Goal: Information Seeking & Learning: Learn about a topic

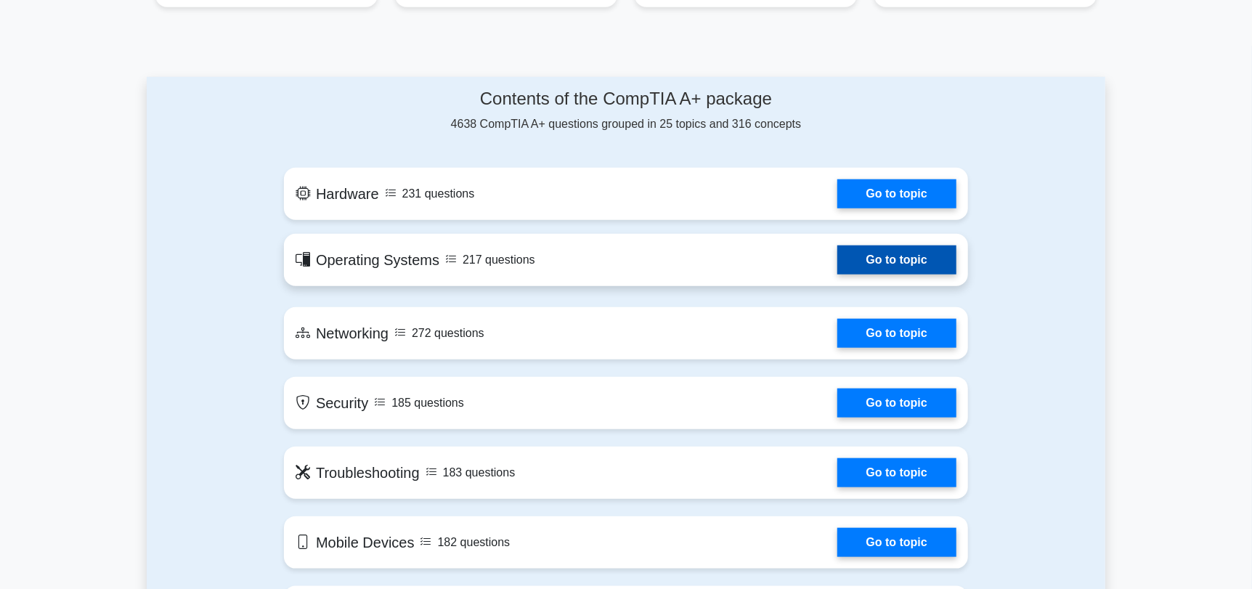
scroll to position [725, 0]
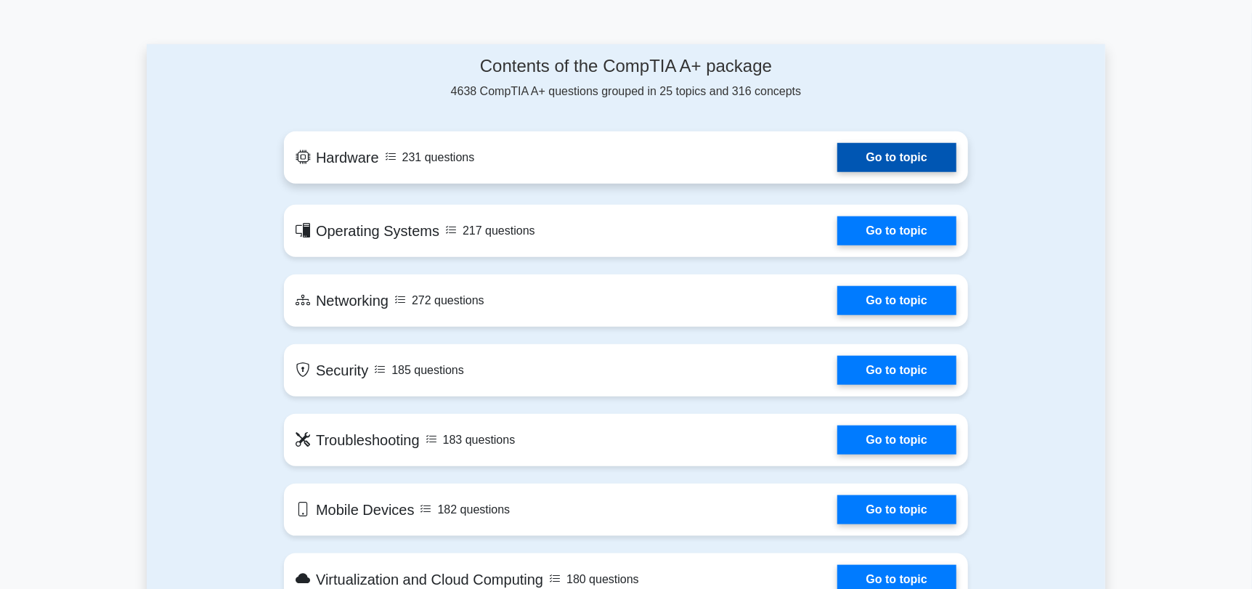
click at [893, 165] on link "Go to topic" at bounding box center [896, 157] width 119 height 29
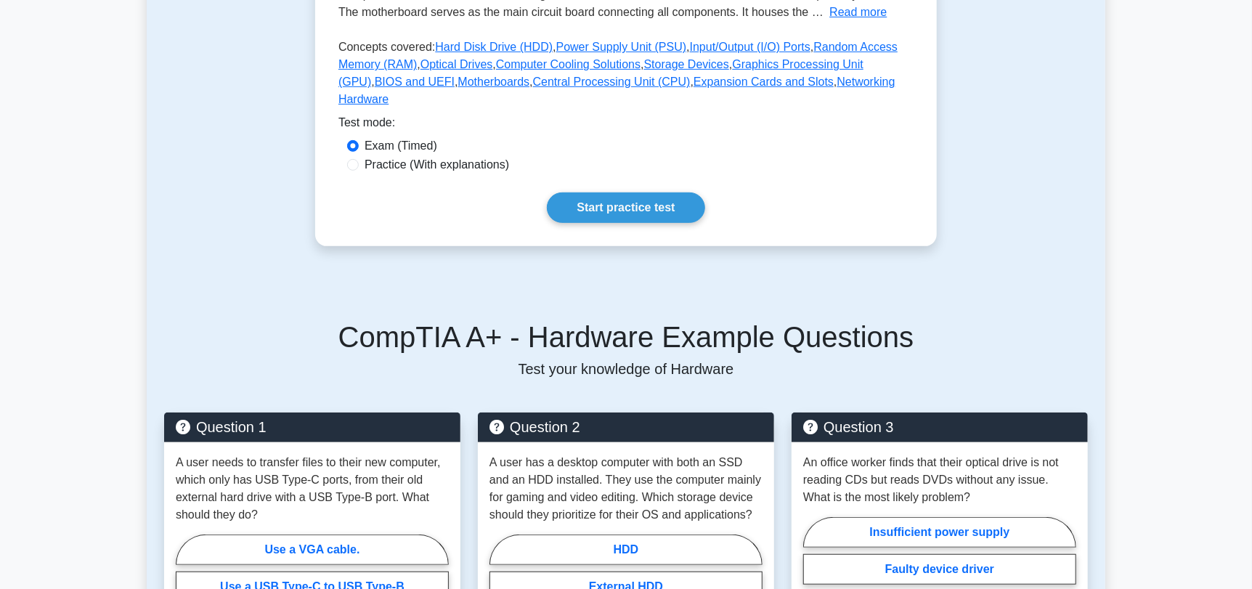
scroll to position [290, 0]
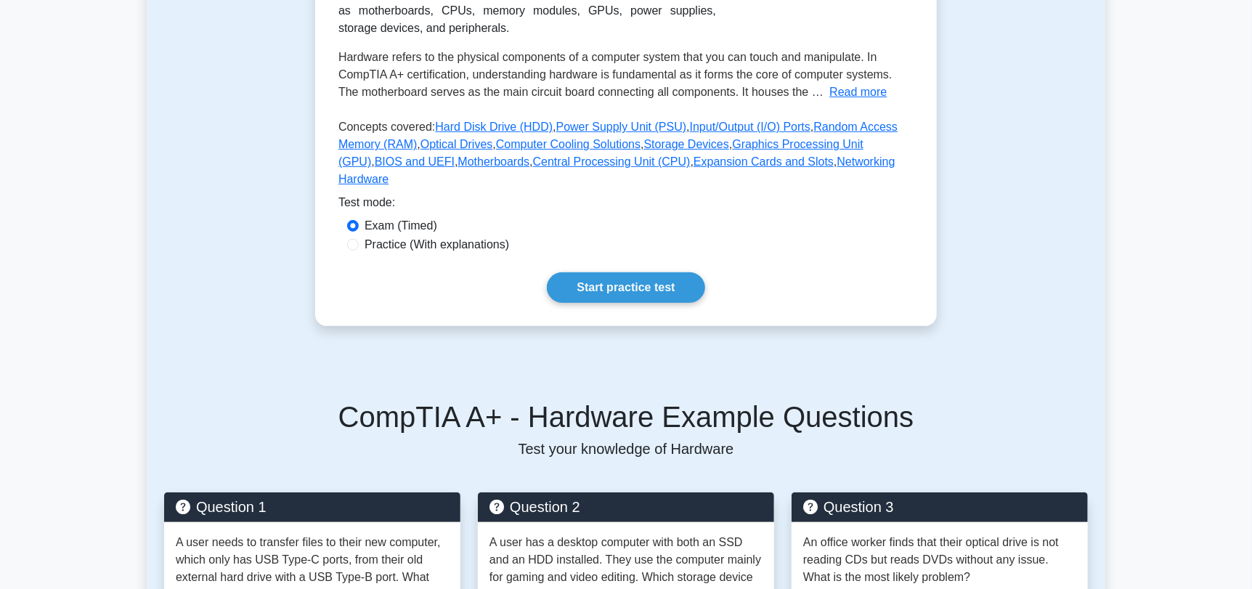
click at [439, 236] on label "Practice (With explanations)" at bounding box center [436, 244] width 144 height 17
click at [359, 239] on input "Practice (With explanations)" at bounding box center [353, 245] width 12 height 12
radio input "true"
click at [619, 272] on link "Start practice test" at bounding box center [626, 287] width 158 height 30
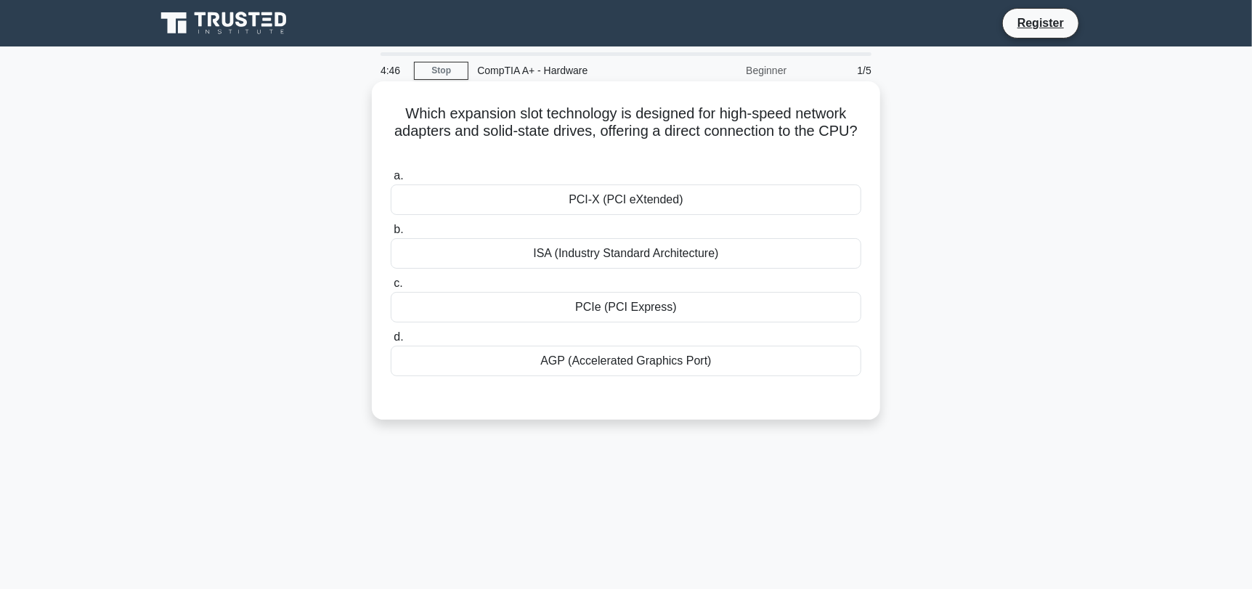
click at [704, 311] on div "PCIe (PCI Express)" at bounding box center [626, 307] width 471 height 30
click at [391, 288] on input "c. PCIe (PCI Express)" at bounding box center [391, 283] width 0 height 9
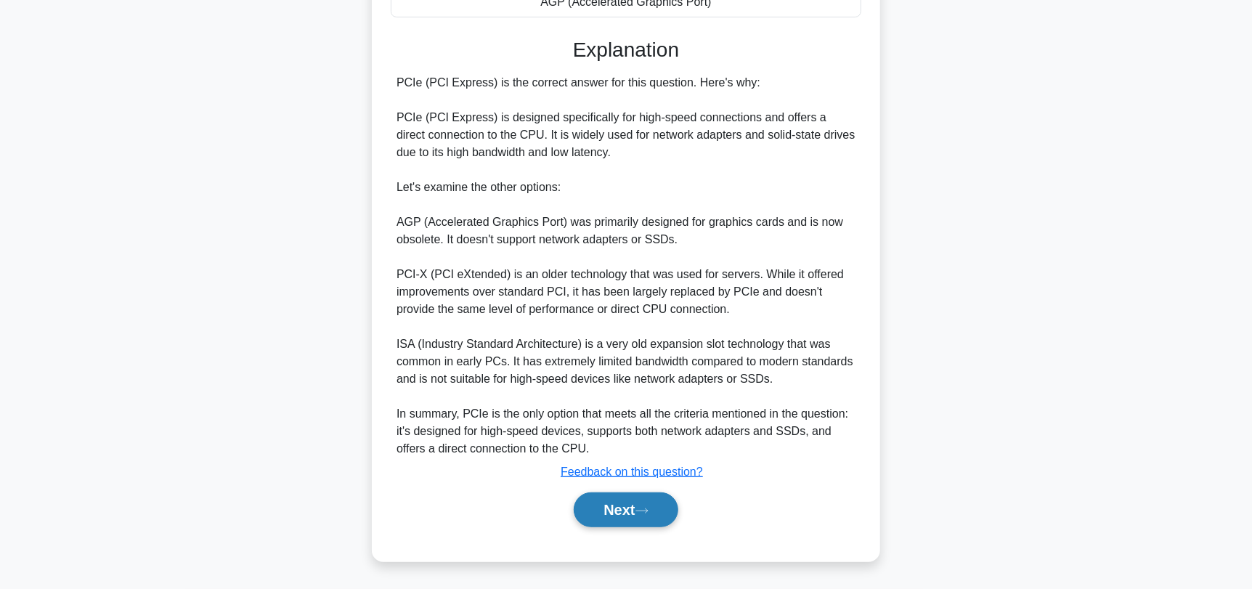
click at [632, 507] on button "Next" at bounding box center [626, 509] width 104 height 35
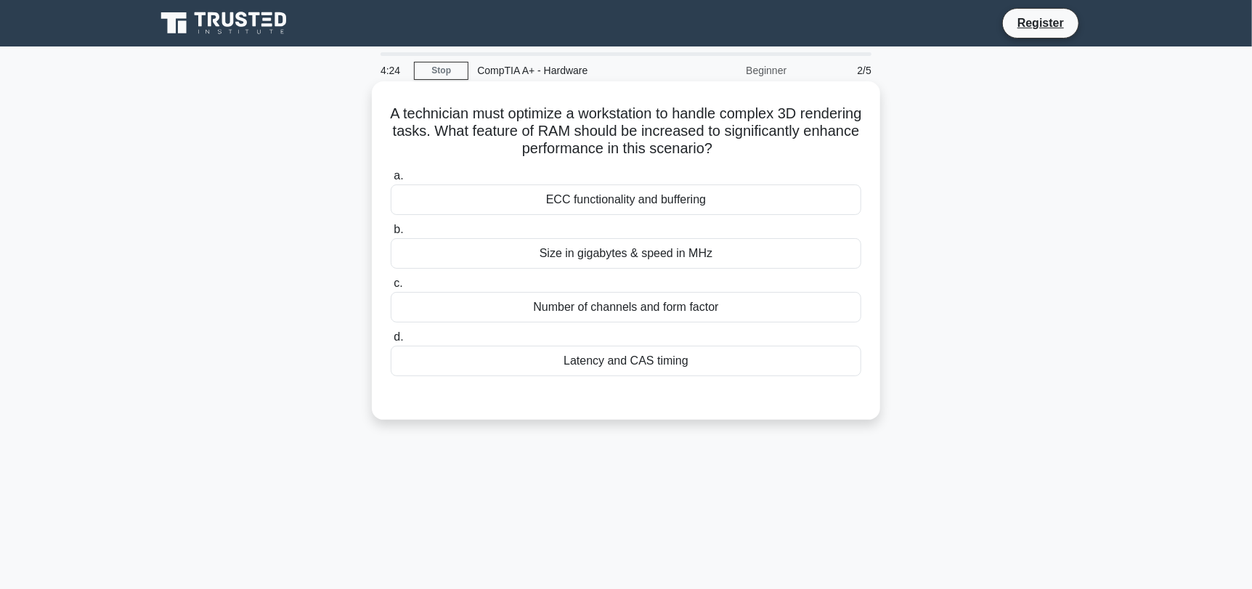
click at [542, 248] on div "Size in gigabytes & speed in MHz" at bounding box center [626, 253] width 471 height 30
click at [391, 235] on input "b. Size in gigabytes & speed in MHz" at bounding box center [391, 229] width 0 height 9
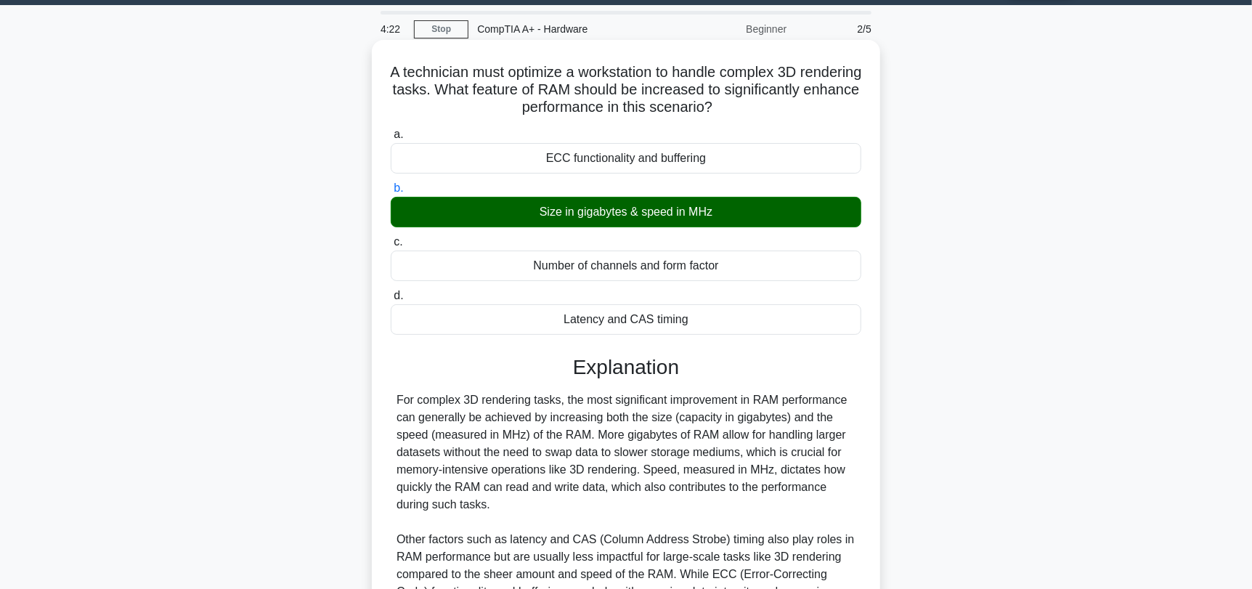
scroll to position [272, 0]
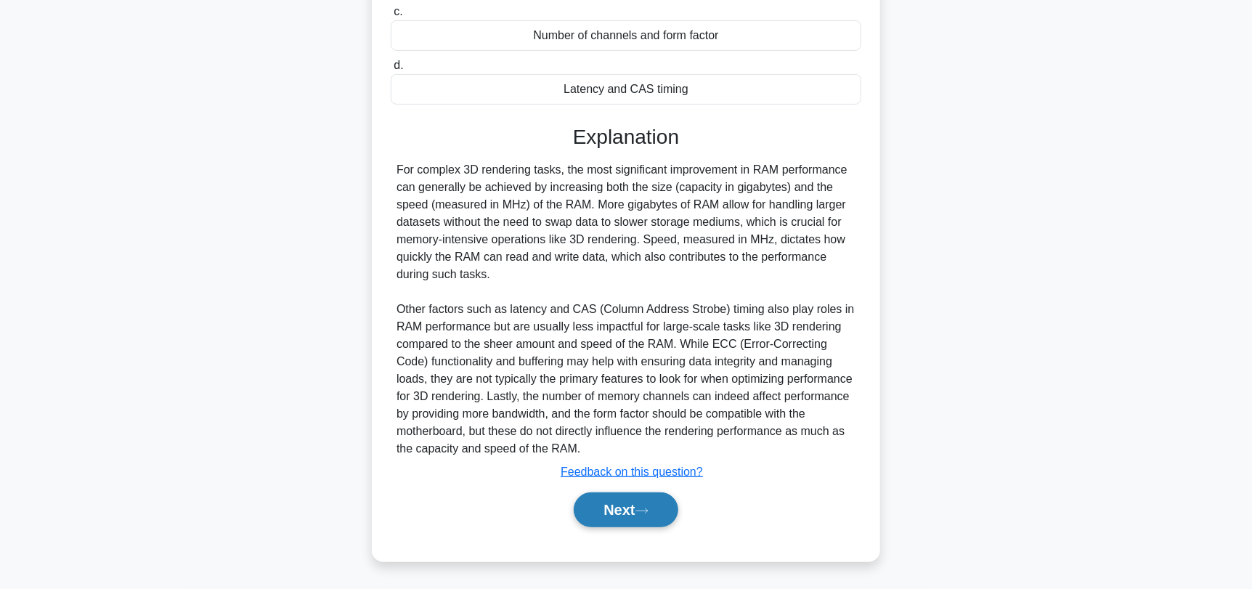
click at [642, 513] on icon at bounding box center [641, 511] width 13 height 8
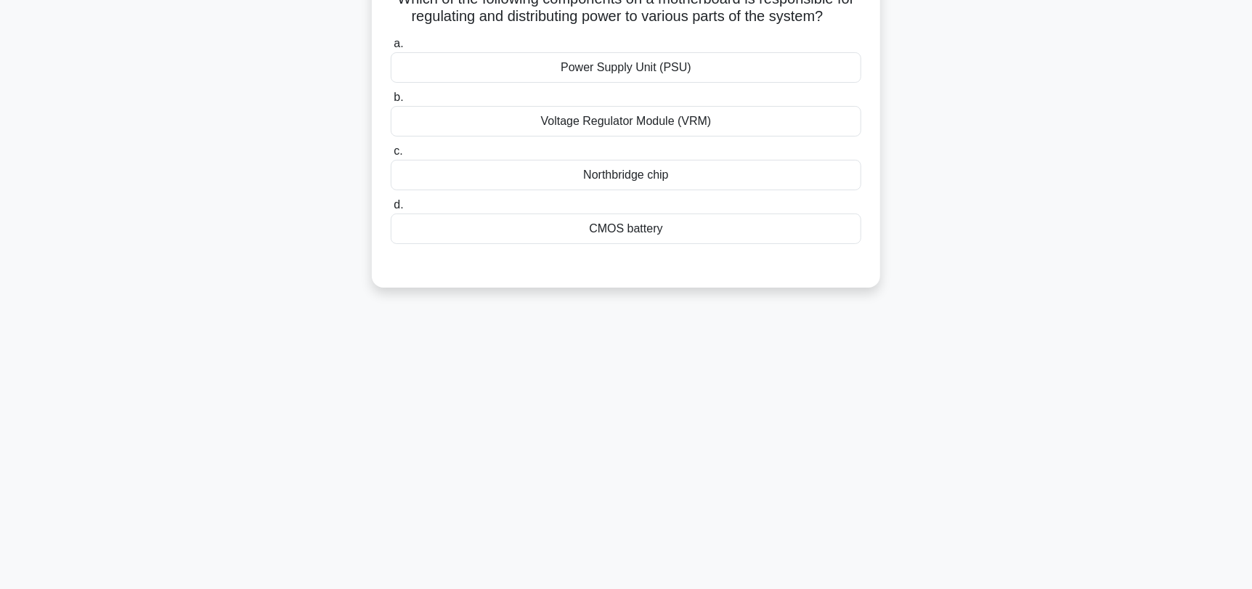
scroll to position [0, 0]
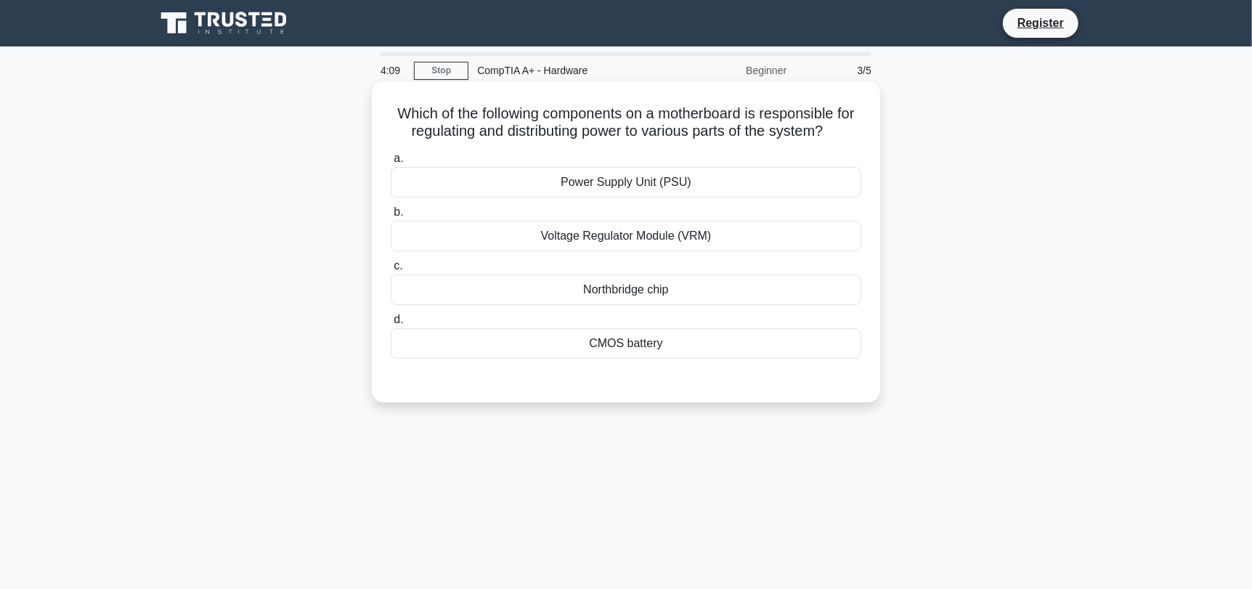
click at [448, 245] on div "Voltage Regulator Module (VRM)" at bounding box center [626, 236] width 471 height 30
click at [391, 217] on input "b. Voltage Regulator Module (VRM)" at bounding box center [391, 212] width 0 height 9
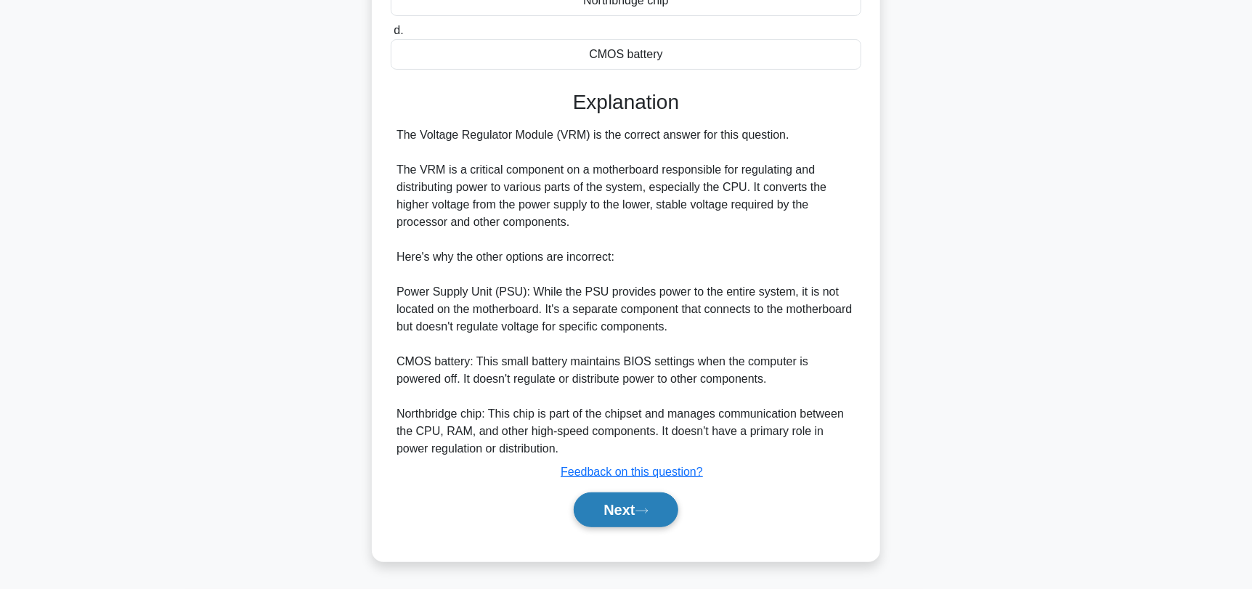
click at [627, 512] on button "Next" at bounding box center [626, 509] width 104 height 35
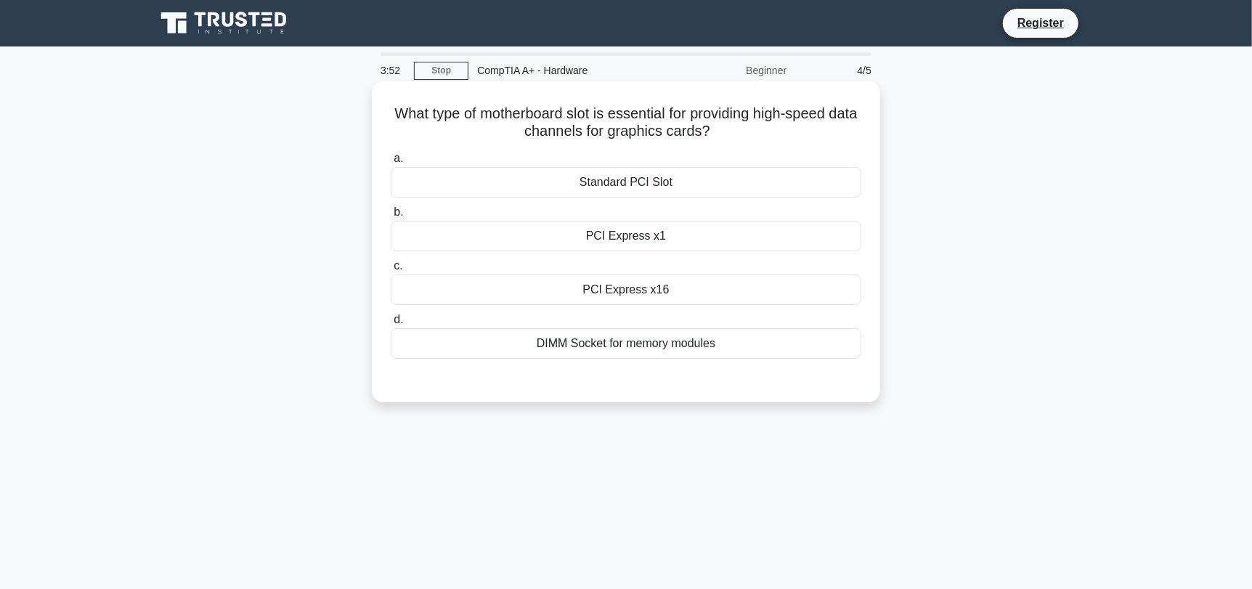
click at [494, 296] on div "PCI Express x16" at bounding box center [626, 289] width 471 height 30
click at [391, 271] on input "c. PCI Express x16" at bounding box center [391, 265] width 0 height 9
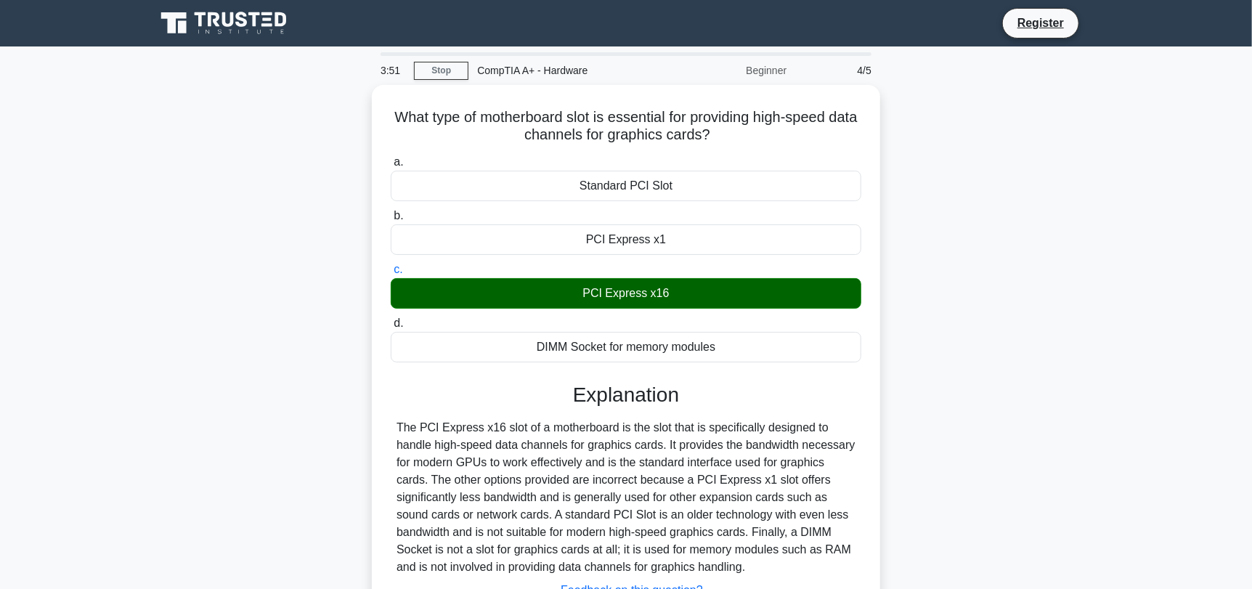
scroll to position [195, 0]
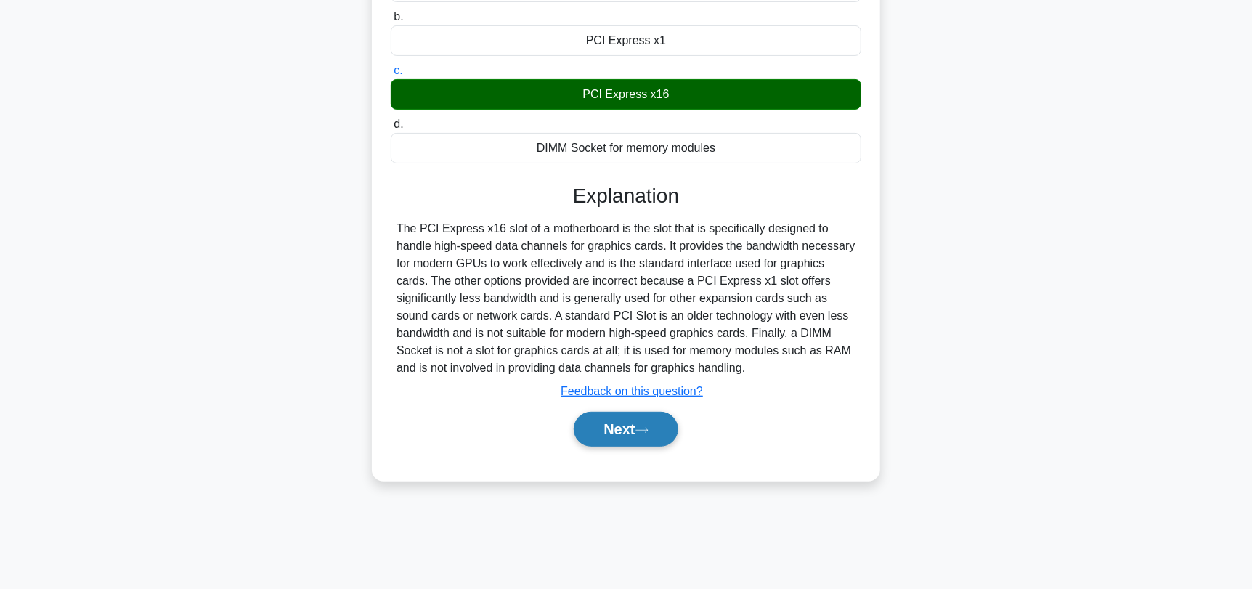
click at [623, 435] on button "Next" at bounding box center [626, 429] width 104 height 35
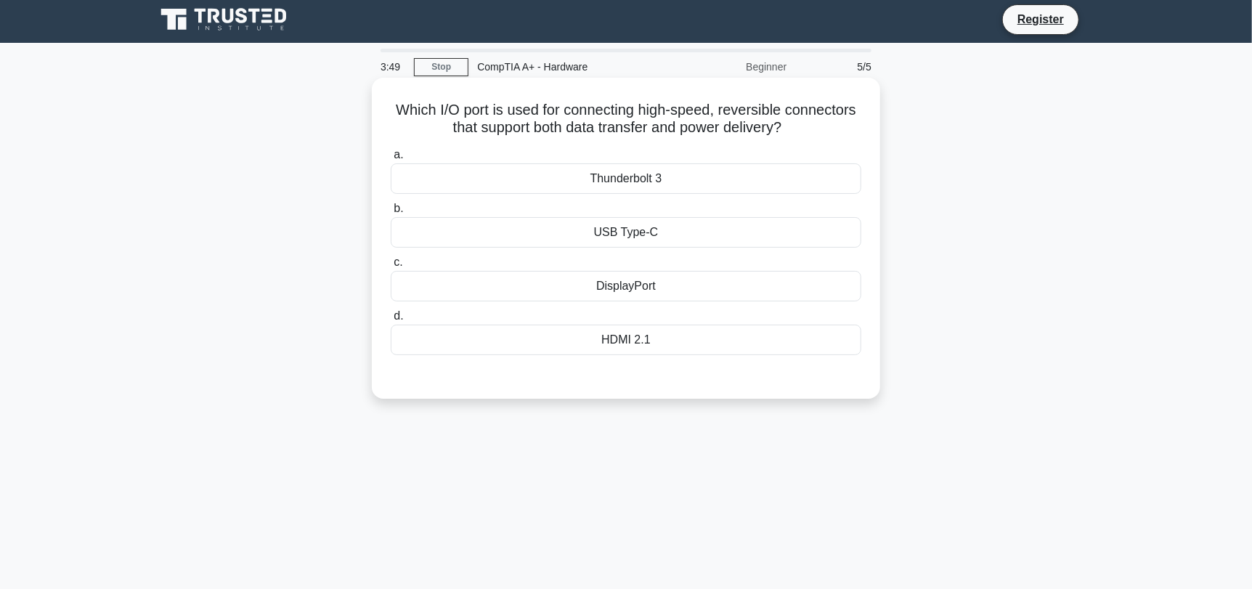
scroll to position [0, 0]
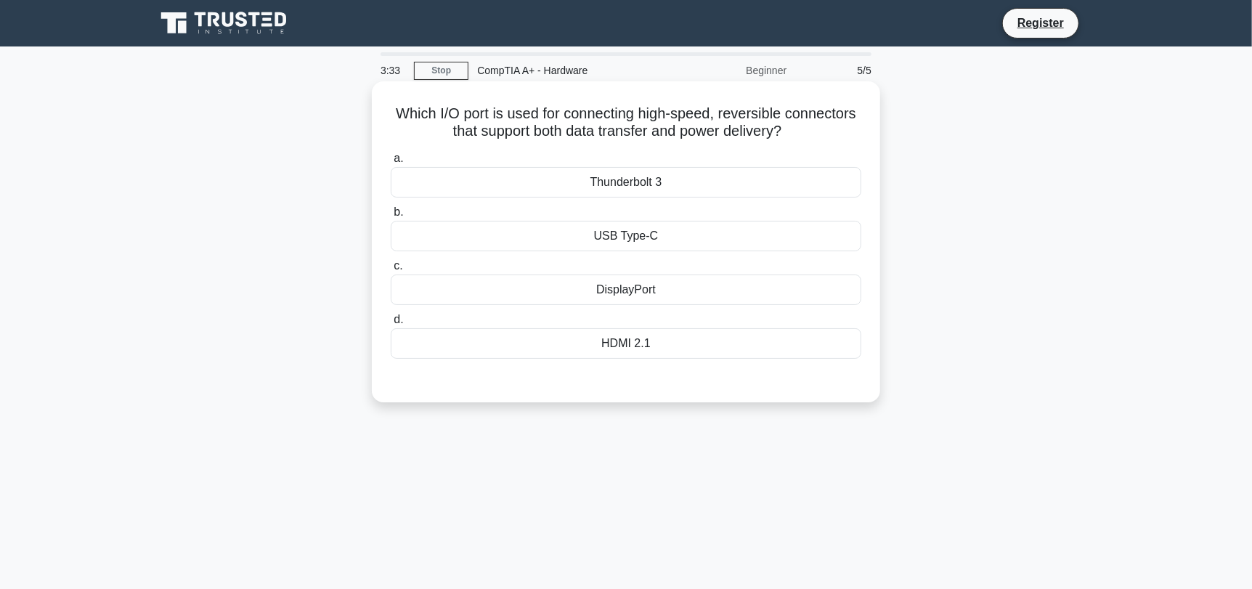
click at [580, 235] on div "USB Type-C" at bounding box center [626, 236] width 471 height 30
click at [391, 217] on input "b. USB Type-C" at bounding box center [391, 212] width 0 height 9
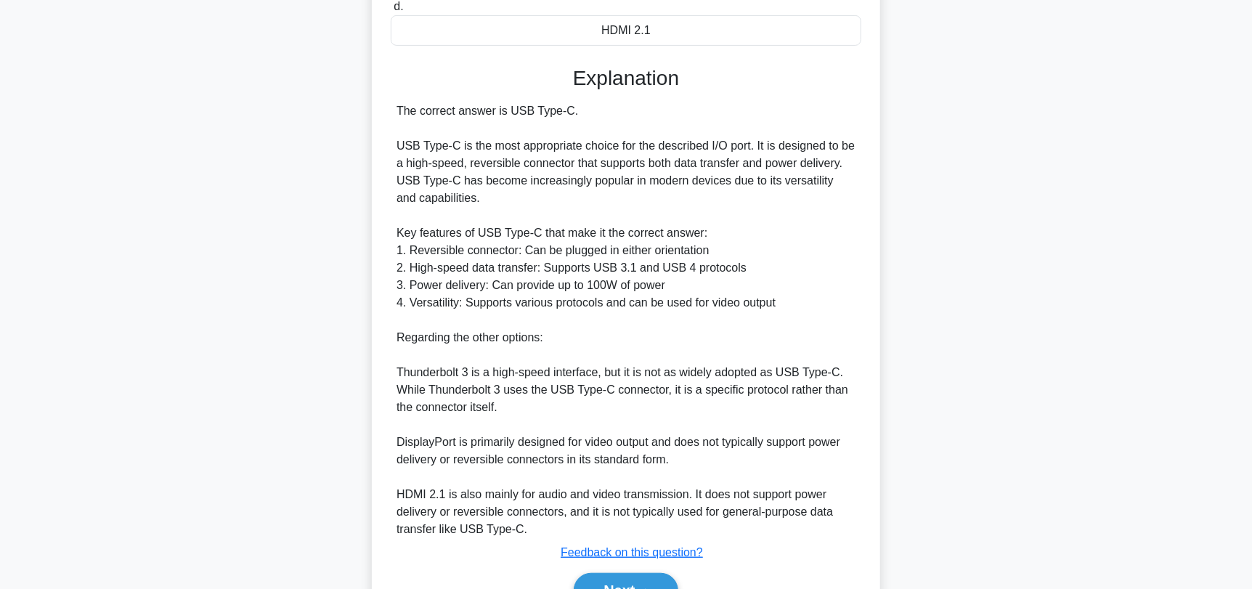
scroll to position [394, 0]
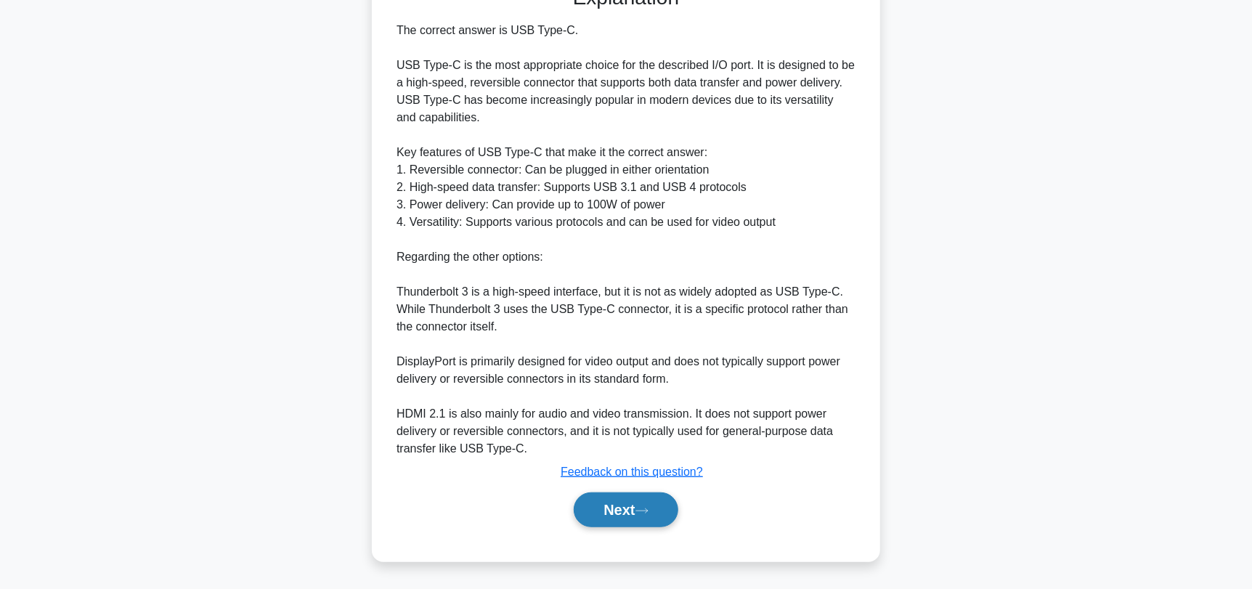
click at [618, 517] on button "Next" at bounding box center [626, 509] width 104 height 35
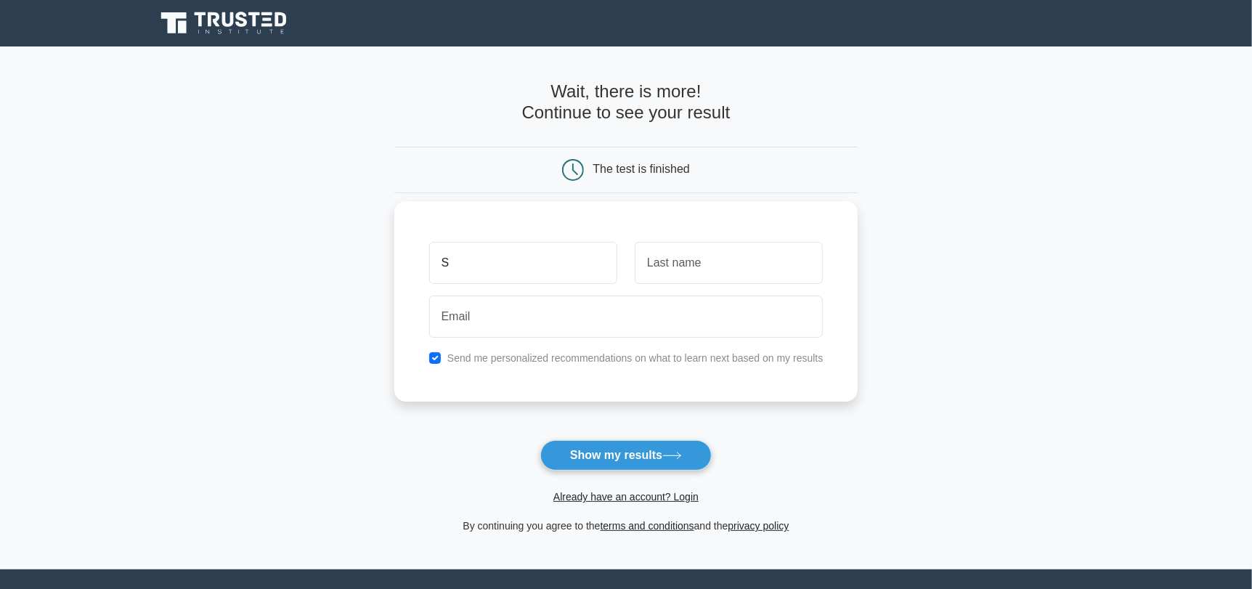
type input "Saharsh"
click at [684, 266] on input "text" at bounding box center [729, 263] width 188 height 42
type input "M"
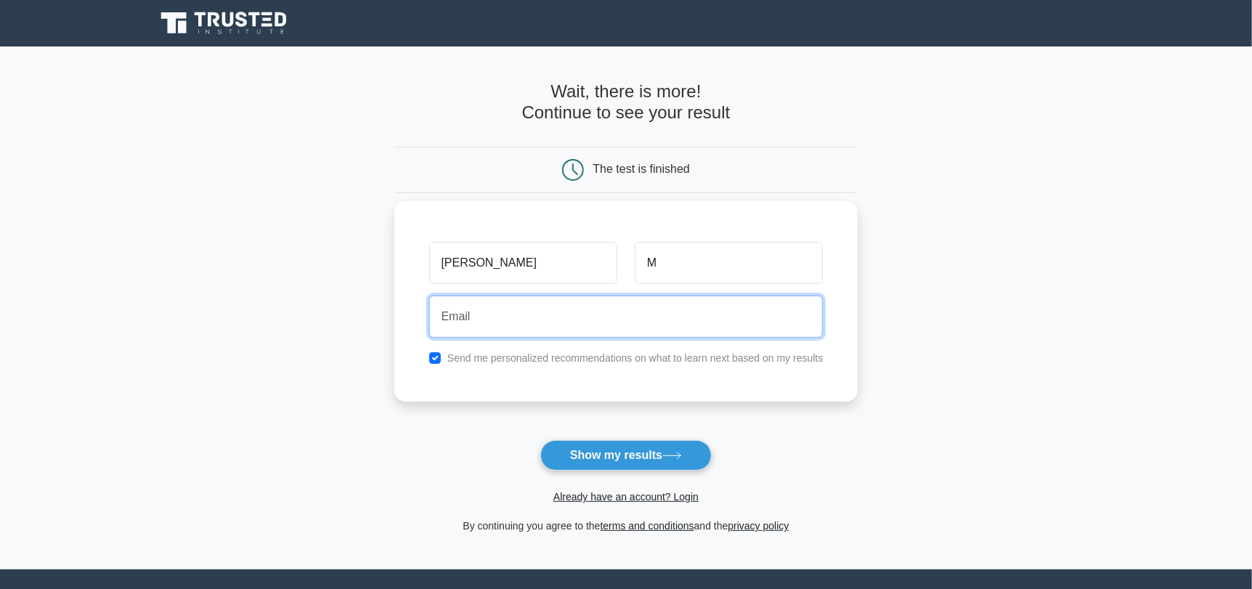
click at [501, 316] on input "email" at bounding box center [626, 317] width 394 height 42
type input "saharshmarpadiga@gmail.com"
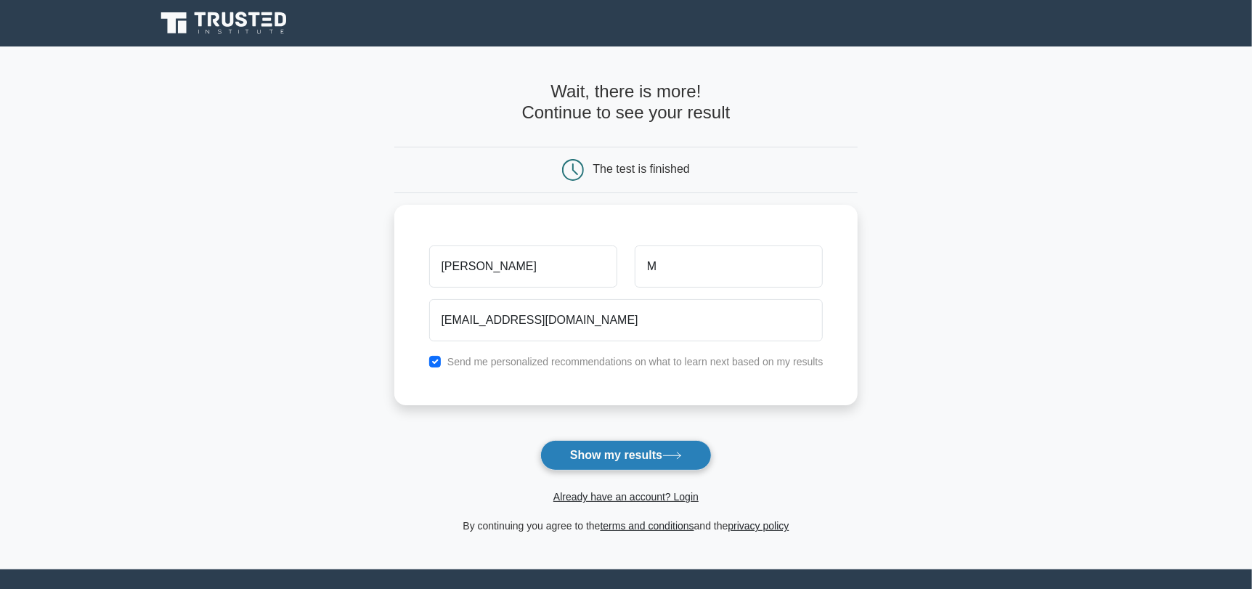
click at [591, 452] on button "Show my results" at bounding box center [625, 455] width 171 height 30
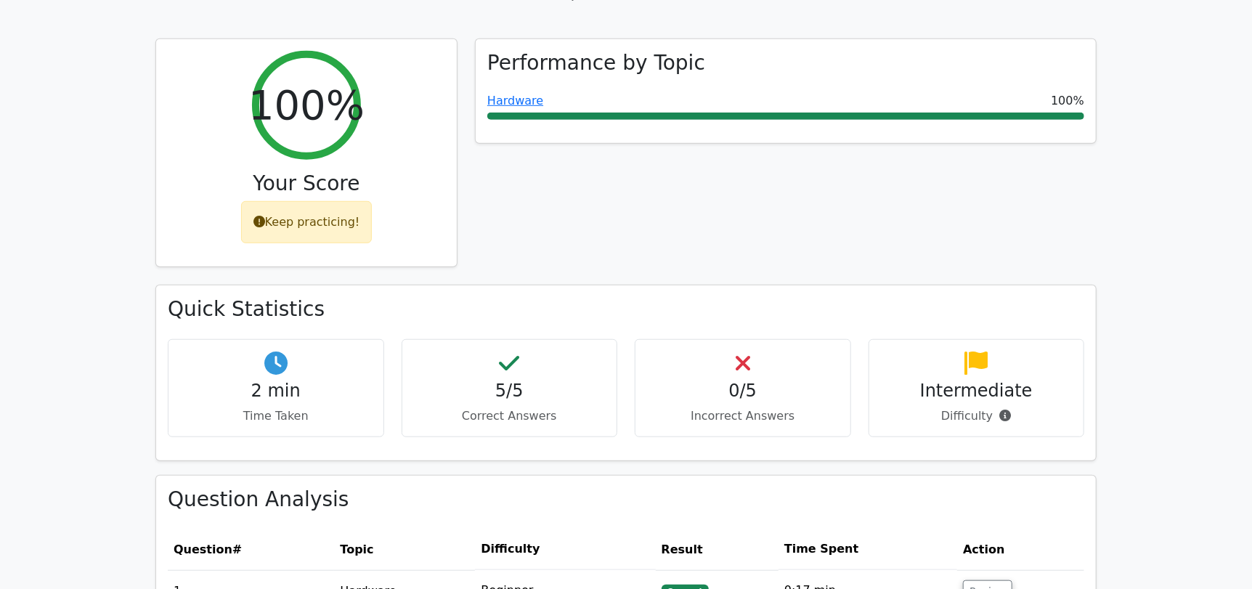
scroll to position [508, 0]
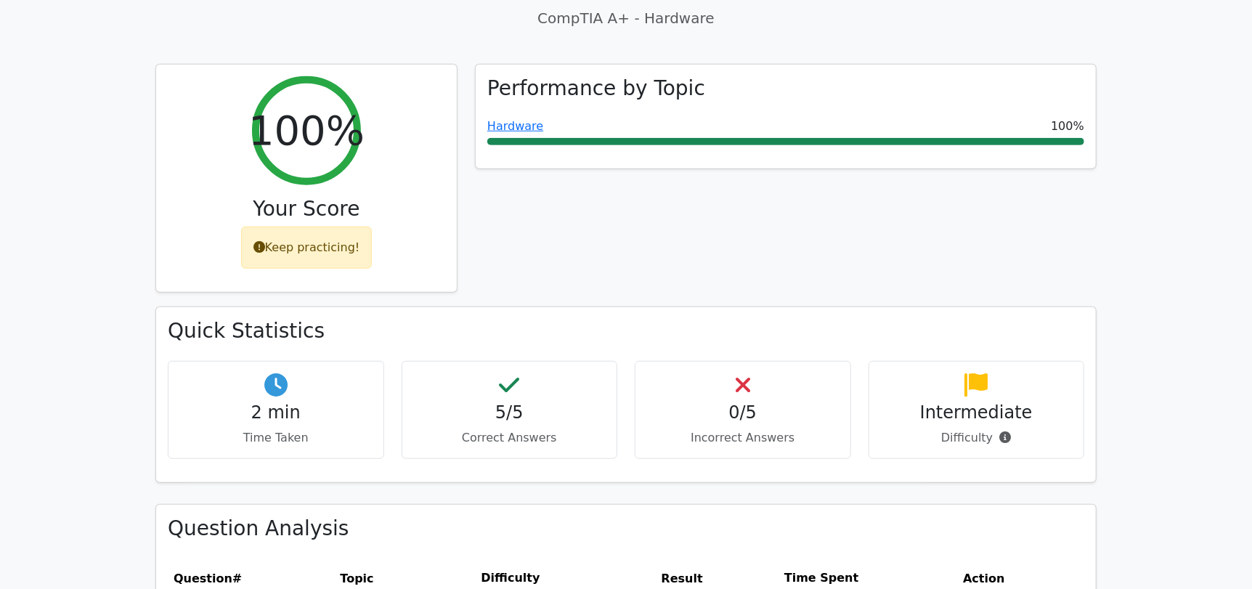
click at [999, 432] on icon at bounding box center [1005, 437] width 12 height 12
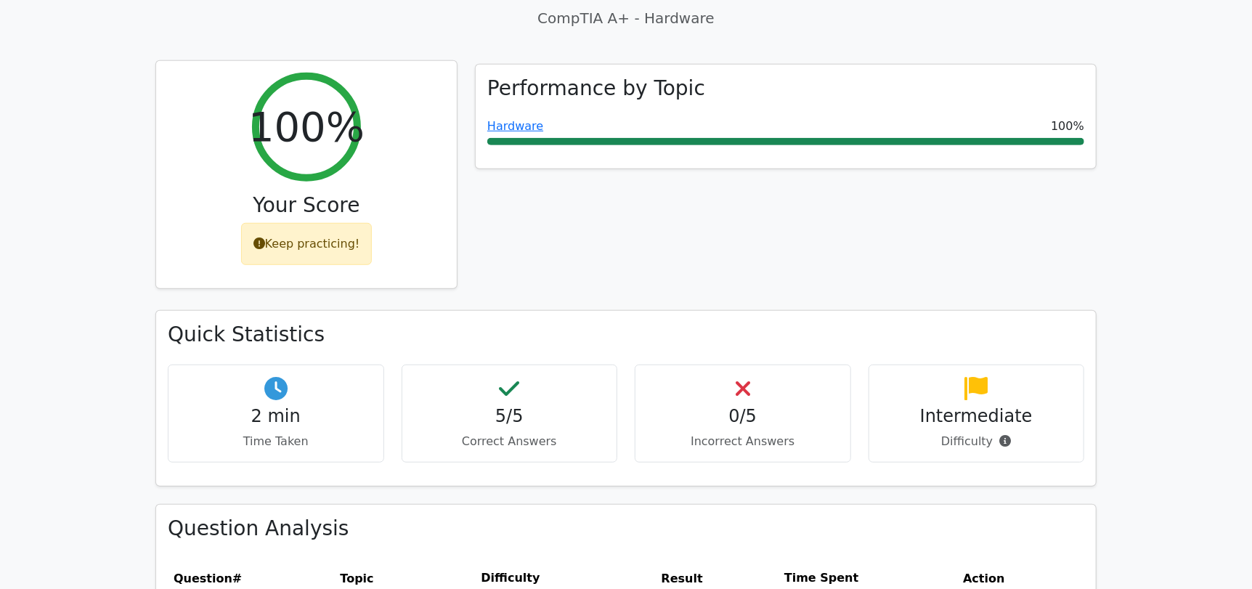
click at [275, 245] on div "Keep practicing!" at bounding box center [306, 244] width 131 height 42
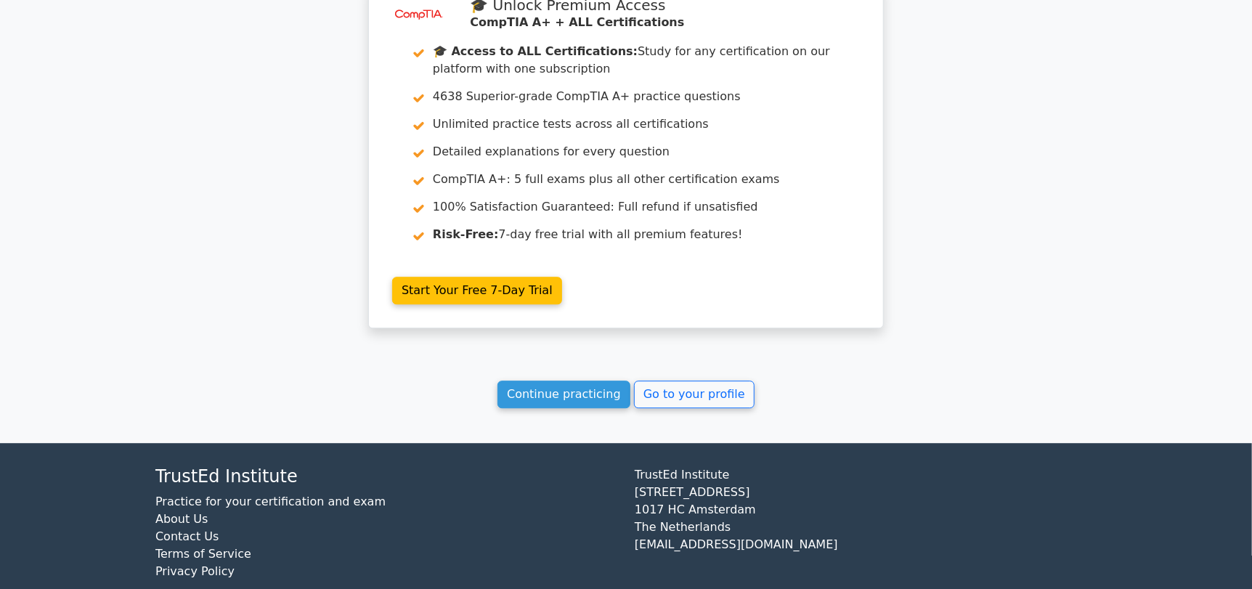
scroll to position [2216, 0]
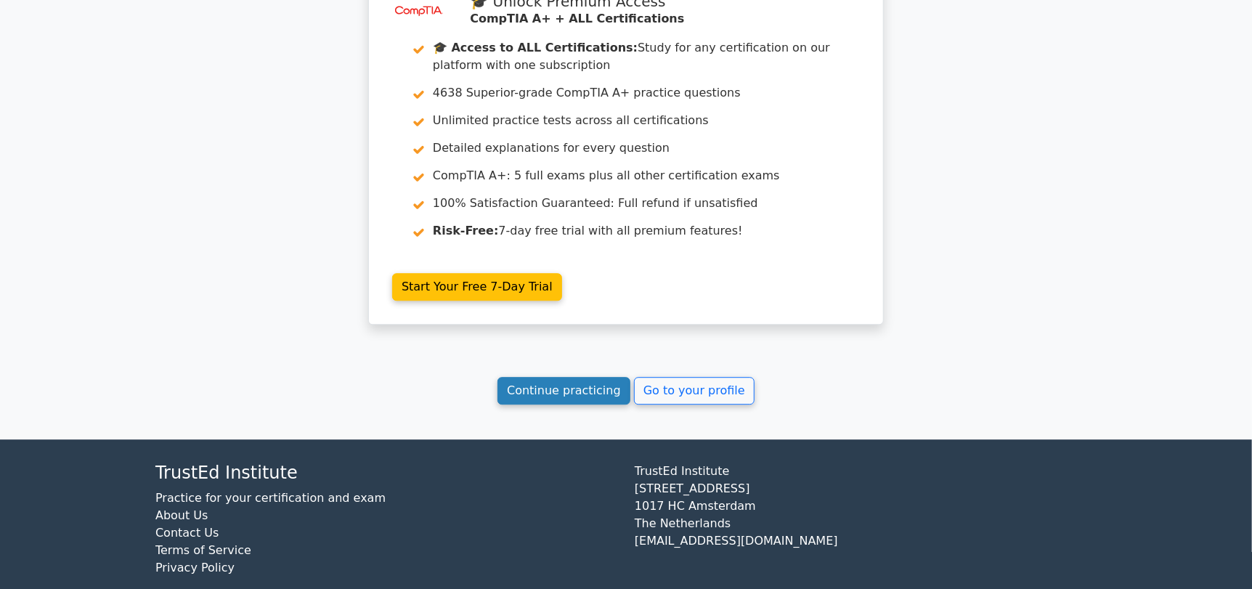
click at [571, 377] on link "Continue practicing" at bounding box center [563, 391] width 133 height 28
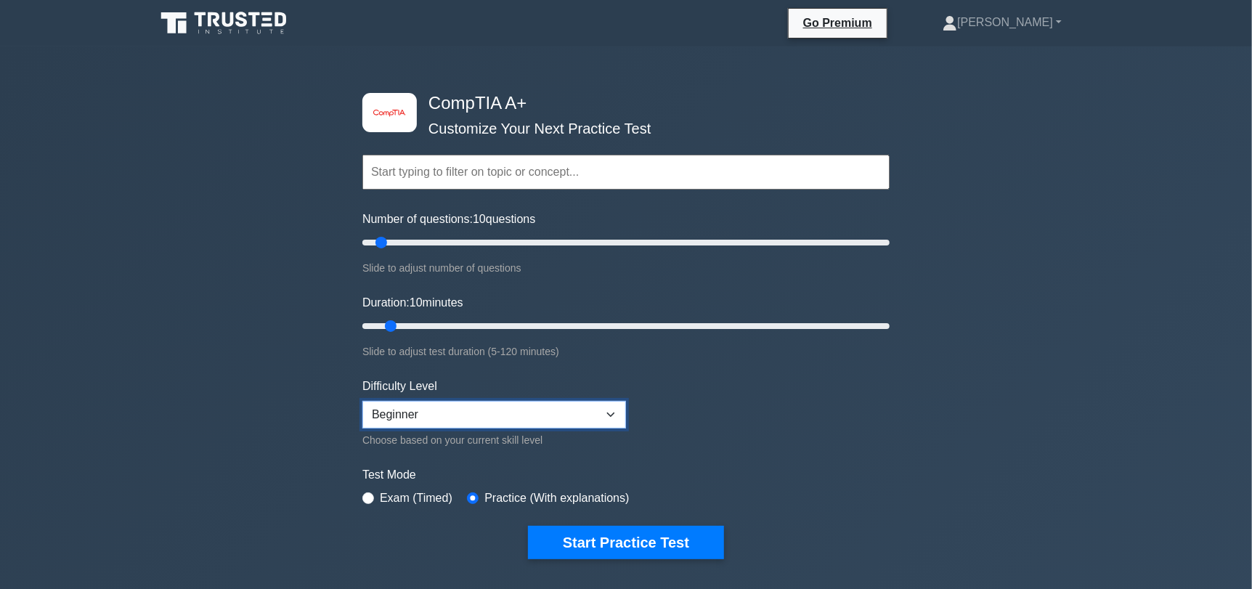
click at [481, 421] on select "Beginner Intermediate Expert" at bounding box center [494, 415] width 264 height 28
select select "expert"
click at [362, 401] on select "Beginner Intermediate Expert" at bounding box center [494, 415] width 264 height 28
drag, startPoint x: 383, startPoint y: 240, endPoint x: 486, endPoint y: 241, distance: 103.1
type input "50"
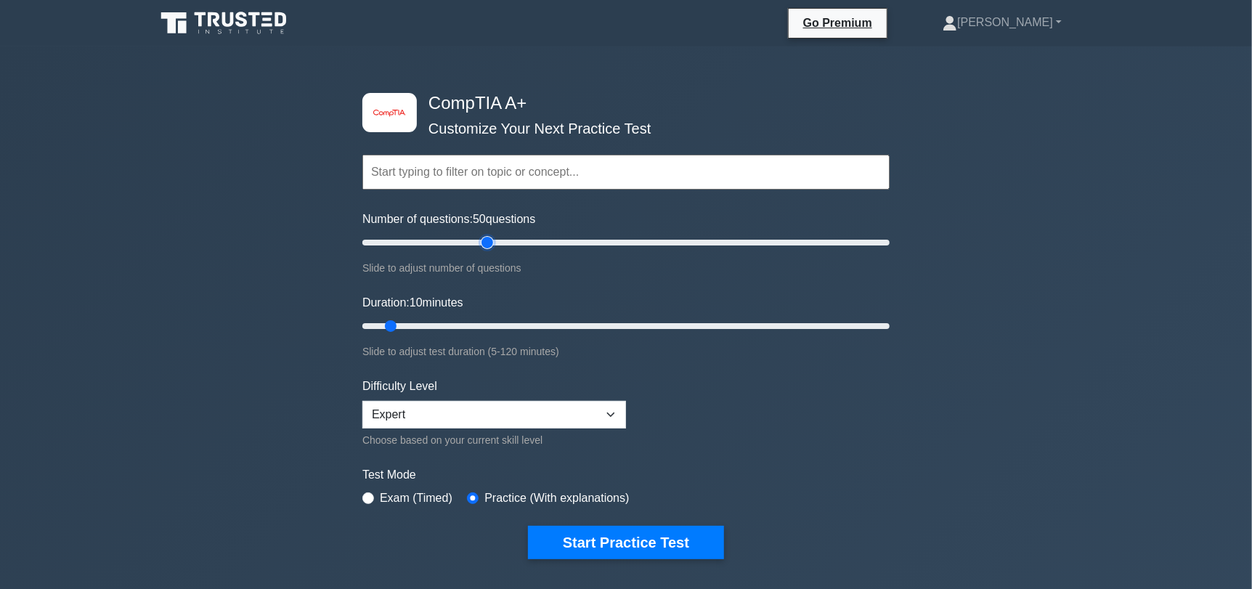
click at [486, 241] on input "Number of questions: 50 questions" at bounding box center [625, 242] width 527 height 17
drag, startPoint x: 388, startPoint y: 326, endPoint x: 541, endPoint y: 321, distance: 153.3
click at [541, 321] on input "Duration: 45 minutes" at bounding box center [625, 325] width 527 height 17
drag, startPoint x: 547, startPoint y: 323, endPoint x: 490, endPoint y: 327, distance: 56.8
click at [490, 327] on input "Duration: 30 minutes" at bounding box center [625, 325] width 527 height 17
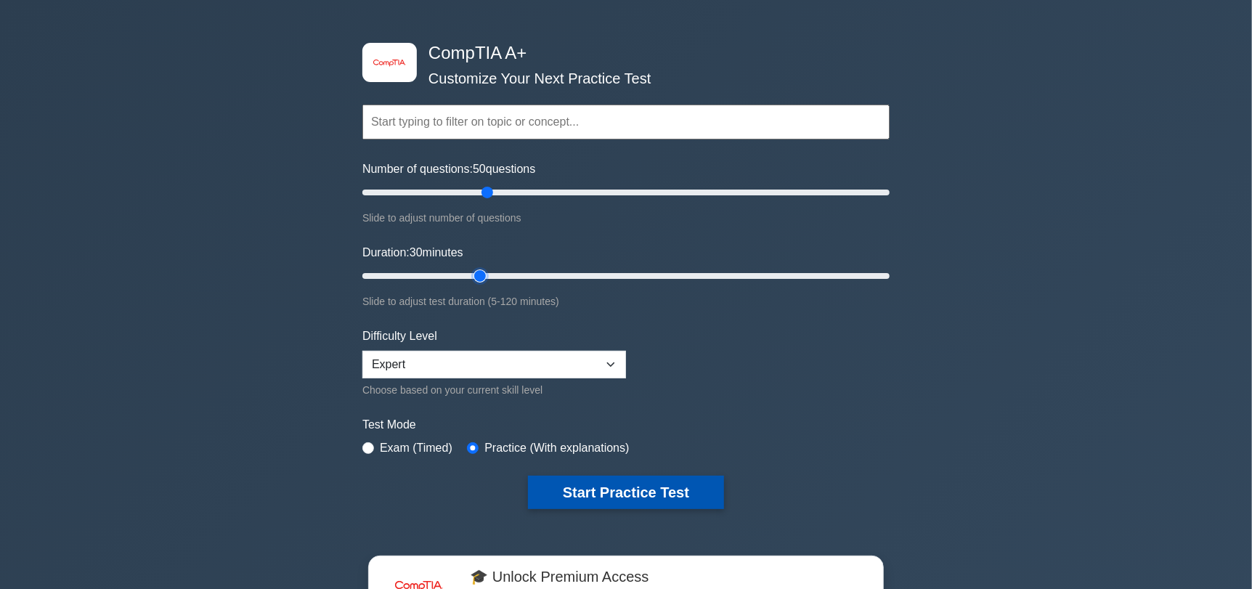
scroll to position [72, 0]
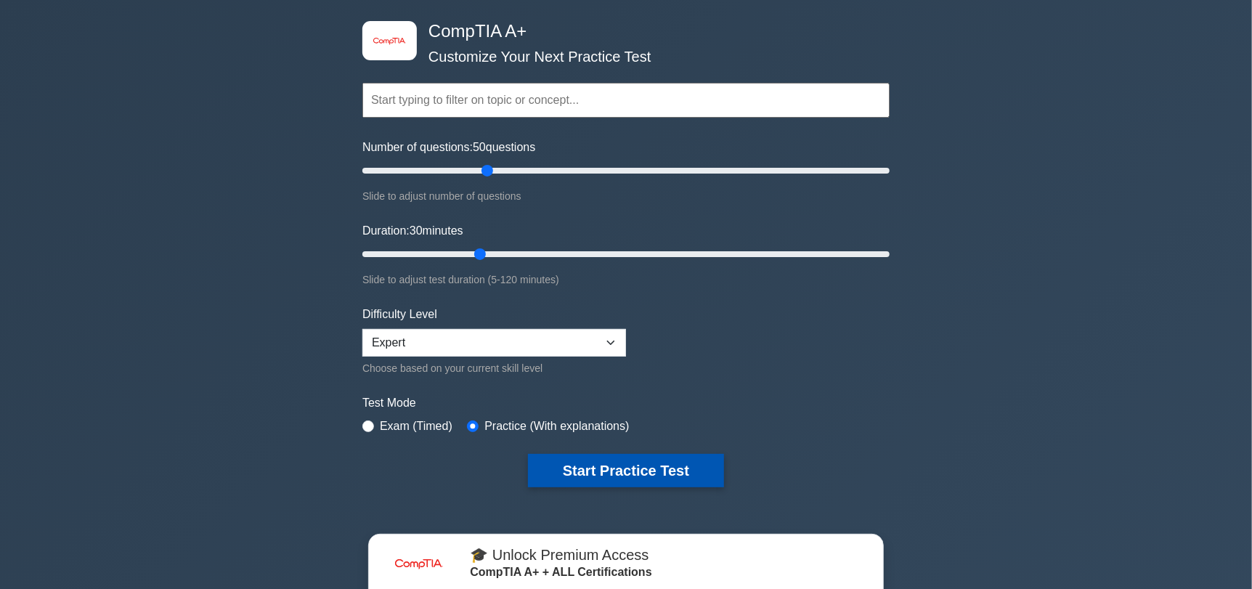
click at [576, 471] on button "Start Practice Test" at bounding box center [626, 470] width 196 height 33
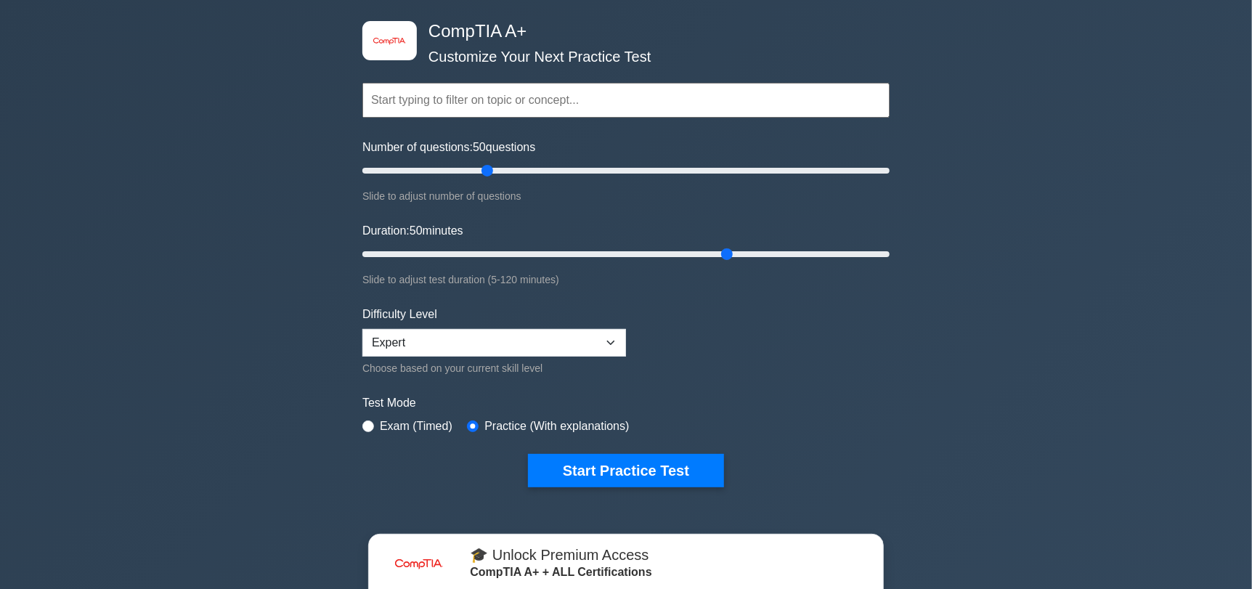
drag, startPoint x: 481, startPoint y: 252, endPoint x: 738, endPoint y: 252, distance: 256.3
type input "85"
click at [738, 252] on input "Duration: 50 minutes" at bounding box center [625, 253] width 527 height 17
click at [579, 463] on button "Start Practice Test" at bounding box center [626, 470] width 196 height 33
click at [492, 165] on input "Number of questions: 50 questions" at bounding box center [625, 170] width 527 height 17
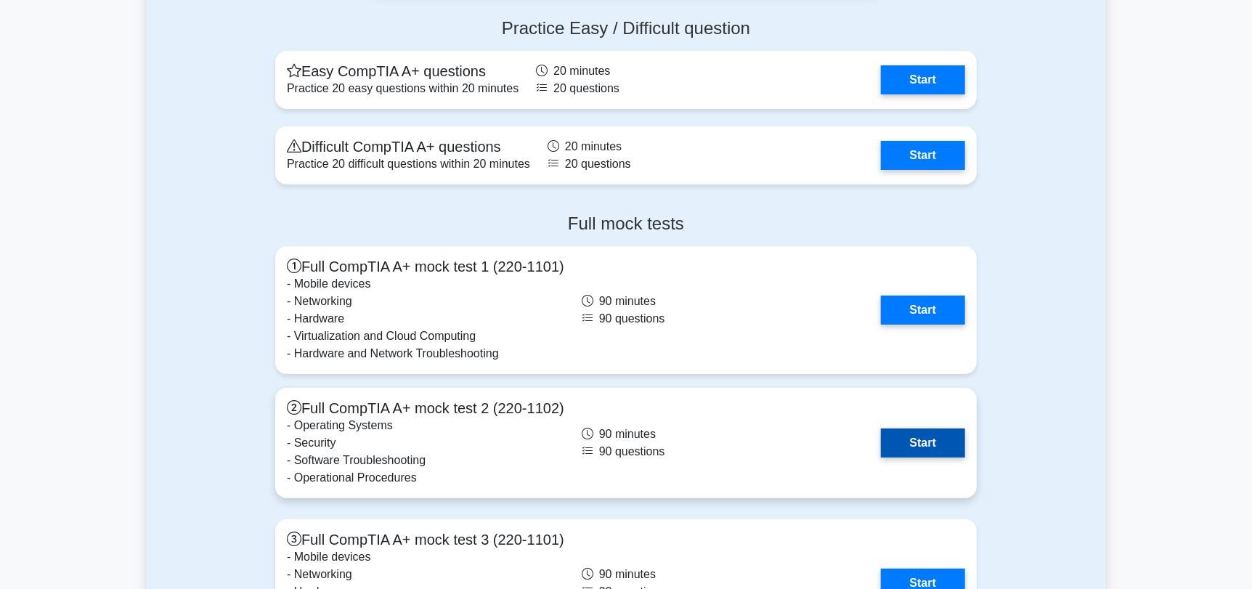
scroll to position [3267, 0]
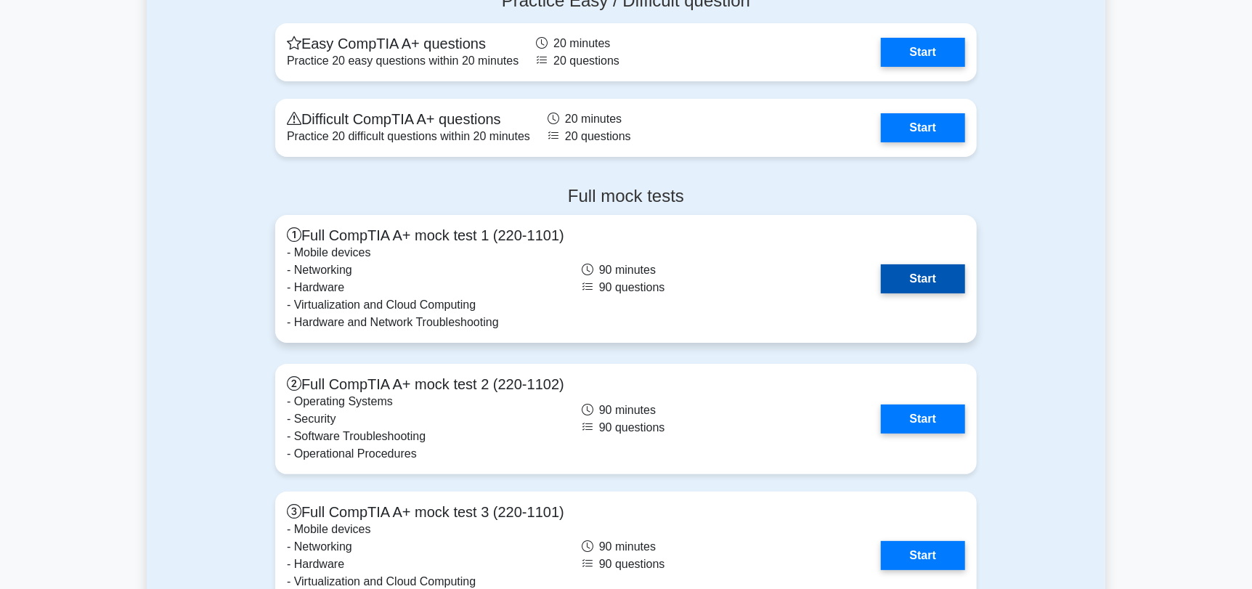
click at [902, 279] on link "Start" at bounding box center [923, 278] width 84 height 29
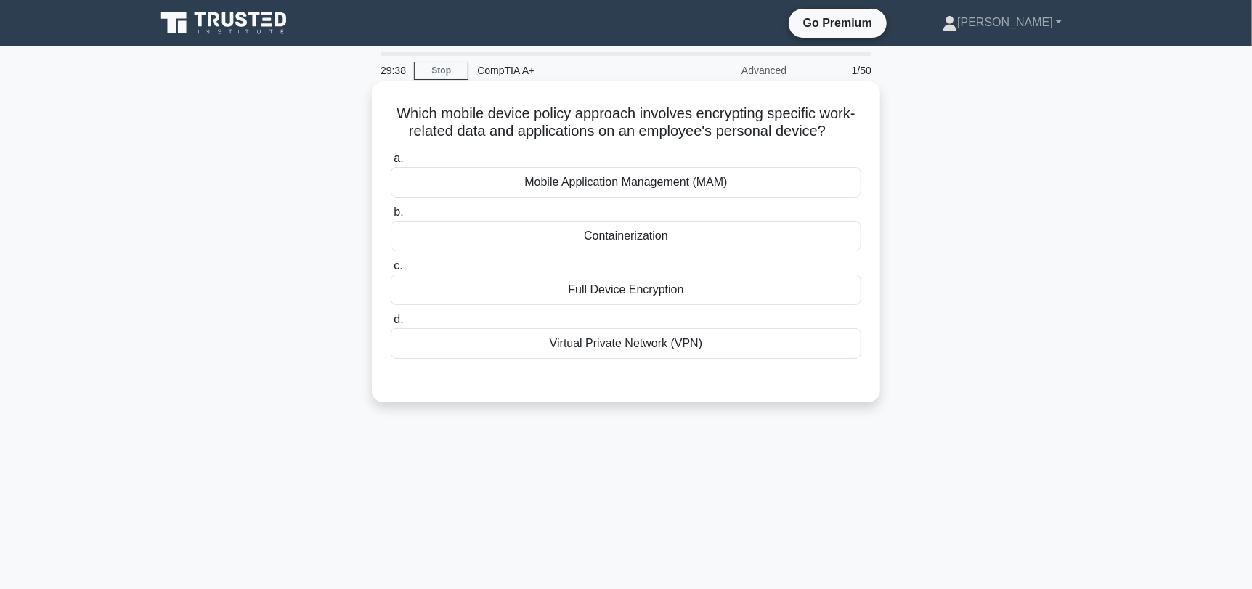
click at [698, 191] on div "Mobile Application Management (MAM)" at bounding box center [626, 182] width 471 height 30
click at [391, 163] on input "a. Mobile Application Management (MAM)" at bounding box center [391, 158] width 0 height 9
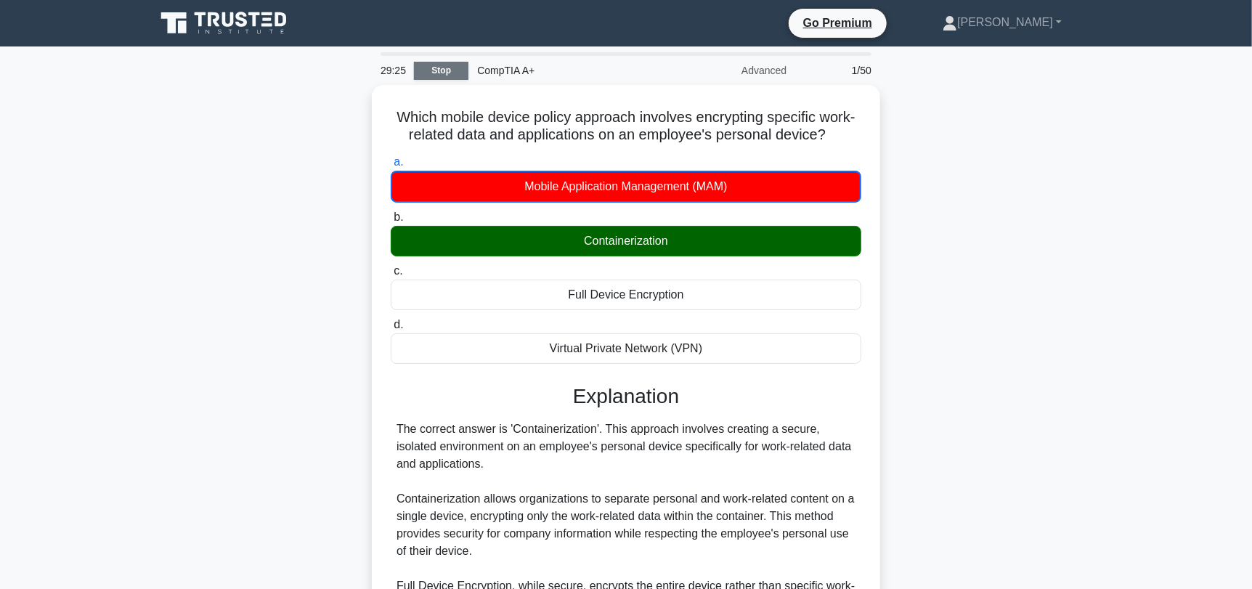
click at [441, 69] on link "Stop" at bounding box center [441, 71] width 54 height 18
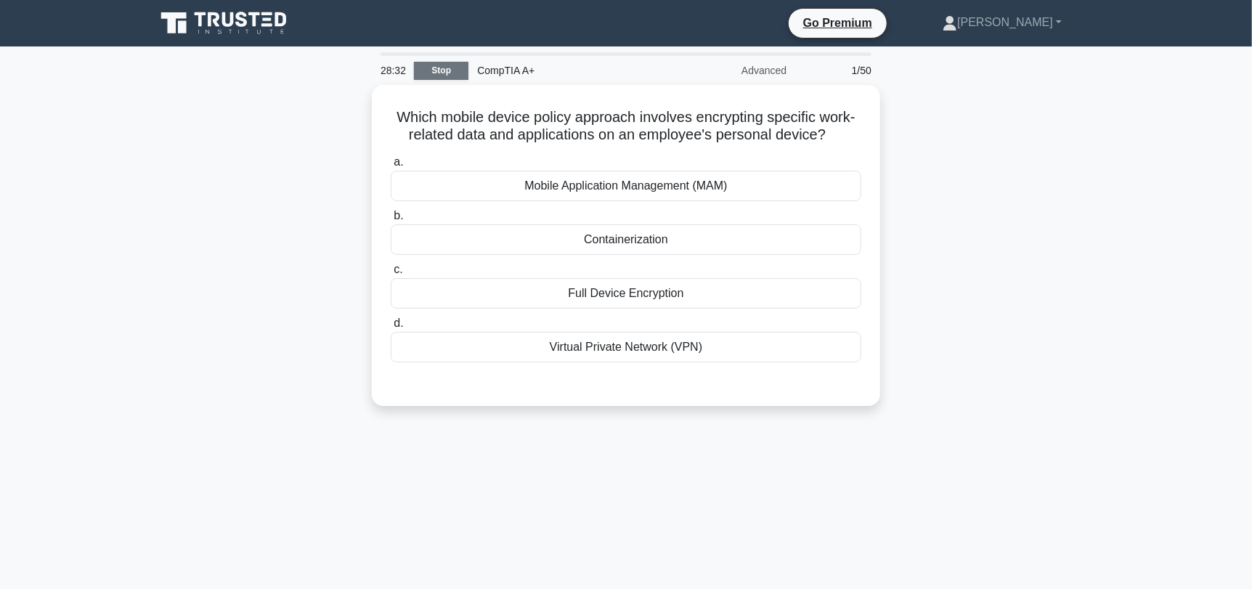
click at [439, 71] on link "Stop" at bounding box center [441, 71] width 54 height 18
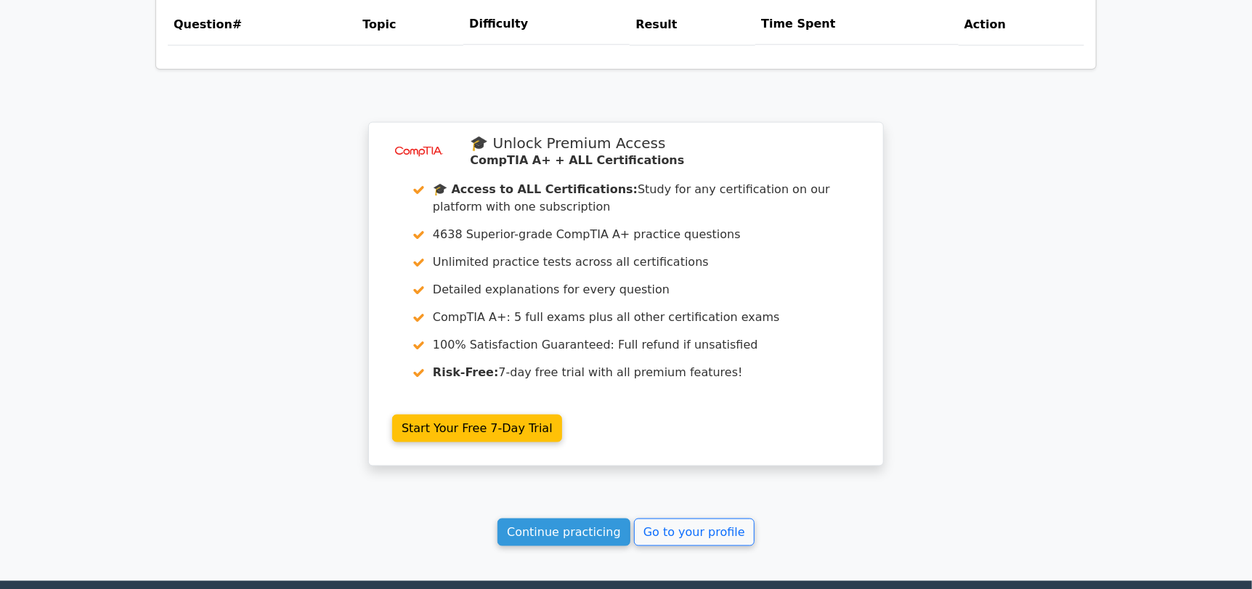
scroll to position [1224, 0]
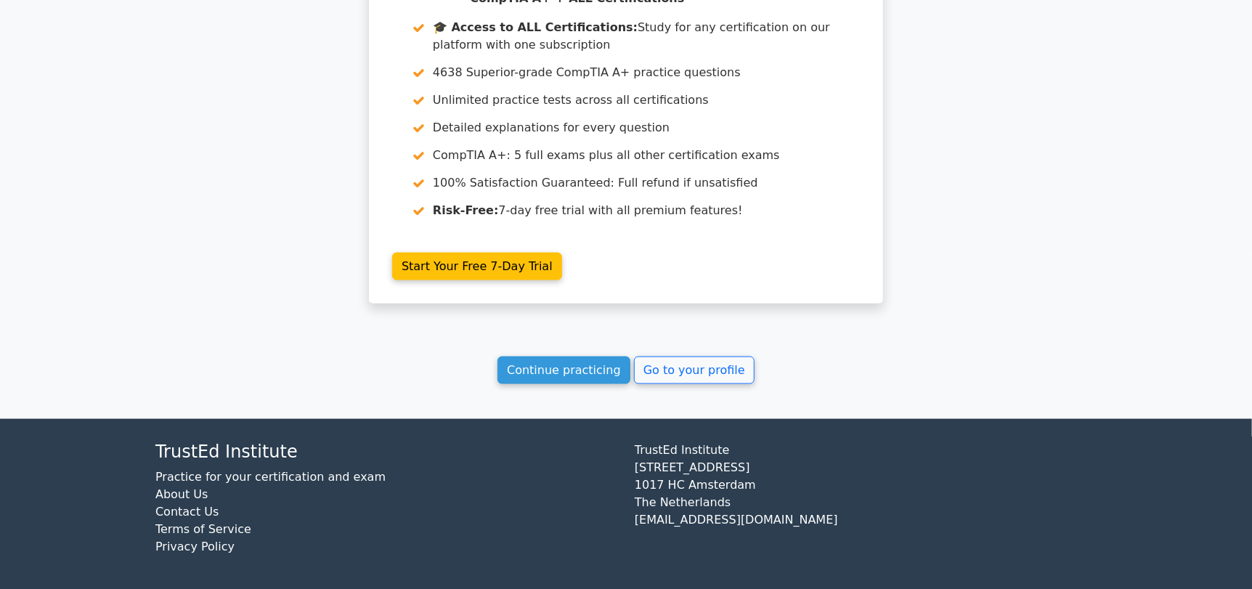
click at [564, 366] on link "Continue practicing" at bounding box center [563, 371] width 133 height 28
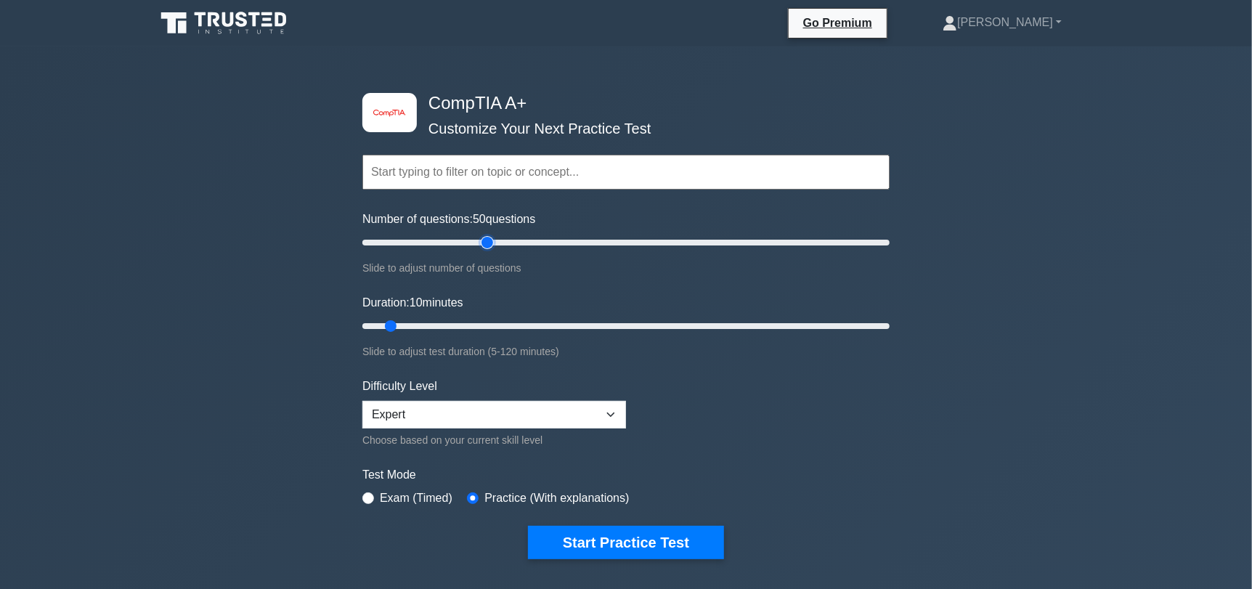
drag, startPoint x: 382, startPoint y: 238, endPoint x: 485, endPoint y: 240, distance: 103.1
type input "50"
click at [485, 240] on input "Number of questions: 50 questions" at bounding box center [625, 242] width 527 height 17
click at [391, 321] on input "Duration: 10 minutes" at bounding box center [625, 325] width 527 height 17
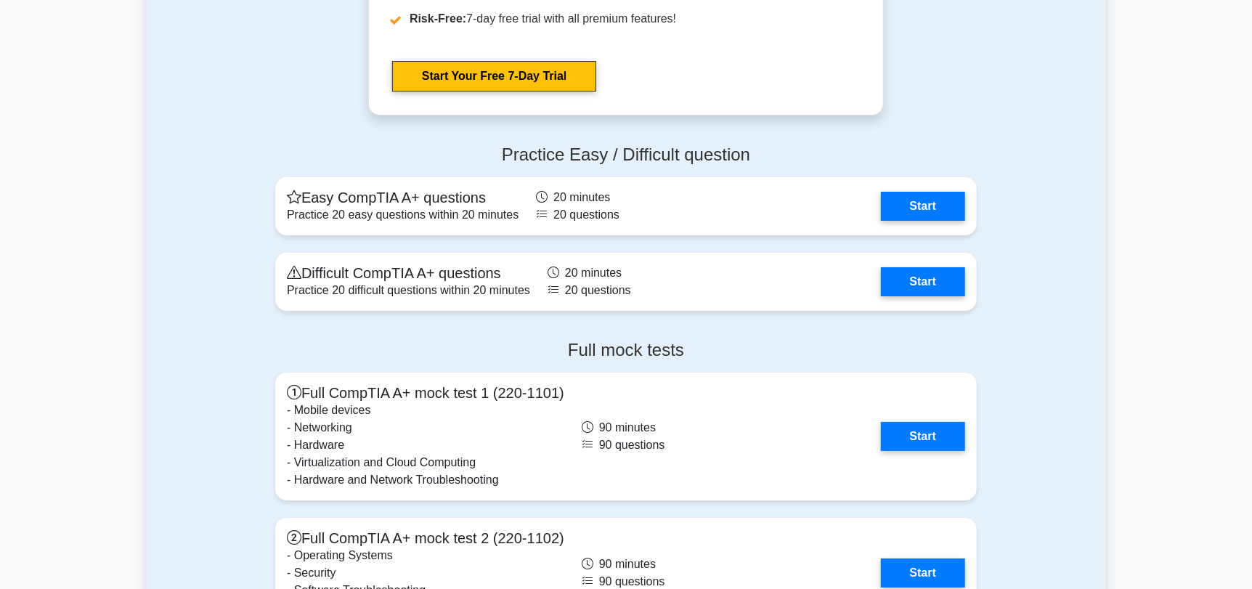
scroll to position [3267, 0]
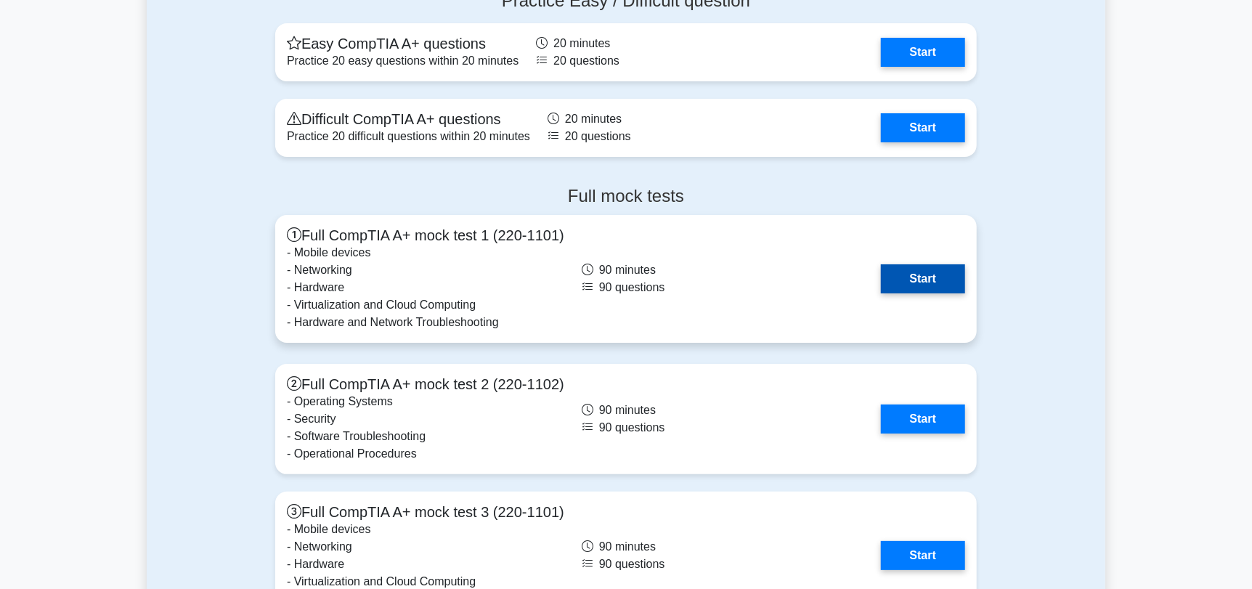
click at [924, 281] on link "Start" at bounding box center [923, 278] width 84 height 29
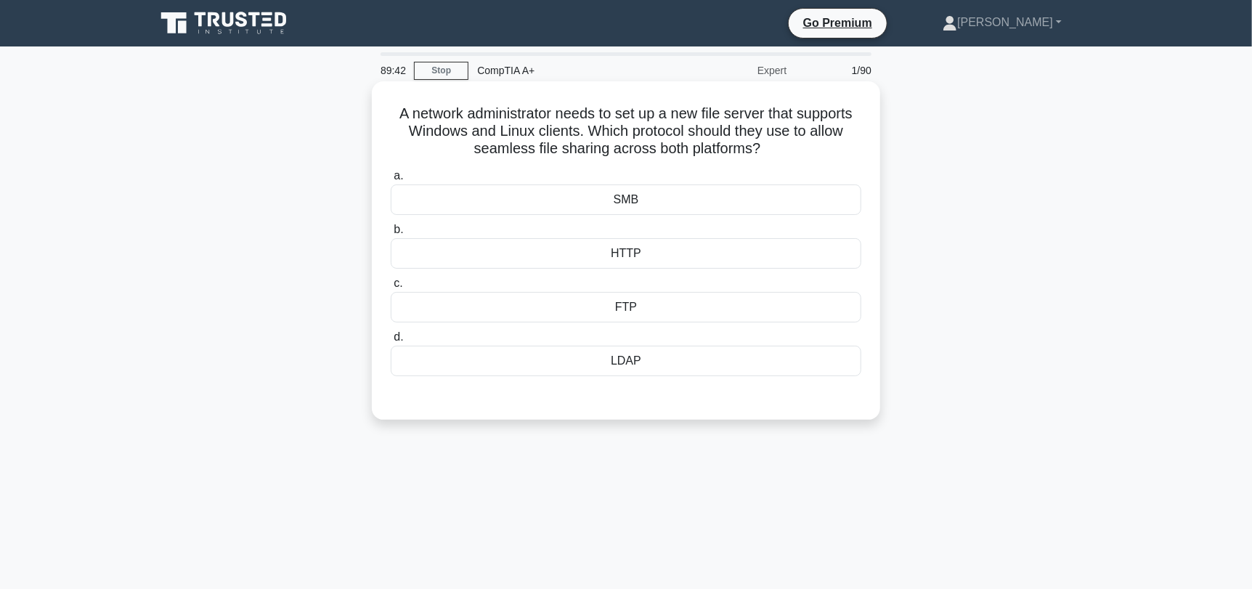
click at [639, 311] on div "FTP" at bounding box center [626, 307] width 471 height 30
click at [391, 288] on input "c. FTP" at bounding box center [391, 283] width 0 height 9
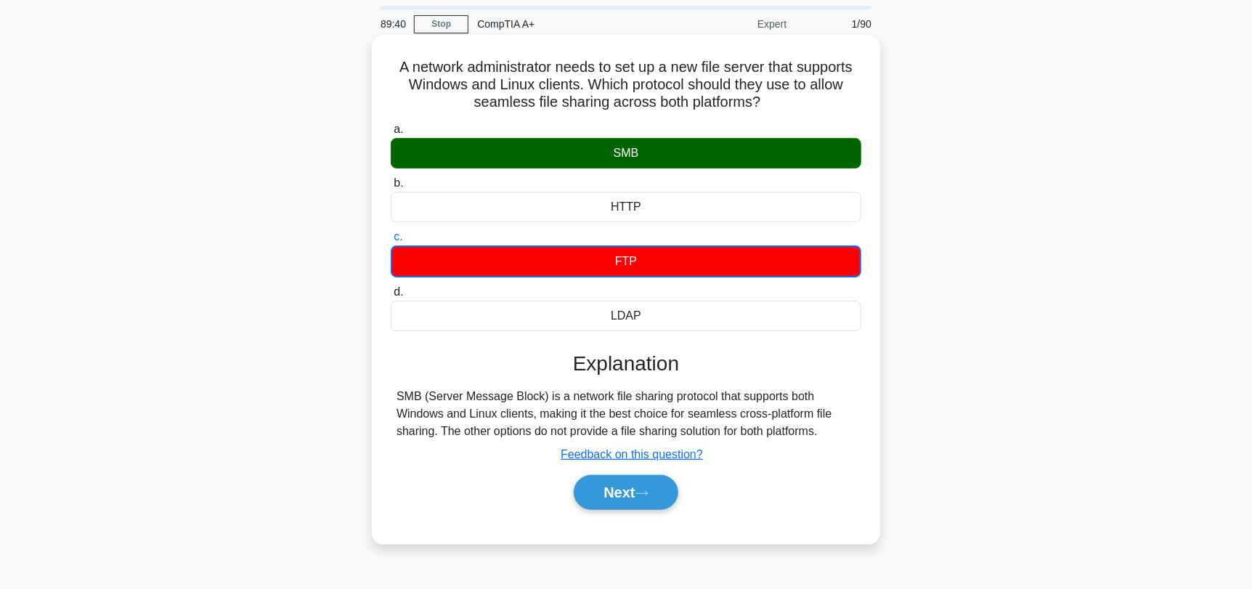
scroll to position [72, 0]
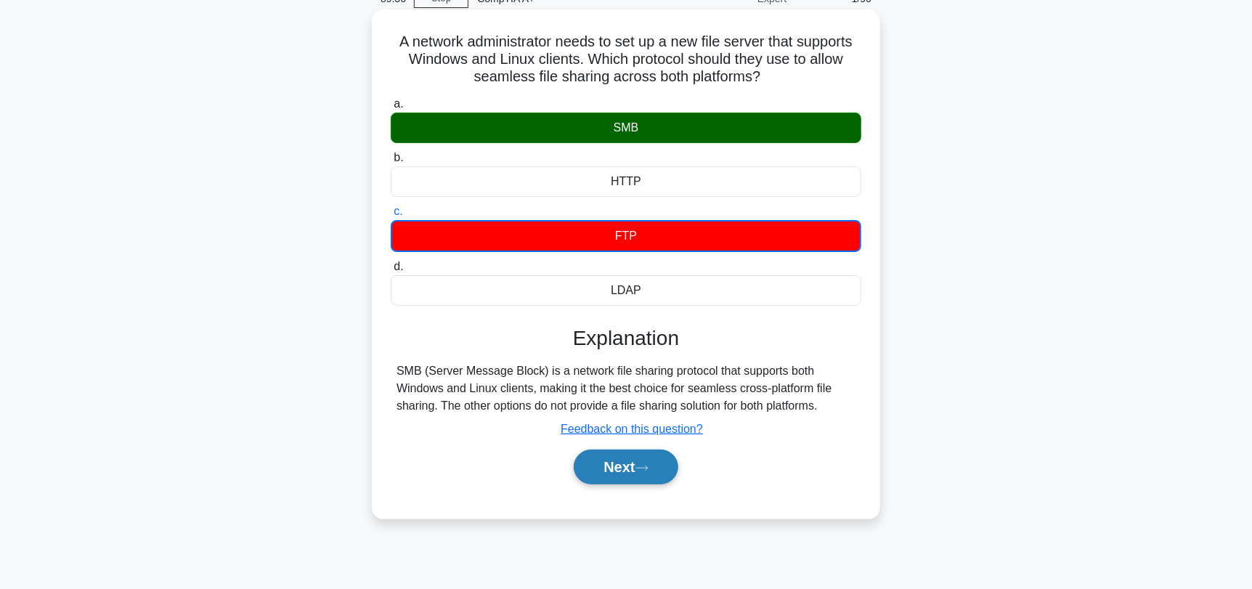
click at [640, 474] on button "Next" at bounding box center [626, 466] width 104 height 35
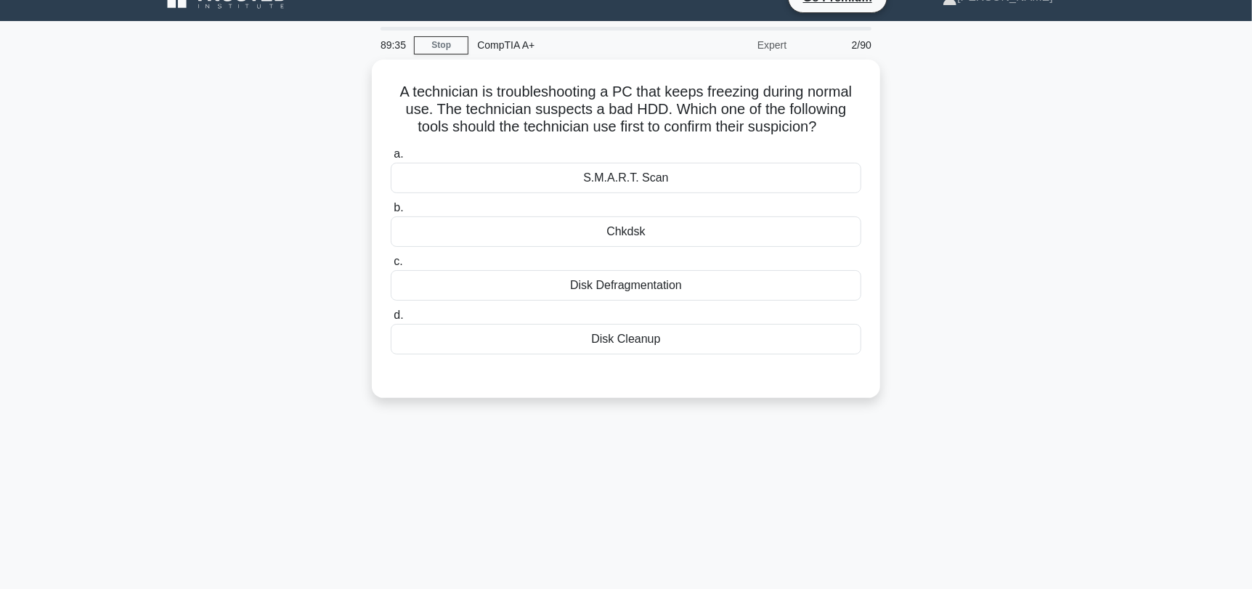
scroll to position [0, 0]
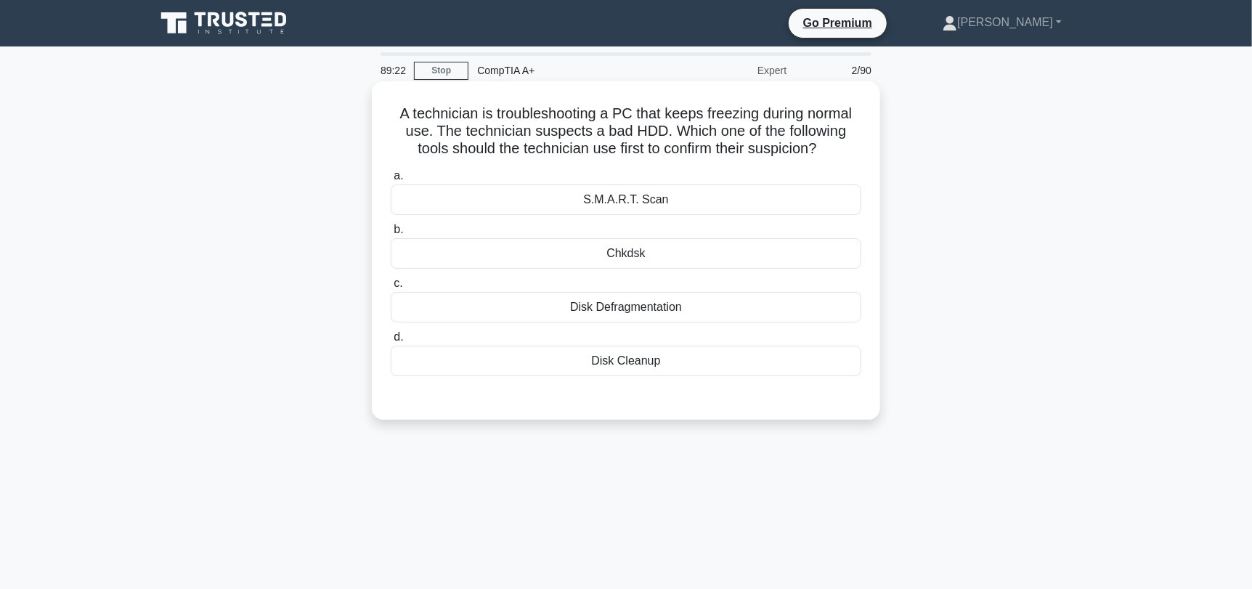
click at [683, 210] on div "S.M.A.R.T. Scan" at bounding box center [626, 199] width 471 height 30
click at [391, 181] on input "a. S.M.A.R.T. Scan" at bounding box center [391, 175] width 0 height 9
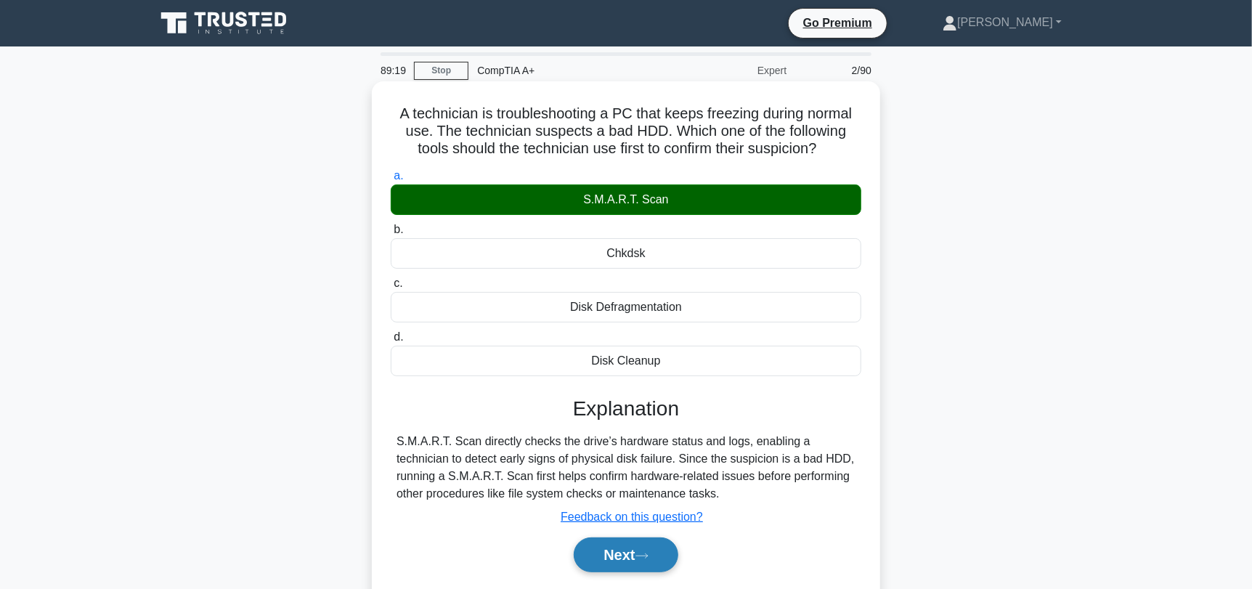
click at [641, 560] on button "Next" at bounding box center [626, 554] width 104 height 35
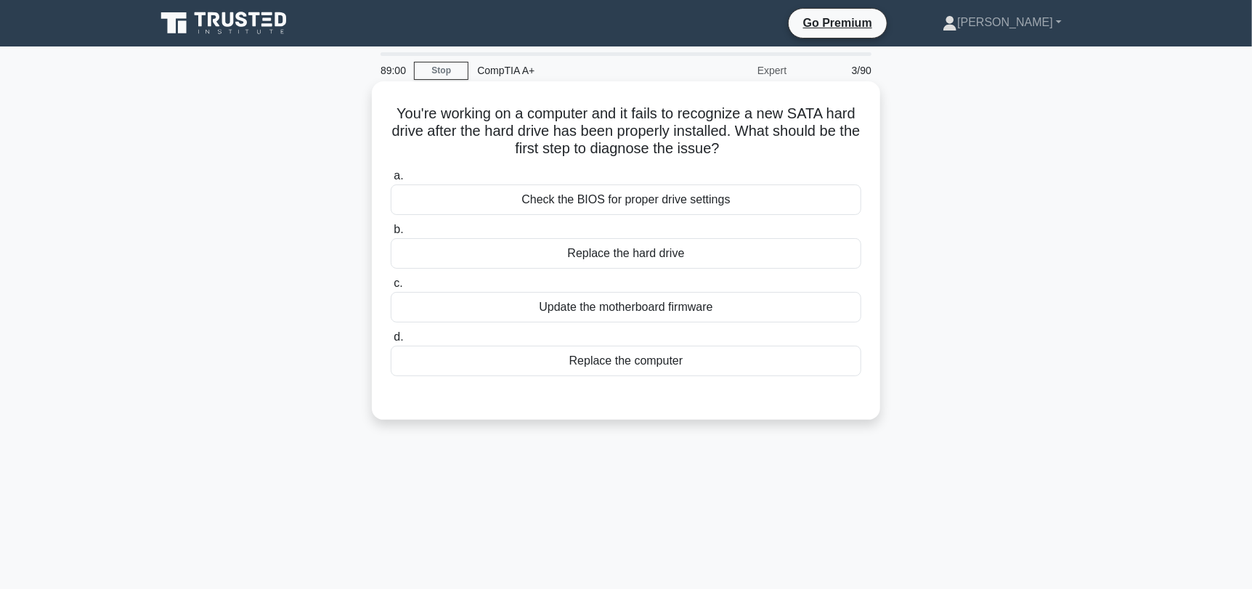
click at [787, 202] on div "Check the BIOS for proper drive settings" at bounding box center [626, 199] width 471 height 30
click at [391, 181] on input "a. Check the BIOS for proper drive settings" at bounding box center [391, 175] width 0 height 9
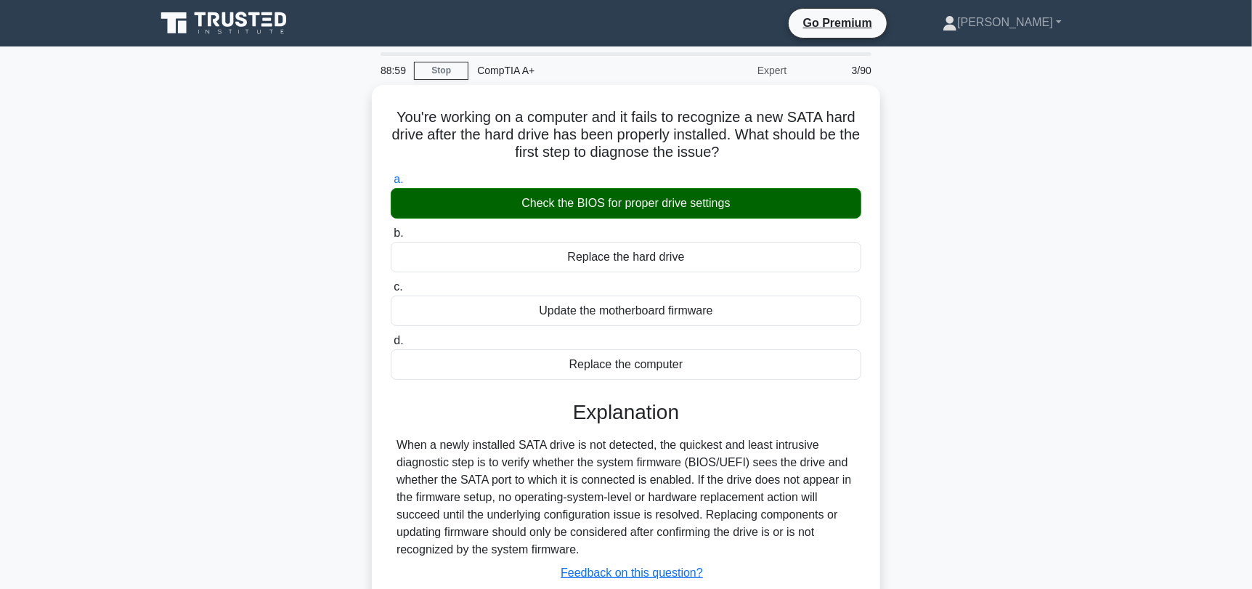
scroll to position [195, 0]
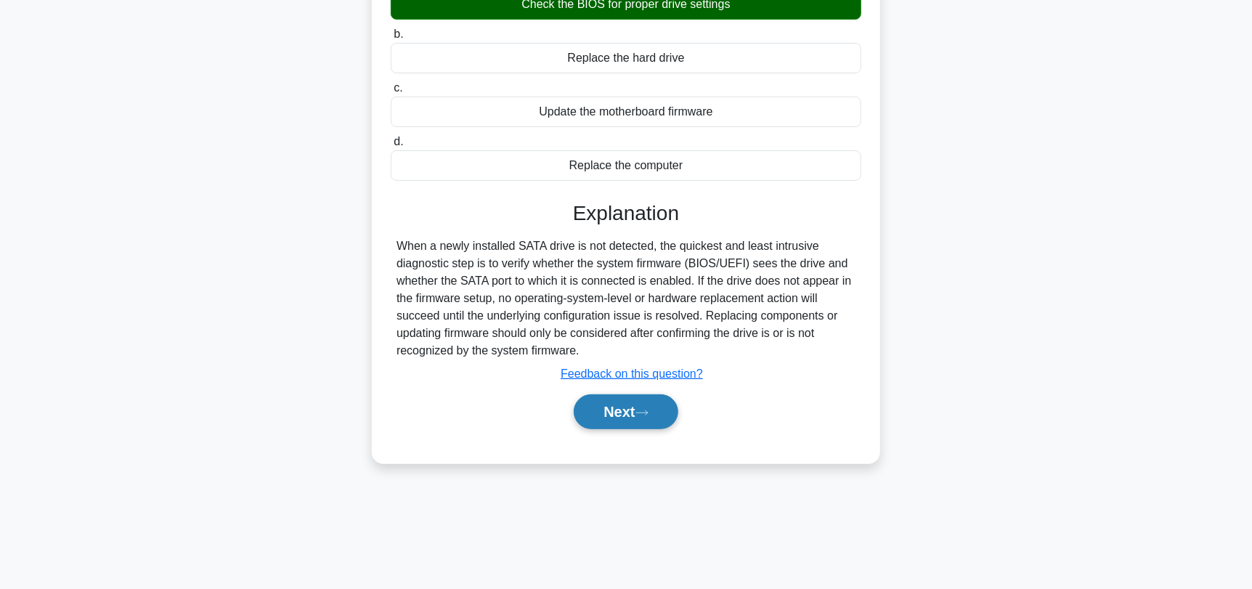
click at [647, 420] on button "Next" at bounding box center [626, 411] width 104 height 35
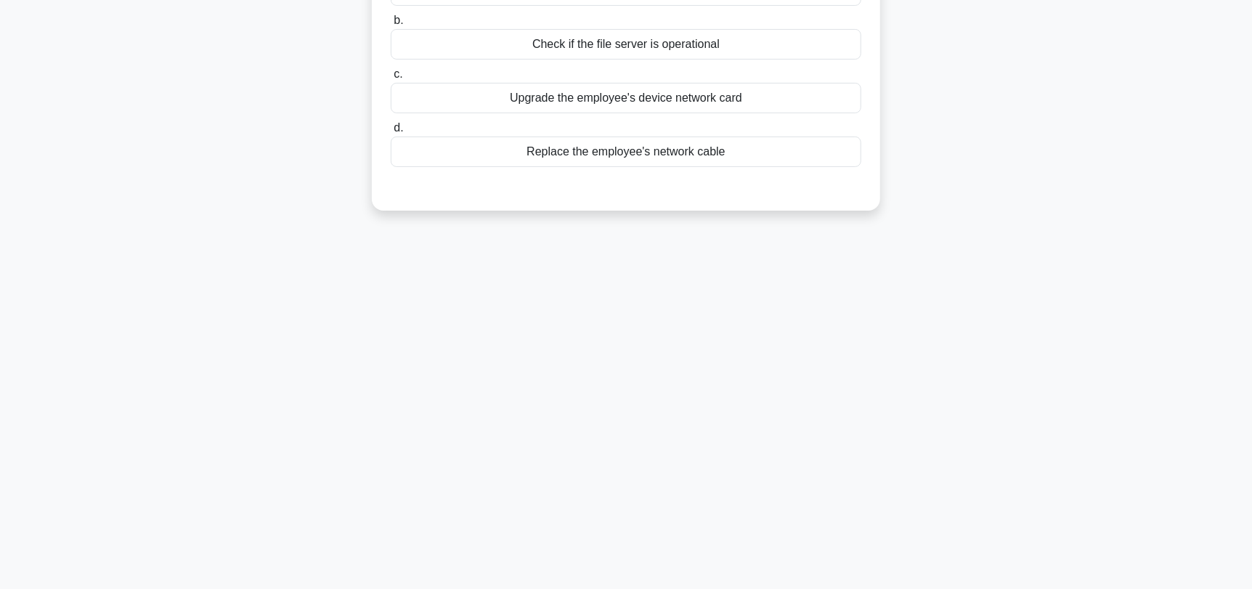
scroll to position [0, 0]
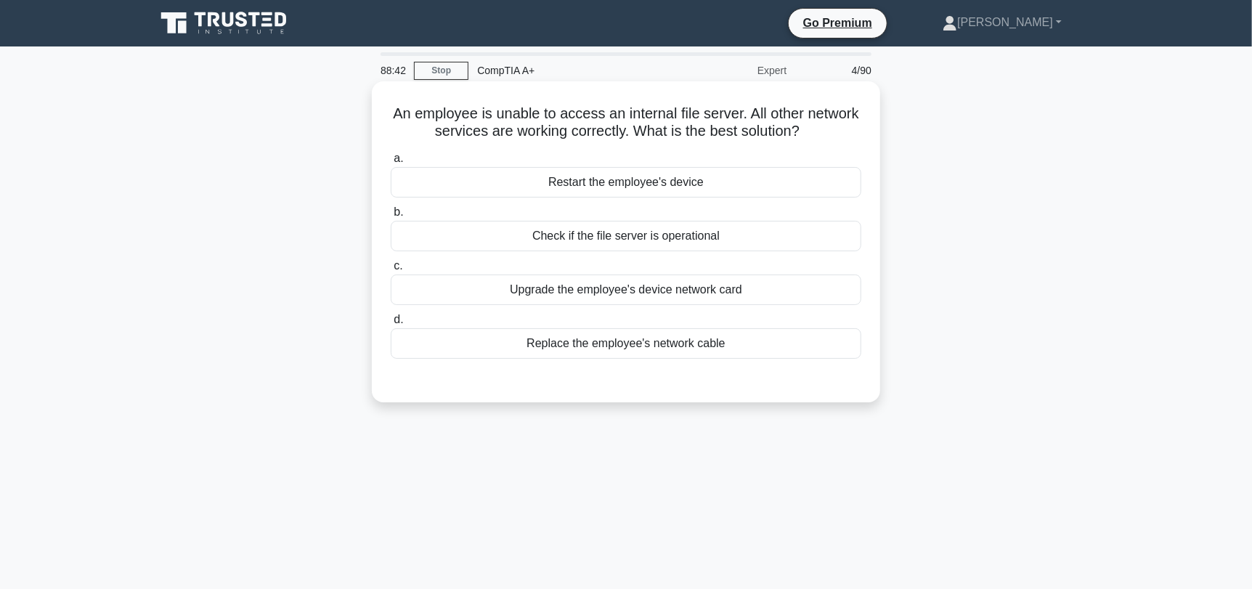
click at [731, 240] on div "Check if the file server is operational" at bounding box center [626, 236] width 471 height 30
click at [391, 217] on input "b. Check if the file server is operational" at bounding box center [391, 212] width 0 height 9
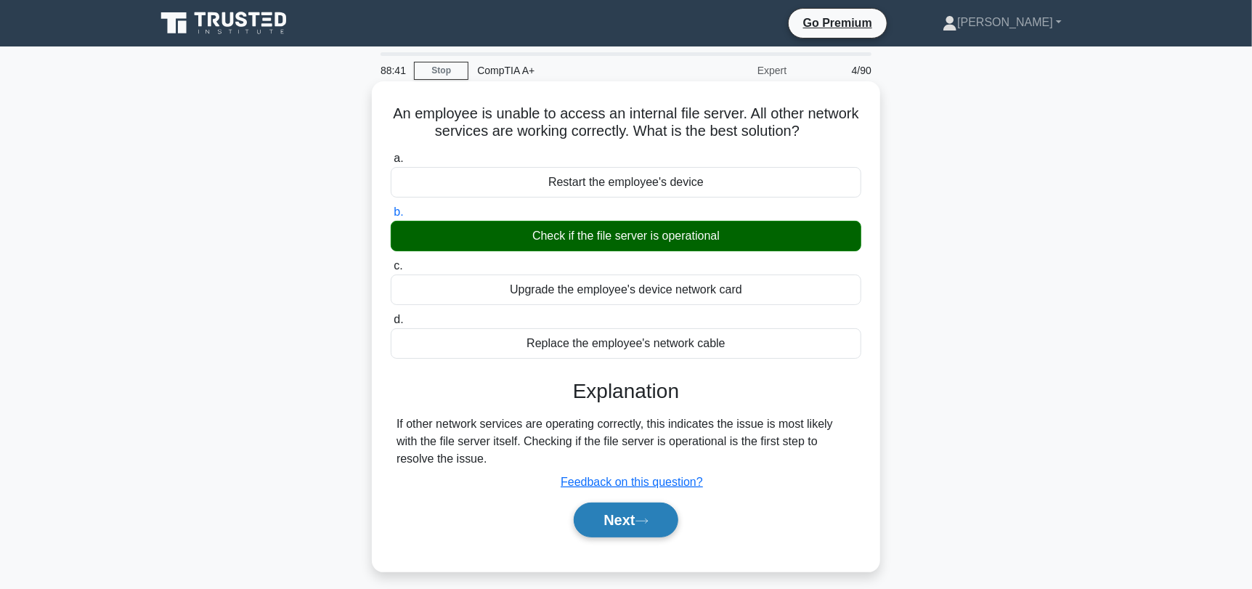
click at [606, 518] on button "Next" at bounding box center [626, 519] width 104 height 35
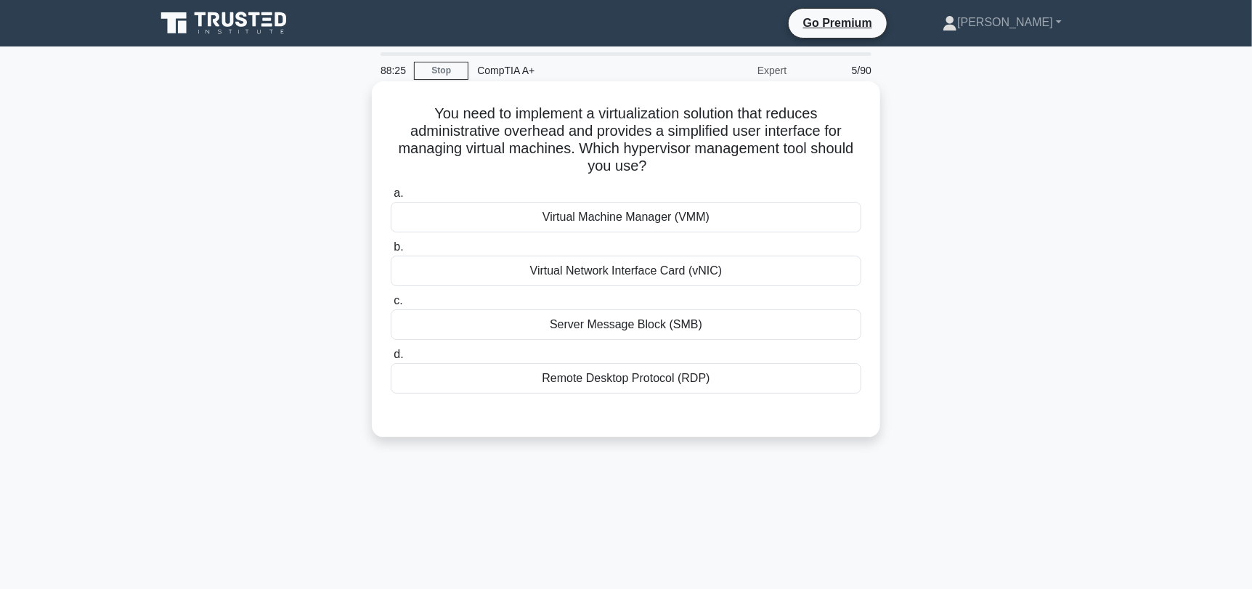
click at [774, 213] on div "Virtual Machine Manager (VMM)" at bounding box center [626, 217] width 471 height 30
click at [391, 198] on input "a. Virtual Machine Manager (VMM)" at bounding box center [391, 193] width 0 height 9
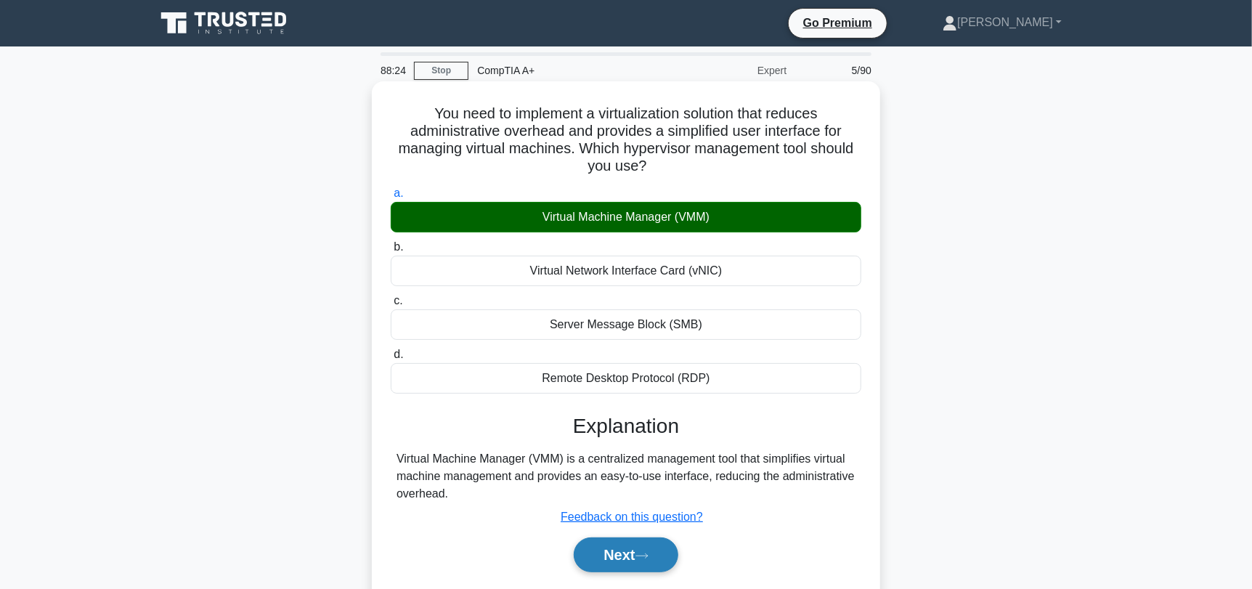
click at [639, 560] on button "Next" at bounding box center [626, 554] width 104 height 35
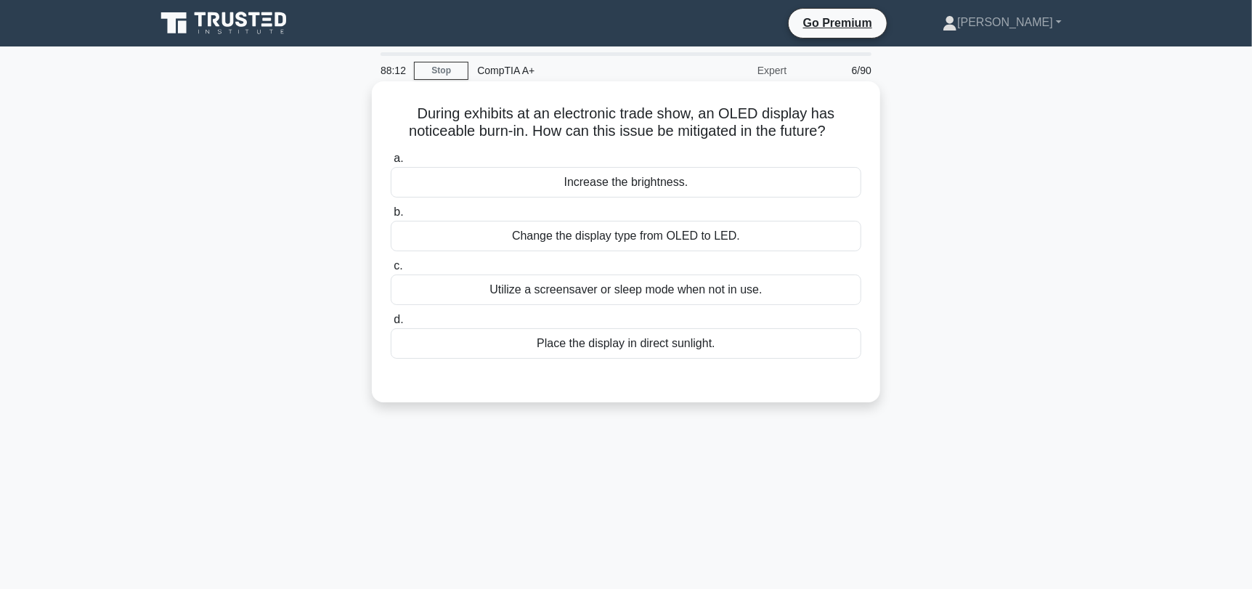
click at [759, 293] on div "Utilize a screensaver or sleep mode when not in use." at bounding box center [626, 289] width 471 height 30
click at [391, 271] on input "c. Utilize a screensaver or sleep mode when not in use." at bounding box center [391, 265] width 0 height 9
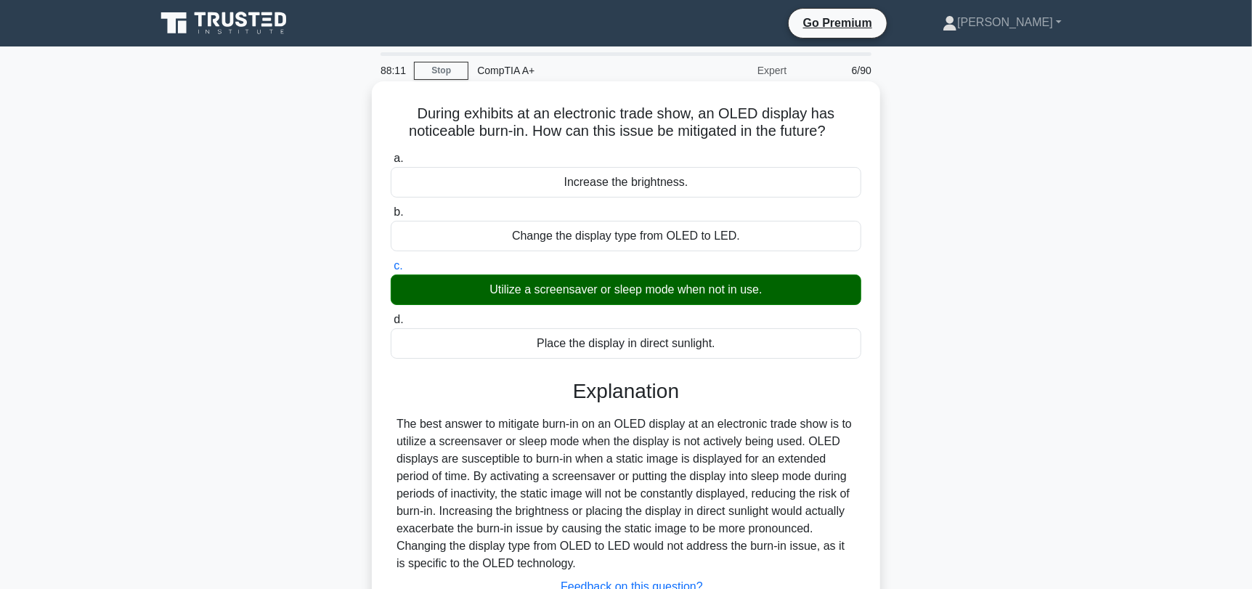
scroll to position [195, 0]
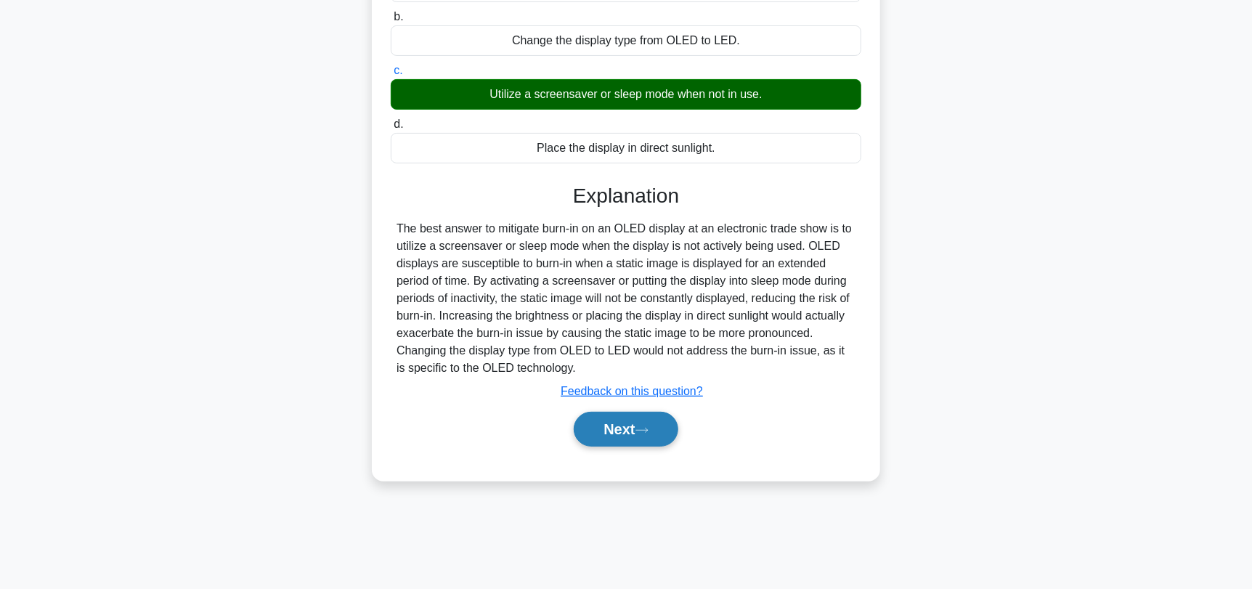
click at [636, 428] on button "Next" at bounding box center [626, 429] width 104 height 35
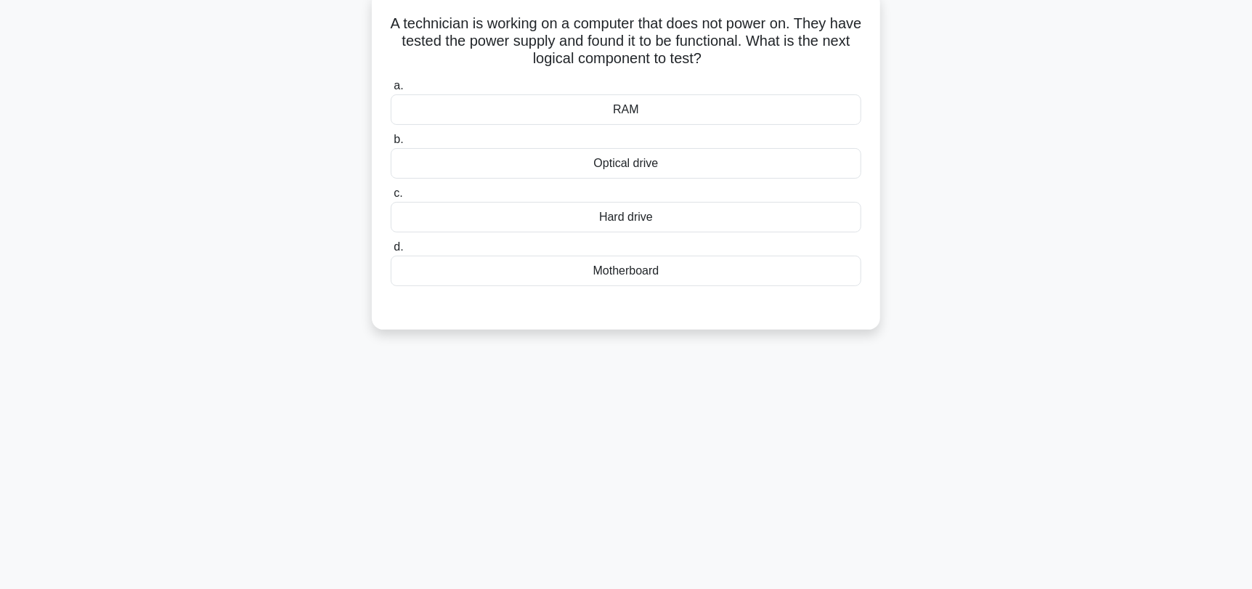
scroll to position [0, 0]
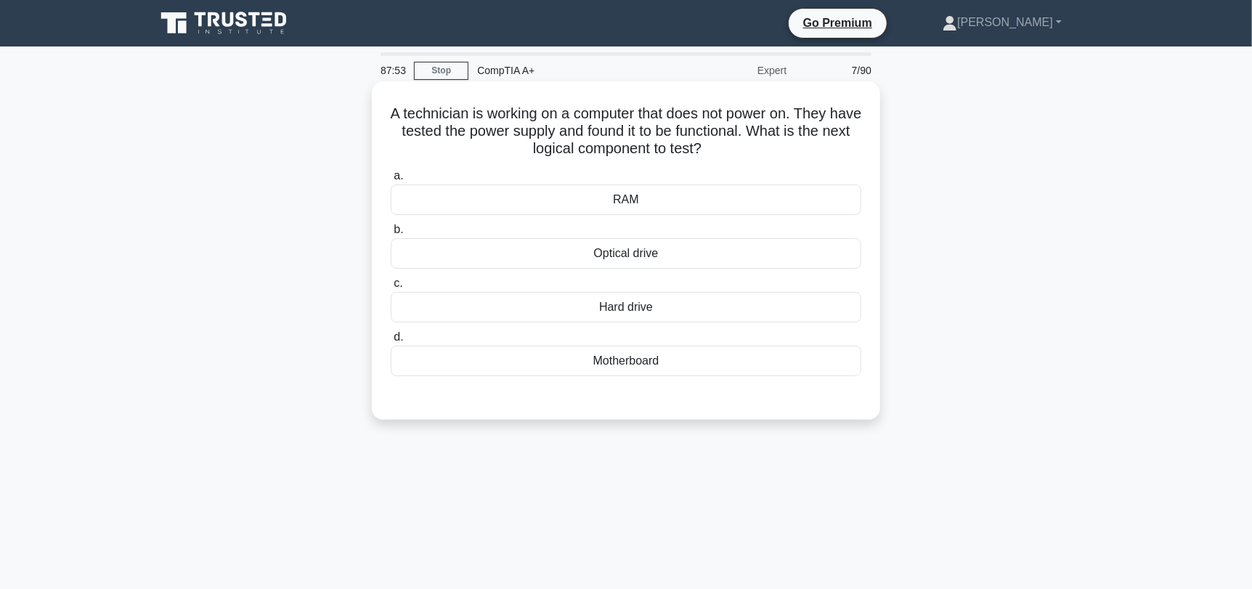
click at [760, 358] on div "Motherboard" at bounding box center [626, 361] width 471 height 30
click at [391, 342] on input "d. Motherboard" at bounding box center [391, 337] width 0 height 9
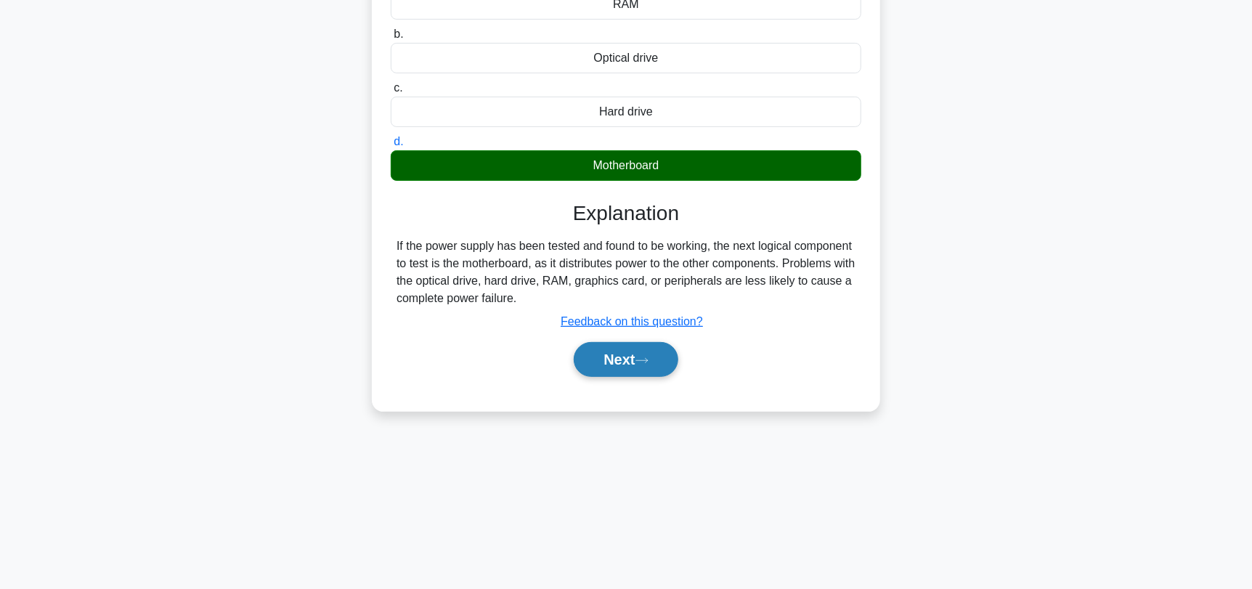
click at [615, 362] on button "Next" at bounding box center [626, 359] width 104 height 35
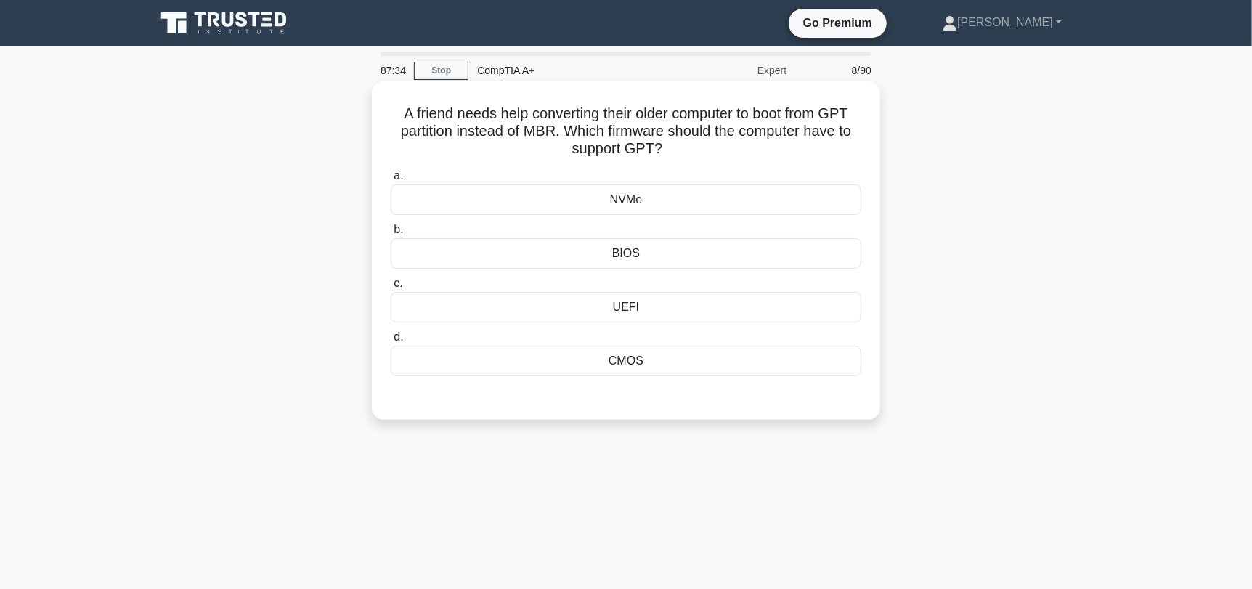
click at [816, 302] on div "UEFI" at bounding box center [626, 307] width 471 height 30
click at [391, 288] on input "c. UEFI" at bounding box center [391, 283] width 0 height 9
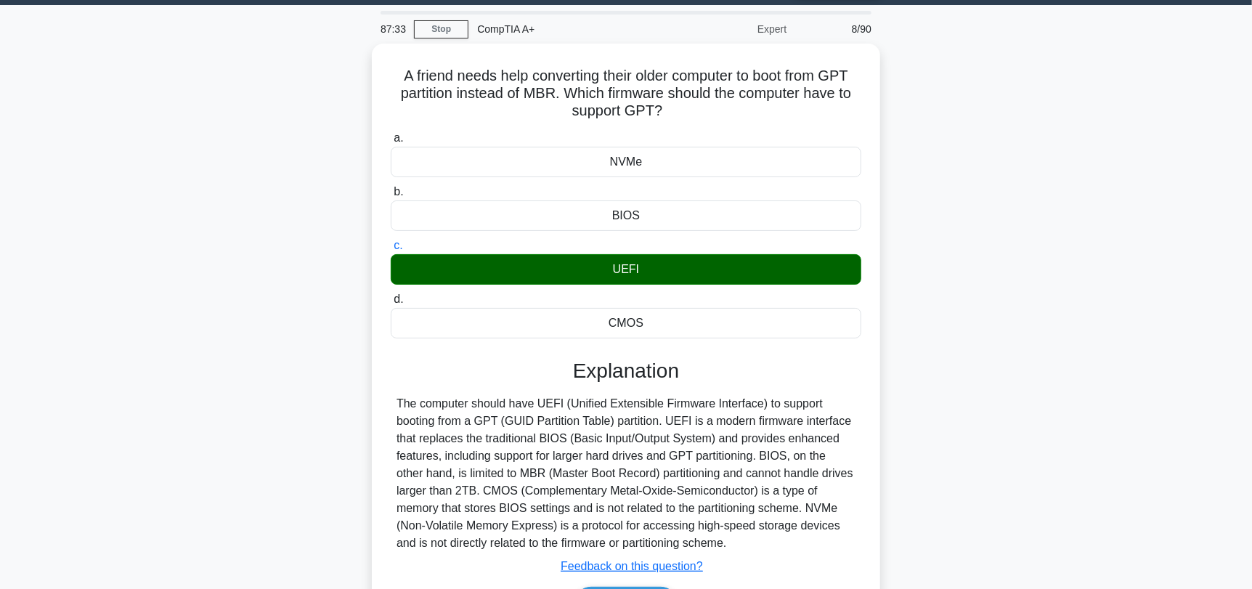
scroll to position [195, 0]
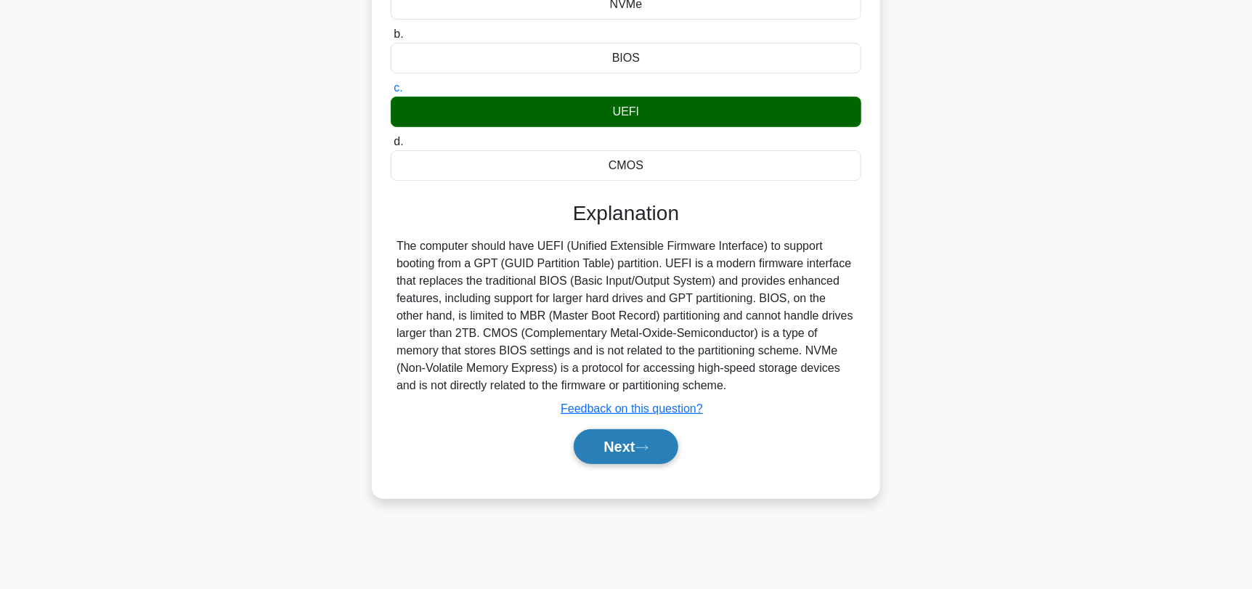
click at [642, 451] on button "Next" at bounding box center [626, 446] width 104 height 35
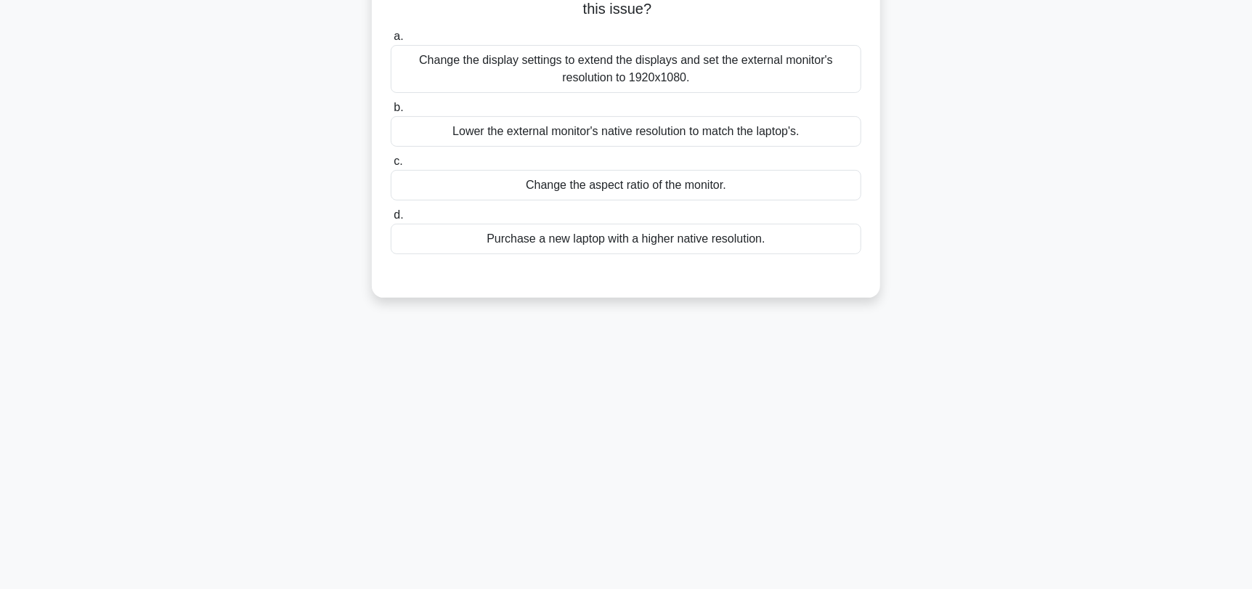
scroll to position [0, 0]
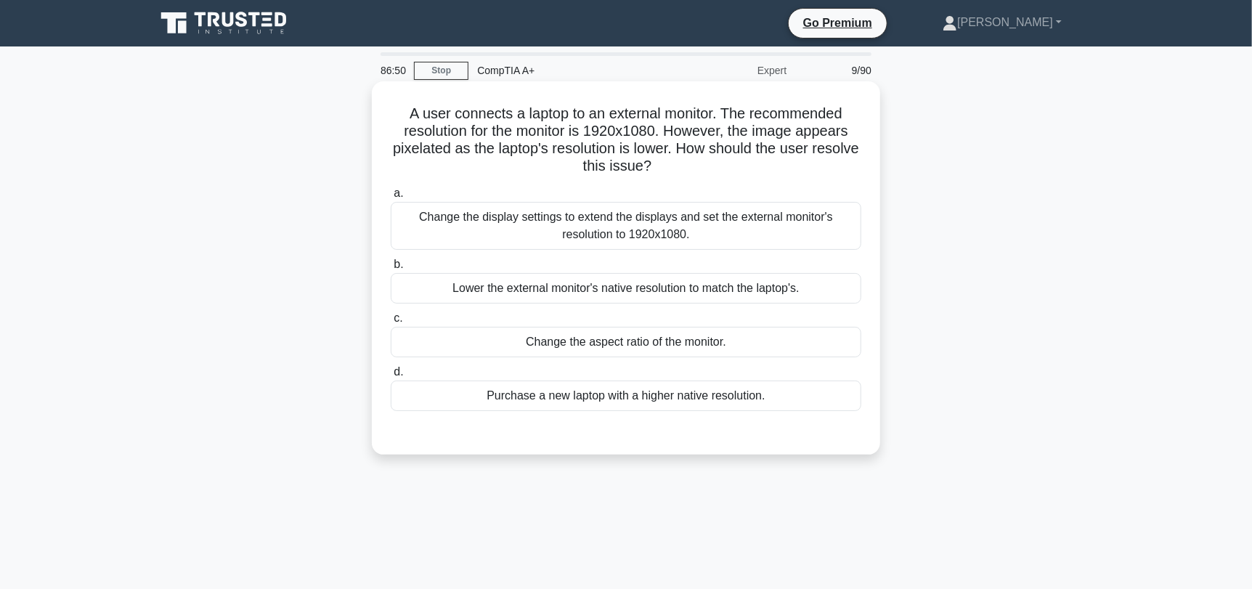
click at [555, 295] on div "Lower the external monitor's native resolution to match the laptop's." at bounding box center [626, 288] width 471 height 30
click at [391, 269] on input "b. Lower the external monitor's native resolution to match the laptop's." at bounding box center [391, 264] width 0 height 9
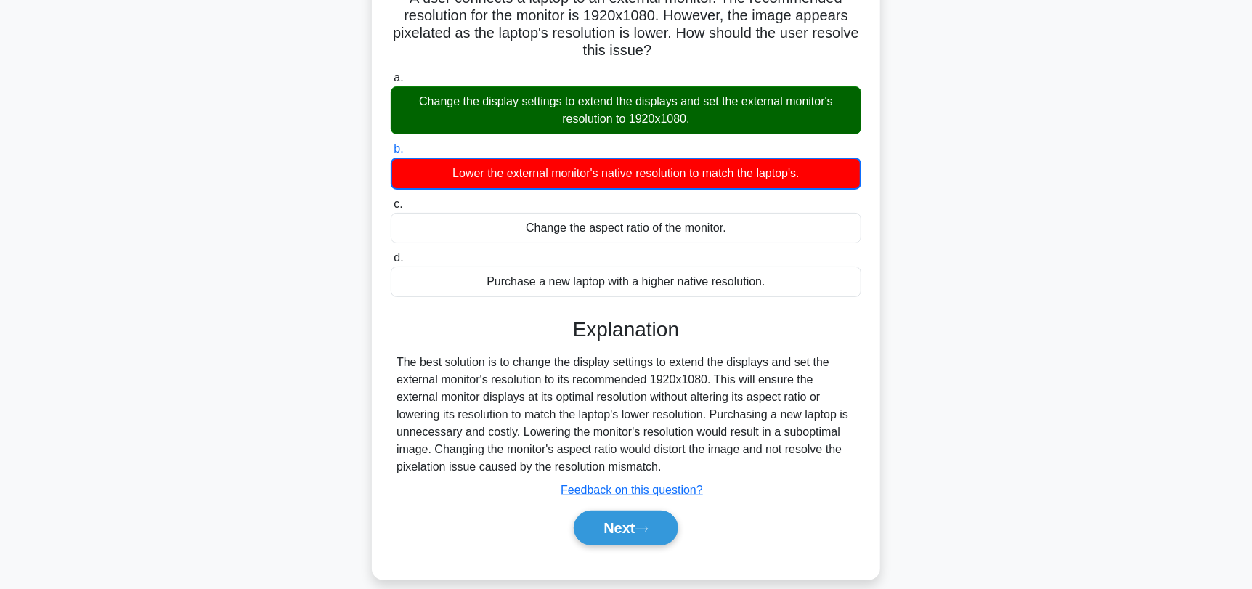
scroll to position [145, 0]
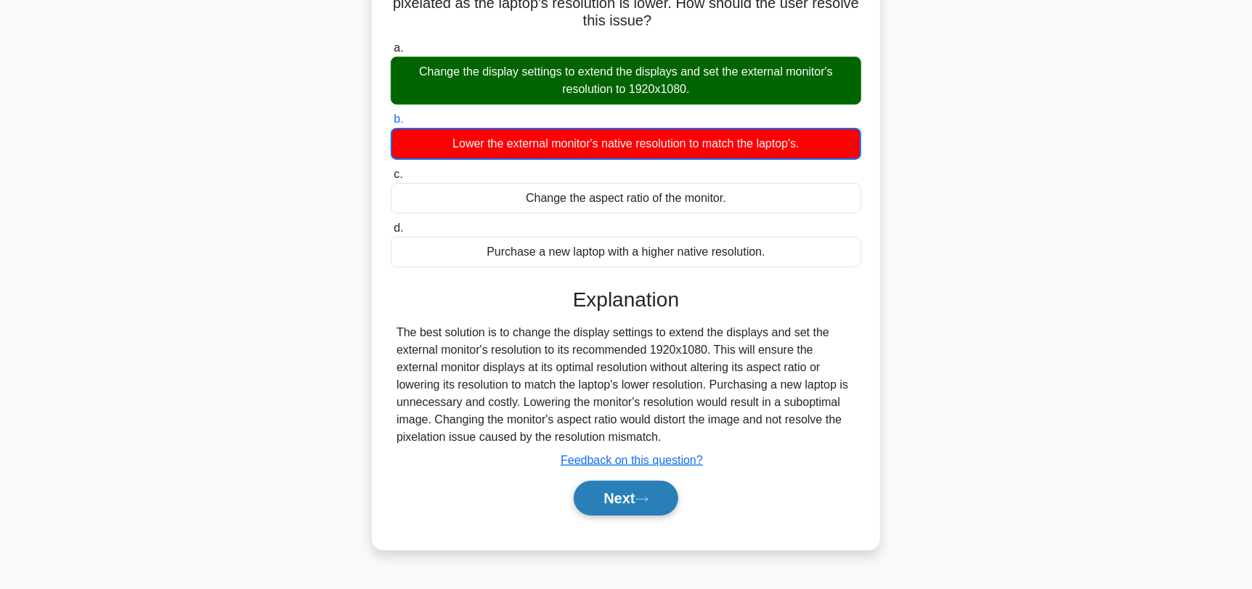
click at [654, 509] on button "Next" at bounding box center [626, 498] width 104 height 35
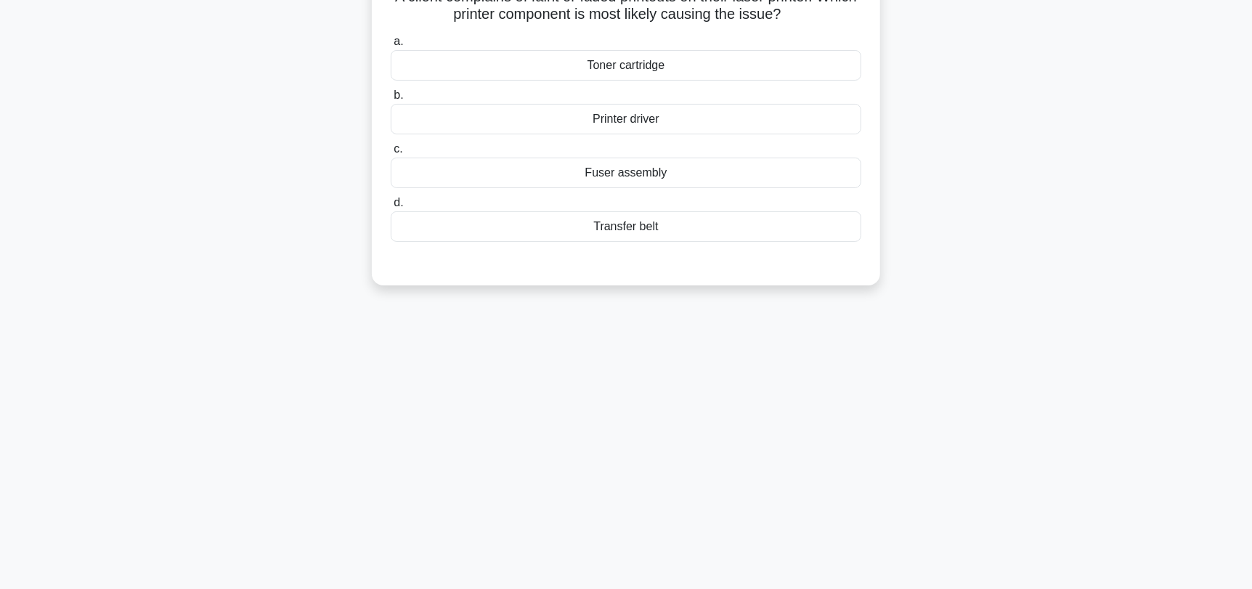
scroll to position [0, 0]
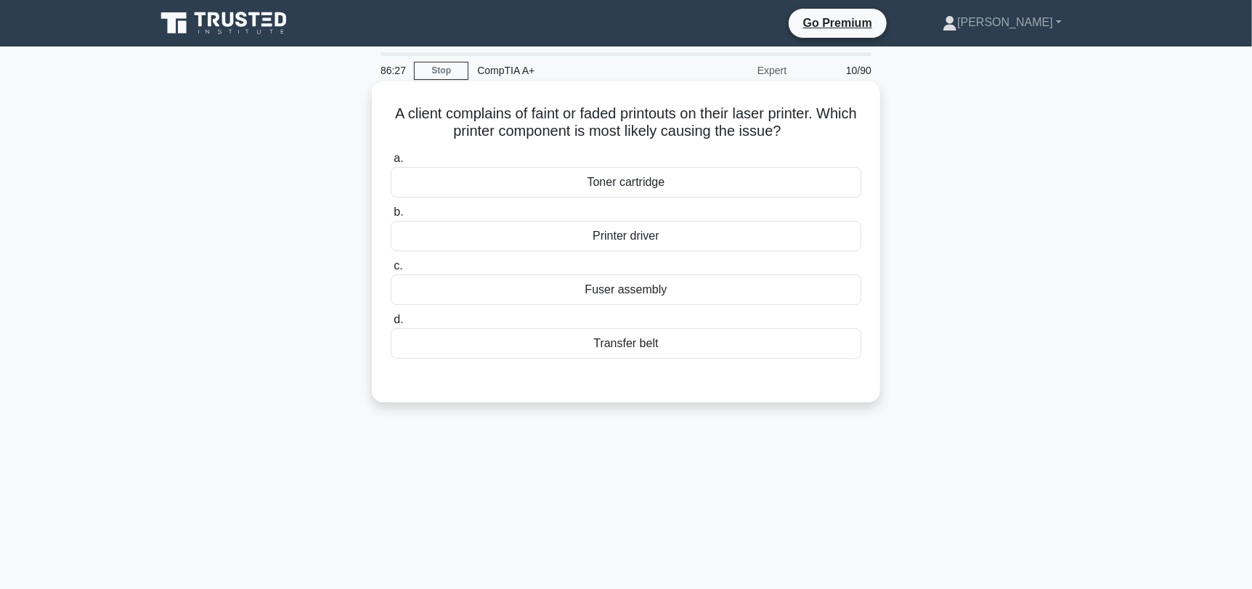
click at [690, 184] on div "Toner cartridge" at bounding box center [626, 182] width 471 height 30
click at [391, 163] on input "a. Toner cartridge" at bounding box center [391, 158] width 0 height 9
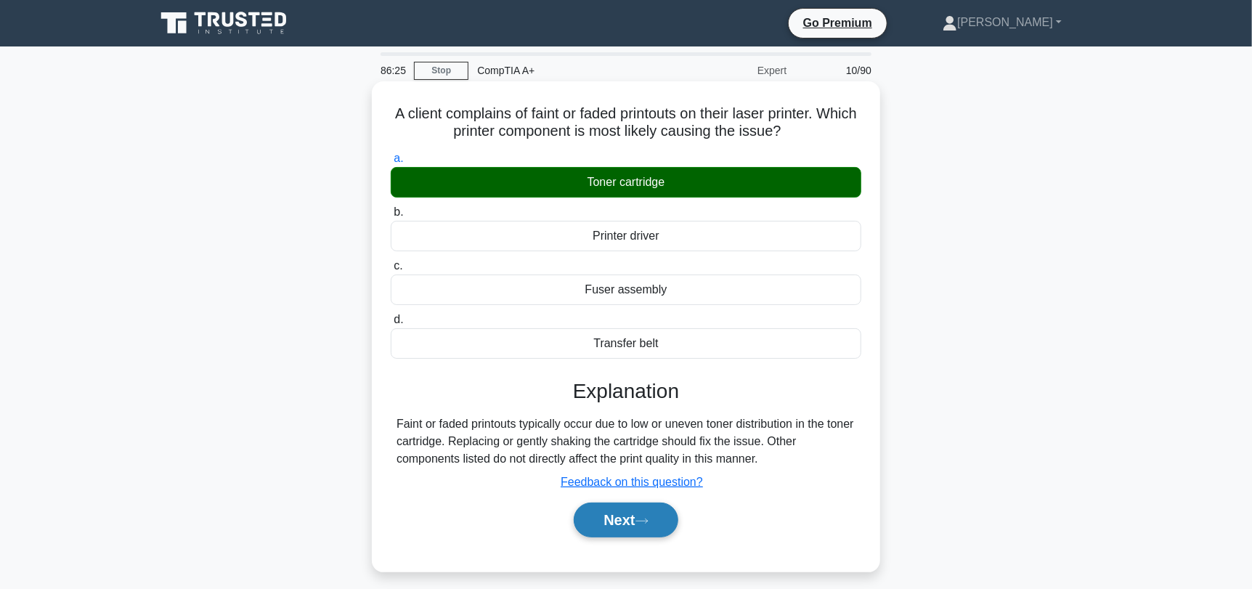
click at [643, 524] on icon at bounding box center [641, 521] width 13 height 8
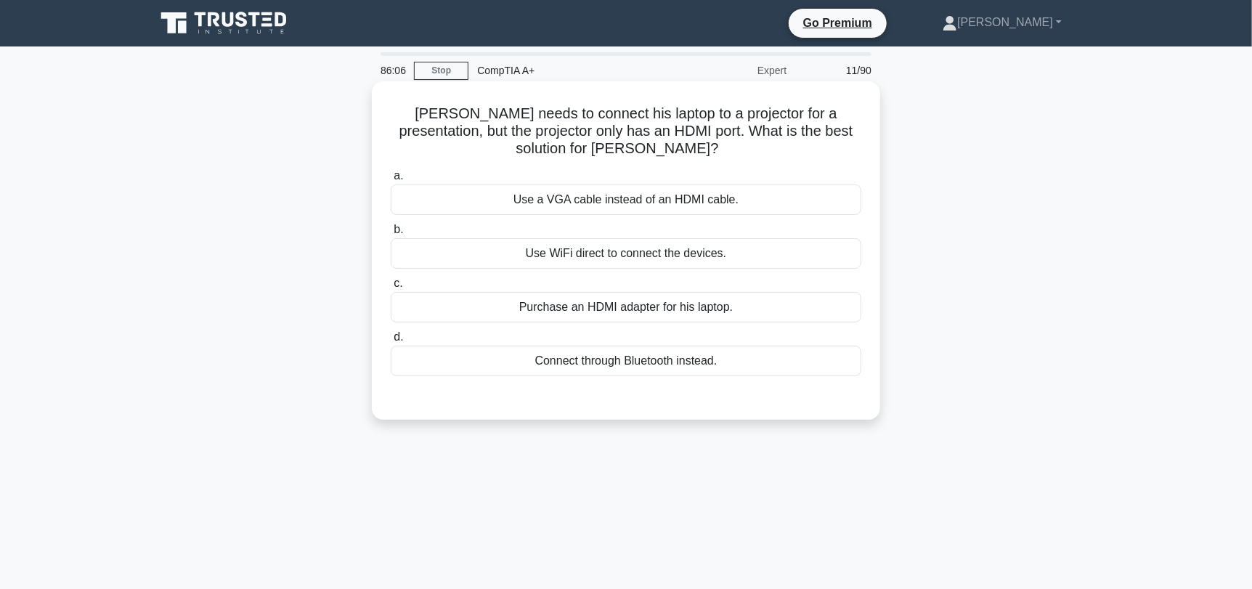
click at [738, 319] on div "Purchase an HDMI adapter for his laptop." at bounding box center [626, 307] width 471 height 30
click at [391, 288] on input "c. Purchase an HDMI adapter for his laptop." at bounding box center [391, 283] width 0 height 9
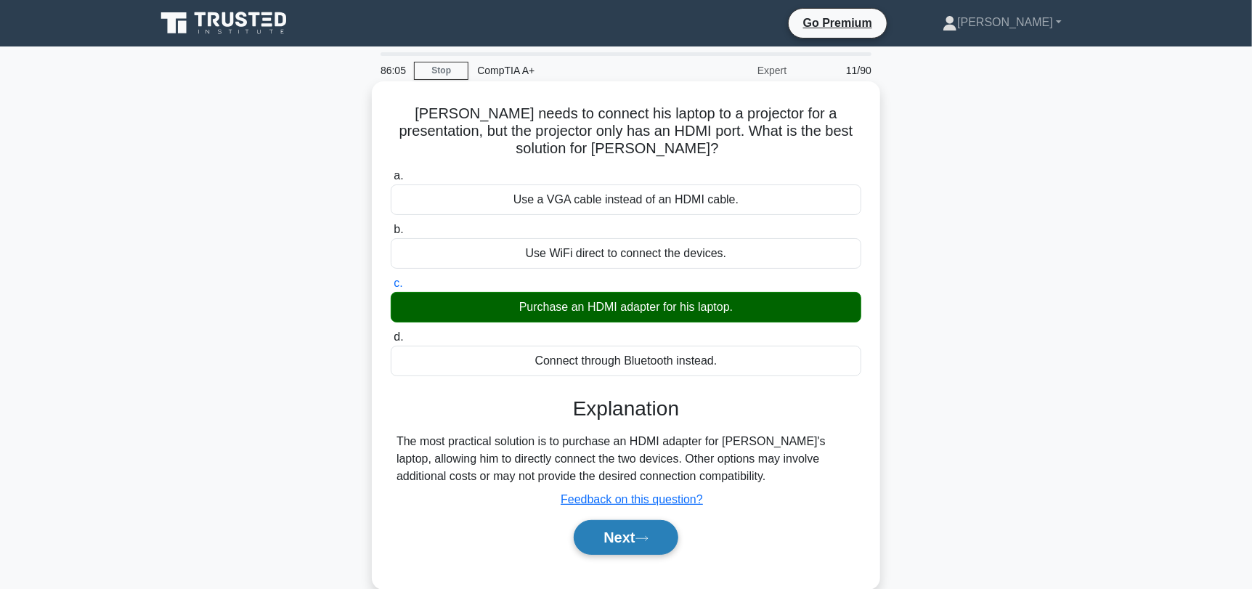
click at [648, 539] on icon at bounding box center [641, 538] width 13 height 8
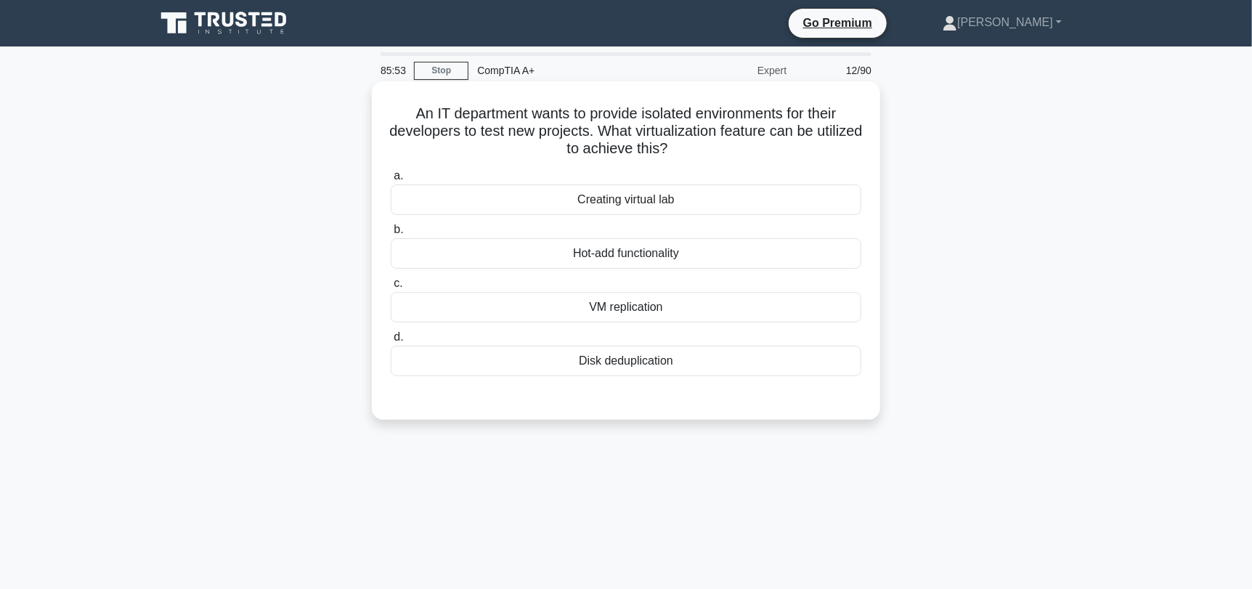
click at [667, 205] on div "Creating virtual lab" at bounding box center [626, 199] width 471 height 30
click at [391, 181] on input "a. Creating virtual lab" at bounding box center [391, 175] width 0 height 9
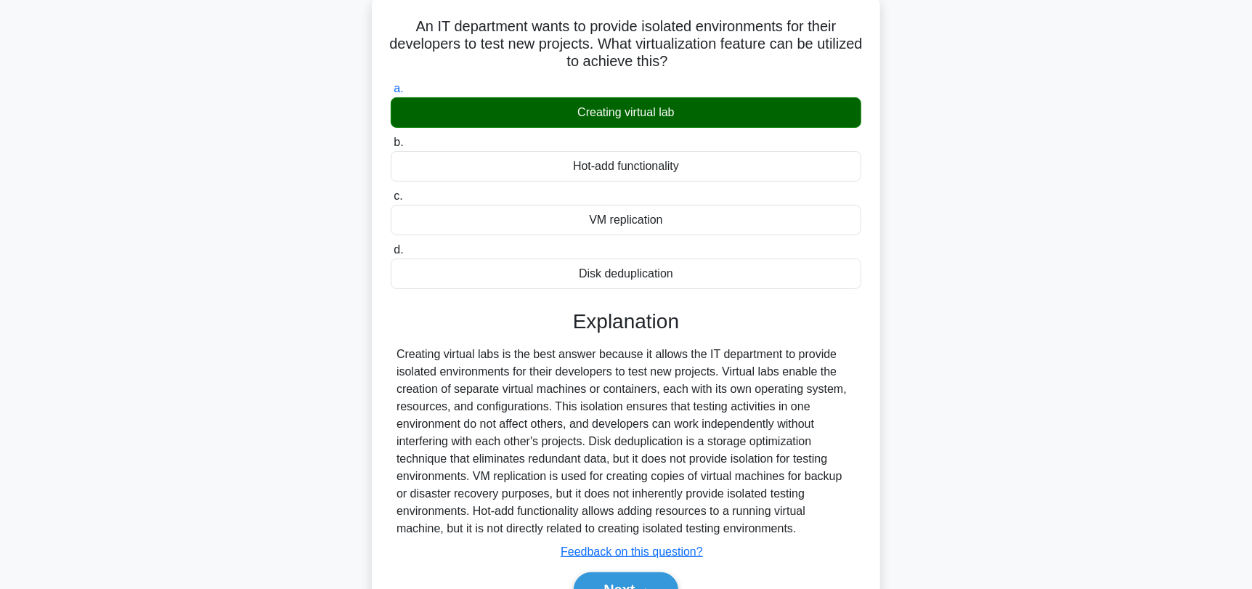
scroll to position [195, 0]
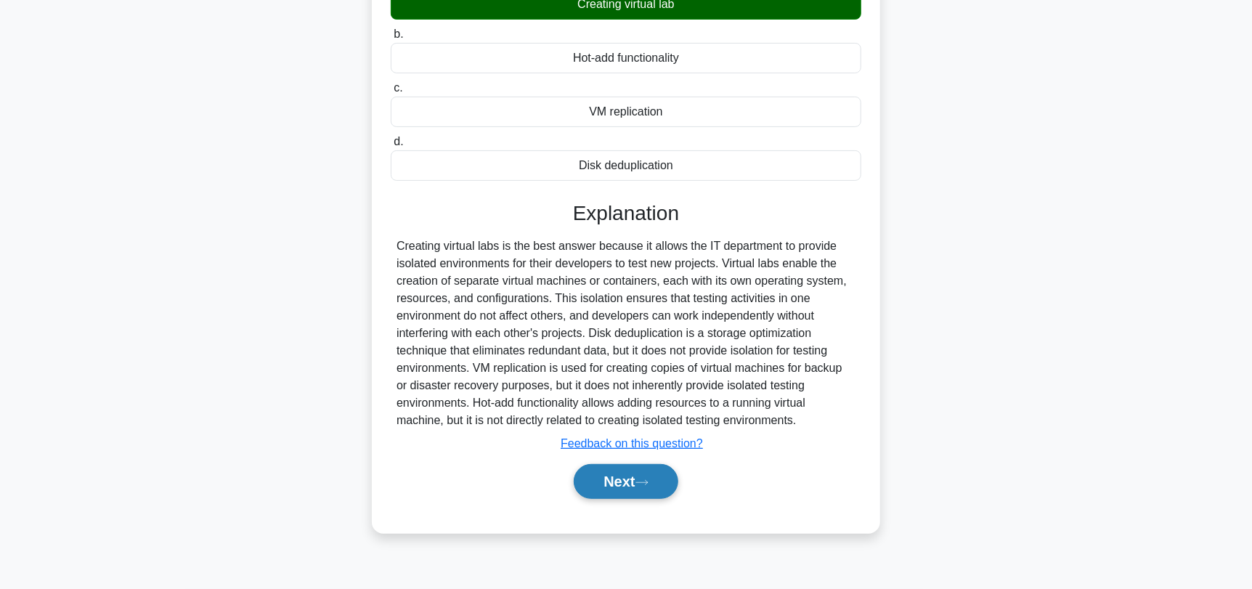
click at [637, 471] on button "Next" at bounding box center [626, 481] width 104 height 35
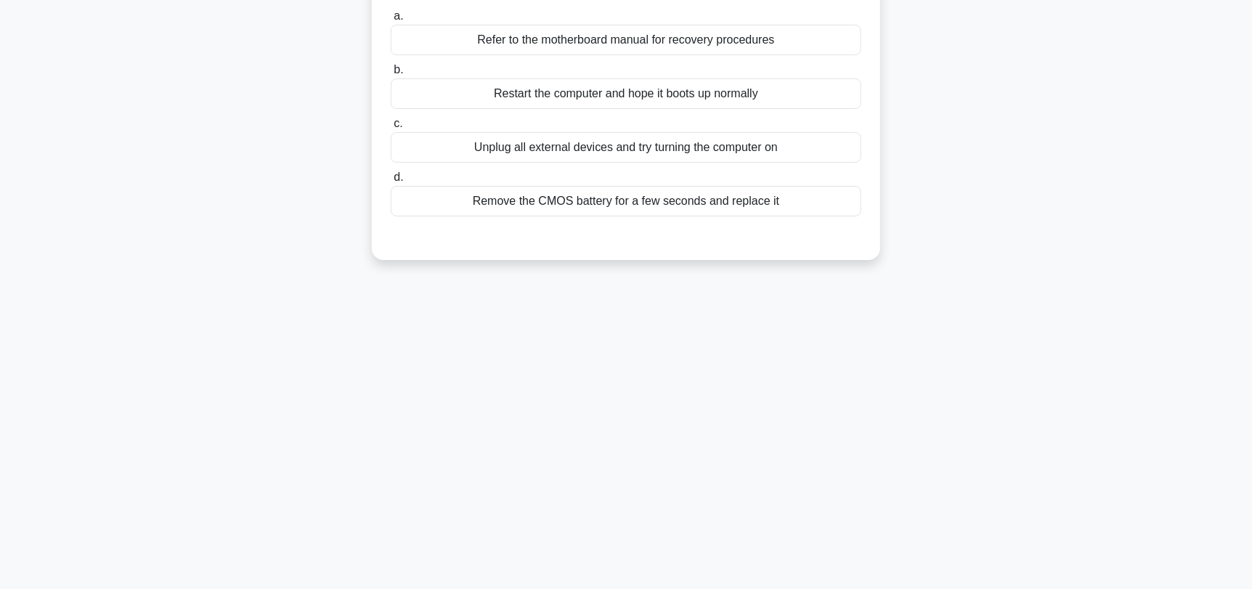
scroll to position [0, 0]
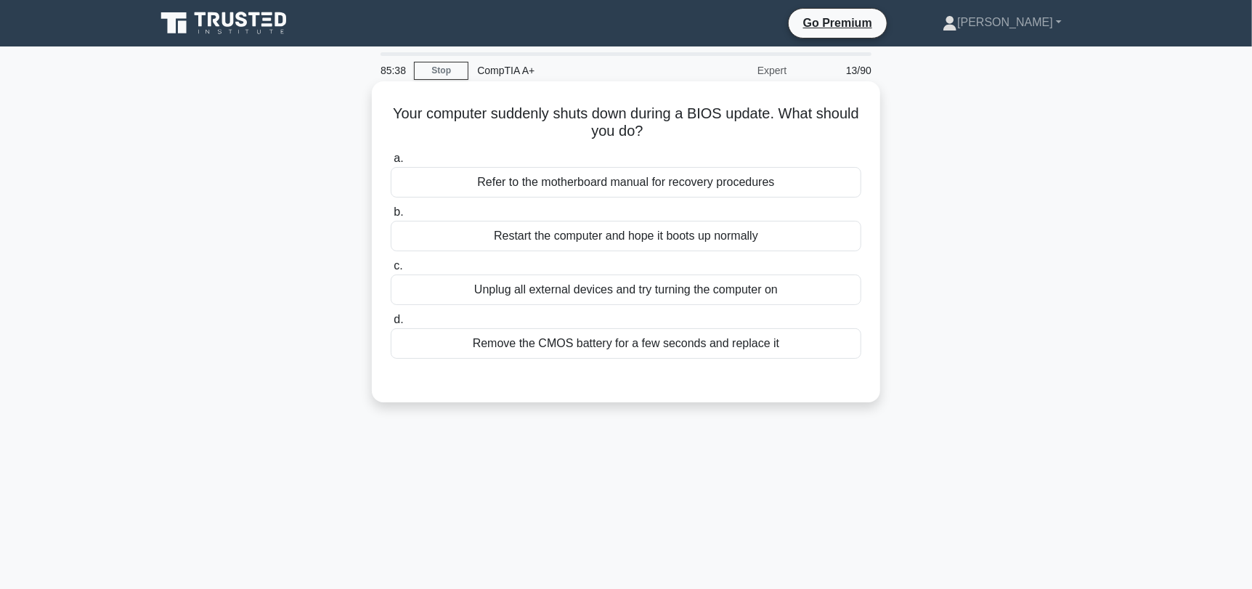
click at [780, 187] on div "Refer to the motherboard manual for recovery procedures" at bounding box center [626, 182] width 471 height 30
click at [391, 163] on input "a. Refer to the motherboard manual for recovery procedures" at bounding box center [391, 158] width 0 height 9
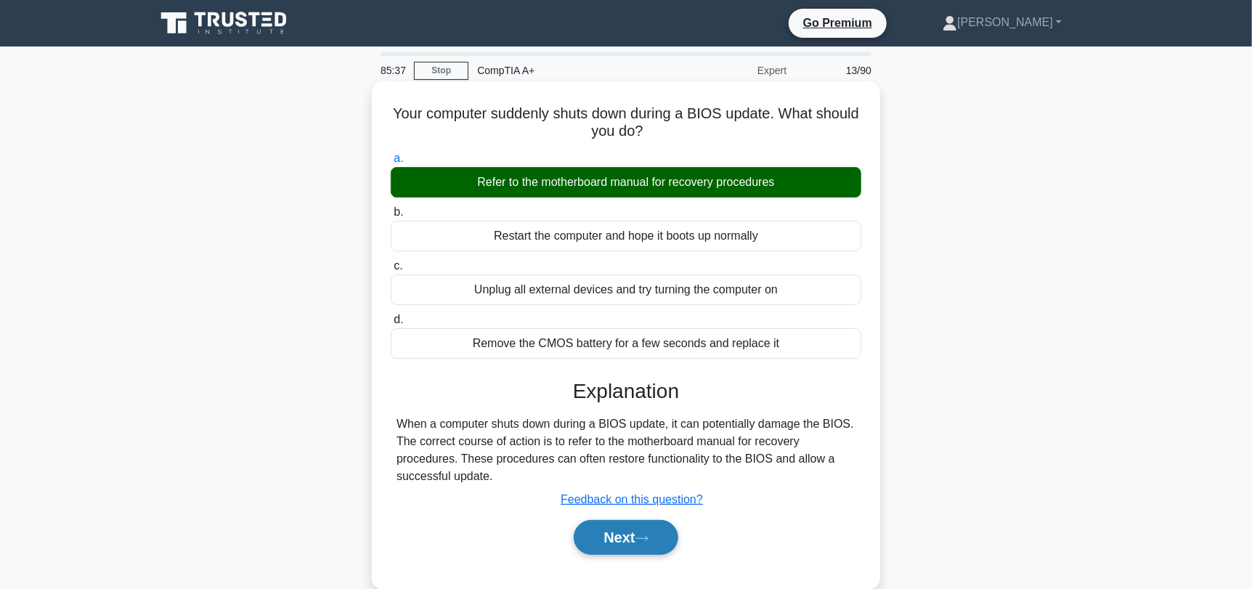
click at [622, 540] on button "Next" at bounding box center [626, 537] width 104 height 35
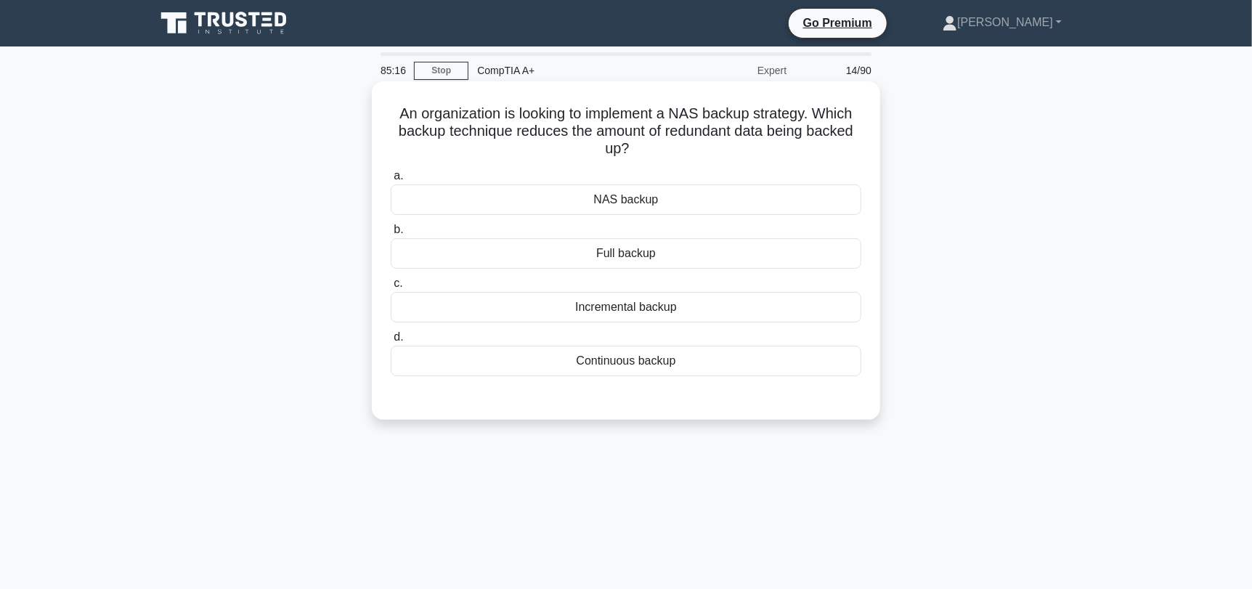
click at [786, 315] on div "Incremental backup" at bounding box center [626, 307] width 471 height 30
click at [391, 288] on input "c. Incremental backup" at bounding box center [391, 283] width 0 height 9
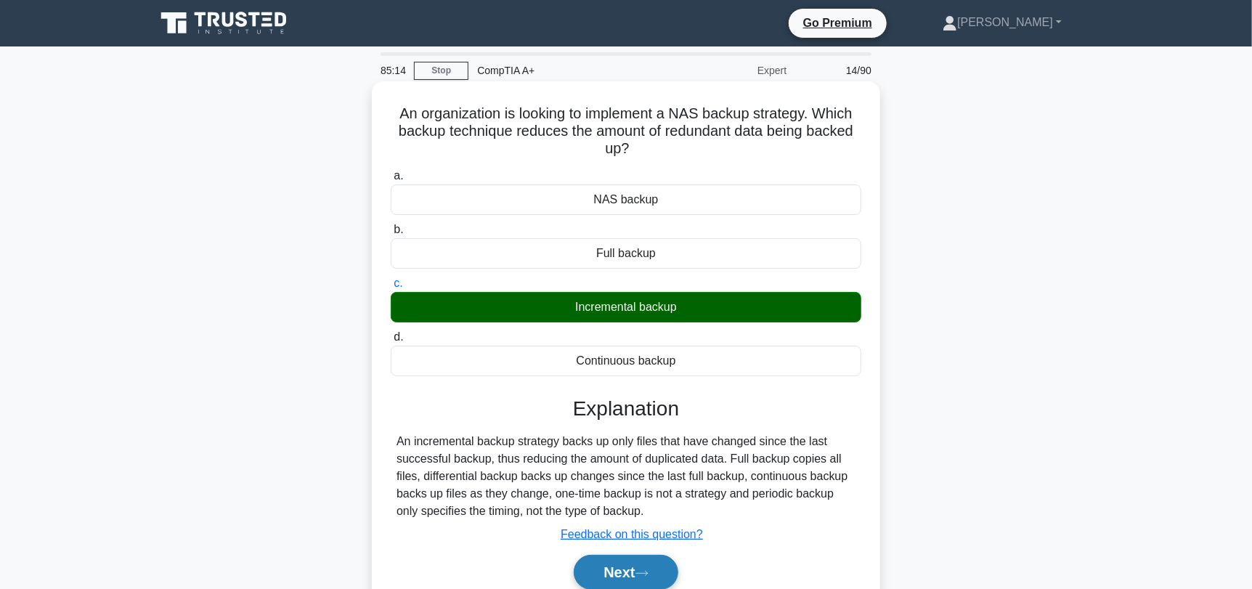
click at [655, 567] on button "Next" at bounding box center [626, 572] width 104 height 35
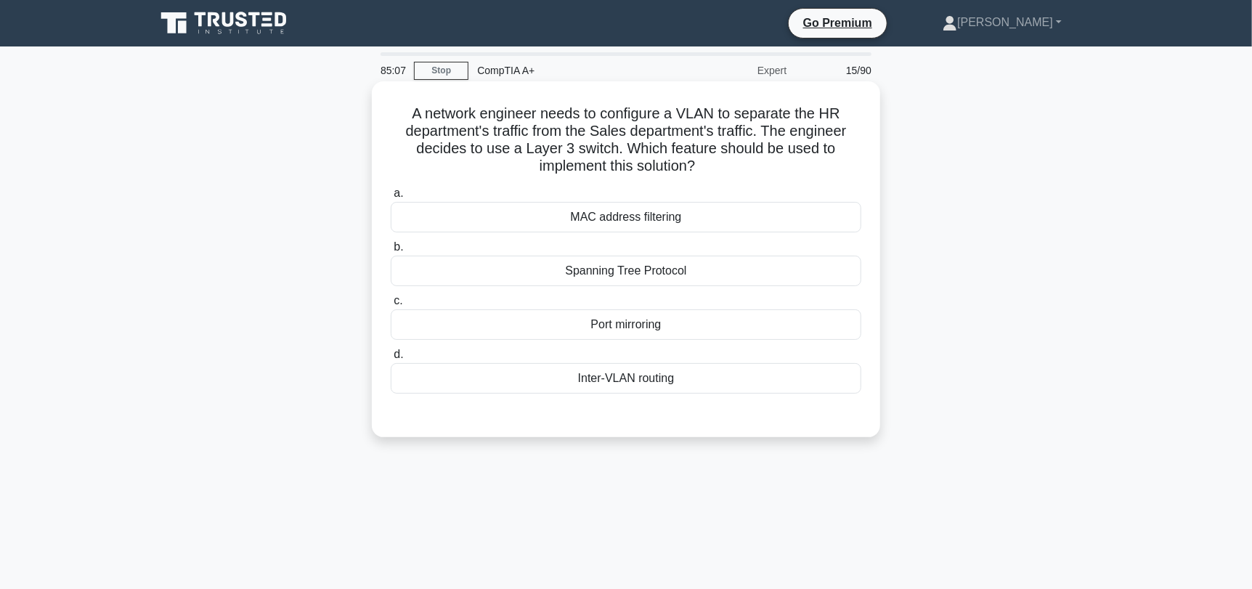
click at [802, 377] on div "Inter-VLAN routing" at bounding box center [626, 378] width 471 height 30
click at [391, 359] on input "d. Inter-VLAN routing" at bounding box center [391, 354] width 0 height 9
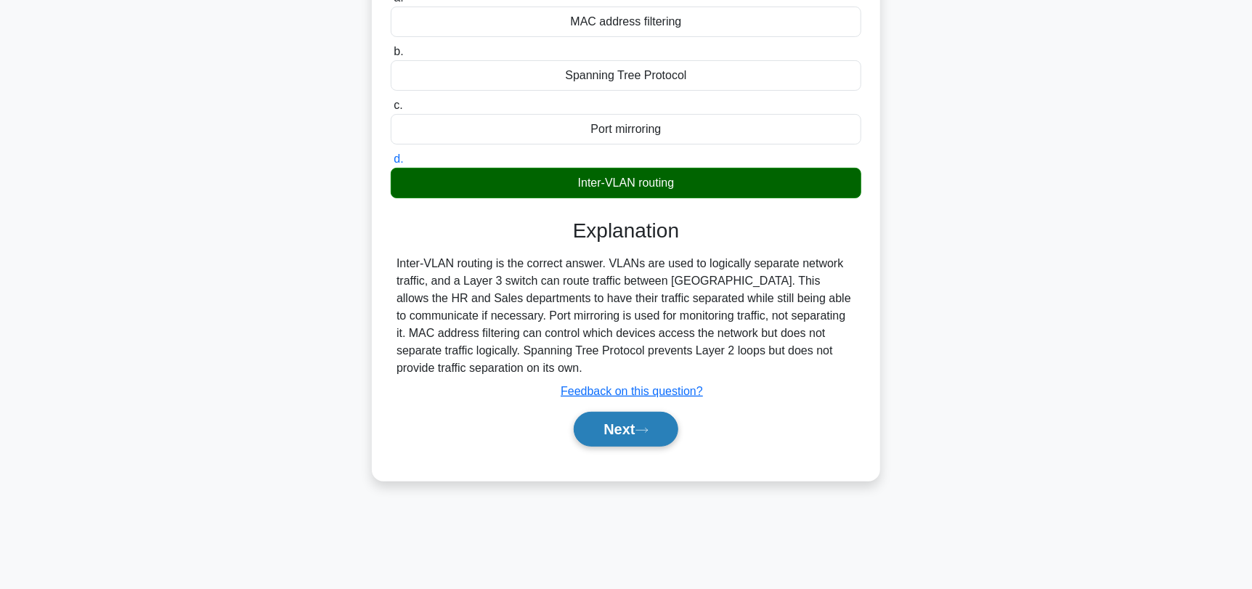
click at [634, 420] on button "Next" at bounding box center [626, 429] width 104 height 35
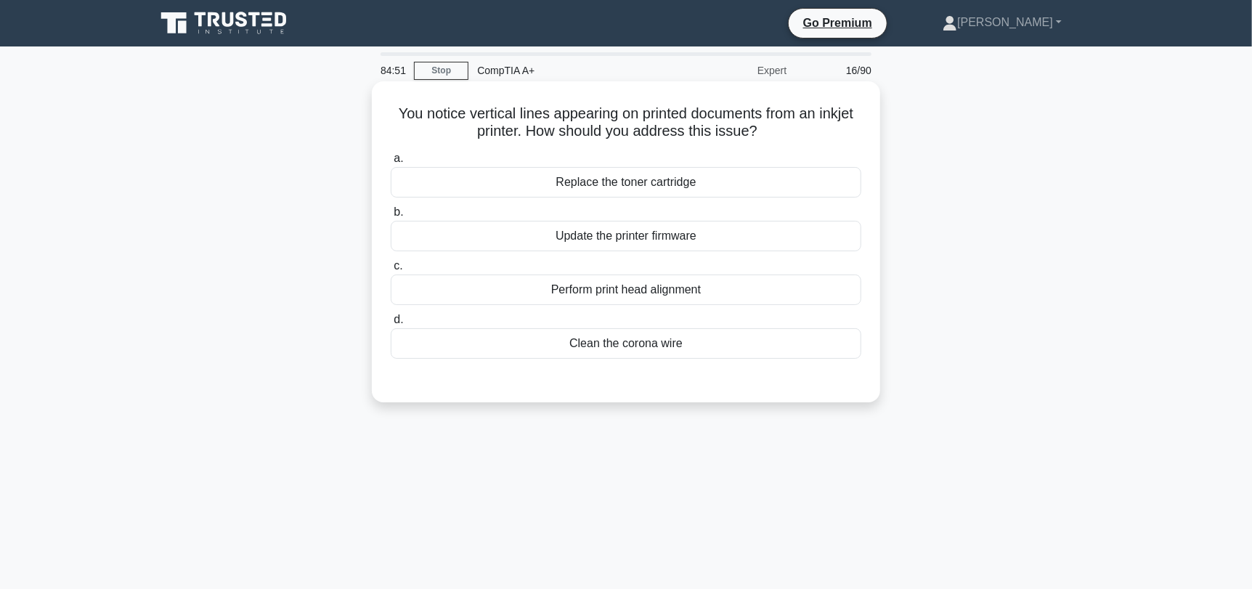
click at [541, 289] on div "Perform print head alignment" at bounding box center [626, 289] width 471 height 30
click at [391, 271] on input "c. Perform print head alignment" at bounding box center [391, 265] width 0 height 9
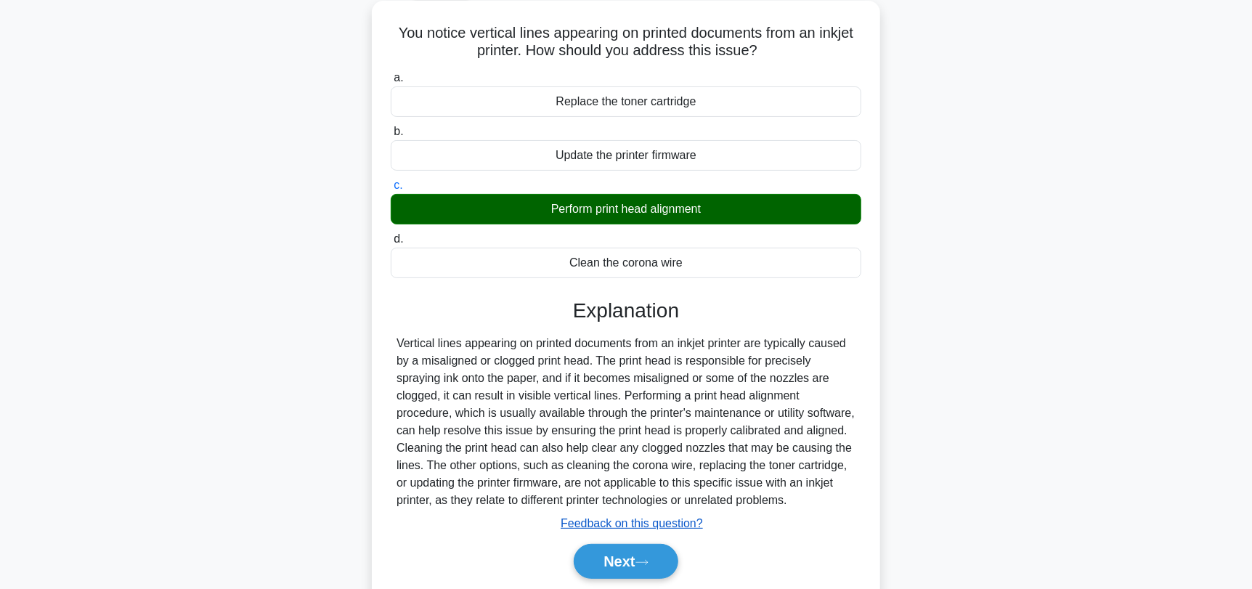
scroll to position [195, 0]
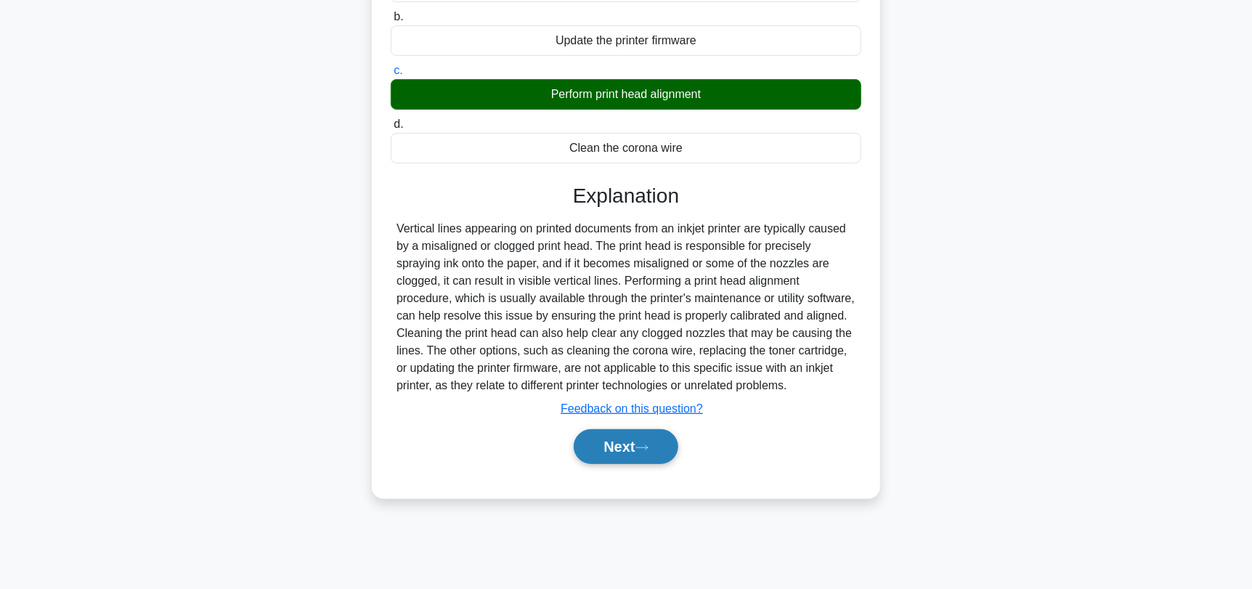
click at [627, 449] on button "Next" at bounding box center [626, 446] width 104 height 35
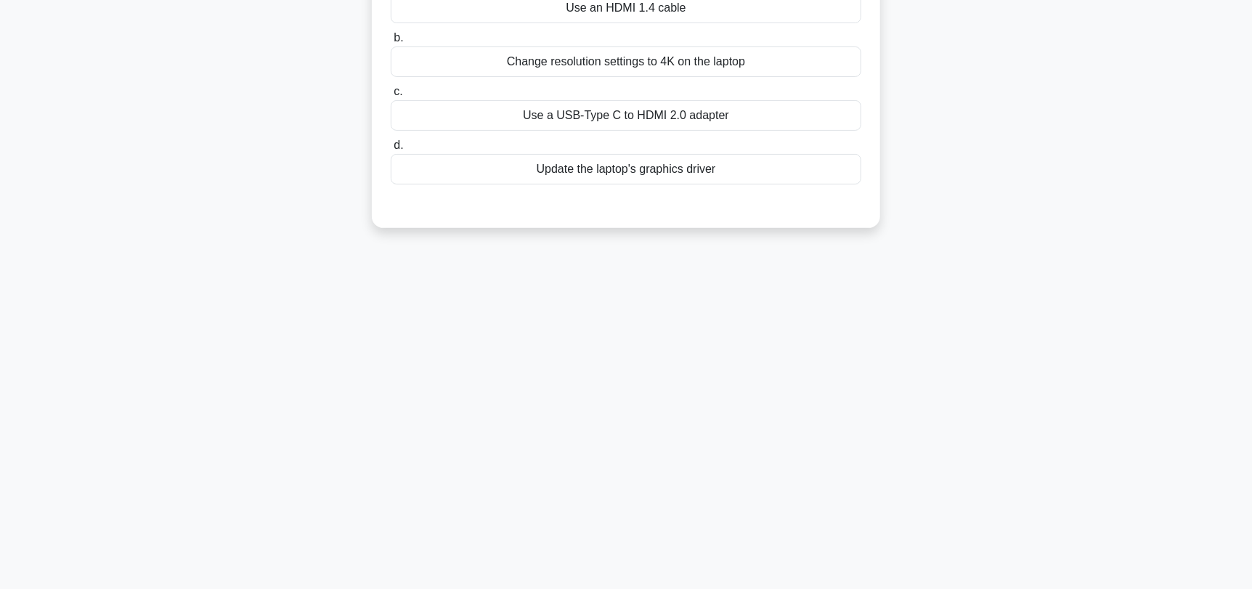
scroll to position [0, 0]
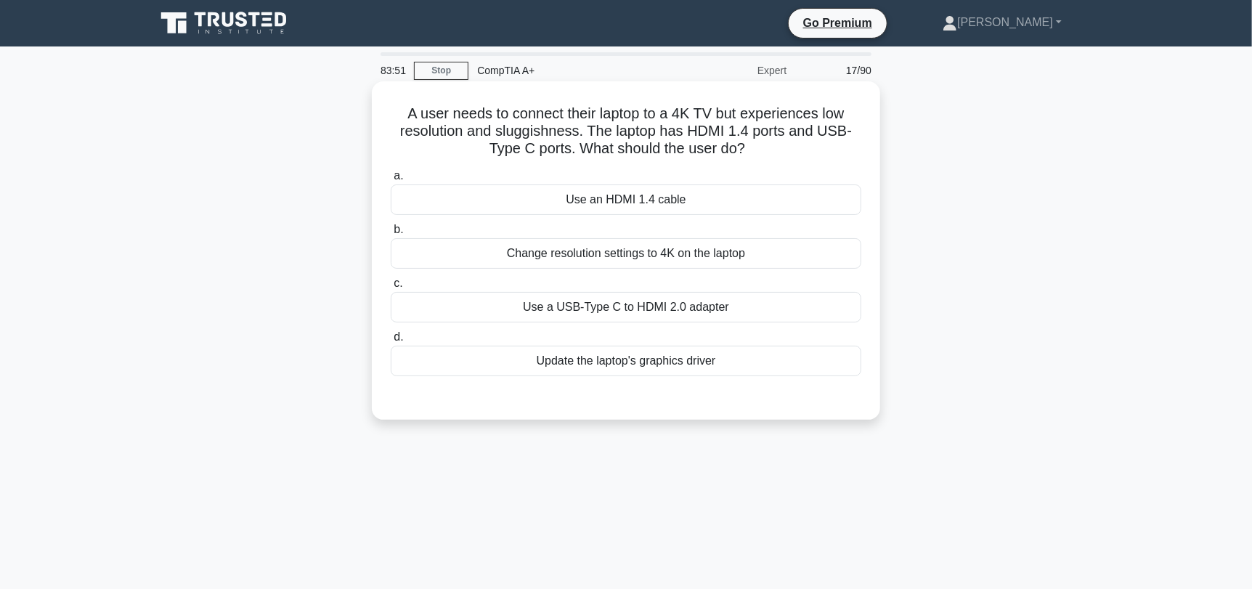
click at [750, 262] on div "Change resolution settings to 4K on the laptop" at bounding box center [626, 253] width 471 height 30
click at [391, 235] on input "b. Change resolution settings to 4K on the laptop" at bounding box center [391, 229] width 0 height 9
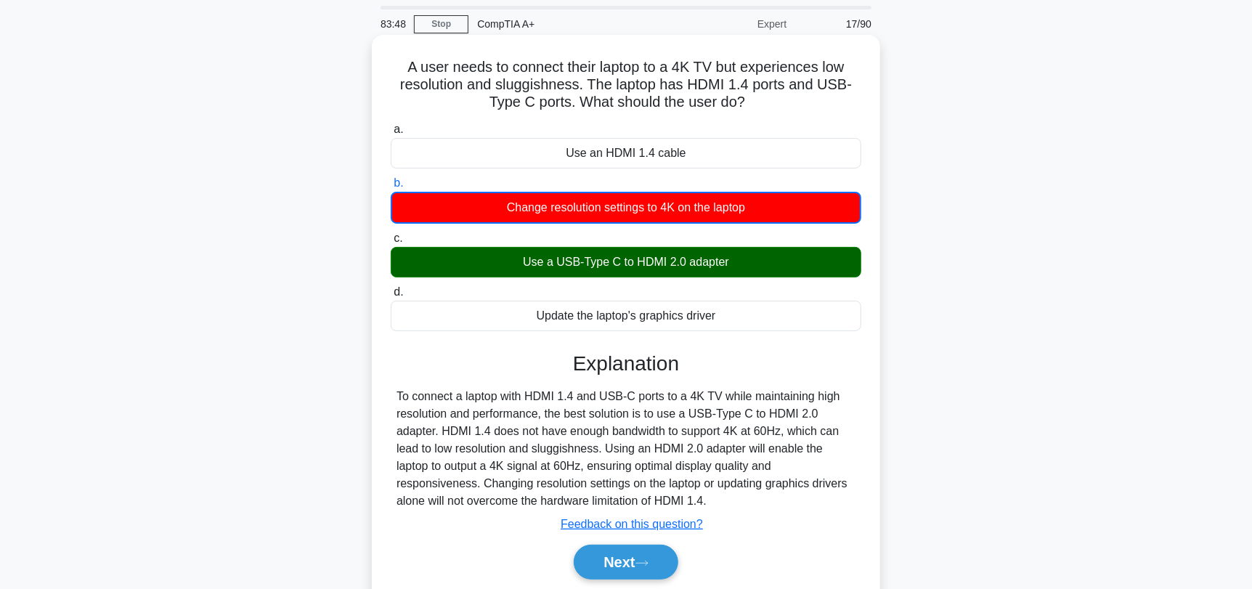
scroll to position [72, 0]
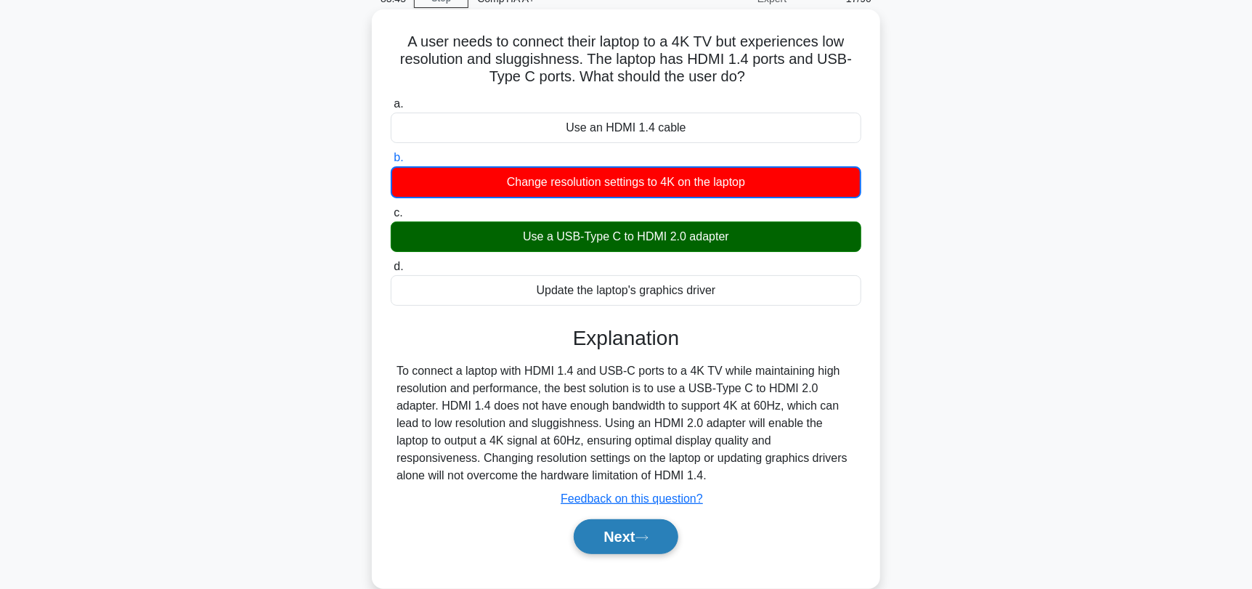
click at [658, 540] on button "Next" at bounding box center [626, 536] width 104 height 35
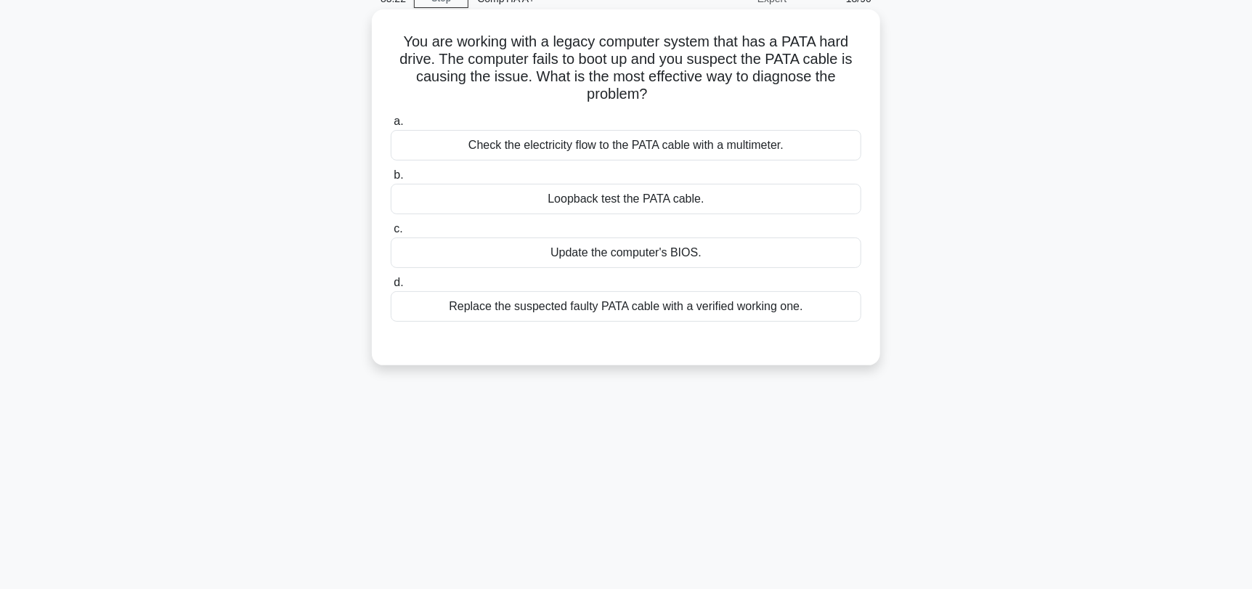
click at [749, 314] on div "Replace the suspected faulty PATA cable with a verified working one." at bounding box center [626, 306] width 471 height 30
click at [391, 288] on input "d. Replace the suspected faulty PATA cable with a verified working one." at bounding box center [391, 282] width 0 height 9
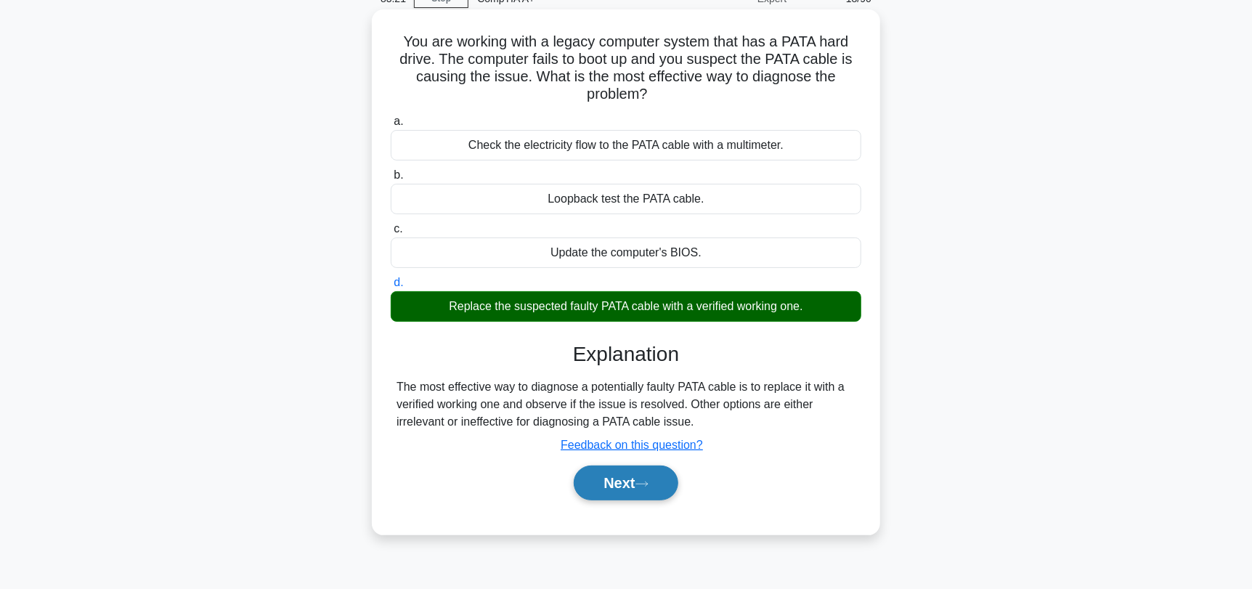
click at [643, 485] on icon at bounding box center [641, 484] width 13 height 8
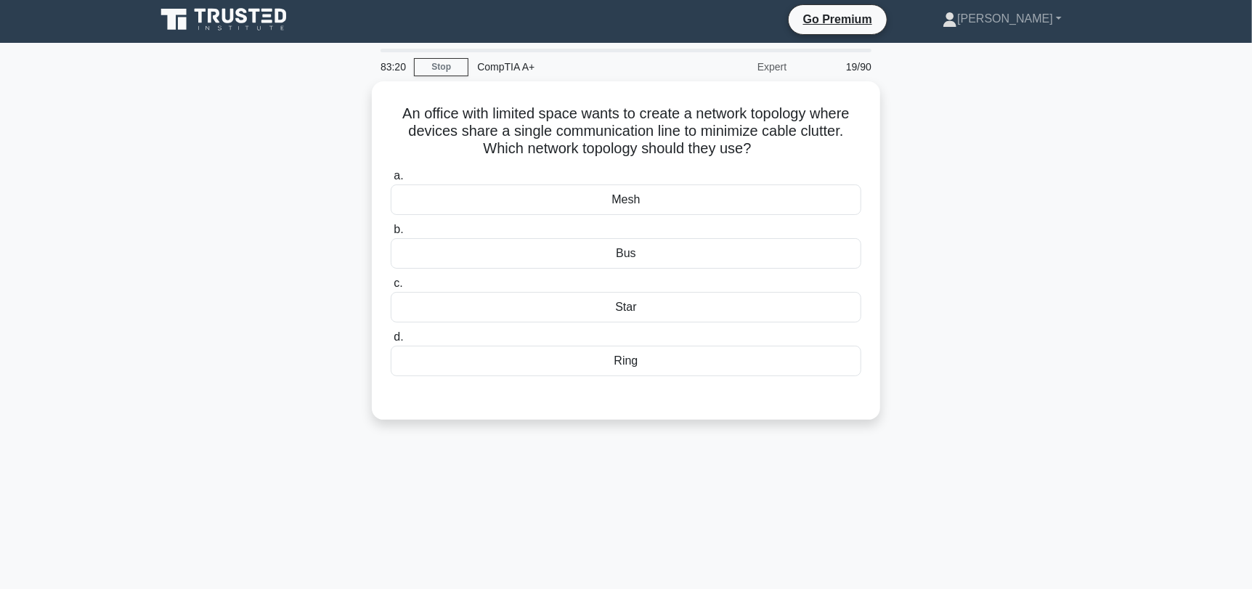
scroll to position [0, 0]
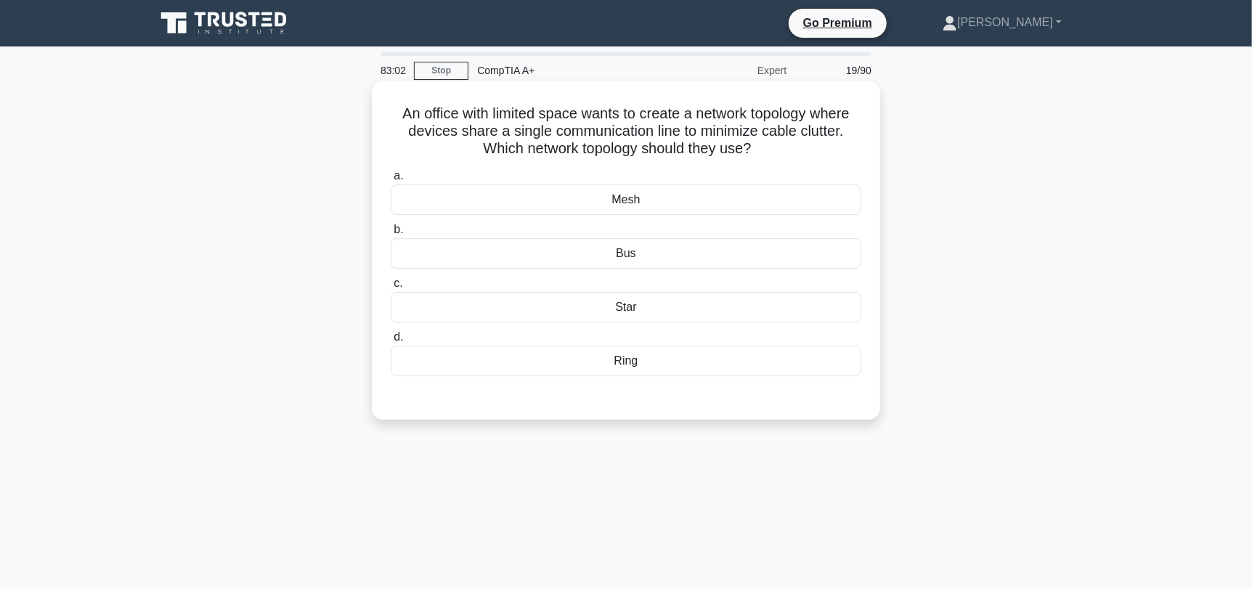
click at [799, 203] on div "Mesh" at bounding box center [626, 199] width 471 height 30
click at [391, 181] on input "a. Mesh" at bounding box center [391, 175] width 0 height 9
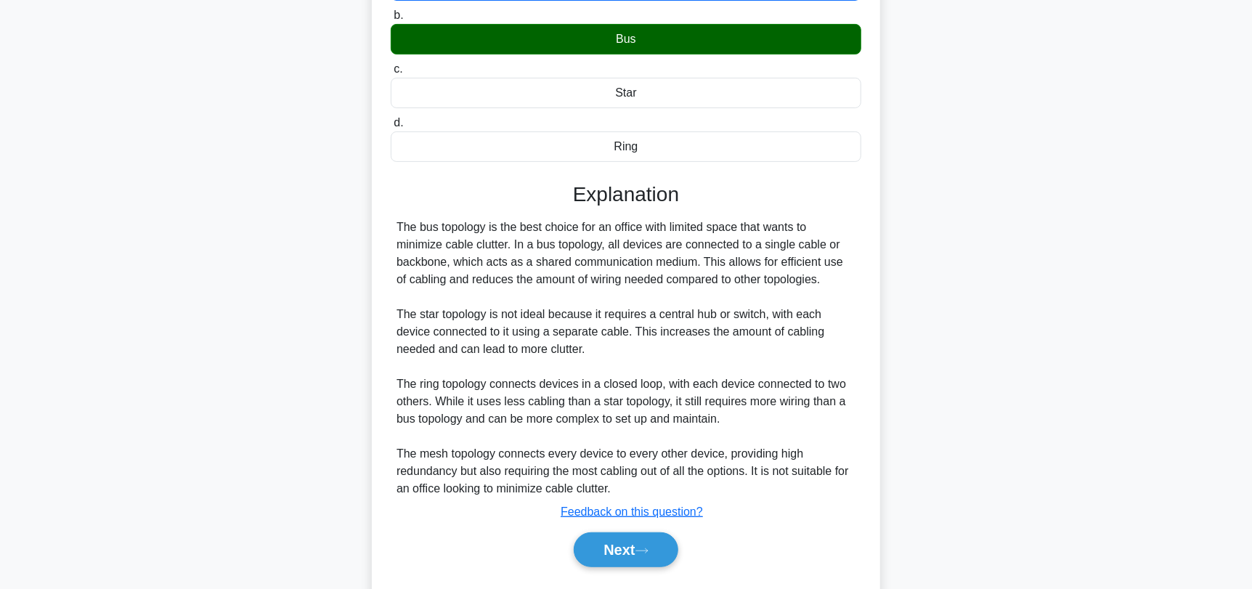
scroll to position [217, 0]
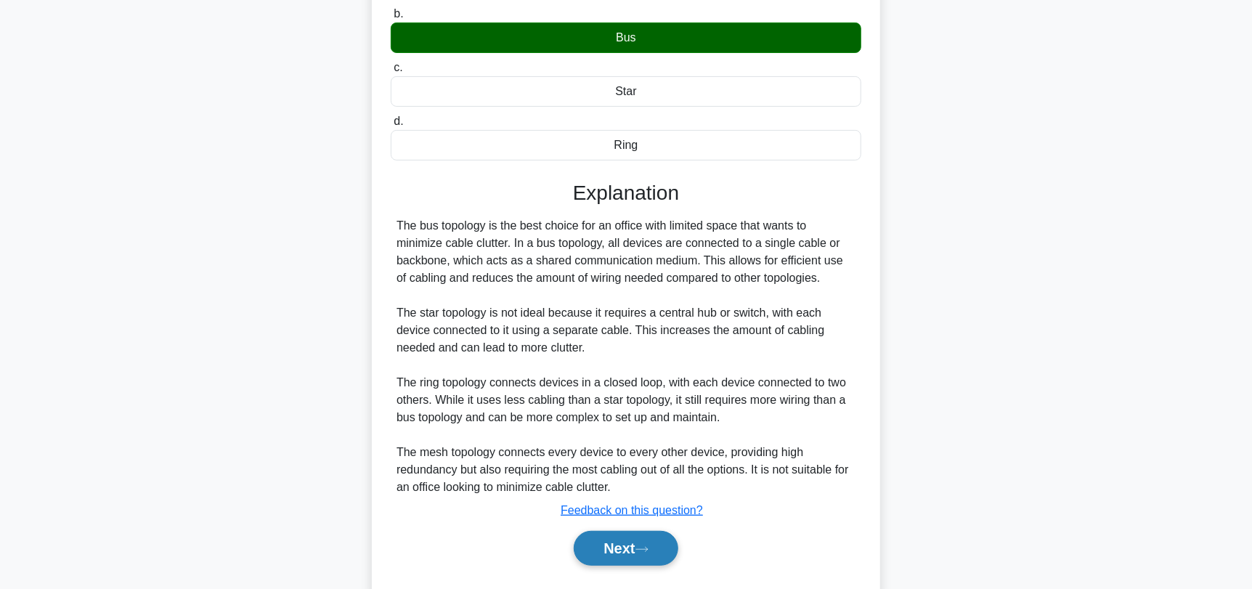
click at [614, 553] on button "Next" at bounding box center [626, 548] width 104 height 35
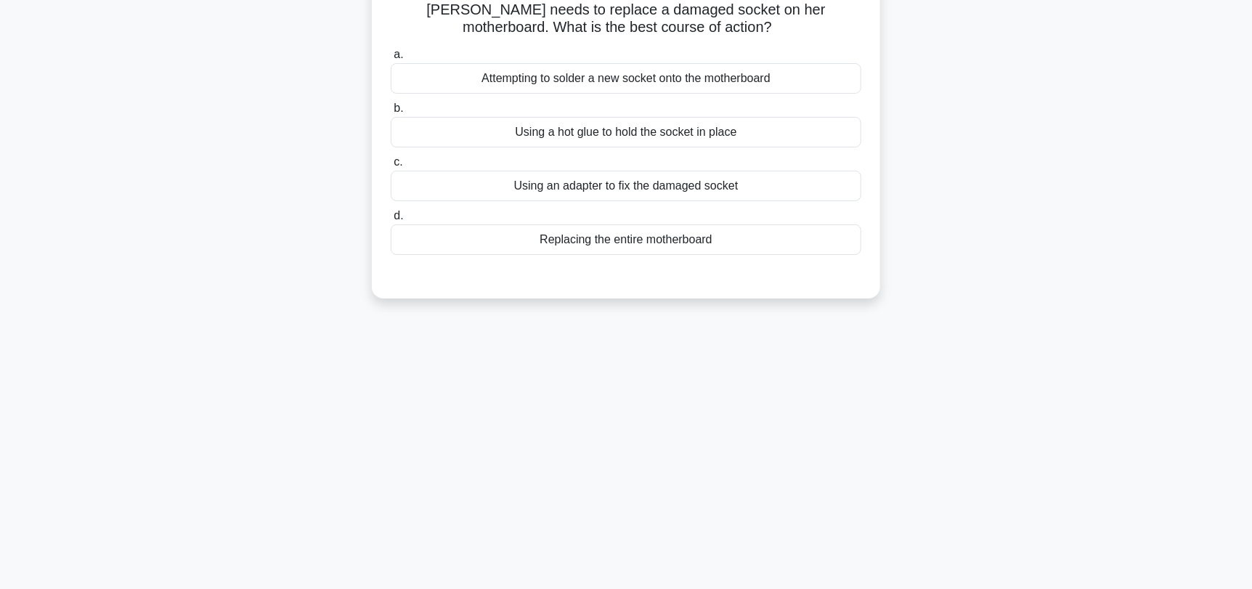
scroll to position [0, 0]
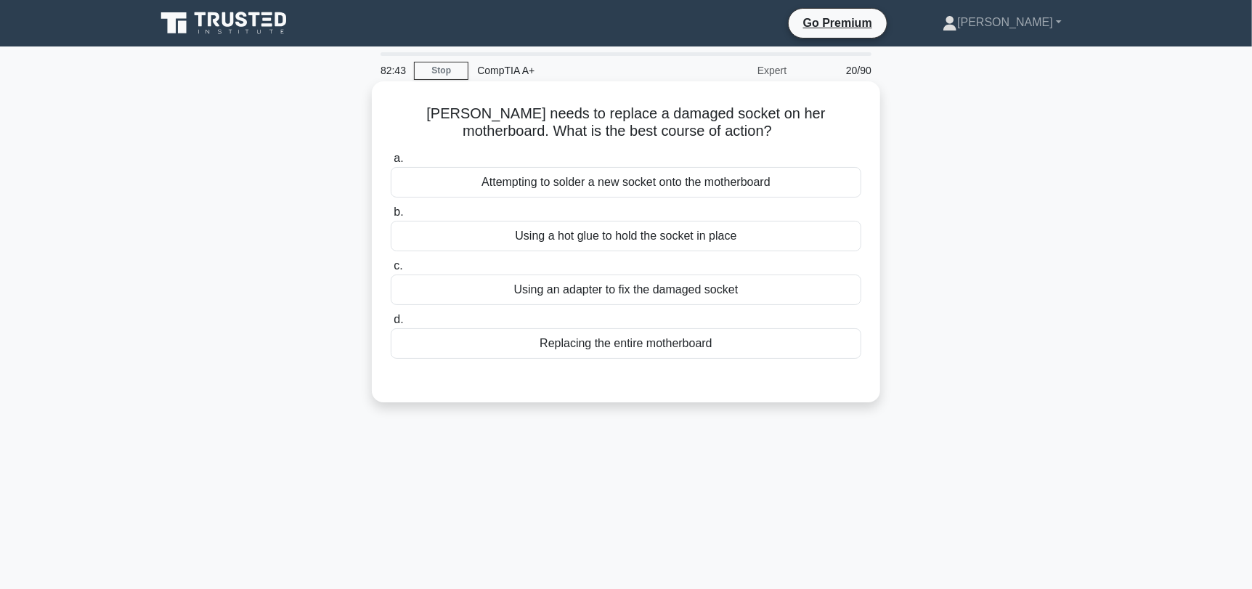
click at [770, 354] on div "Replacing the entire motherboard" at bounding box center [626, 343] width 471 height 30
click at [391, 325] on input "d. Replacing the entire motherboard" at bounding box center [391, 319] width 0 height 9
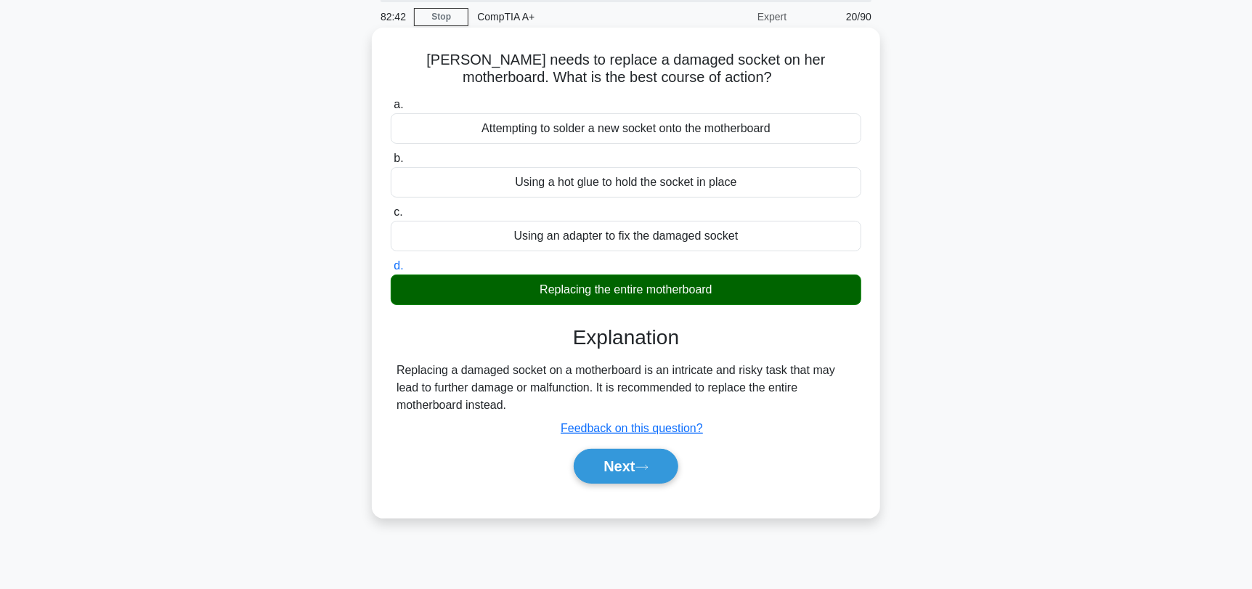
scroll to position [145, 0]
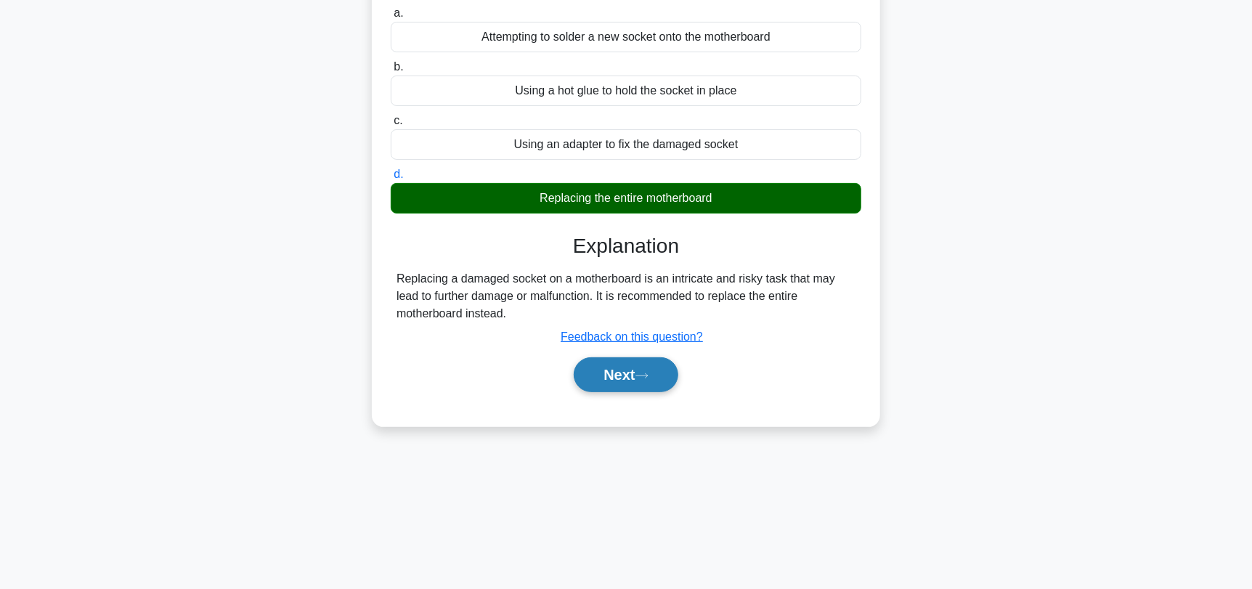
click at [659, 377] on button "Next" at bounding box center [626, 374] width 104 height 35
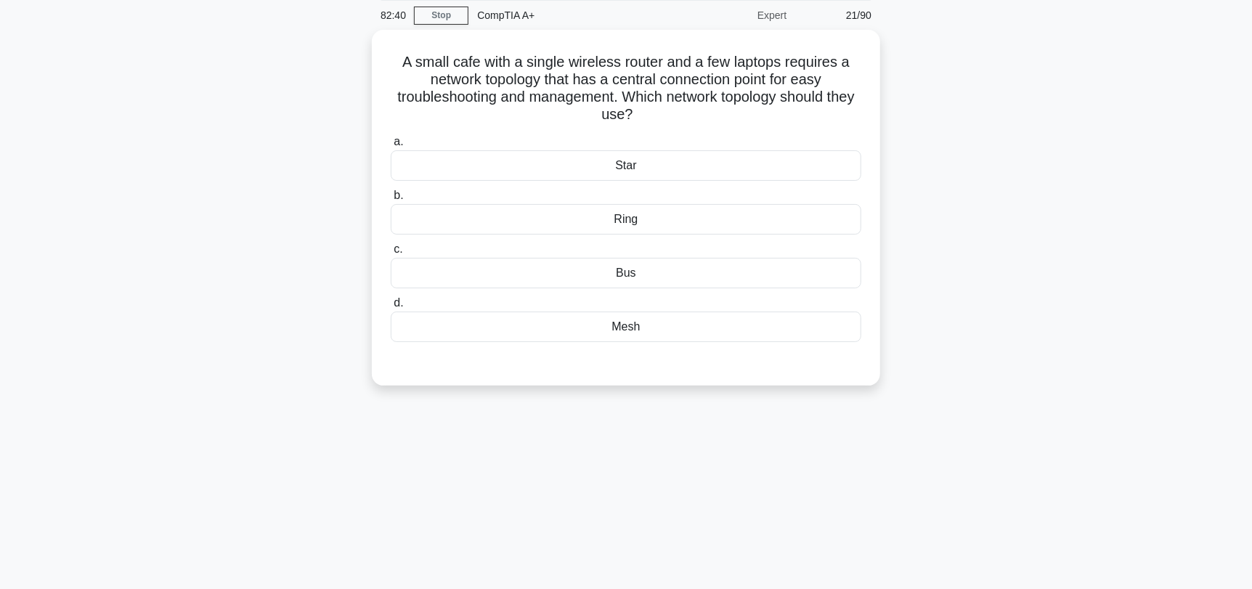
scroll to position [0, 0]
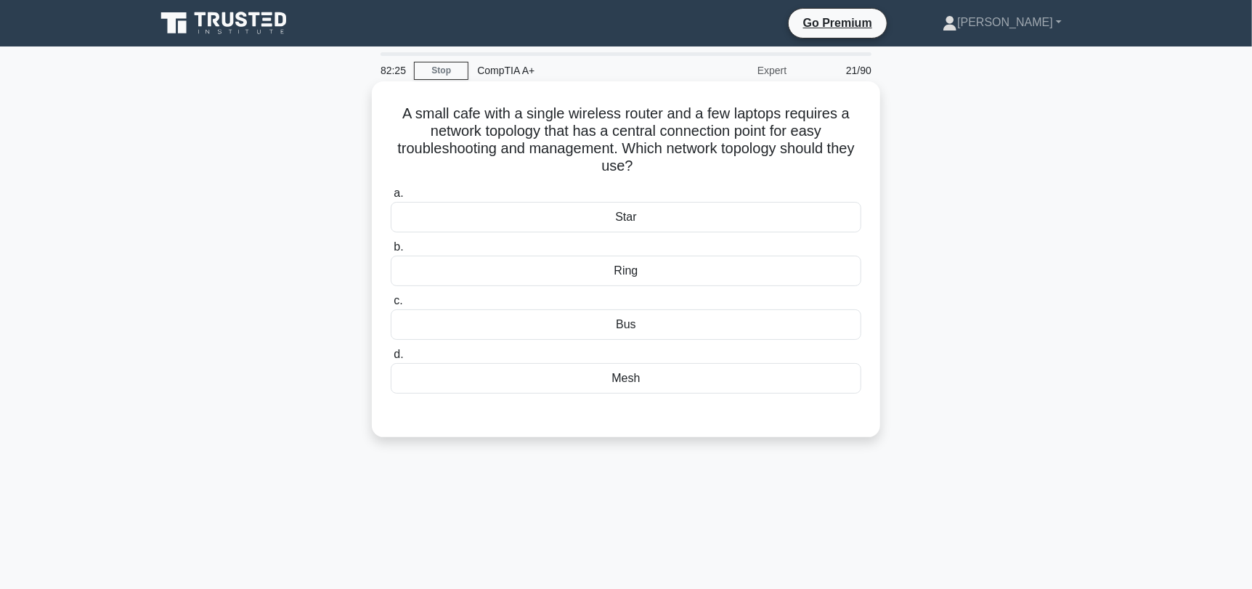
click at [779, 229] on div "Star" at bounding box center [626, 217] width 471 height 30
click at [391, 198] on input "a. Star" at bounding box center [391, 193] width 0 height 9
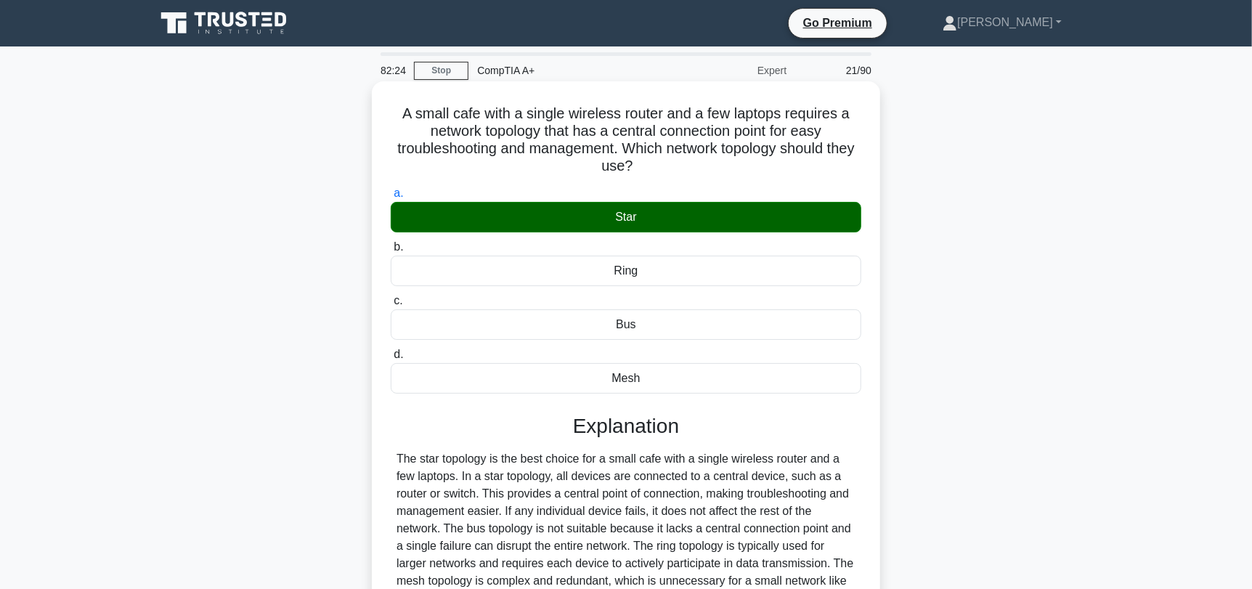
scroll to position [195, 0]
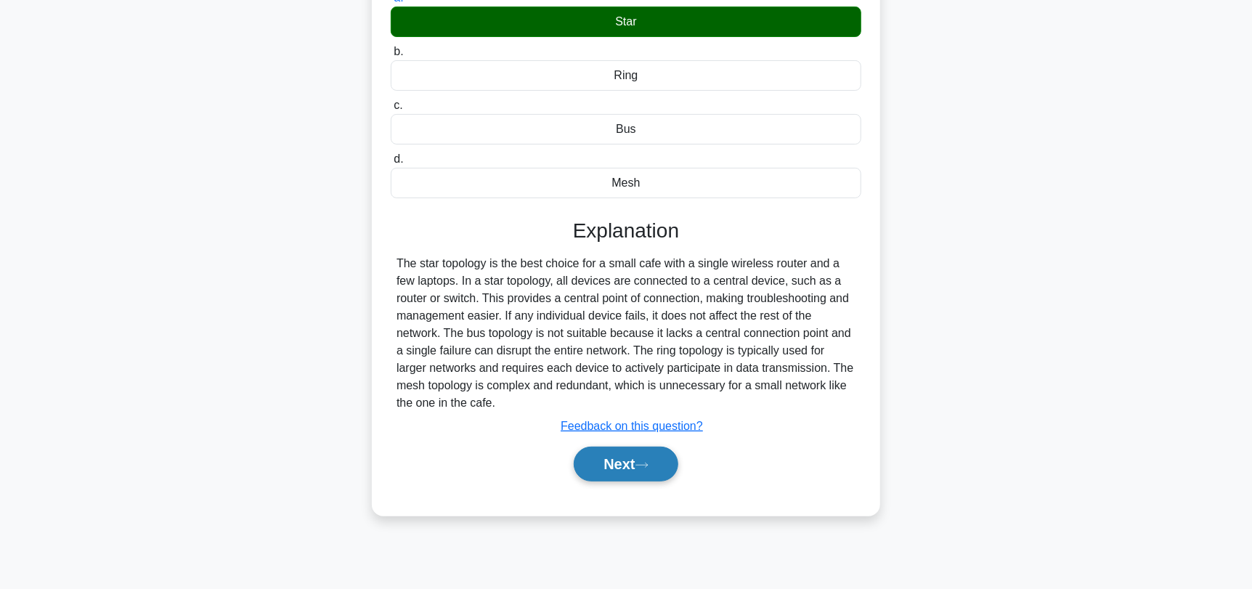
click at [639, 457] on button "Next" at bounding box center [626, 464] width 104 height 35
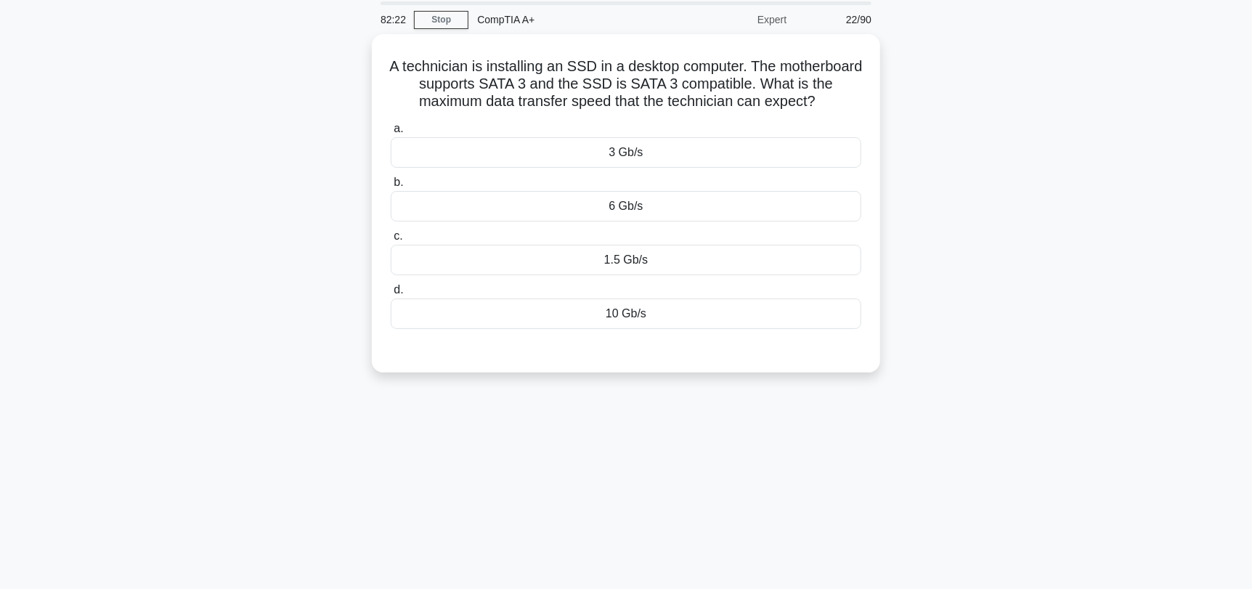
scroll to position [0, 0]
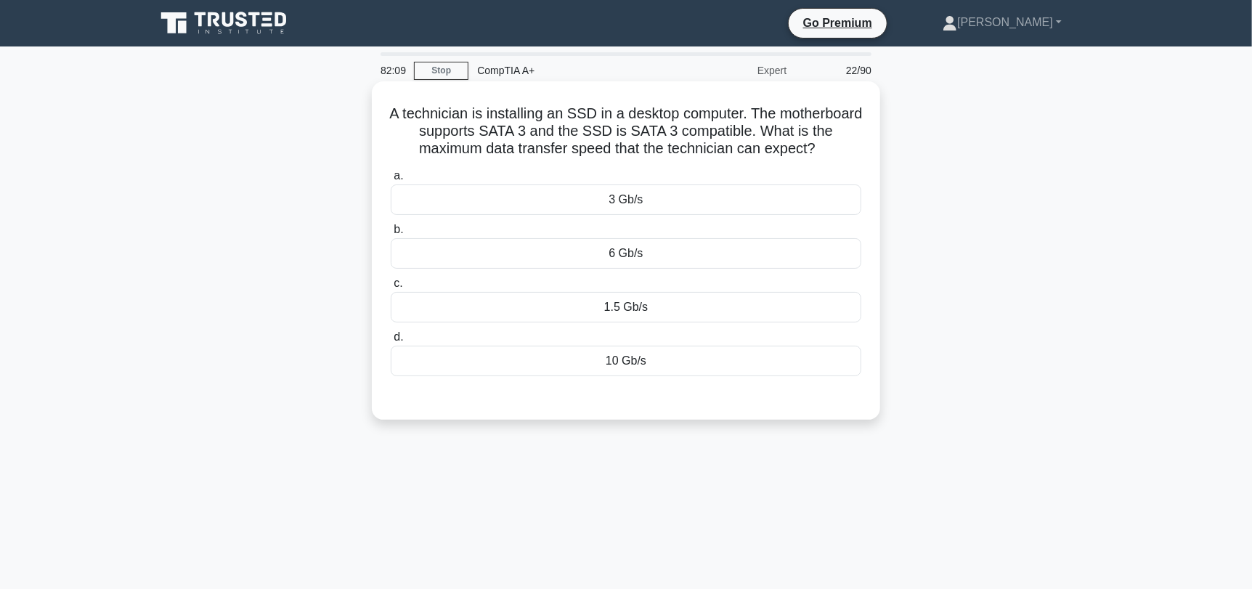
click at [716, 208] on div "3 Gb/s" at bounding box center [626, 199] width 471 height 30
click at [391, 181] on input "a. 3 Gb/s" at bounding box center [391, 175] width 0 height 9
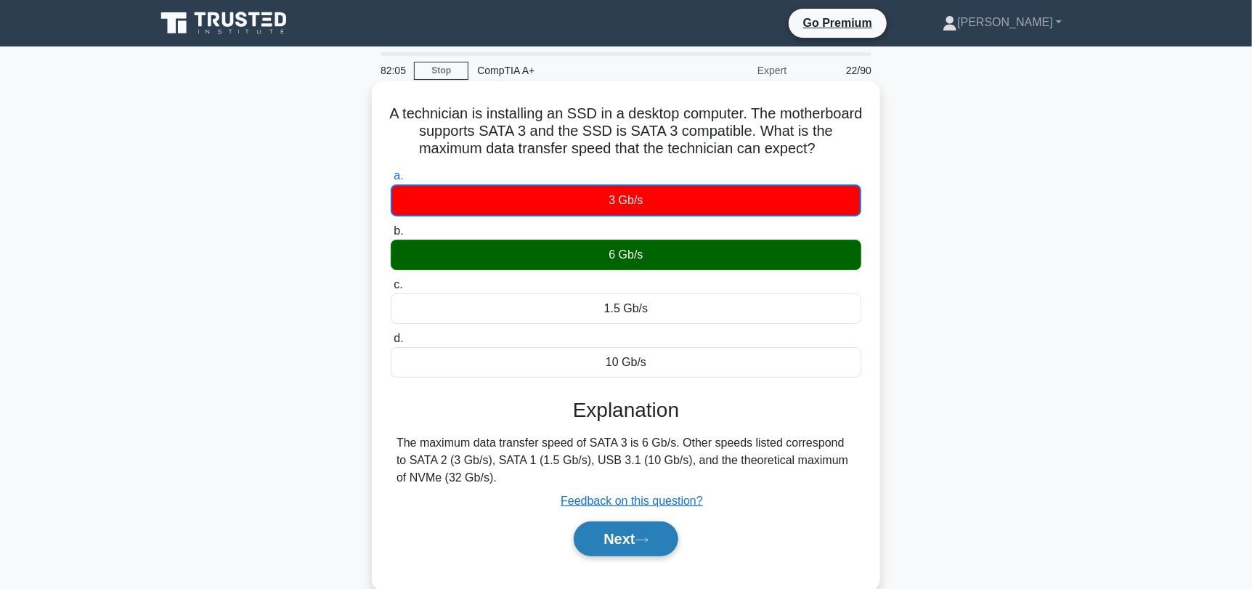
click at [626, 534] on button "Next" at bounding box center [626, 538] width 104 height 35
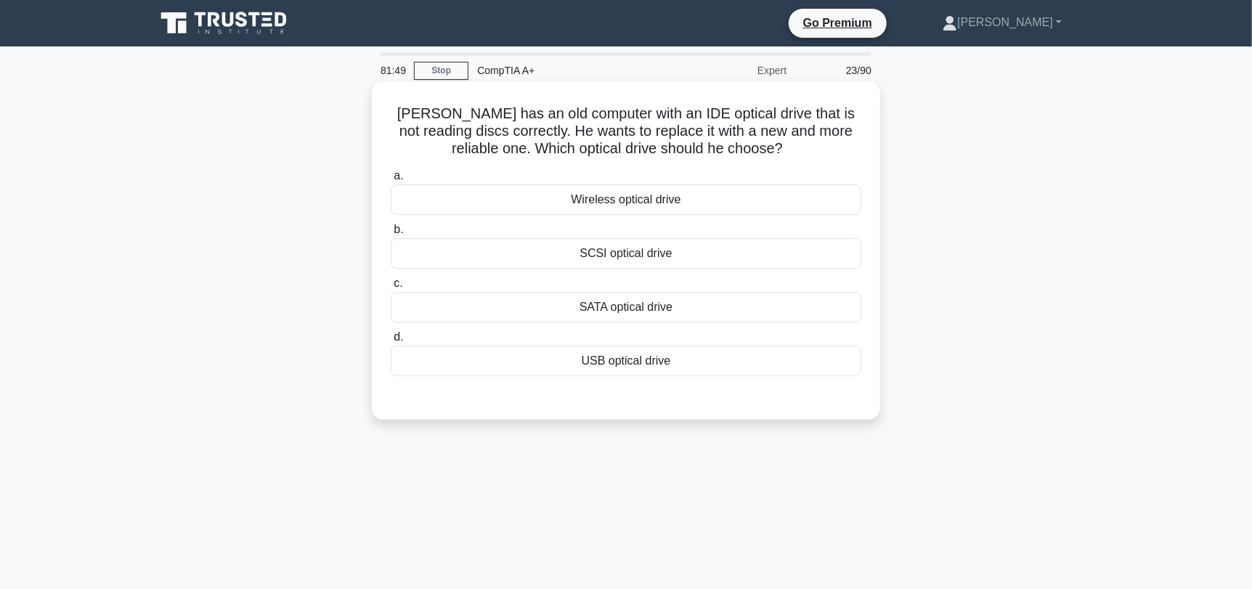
click at [705, 316] on div "SATA optical drive" at bounding box center [626, 307] width 471 height 30
click at [391, 288] on input "c. SATA optical drive" at bounding box center [391, 283] width 0 height 9
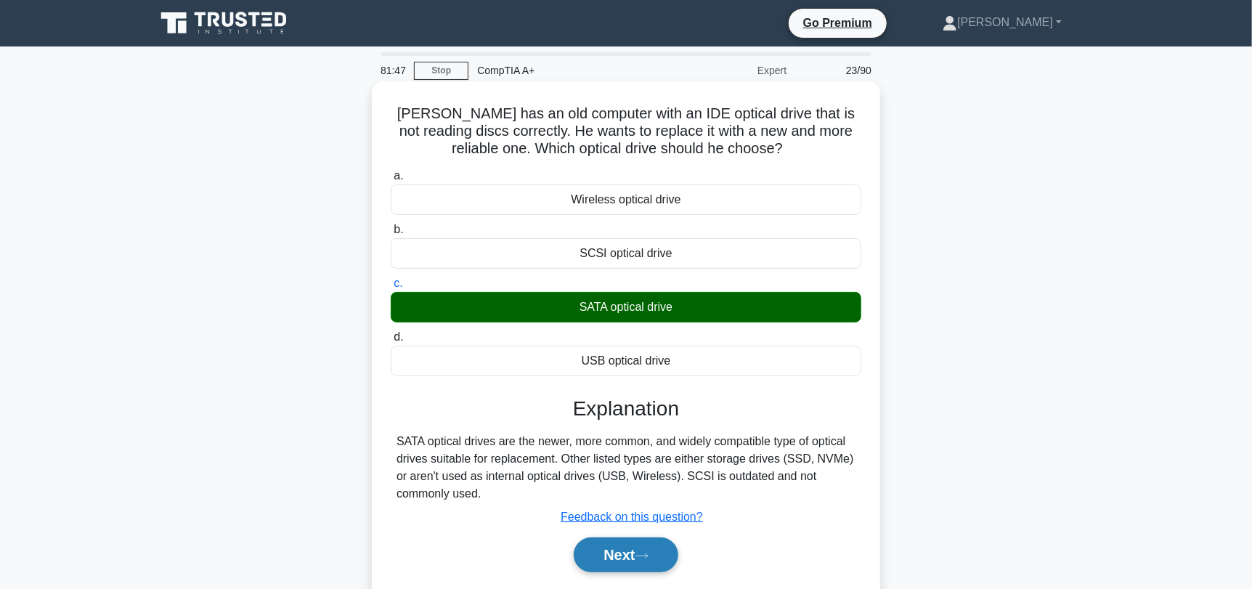
click at [640, 553] on button "Next" at bounding box center [626, 554] width 104 height 35
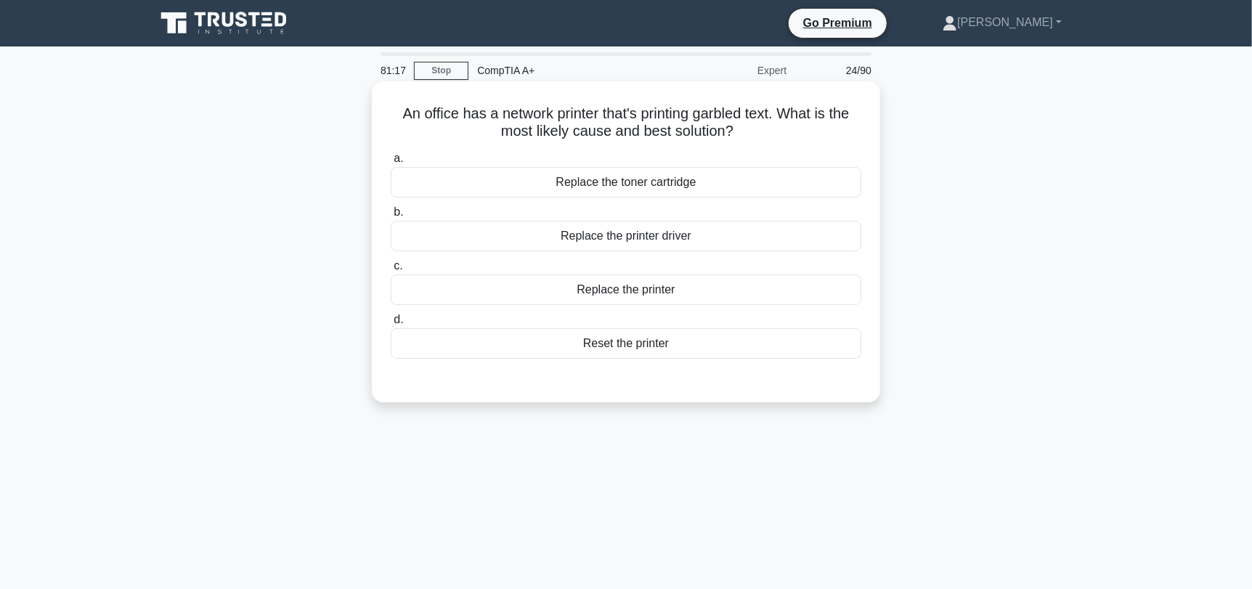
click at [696, 343] on div "Reset the printer" at bounding box center [626, 343] width 471 height 30
click at [391, 325] on input "d. Reset the printer" at bounding box center [391, 319] width 0 height 9
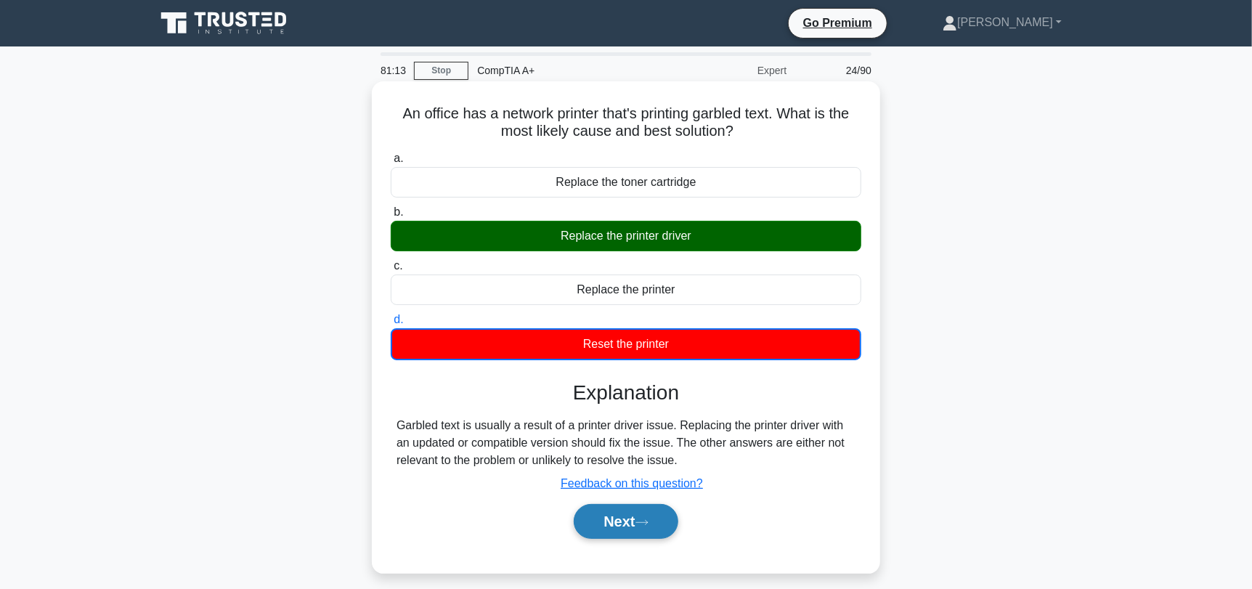
click at [655, 525] on button "Next" at bounding box center [626, 521] width 104 height 35
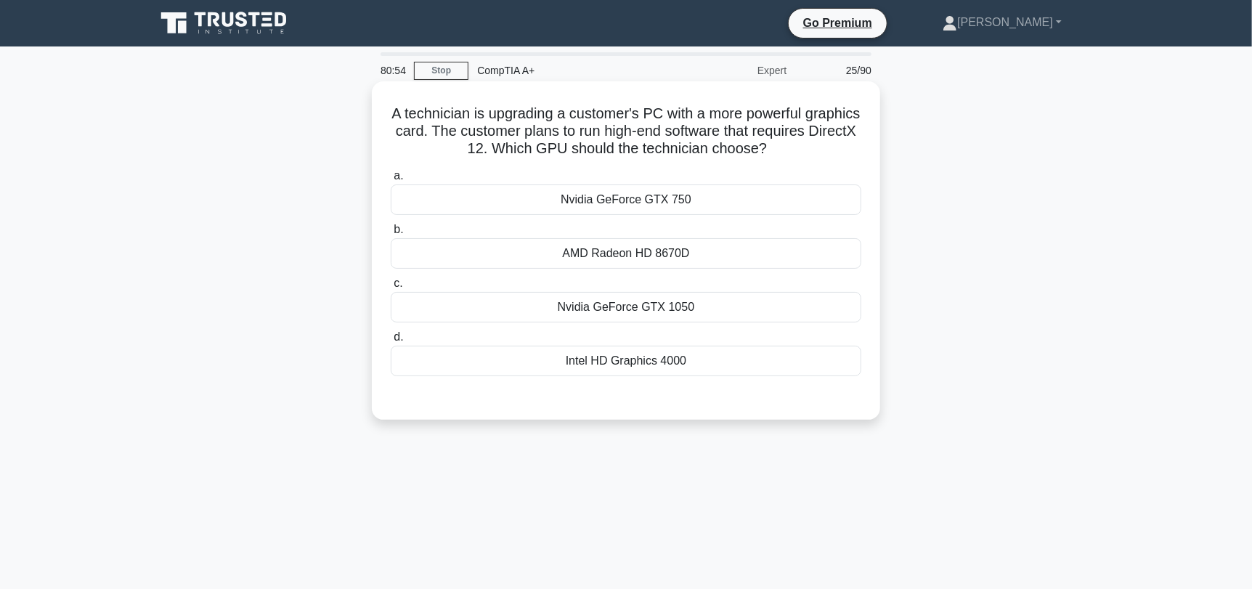
click at [807, 306] on div "Nvidia GeForce GTX 1050" at bounding box center [626, 307] width 471 height 30
click at [391, 288] on input "c. Nvidia GeForce GTX 1050" at bounding box center [391, 283] width 0 height 9
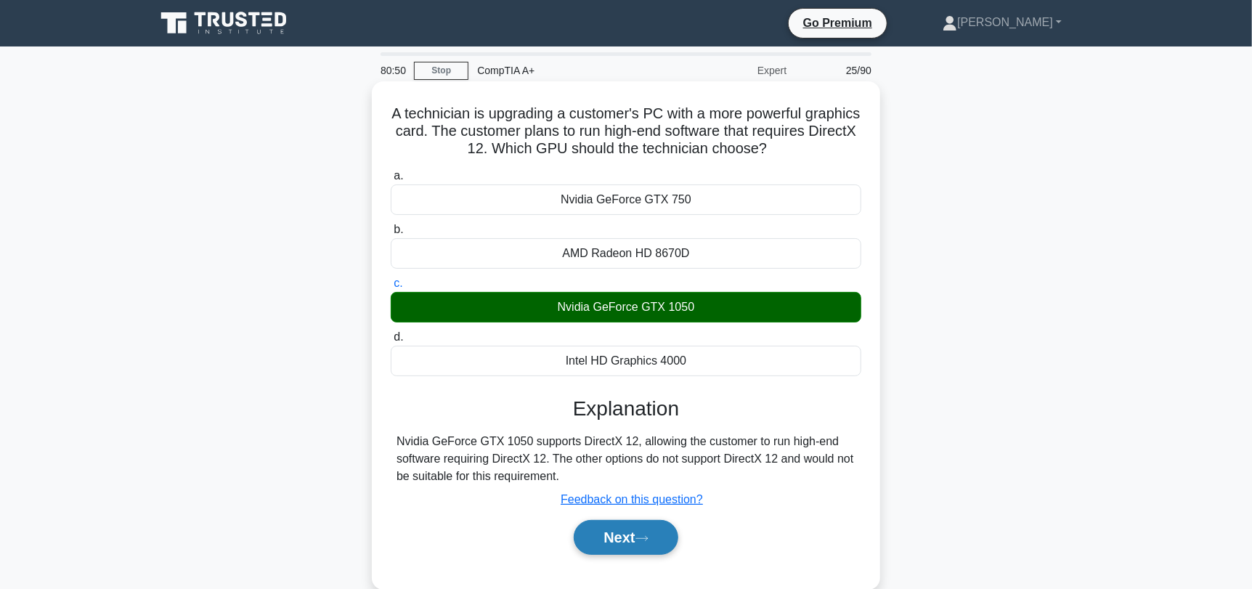
click at [635, 548] on button "Next" at bounding box center [626, 537] width 104 height 35
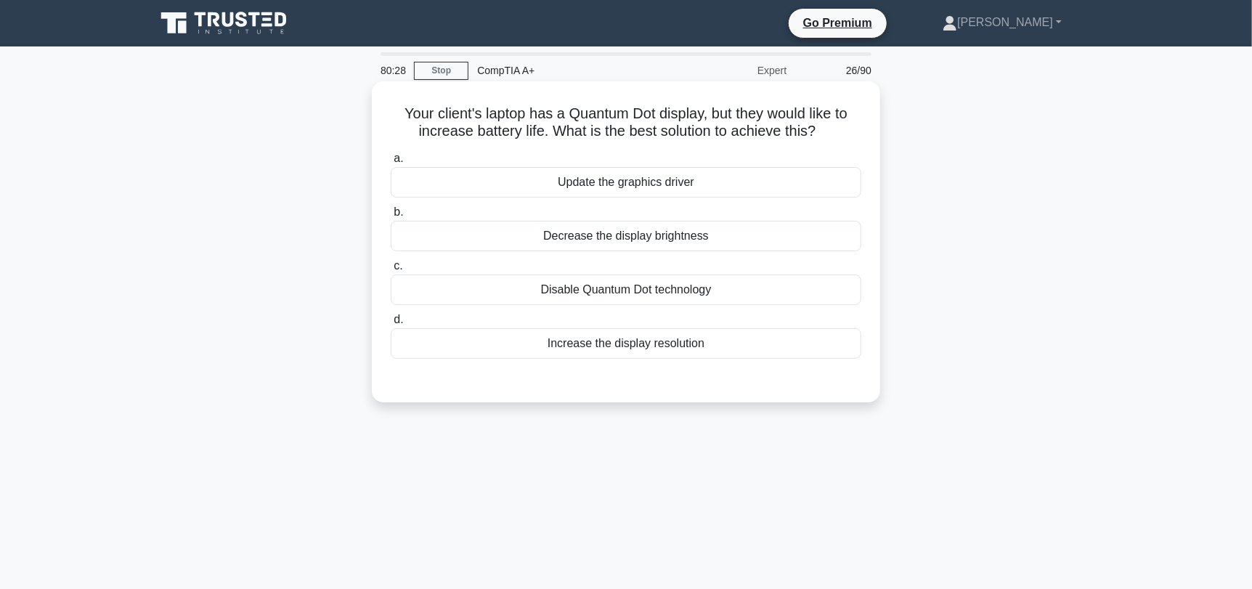
click at [799, 236] on div "Decrease the display brightness" at bounding box center [626, 236] width 471 height 30
click at [391, 217] on input "b. Decrease the display brightness" at bounding box center [391, 212] width 0 height 9
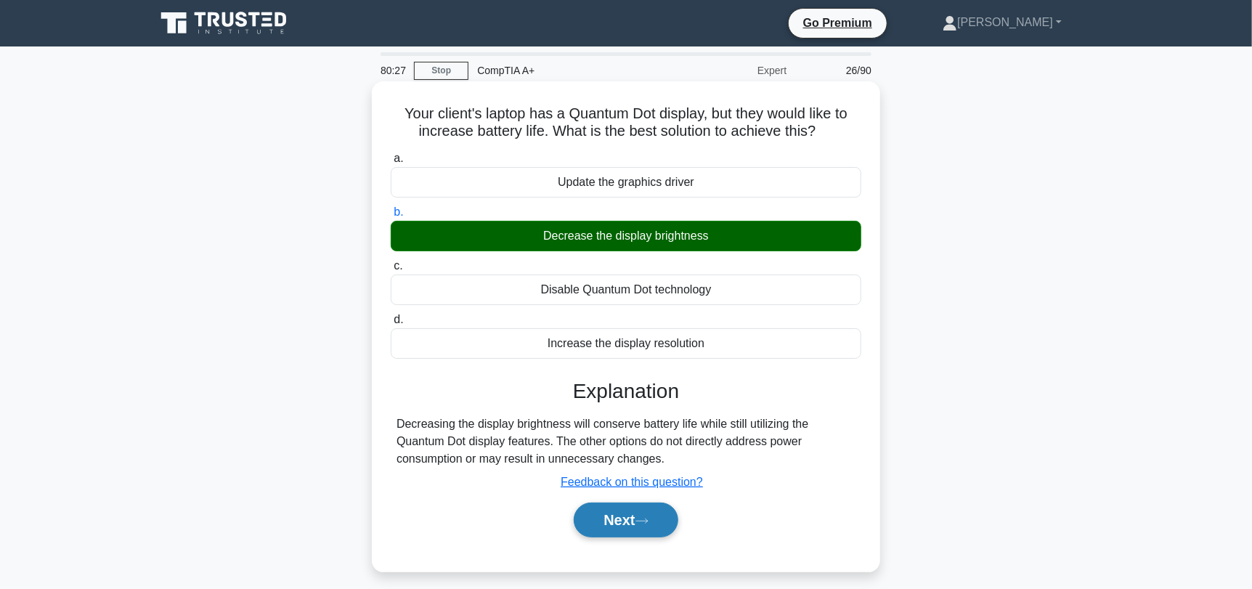
click at [645, 529] on button "Next" at bounding box center [626, 519] width 104 height 35
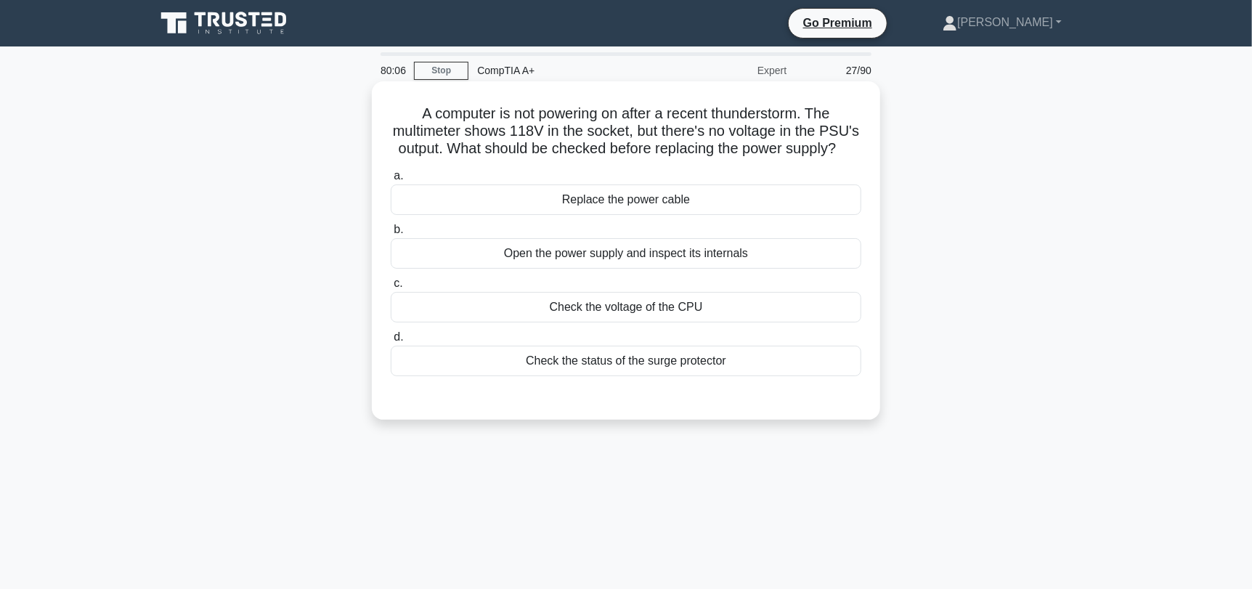
click at [702, 357] on div "Check the status of the surge protector" at bounding box center [626, 361] width 471 height 30
click at [391, 342] on input "d. Check the status of the surge protector" at bounding box center [391, 337] width 0 height 9
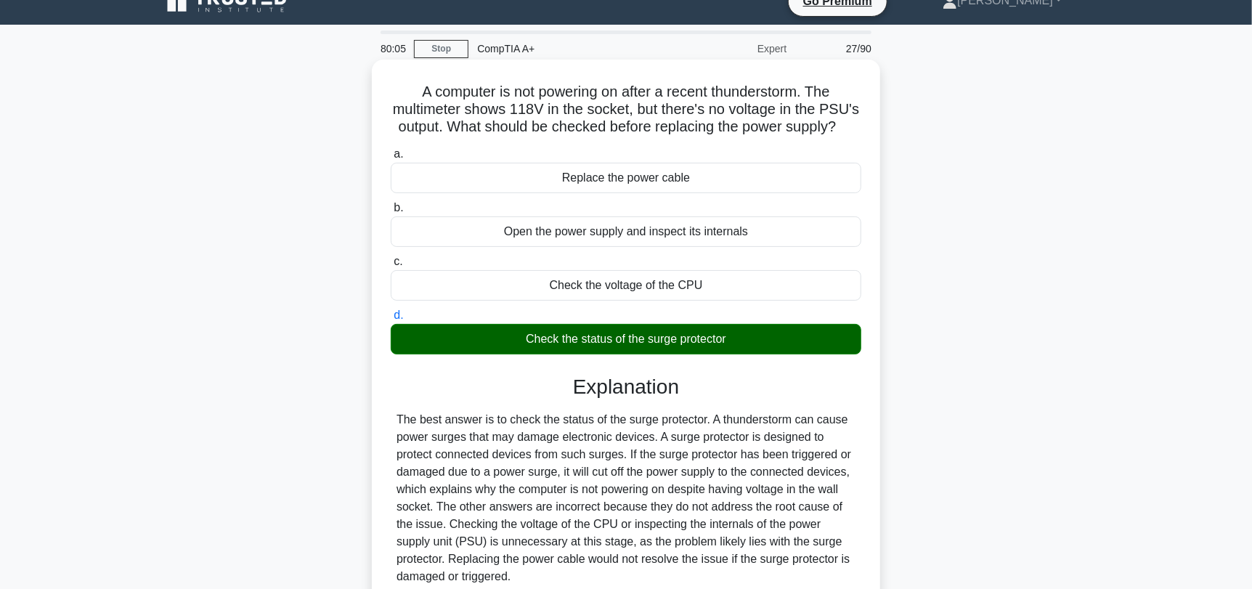
scroll to position [195, 0]
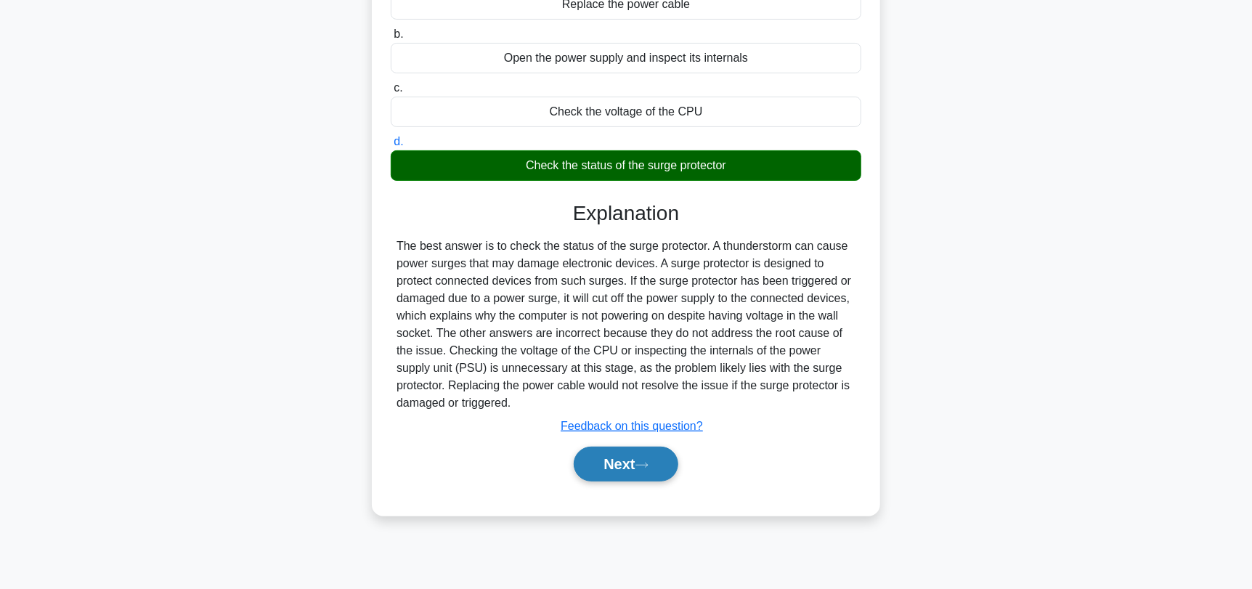
click at [634, 474] on button "Next" at bounding box center [626, 464] width 104 height 35
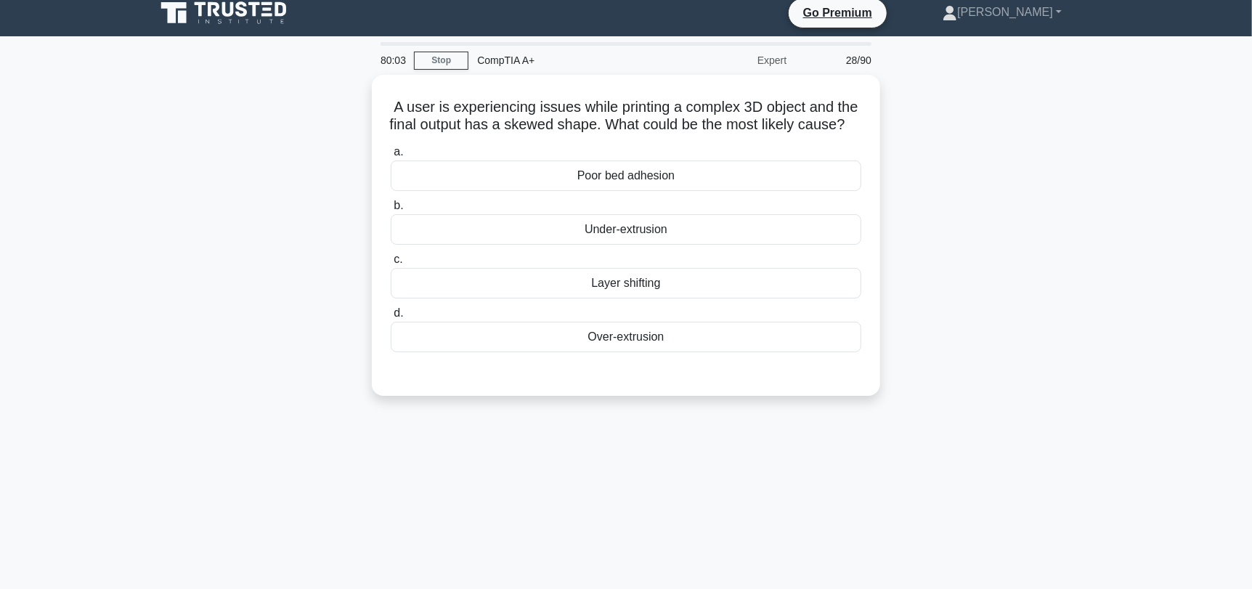
scroll to position [0, 0]
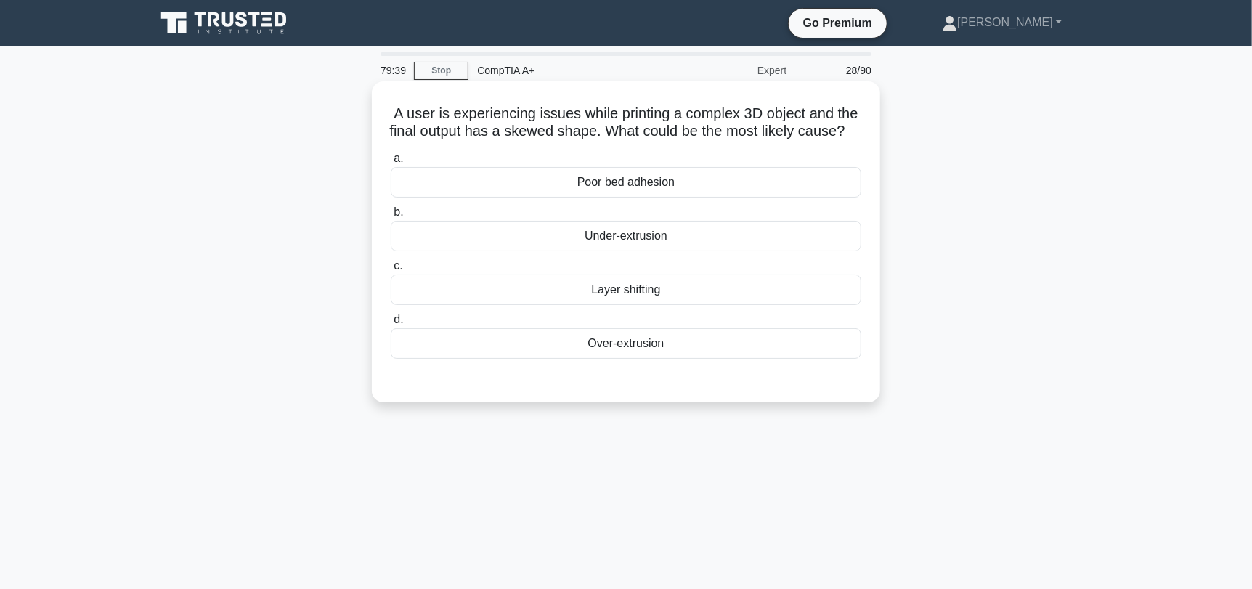
click at [711, 197] on div "Poor bed adhesion" at bounding box center [626, 182] width 471 height 30
click at [391, 163] on input "a. Poor bed adhesion" at bounding box center [391, 158] width 0 height 9
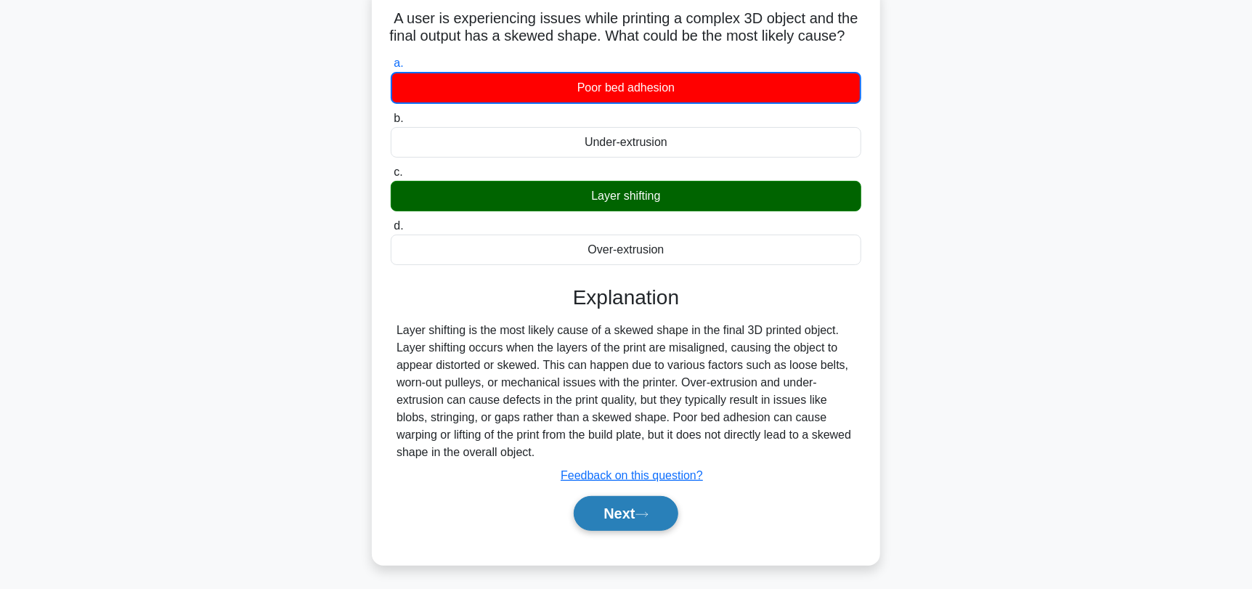
scroll to position [195, 0]
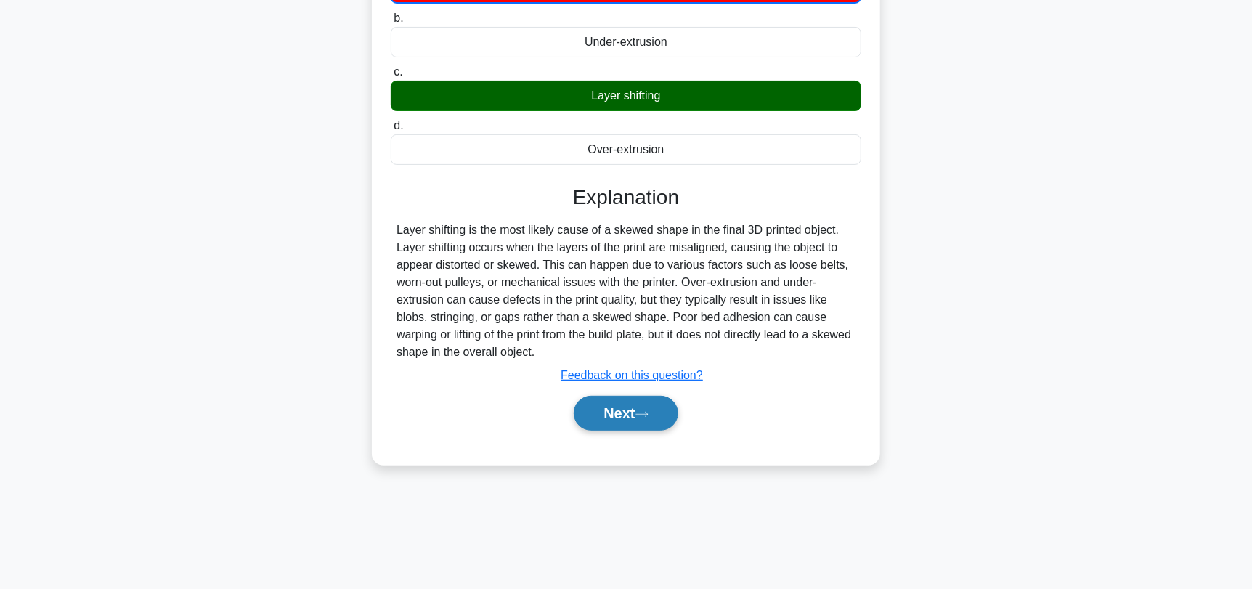
click at [630, 431] on button "Next" at bounding box center [626, 413] width 104 height 35
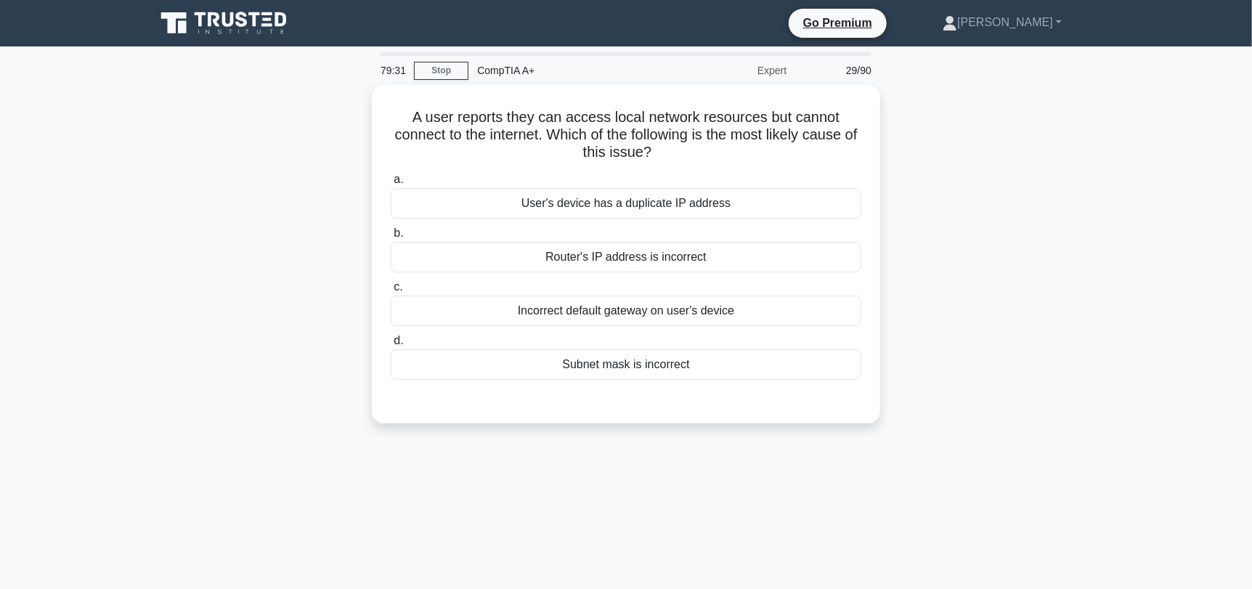
scroll to position [0, 0]
click at [604, 306] on div "Incorrect default gateway on user's device" at bounding box center [626, 307] width 471 height 30
click at [391, 288] on input "c. Incorrect default gateway on user's device" at bounding box center [391, 283] width 0 height 9
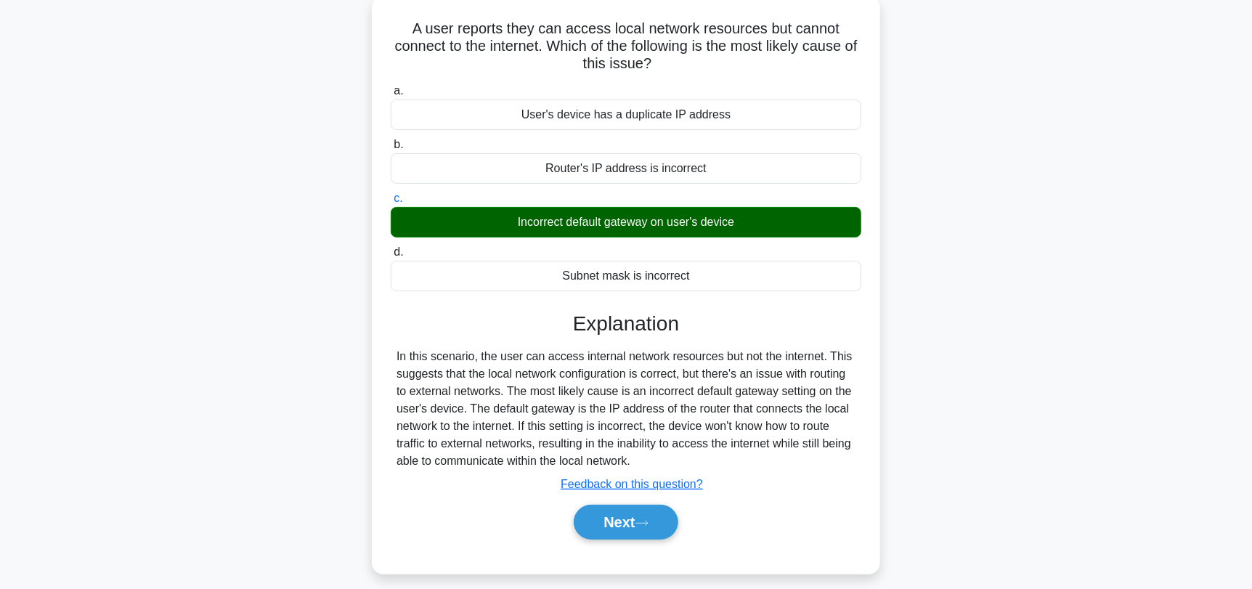
scroll to position [195, 0]
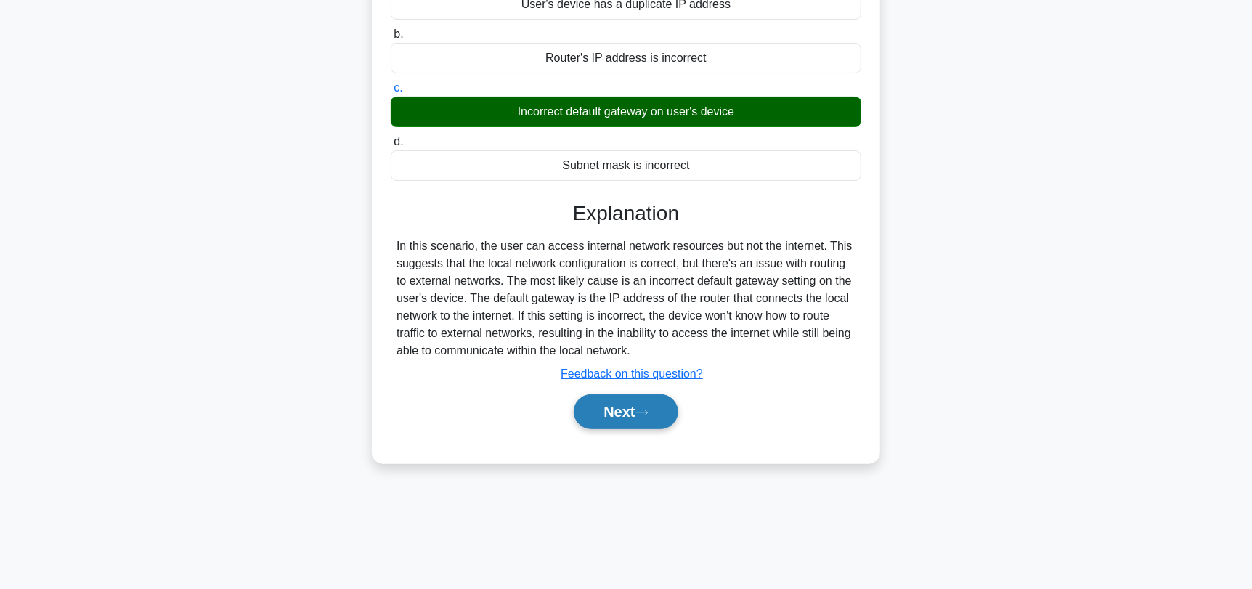
click at [611, 417] on button "Next" at bounding box center [626, 411] width 104 height 35
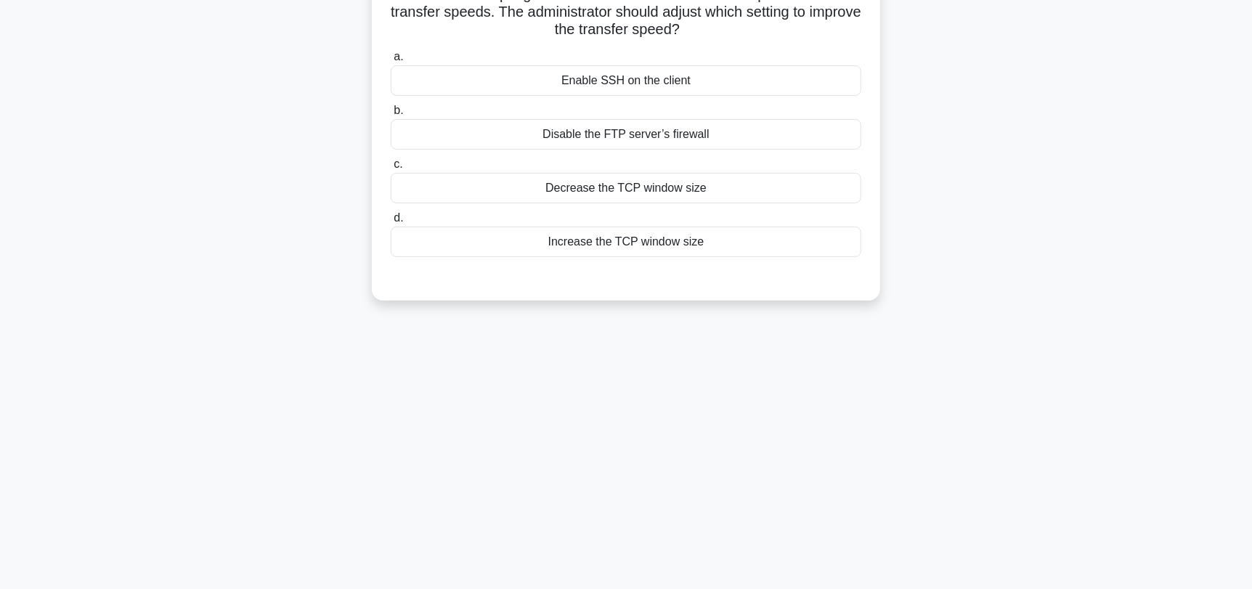
scroll to position [0, 0]
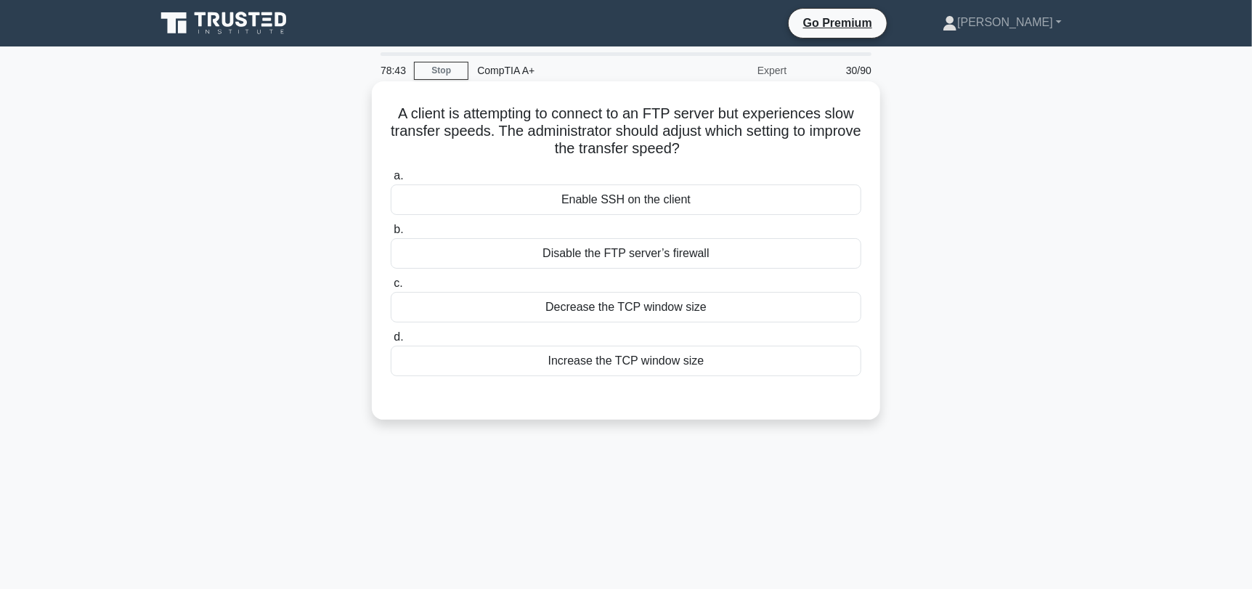
click at [698, 258] on div "Disable the FTP server’s firewall" at bounding box center [626, 253] width 471 height 30
click at [391, 235] on input "b. Disable the FTP server’s firewall" at bounding box center [391, 229] width 0 height 9
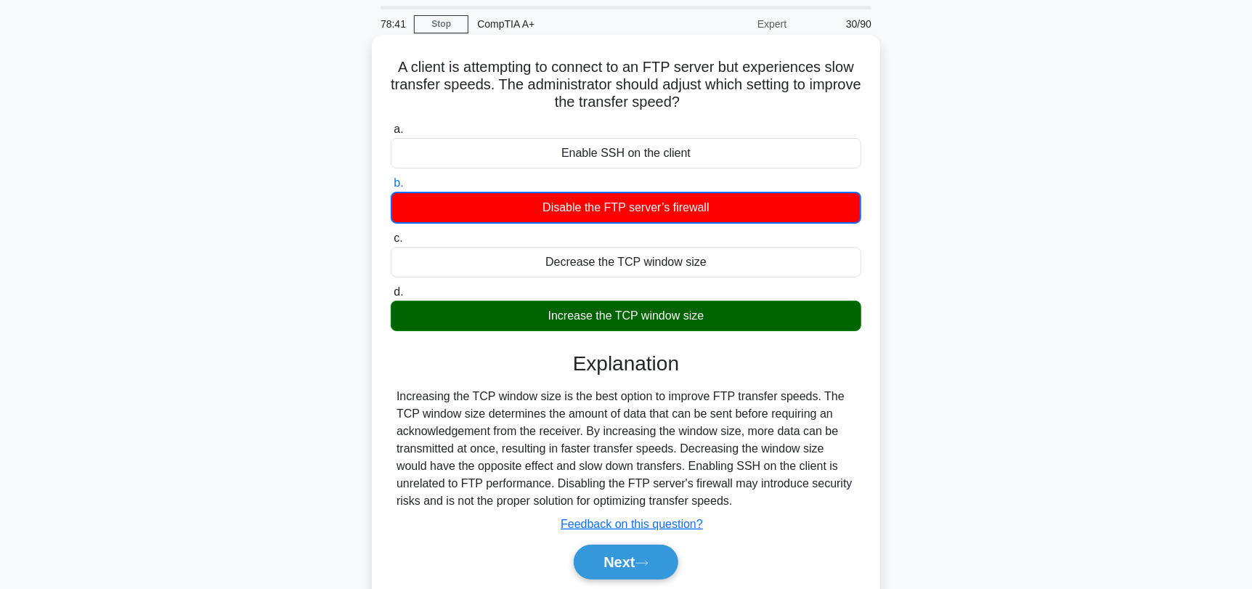
scroll to position [72, 0]
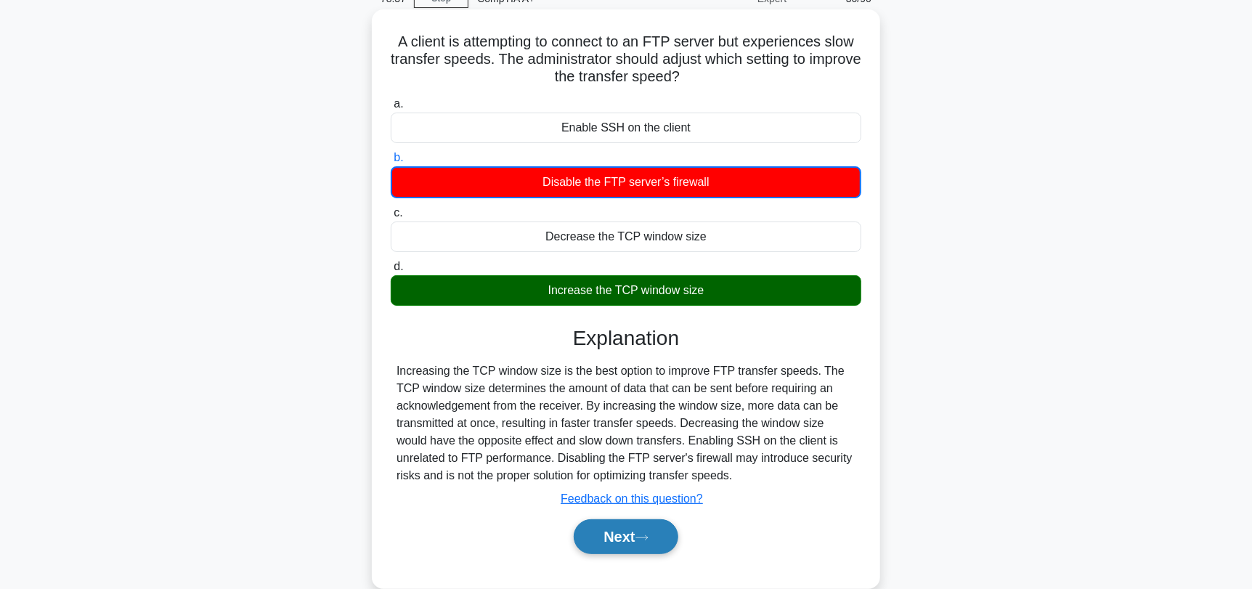
click at [627, 539] on button "Next" at bounding box center [626, 536] width 104 height 35
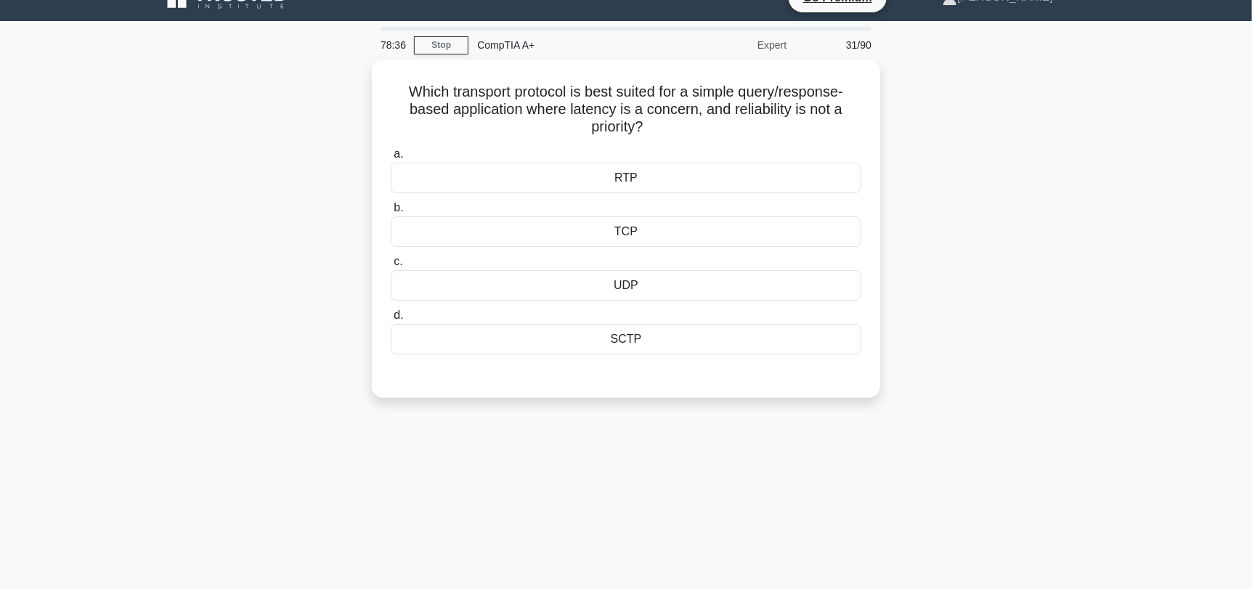
scroll to position [0, 0]
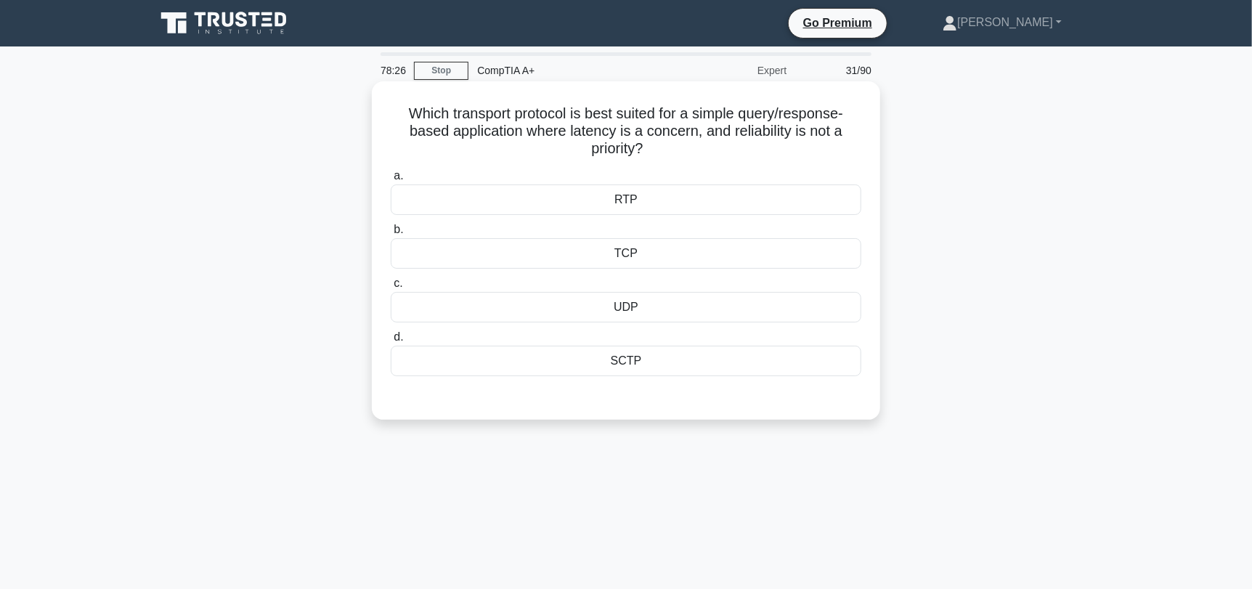
click at [767, 312] on div "UDP" at bounding box center [626, 307] width 471 height 30
click at [391, 288] on input "c. UDP" at bounding box center [391, 283] width 0 height 9
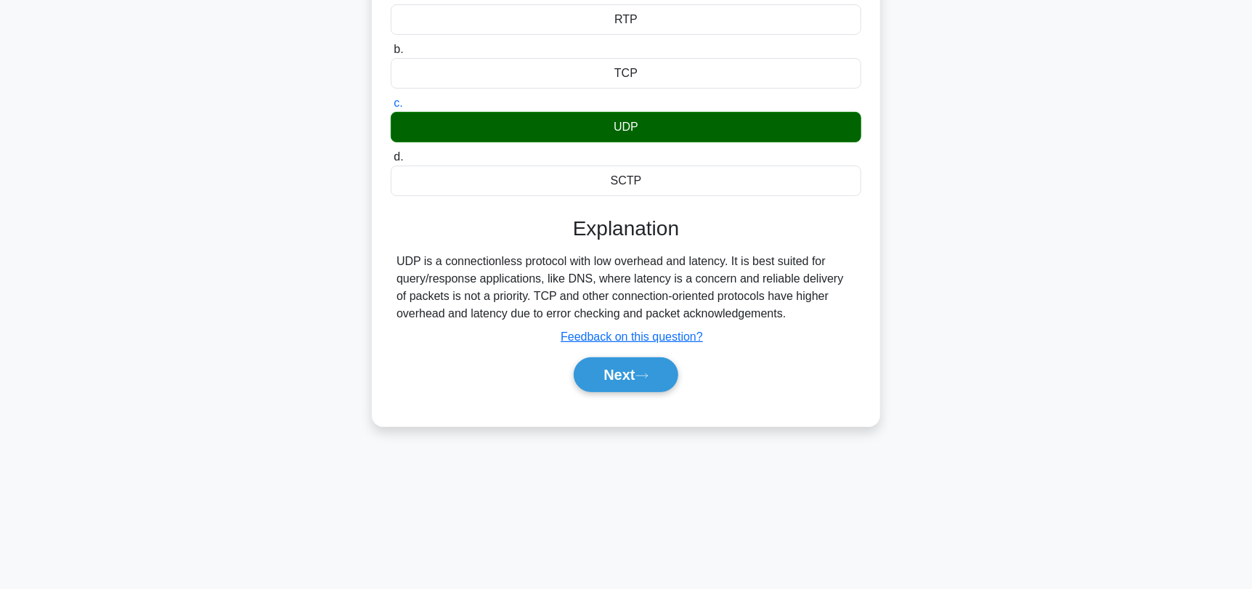
scroll to position [195, 0]
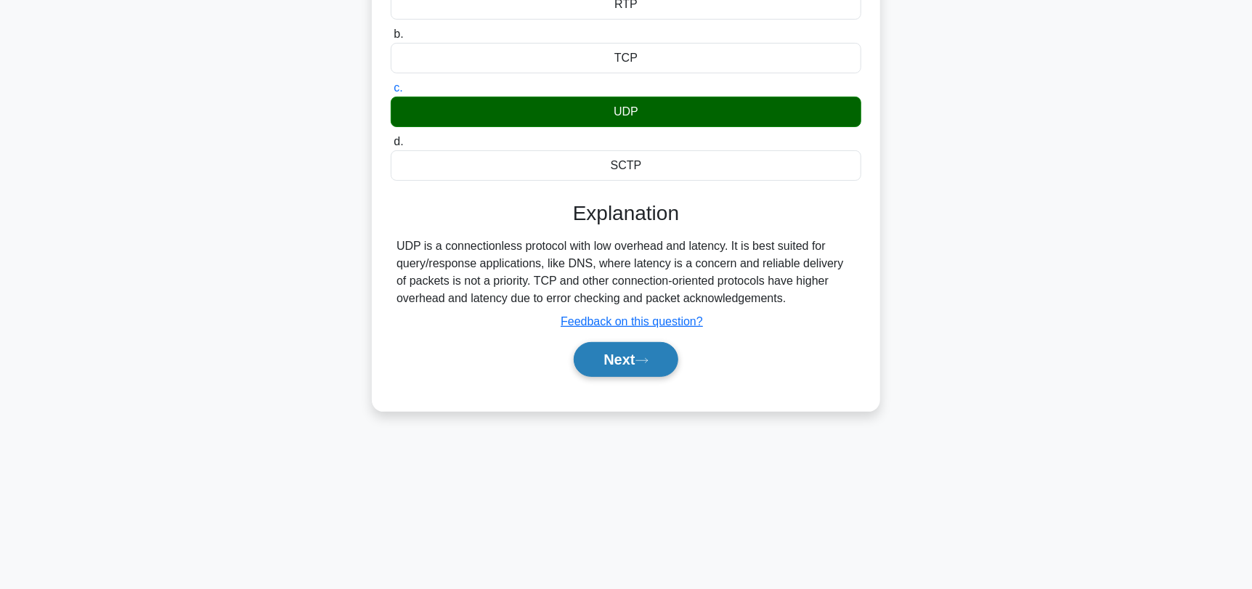
click at [643, 357] on icon at bounding box center [641, 361] width 13 height 8
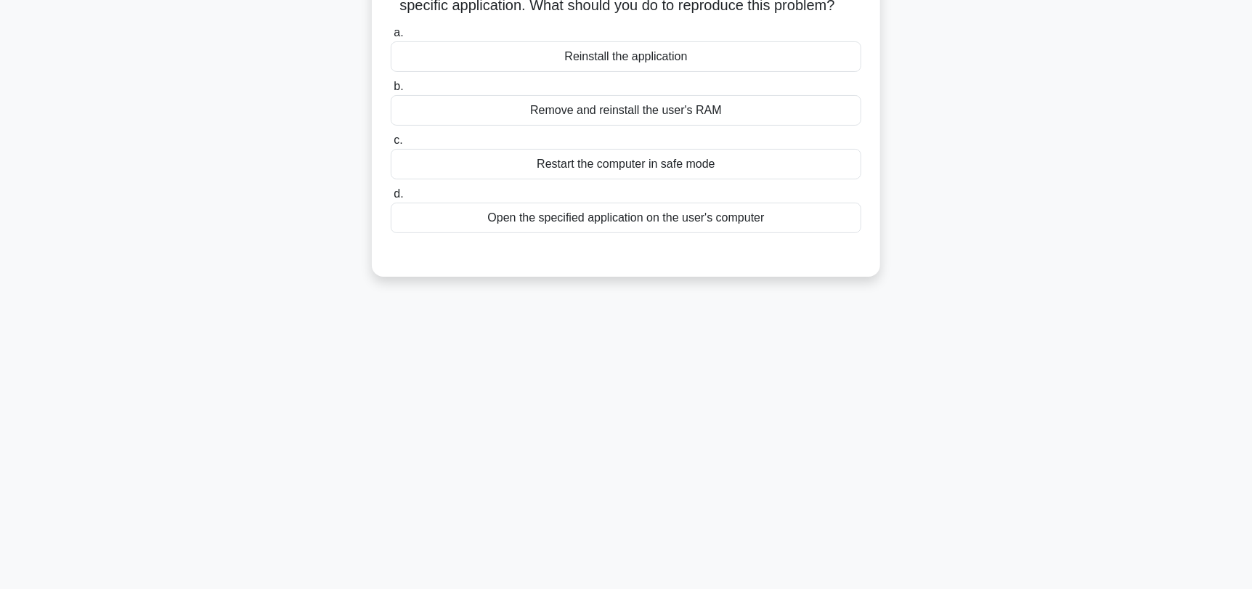
scroll to position [0, 0]
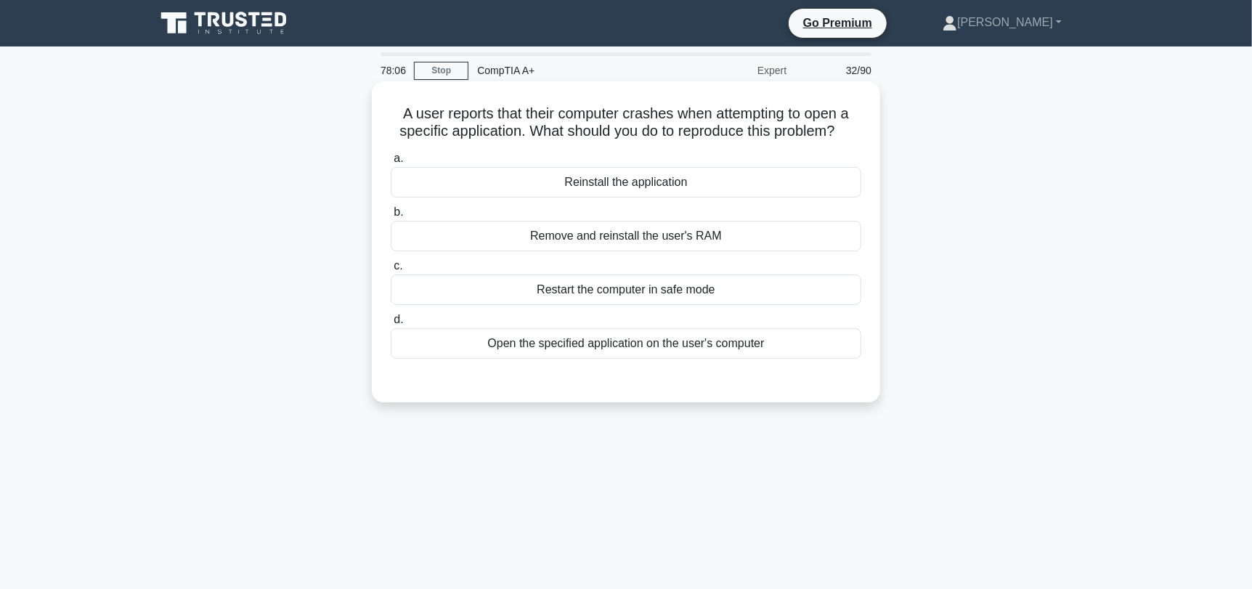
click at [649, 190] on div "Reinstall the application" at bounding box center [626, 182] width 471 height 30
click at [391, 163] on input "a. Reinstall the application" at bounding box center [391, 158] width 0 height 9
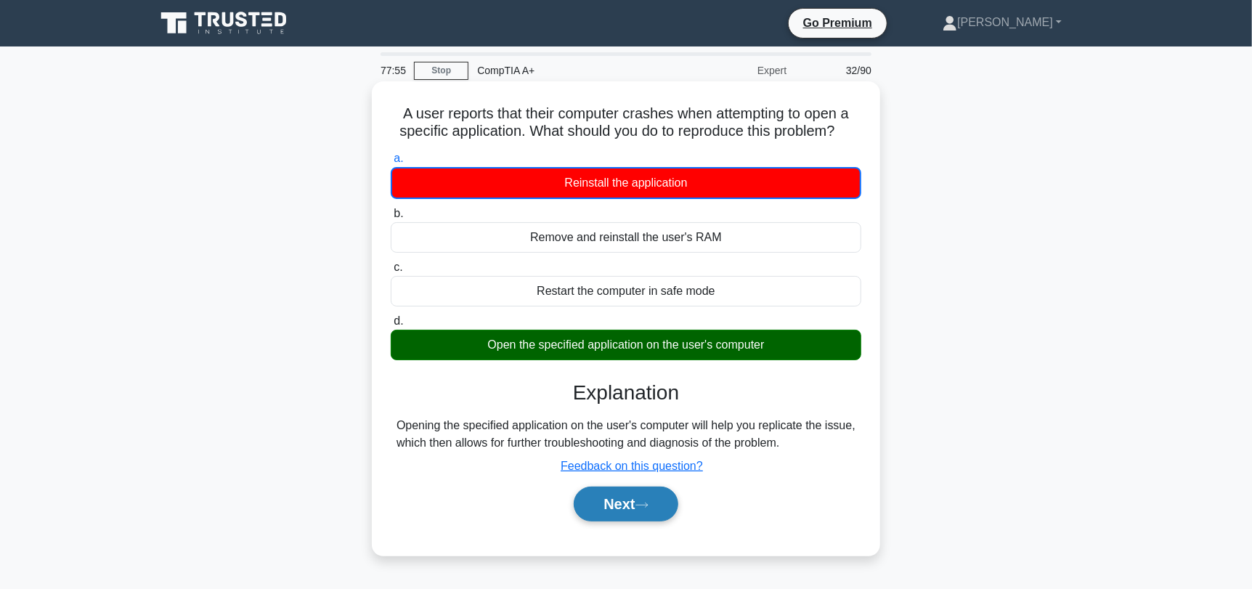
click at [616, 507] on button "Next" at bounding box center [626, 503] width 104 height 35
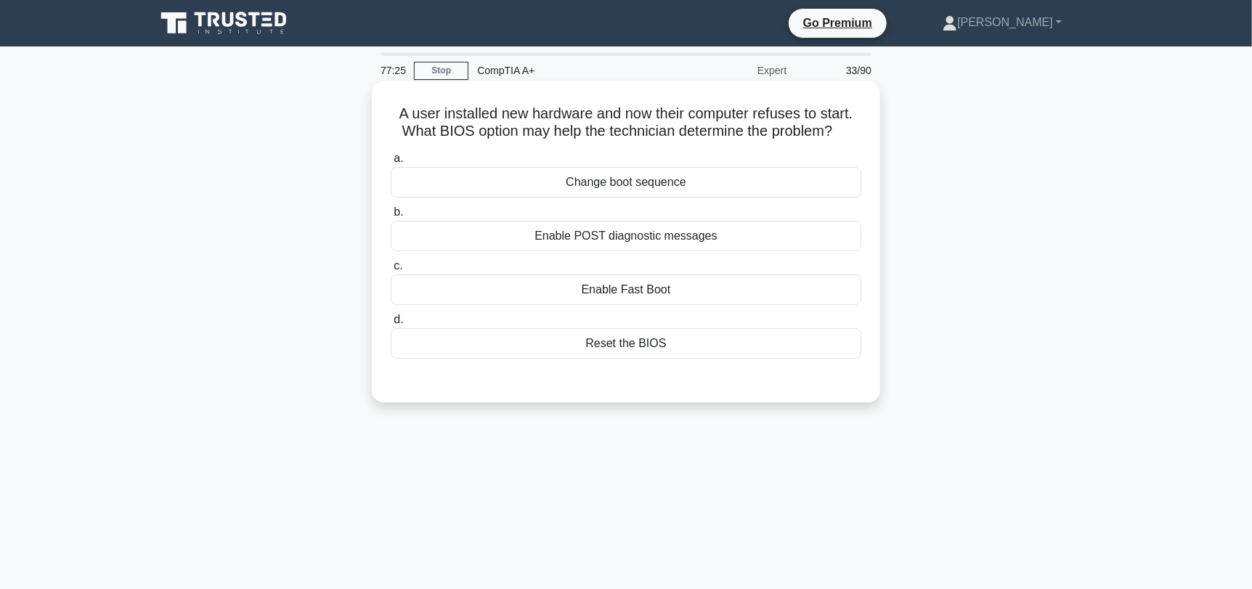
click at [725, 239] on div "Enable POST diagnostic messages" at bounding box center [626, 236] width 471 height 30
click at [391, 217] on input "b. Enable POST diagnostic messages" at bounding box center [391, 212] width 0 height 9
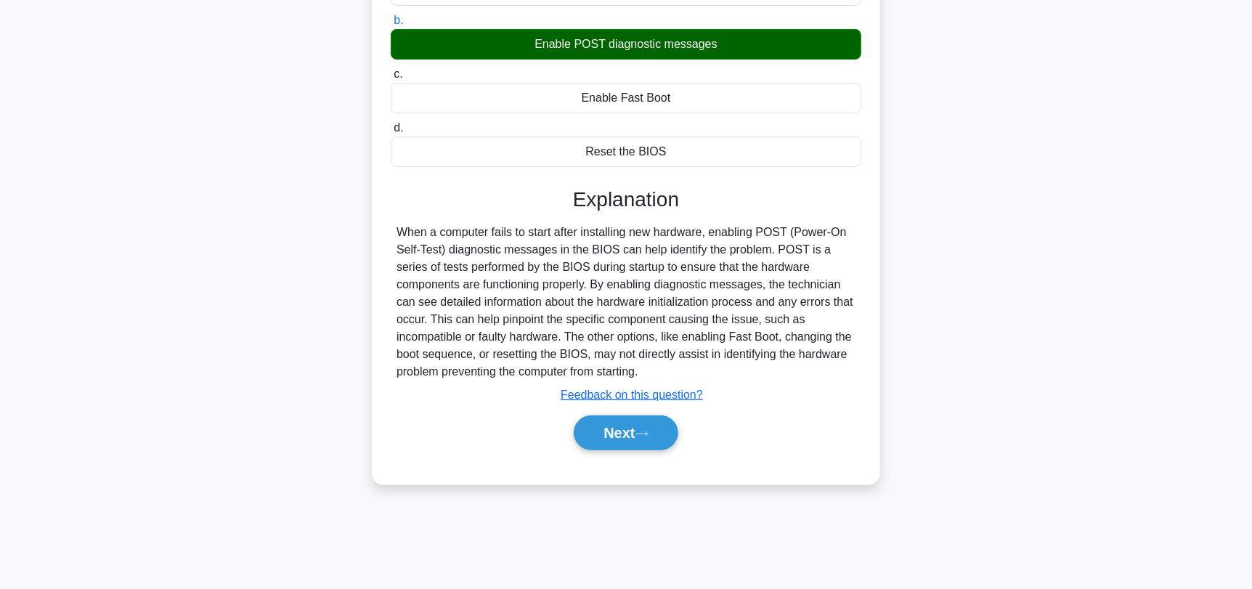
scroll to position [195, 0]
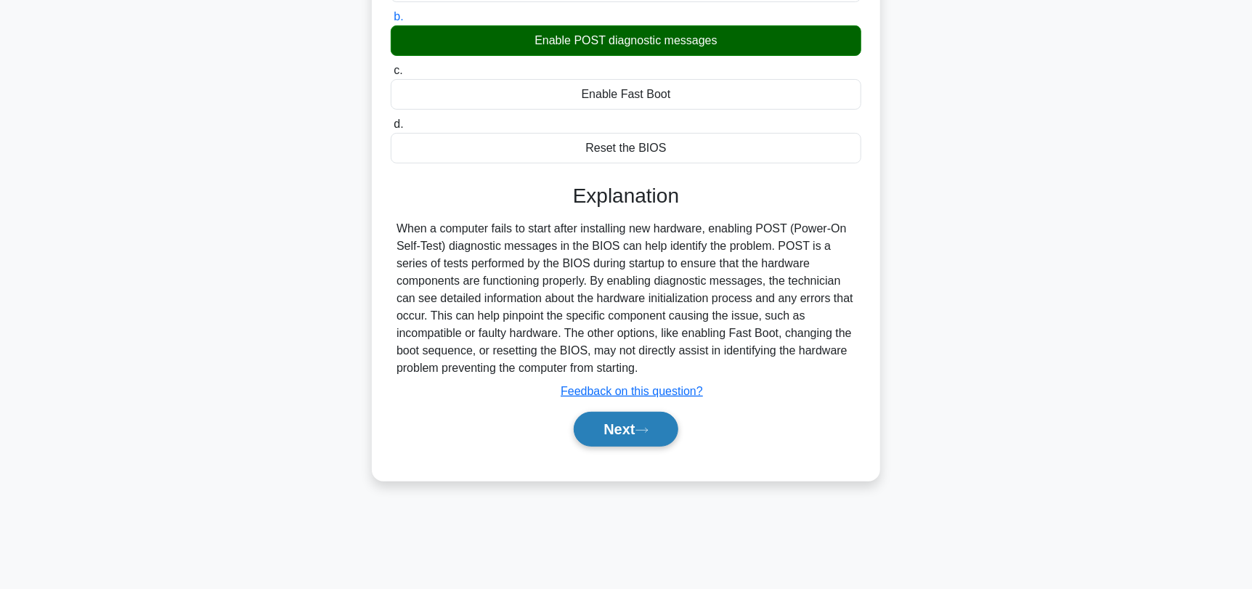
click at [667, 430] on button "Next" at bounding box center [626, 429] width 104 height 35
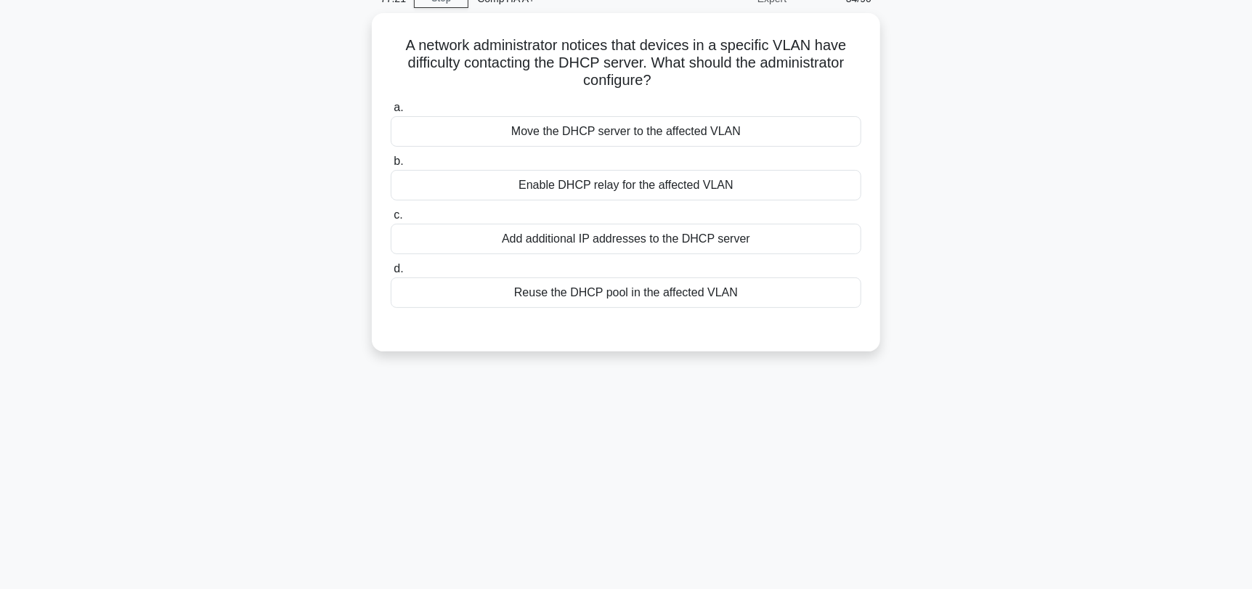
scroll to position [0, 0]
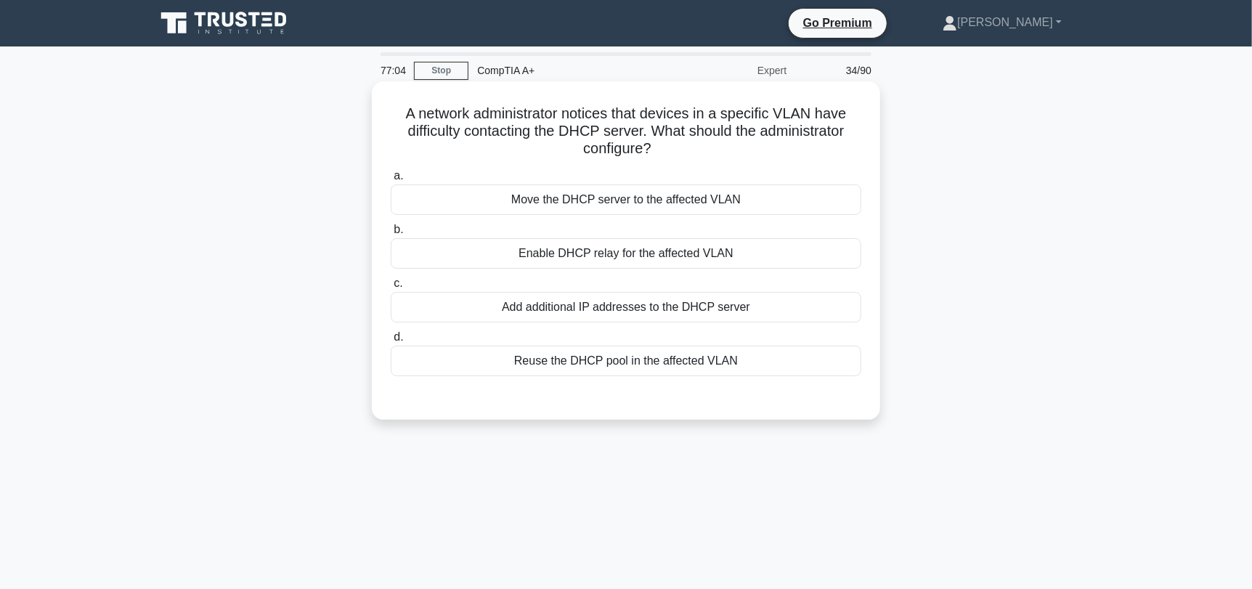
click at [841, 203] on div "Move the DHCP server to the affected VLAN" at bounding box center [626, 199] width 471 height 30
click at [391, 181] on input "a. Move the DHCP server to the affected VLAN" at bounding box center [391, 175] width 0 height 9
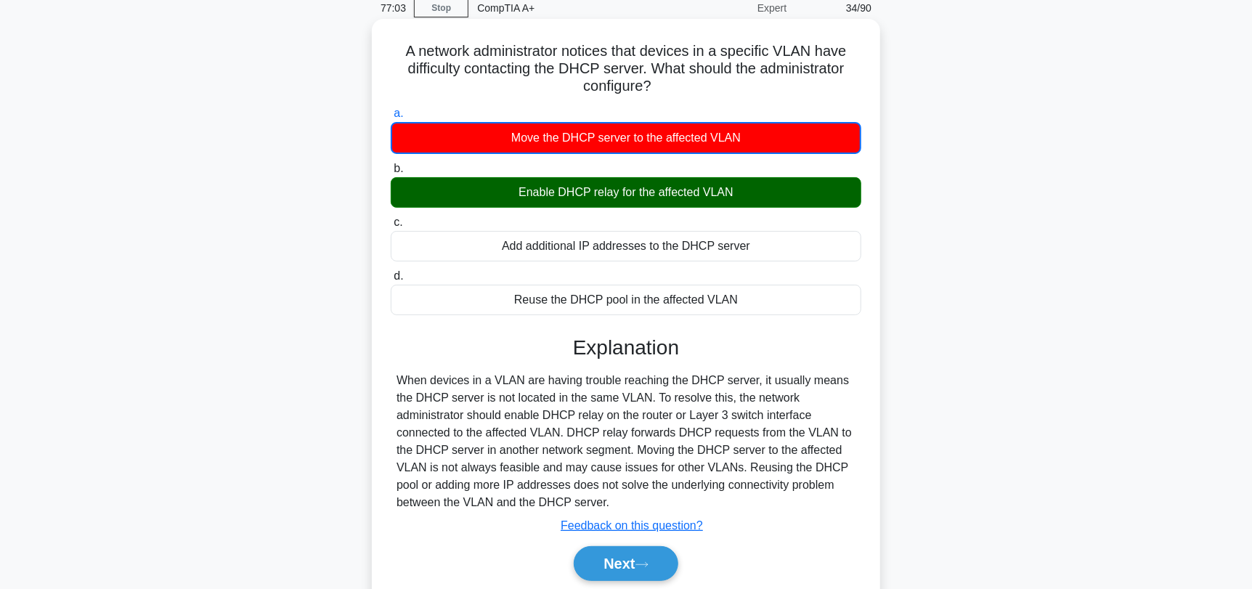
scroll to position [145, 0]
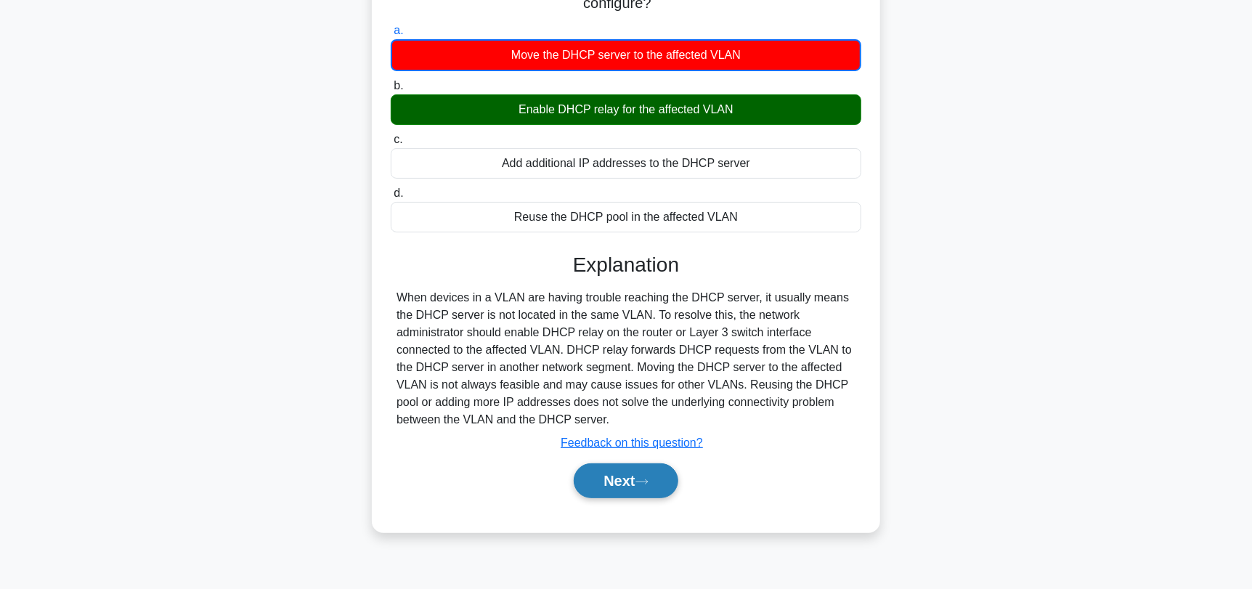
click at [623, 472] on button "Next" at bounding box center [626, 480] width 104 height 35
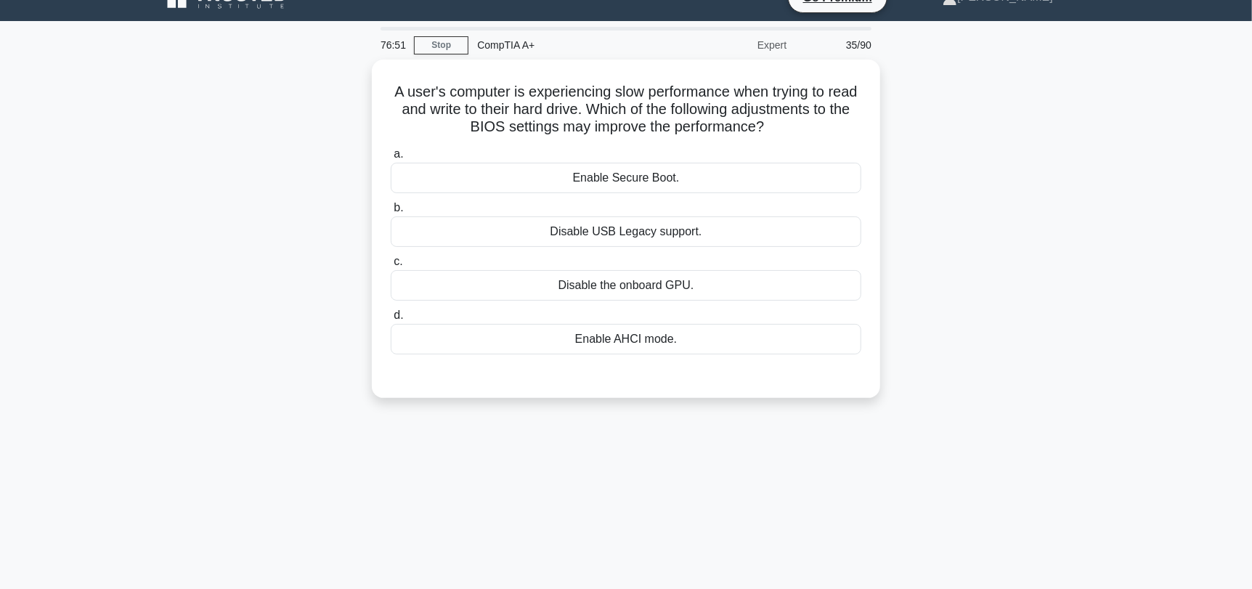
scroll to position [0, 0]
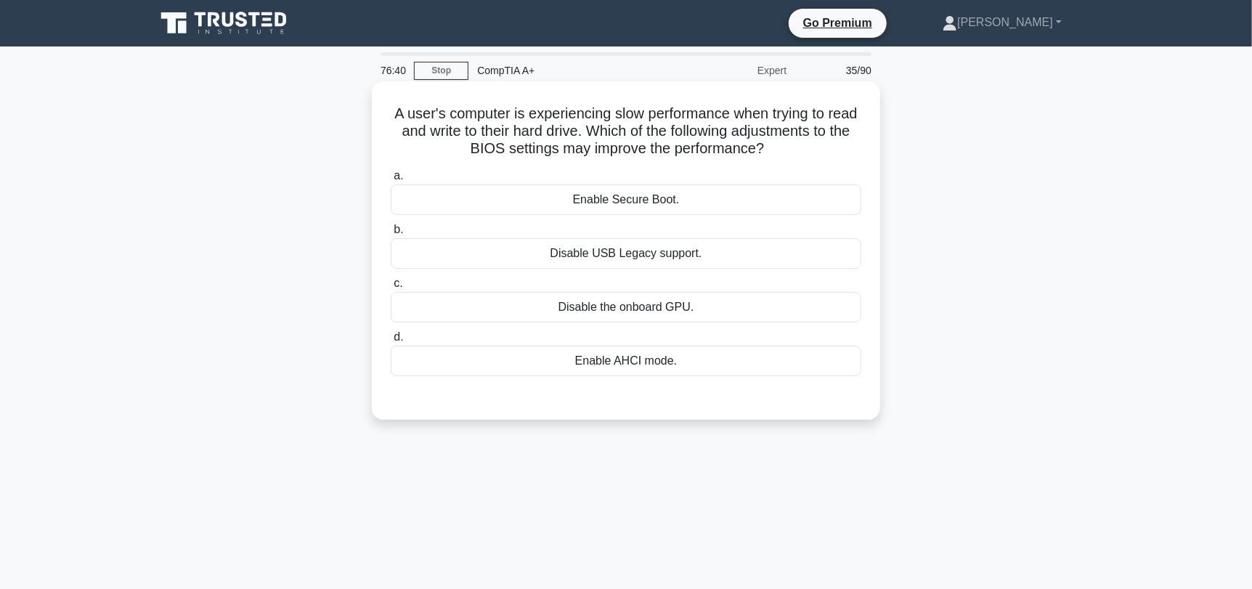
click at [796, 372] on div "Enable AHCI mode." at bounding box center [626, 361] width 471 height 30
click at [391, 342] on input "d. Enable AHCI mode." at bounding box center [391, 337] width 0 height 9
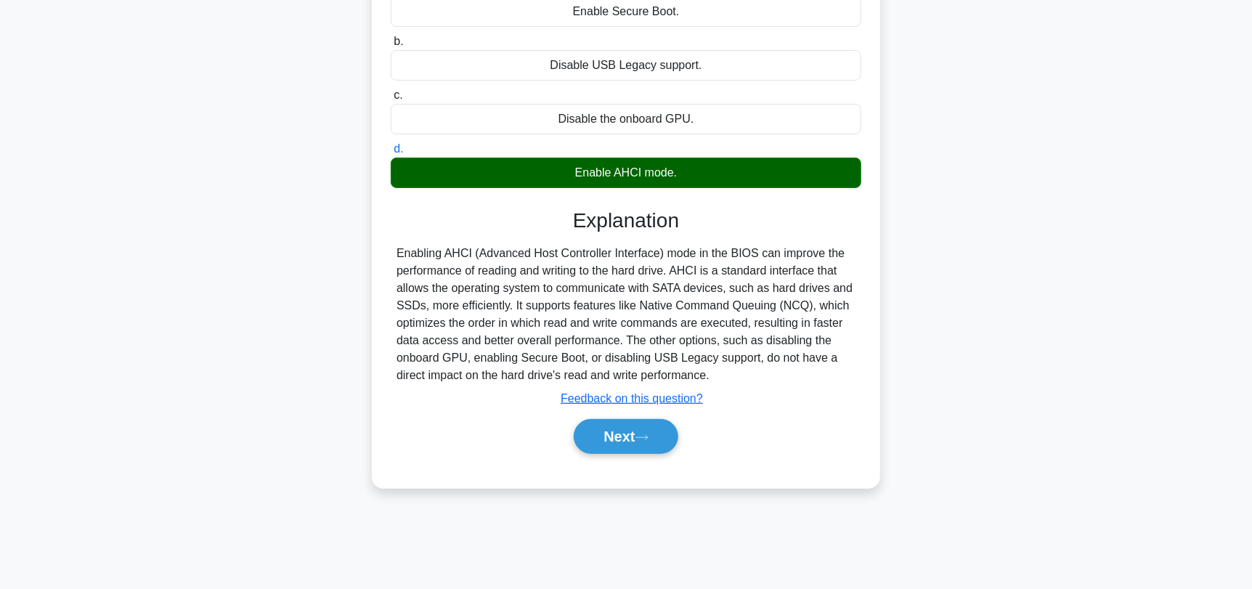
scroll to position [195, 0]
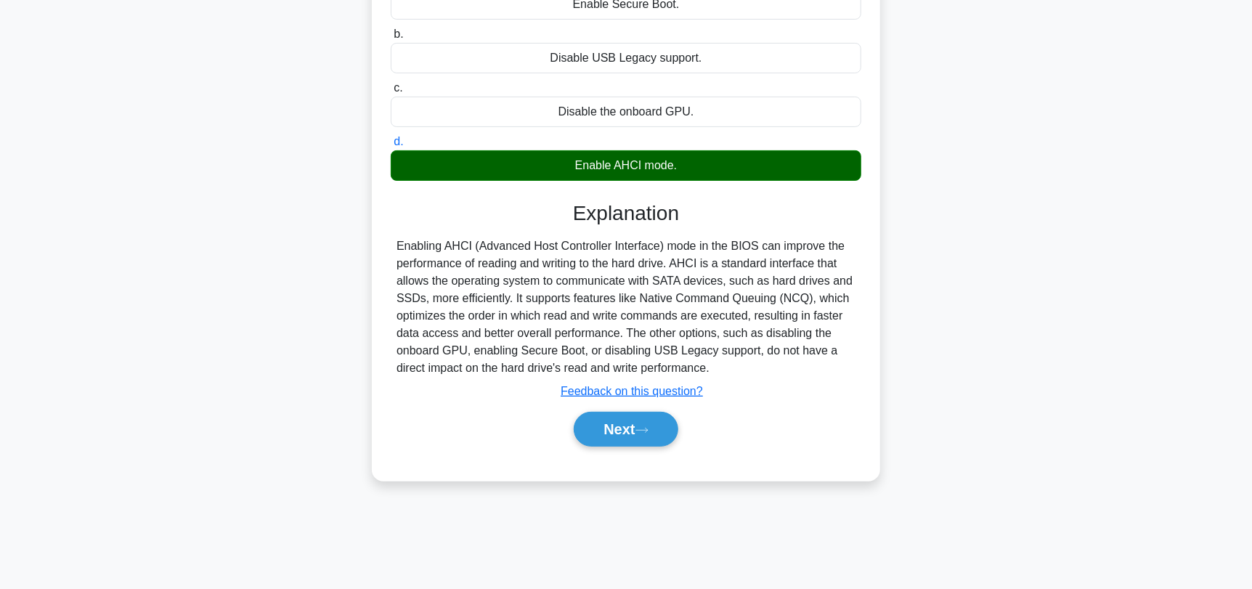
click at [660, 446] on div "Next" at bounding box center [626, 429] width 471 height 46
click at [660, 429] on button "Next" at bounding box center [626, 429] width 104 height 35
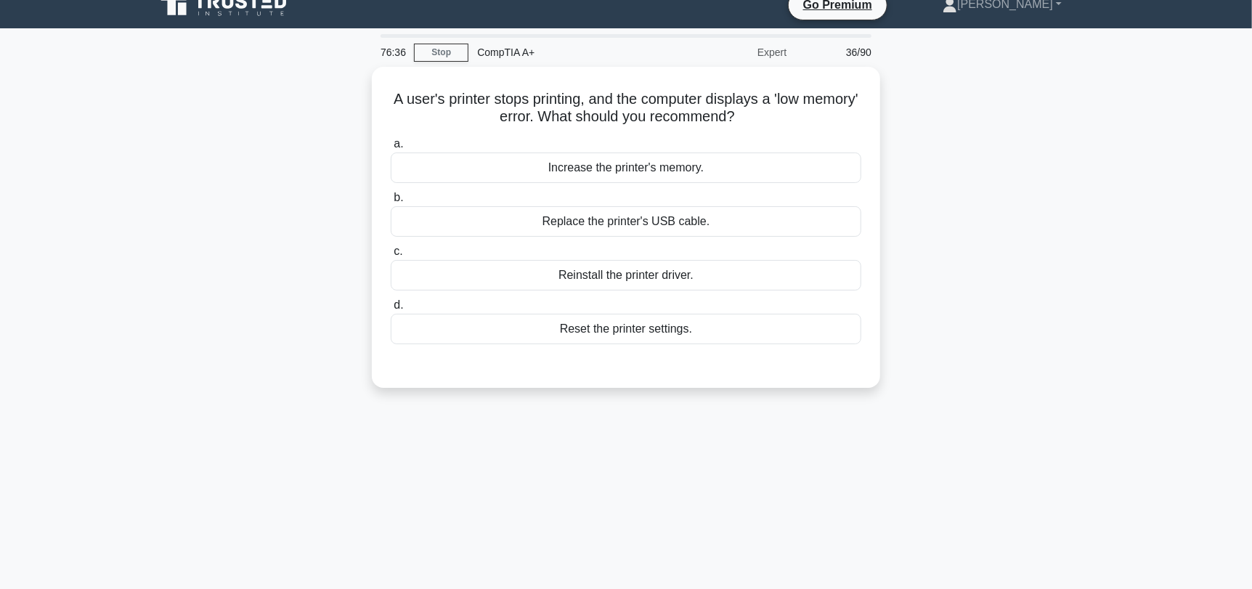
scroll to position [0, 0]
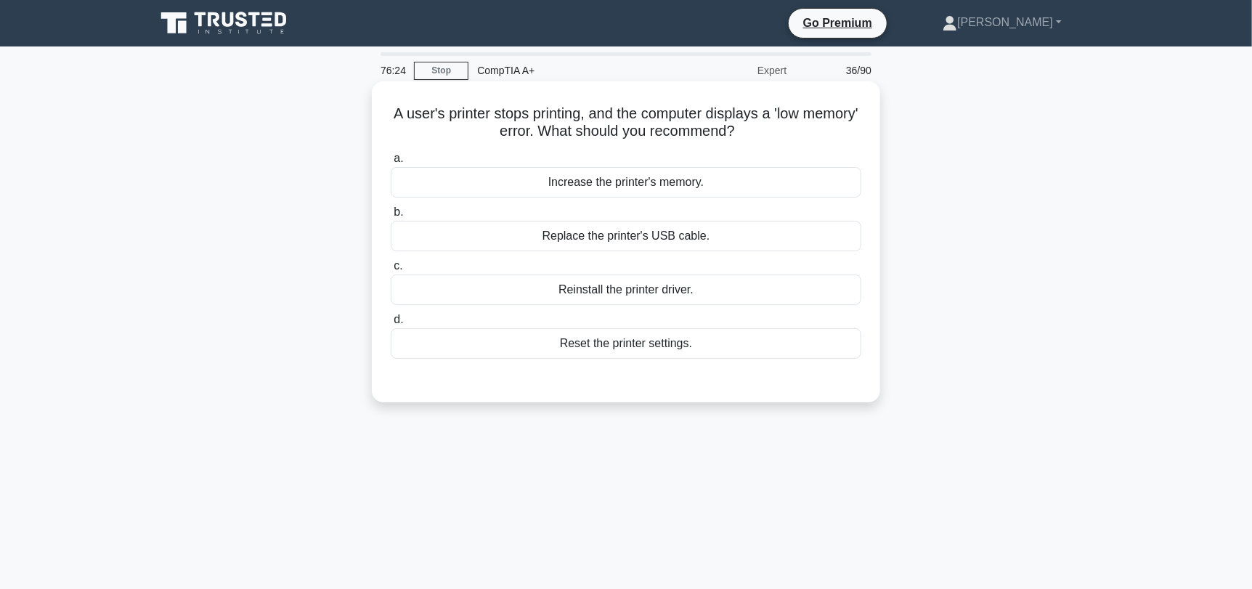
click at [794, 184] on div "Increase the printer's memory." at bounding box center [626, 182] width 471 height 30
click at [391, 163] on input "a. Increase the printer's memory." at bounding box center [391, 158] width 0 height 9
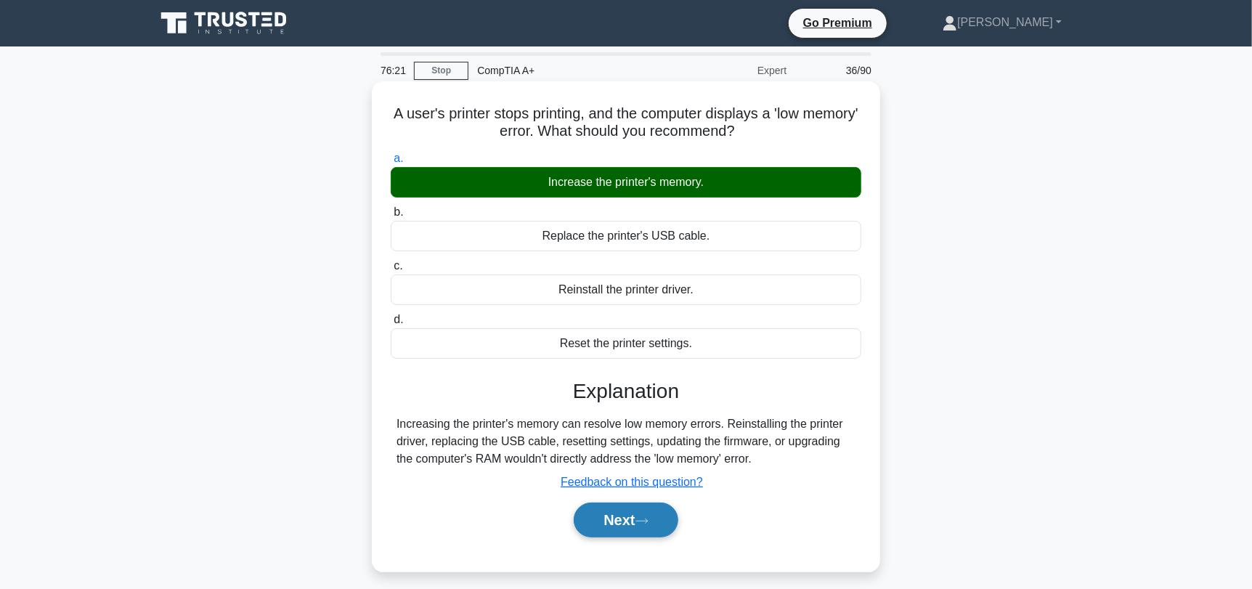
click at [611, 523] on button "Next" at bounding box center [626, 519] width 104 height 35
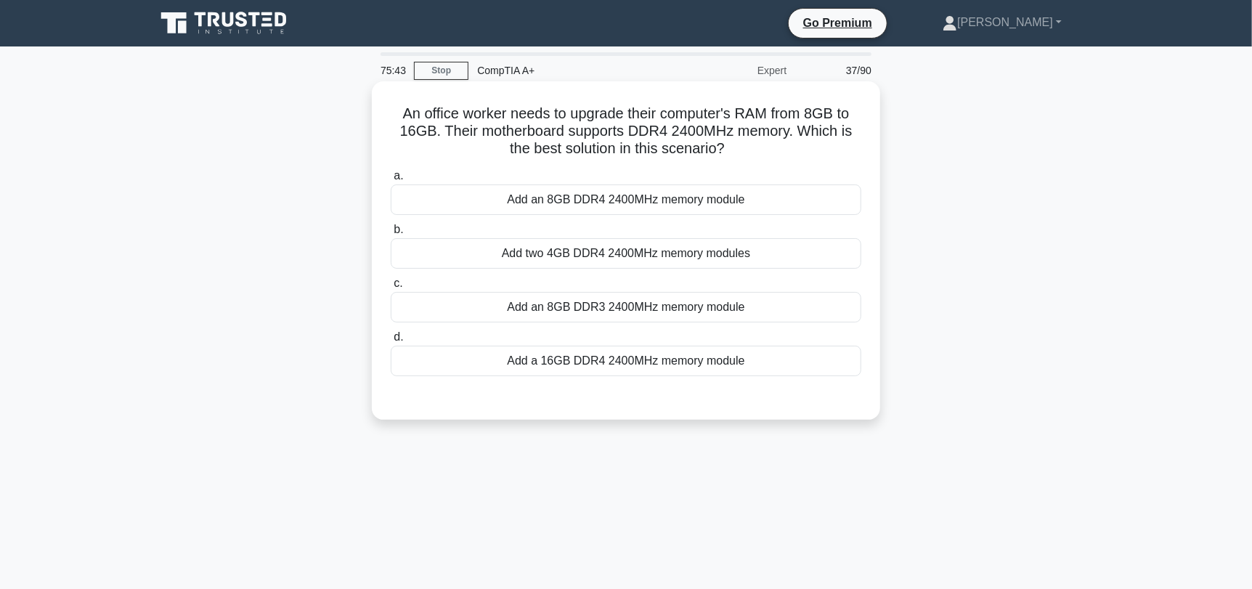
click at [652, 203] on div "Add an 8GB DDR4 2400MHz memory module" at bounding box center [626, 199] width 471 height 30
click at [391, 181] on input "a. Add an 8GB DDR4 2400MHz memory module" at bounding box center [391, 175] width 0 height 9
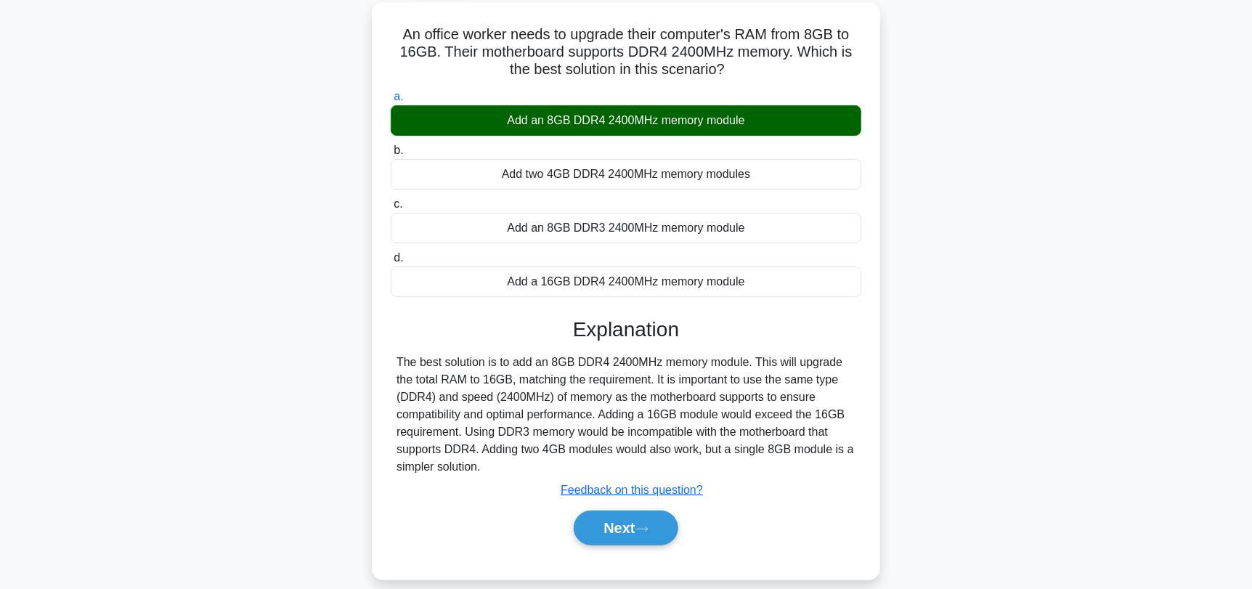
scroll to position [195, 0]
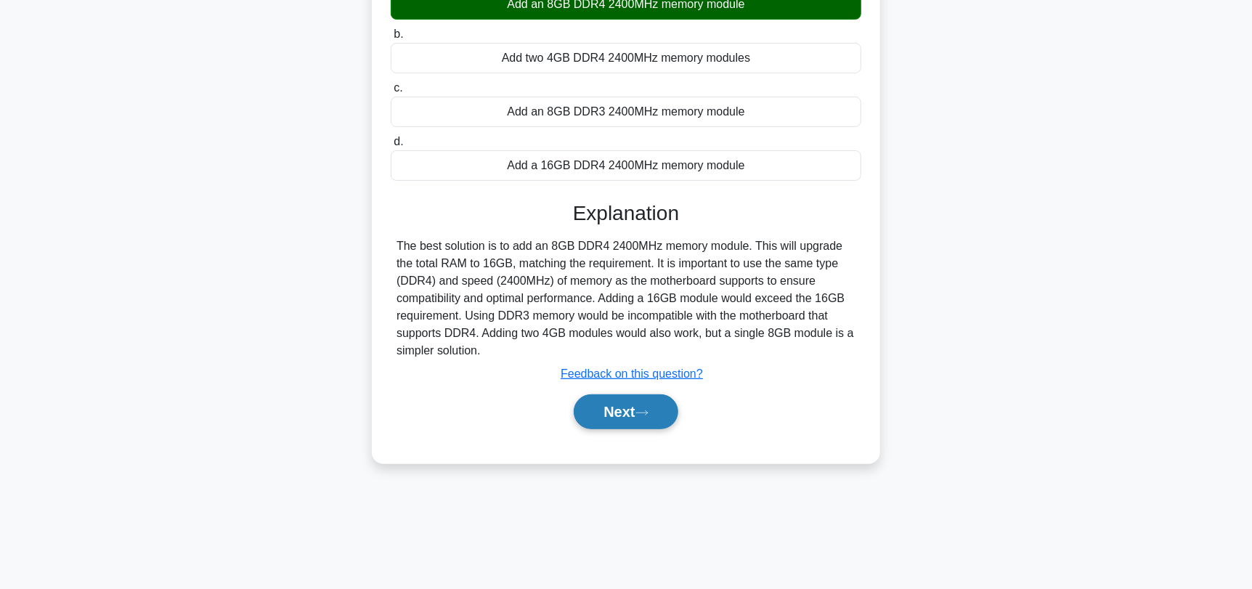
click at [640, 414] on button "Next" at bounding box center [626, 411] width 104 height 35
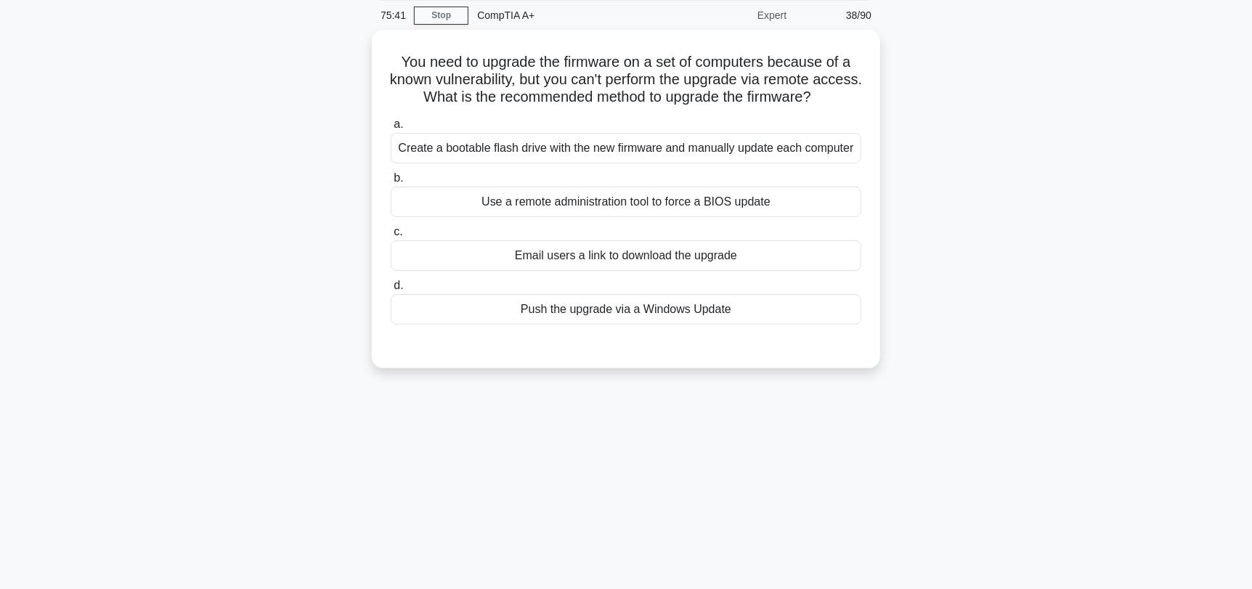
scroll to position [50, 0]
click at [787, 208] on div "Use a remote administration tool to force a BIOS update" at bounding box center [626, 203] width 471 height 30
click at [391, 184] on input "b. Use a remote administration tool to force a BIOS update" at bounding box center [391, 179] width 0 height 9
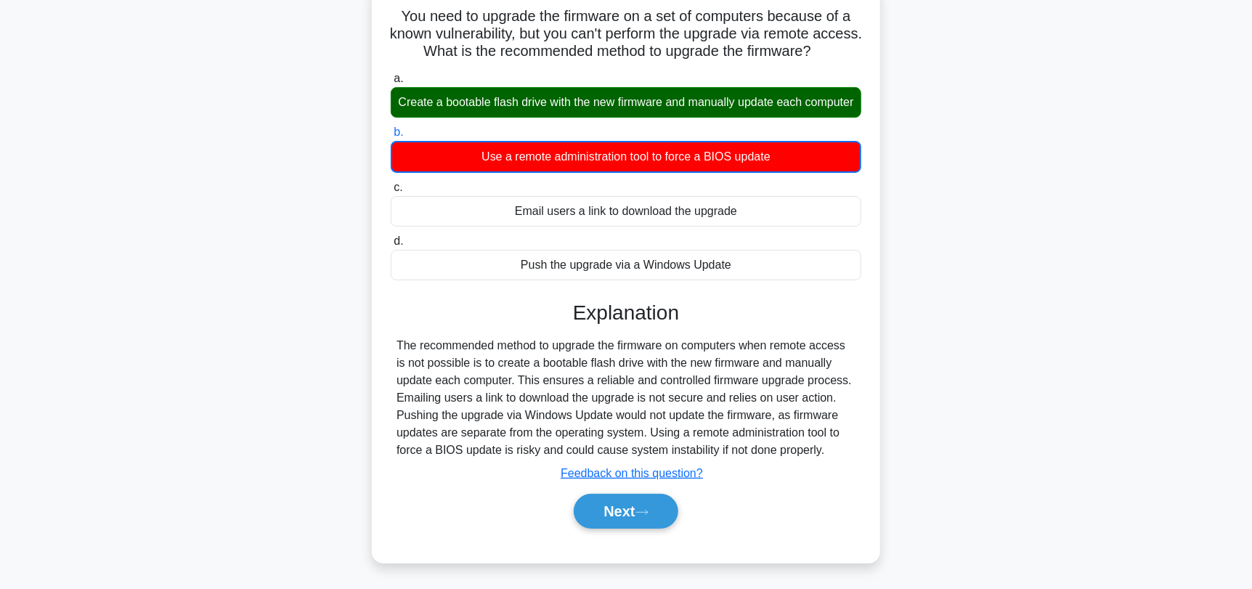
scroll to position [123, 0]
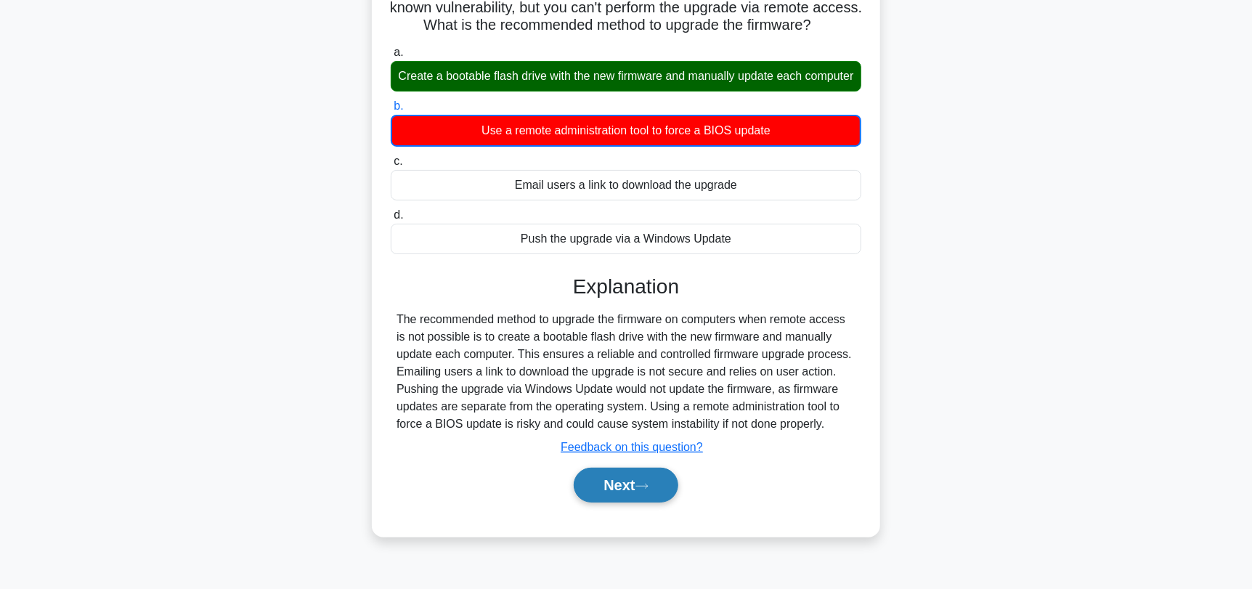
click at [638, 493] on button "Next" at bounding box center [626, 485] width 104 height 35
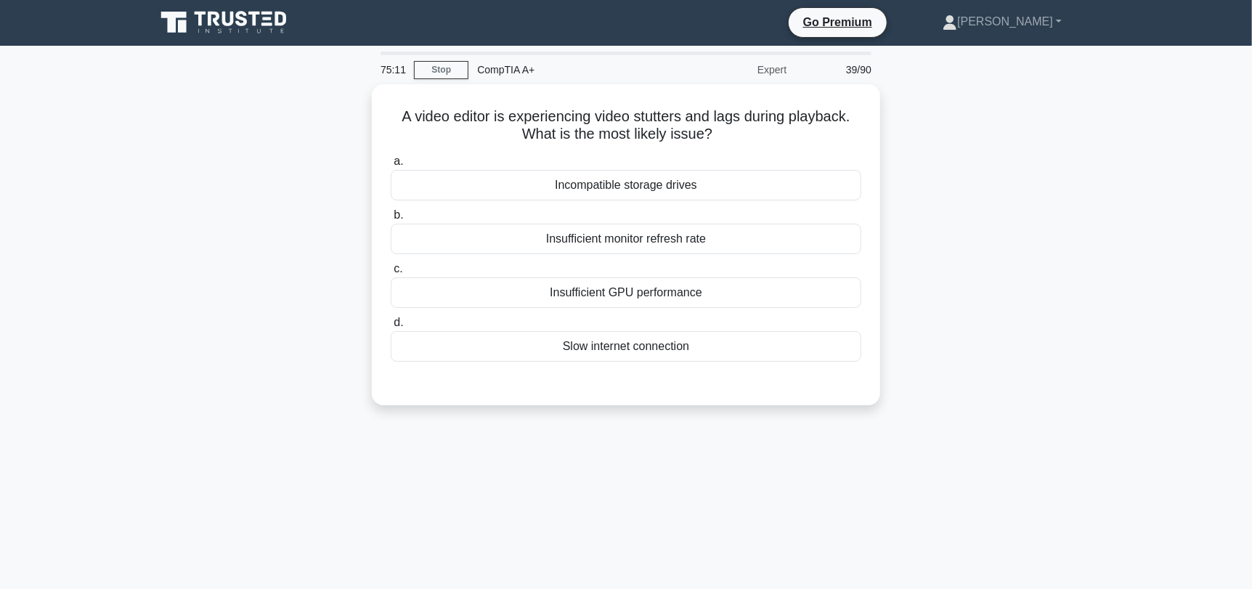
scroll to position [0, 0]
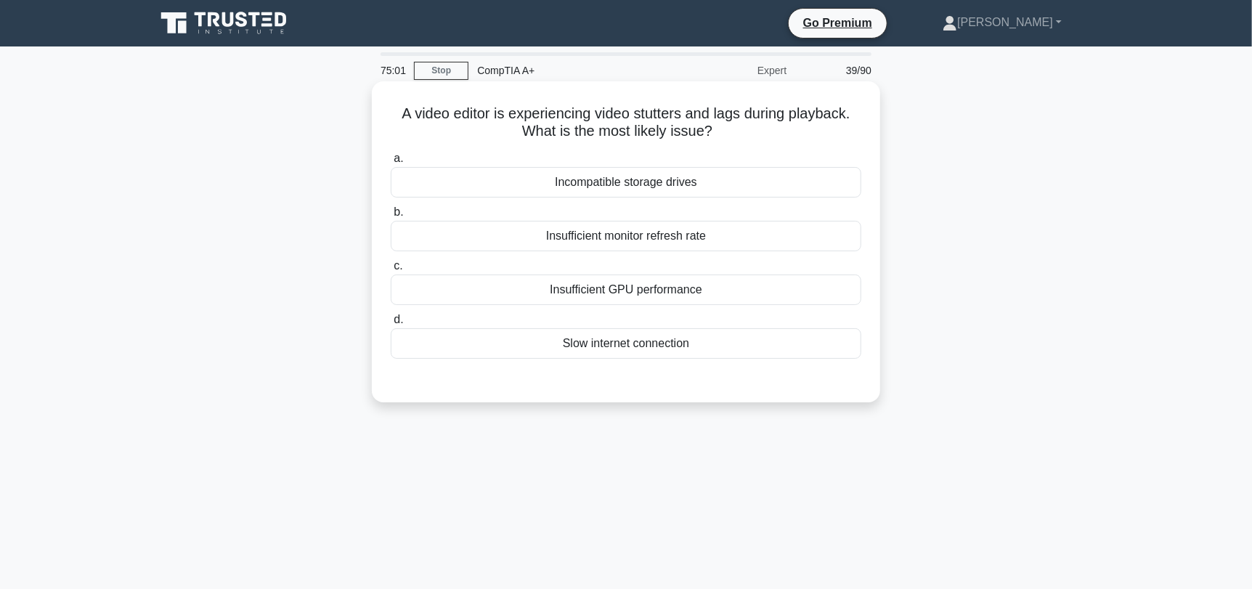
click at [701, 290] on div "Insufficient GPU performance" at bounding box center [626, 289] width 471 height 30
click at [391, 271] on input "c. Insufficient GPU performance" at bounding box center [391, 265] width 0 height 9
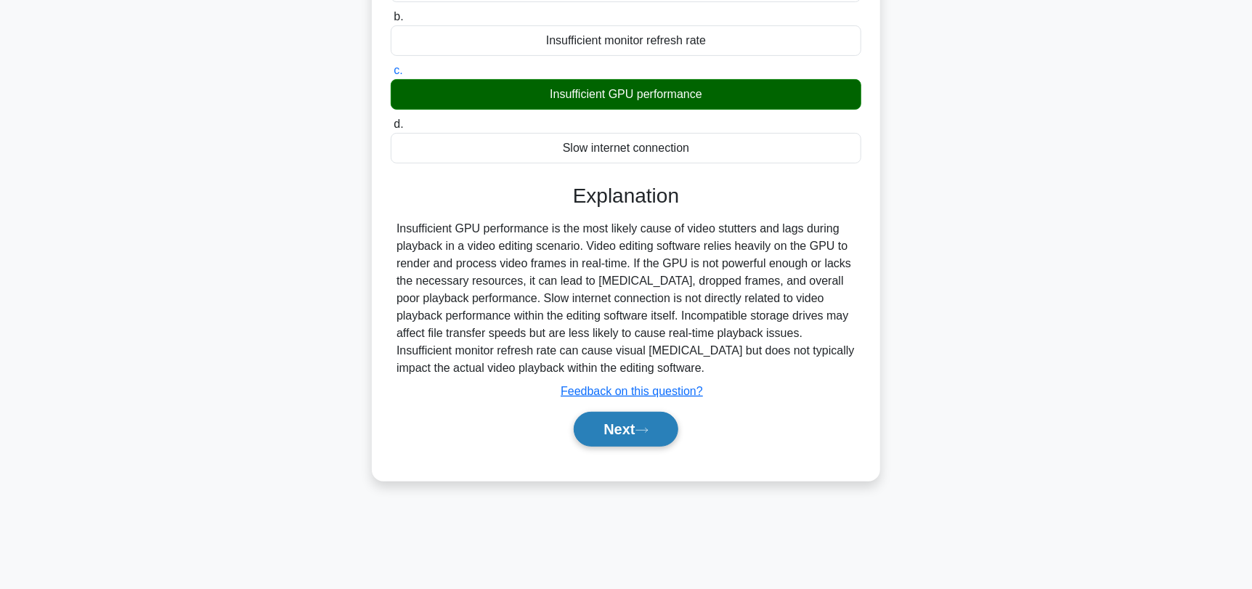
click at [645, 417] on button "Next" at bounding box center [626, 429] width 104 height 35
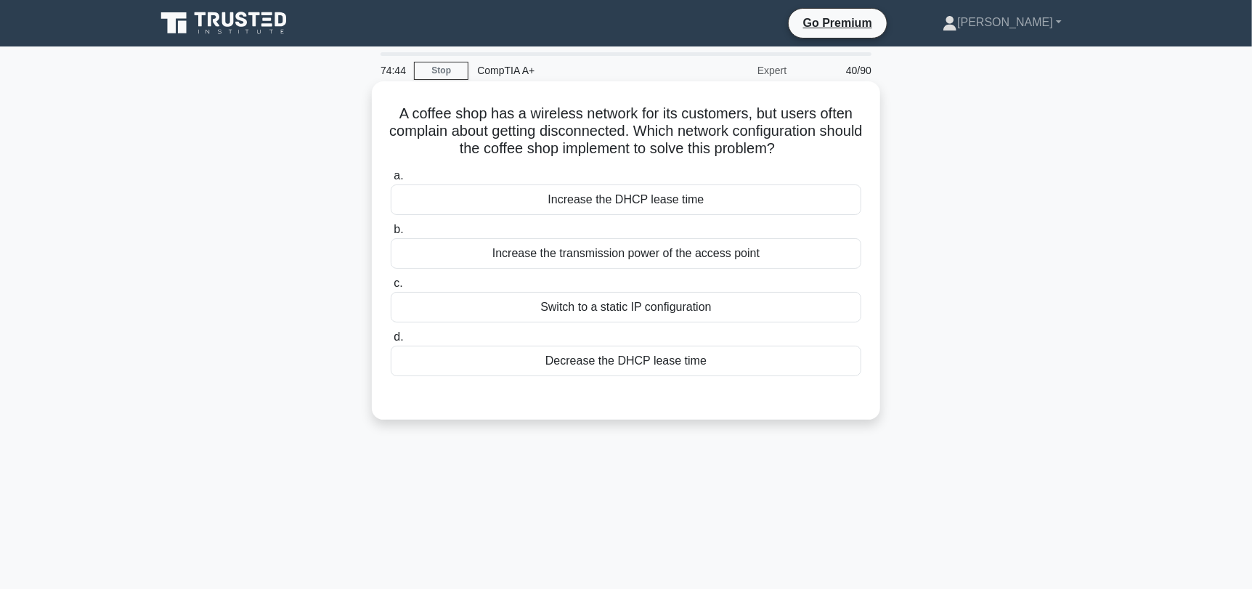
click at [812, 197] on div "Increase the DHCP lease time" at bounding box center [626, 199] width 471 height 30
click at [391, 181] on input "a. Increase the DHCP lease time" at bounding box center [391, 175] width 0 height 9
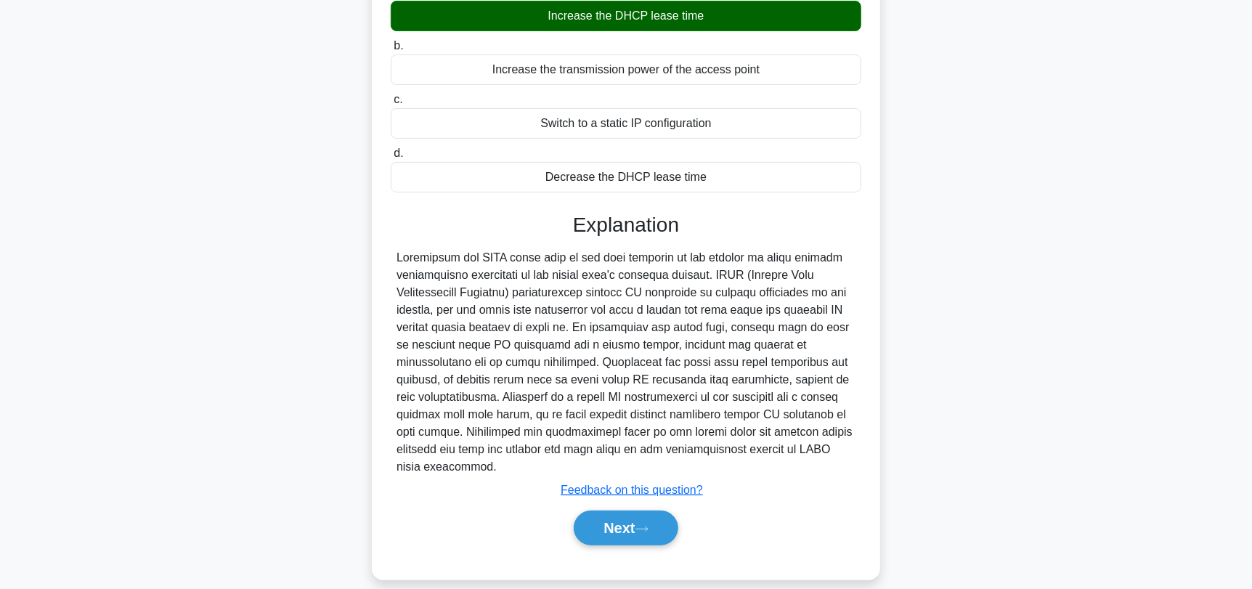
scroll to position [202, 0]
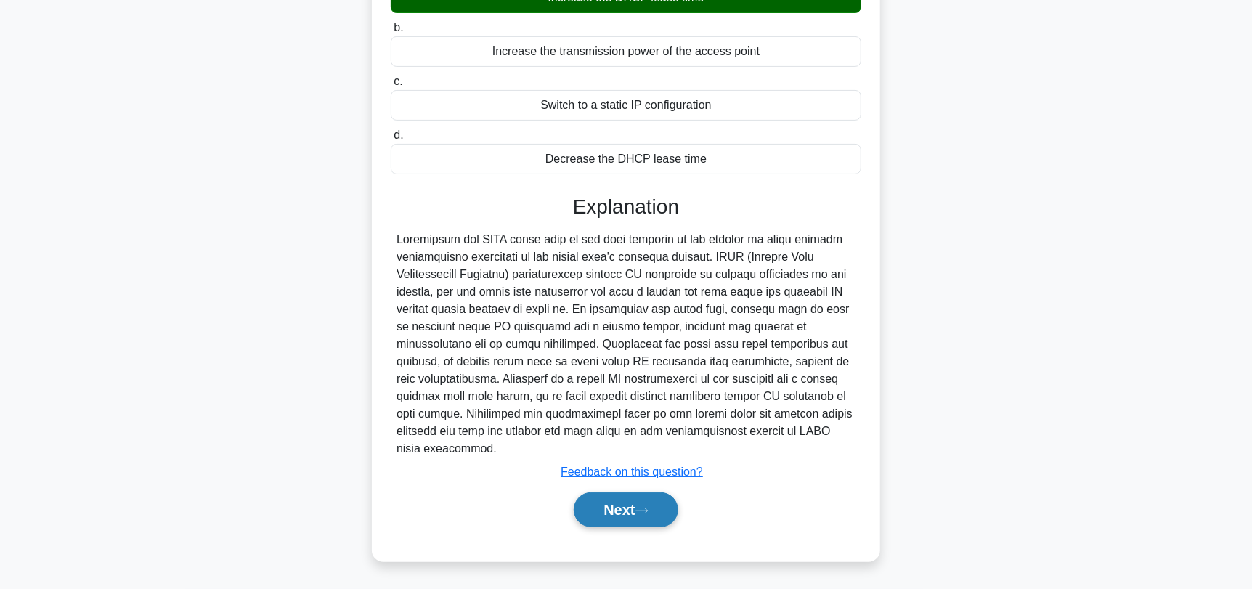
click at [647, 524] on button "Next" at bounding box center [626, 509] width 104 height 35
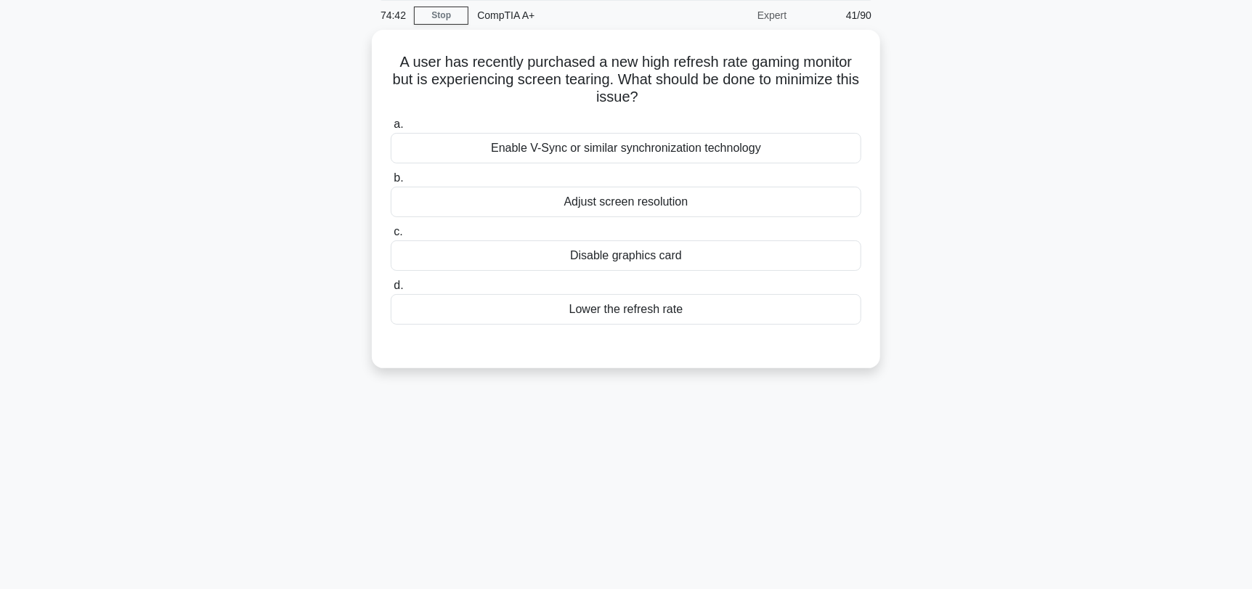
scroll to position [50, 0]
click at [616, 156] on div "Enable V-Sync or similar synchronization technology" at bounding box center [626, 149] width 471 height 30
click at [391, 131] on input "a. Enable V-Sync or similar synchronization technology" at bounding box center [391, 125] width 0 height 9
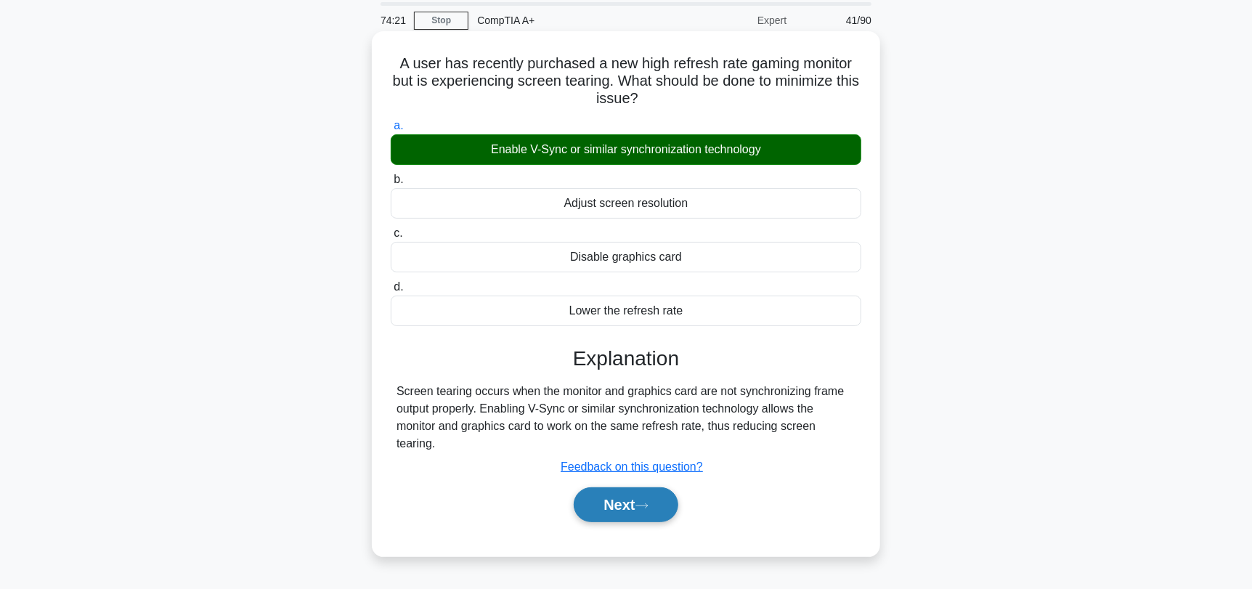
click at [640, 498] on button "Next" at bounding box center [626, 504] width 104 height 35
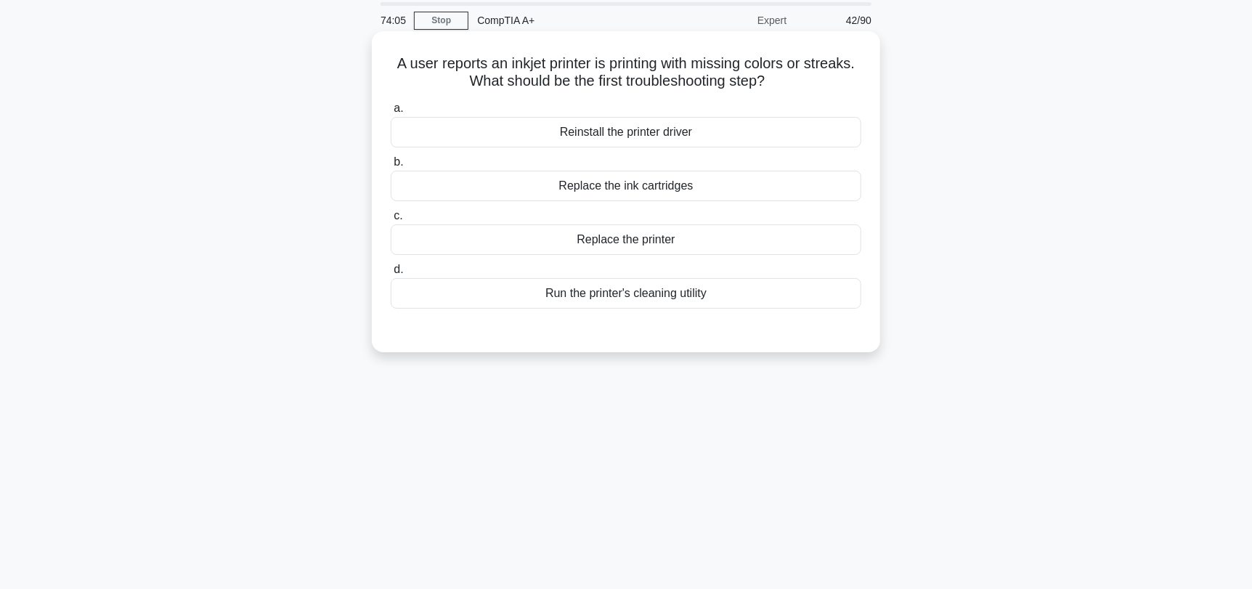
click at [675, 187] on div "Replace the ink cartridges" at bounding box center [626, 186] width 471 height 30
click at [391, 167] on input "b. Replace the ink cartridges" at bounding box center [391, 162] width 0 height 9
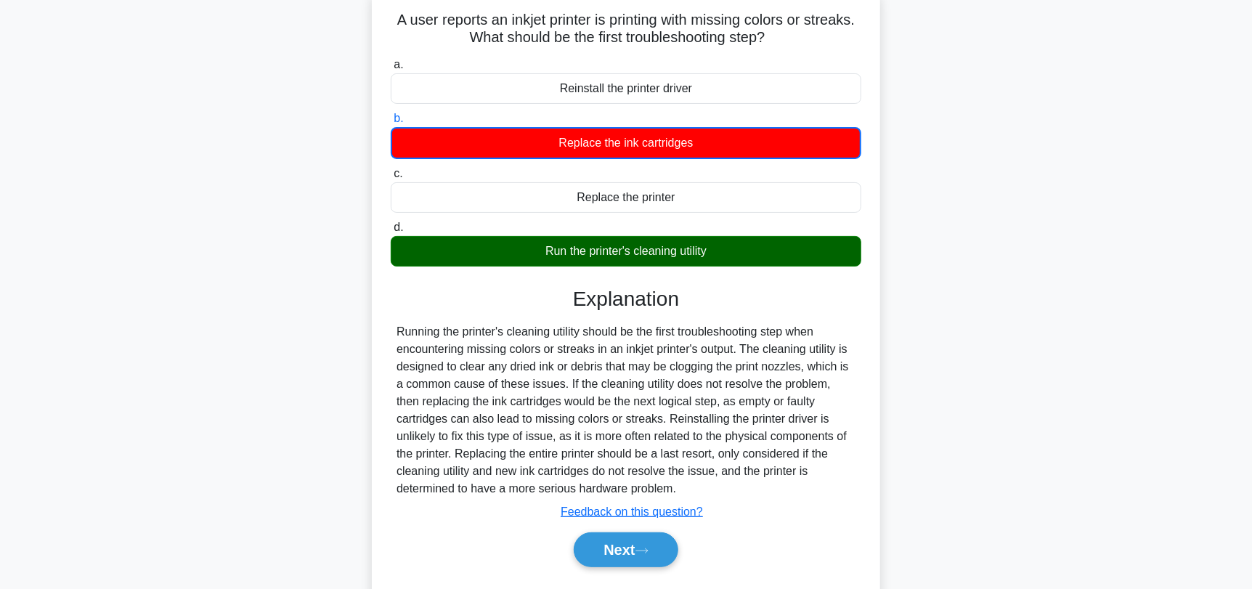
scroll to position [123, 0]
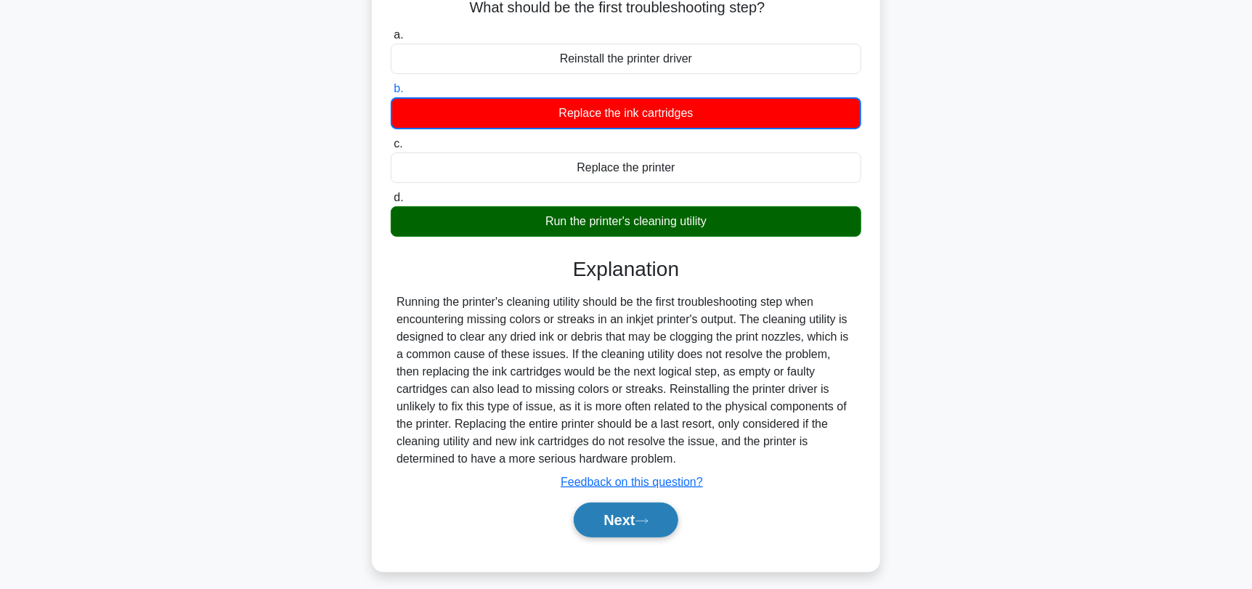
click at [611, 524] on button "Next" at bounding box center [626, 519] width 104 height 35
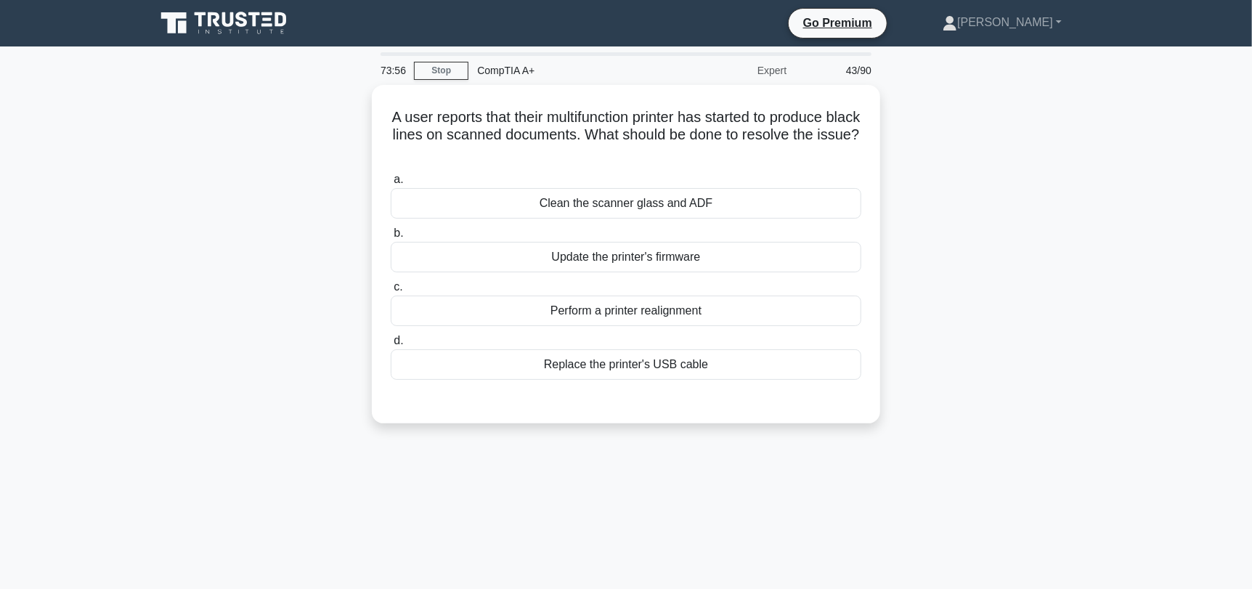
scroll to position [72, 0]
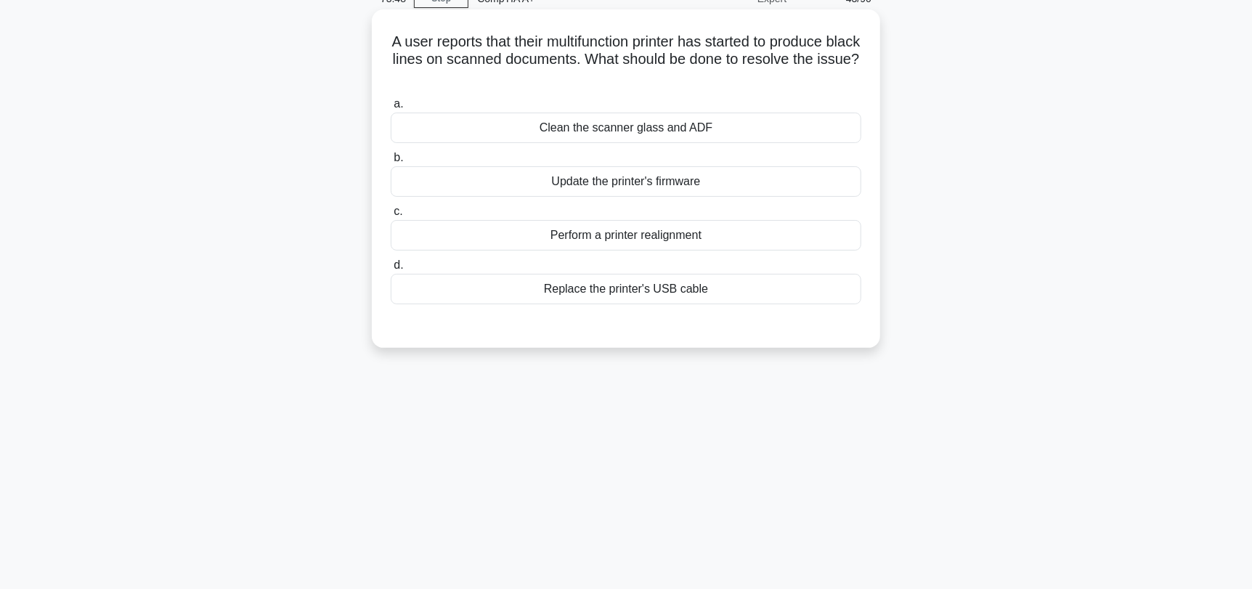
click at [656, 236] on div "Perform a printer realignment" at bounding box center [626, 235] width 471 height 30
click at [391, 216] on input "c. Perform a printer realignment" at bounding box center [391, 211] width 0 height 9
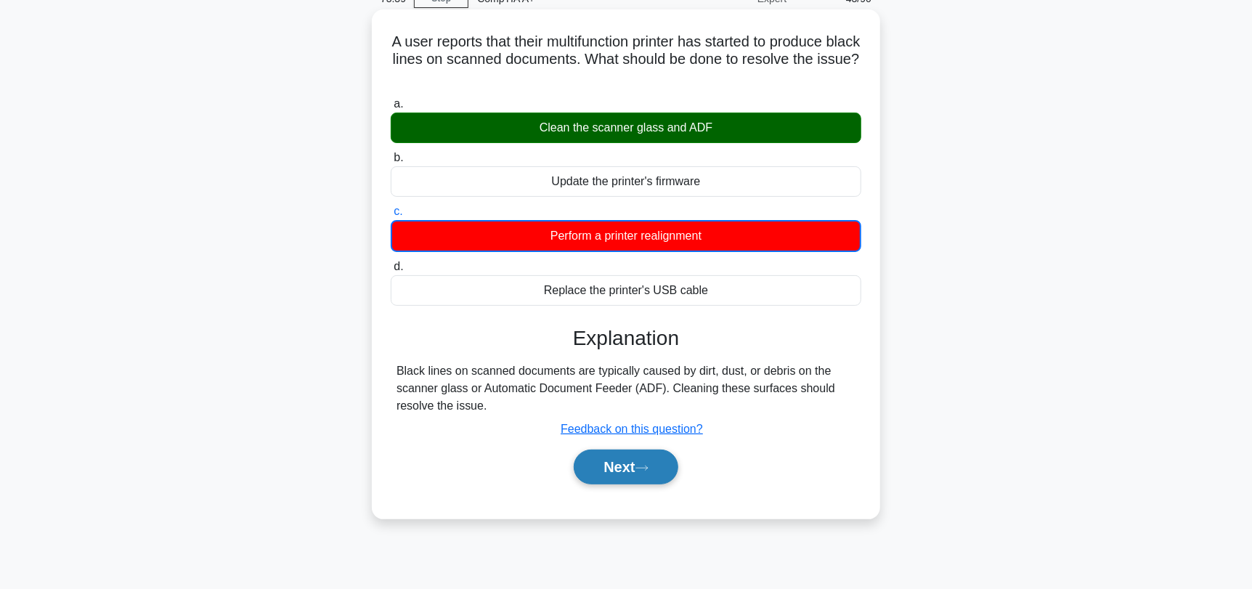
click at [648, 470] on icon at bounding box center [641, 468] width 13 height 8
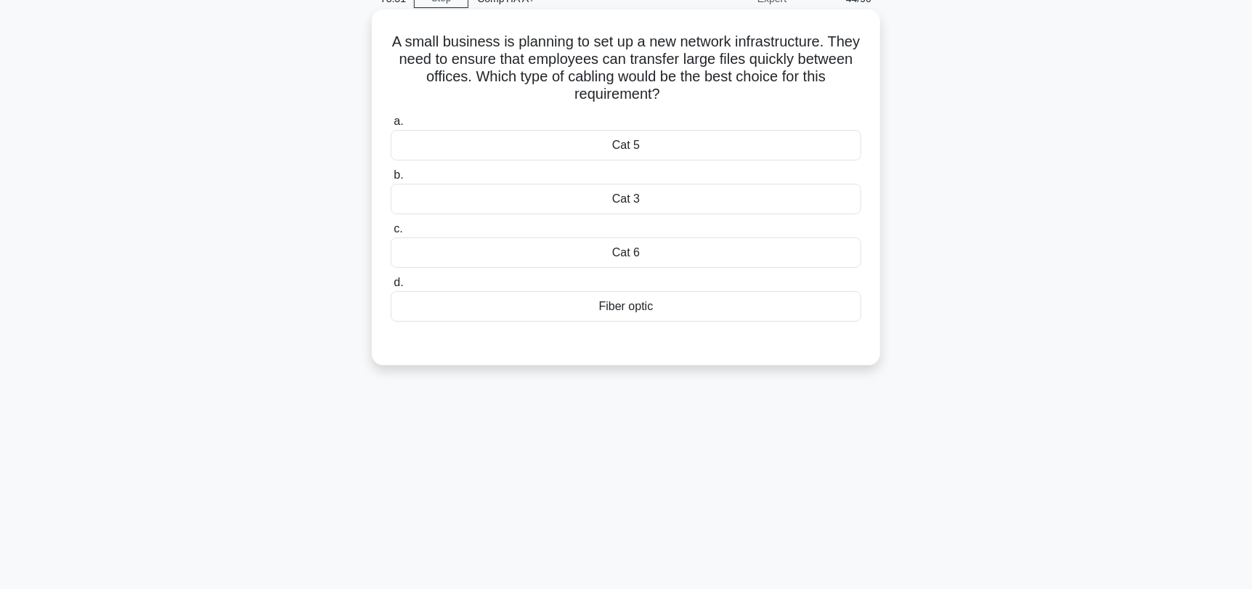
click at [647, 306] on div "Fiber optic" at bounding box center [626, 306] width 471 height 30
click at [391, 288] on input "d. Fiber optic" at bounding box center [391, 282] width 0 height 9
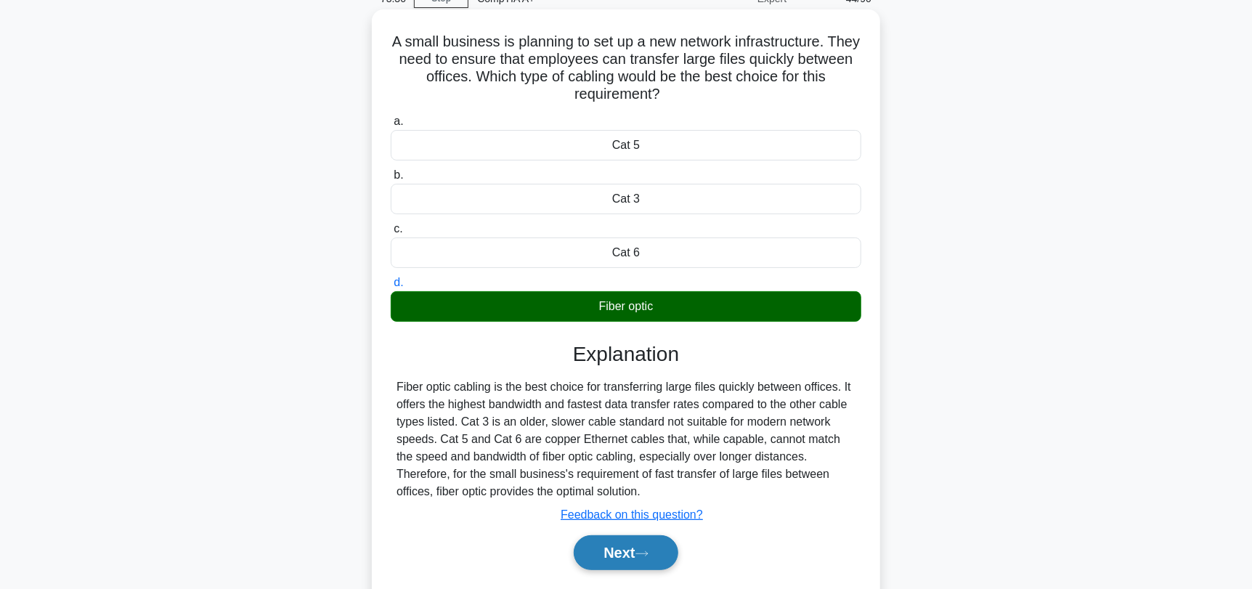
click at [646, 545] on button "Next" at bounding box center [626, 552] width 104 height 35
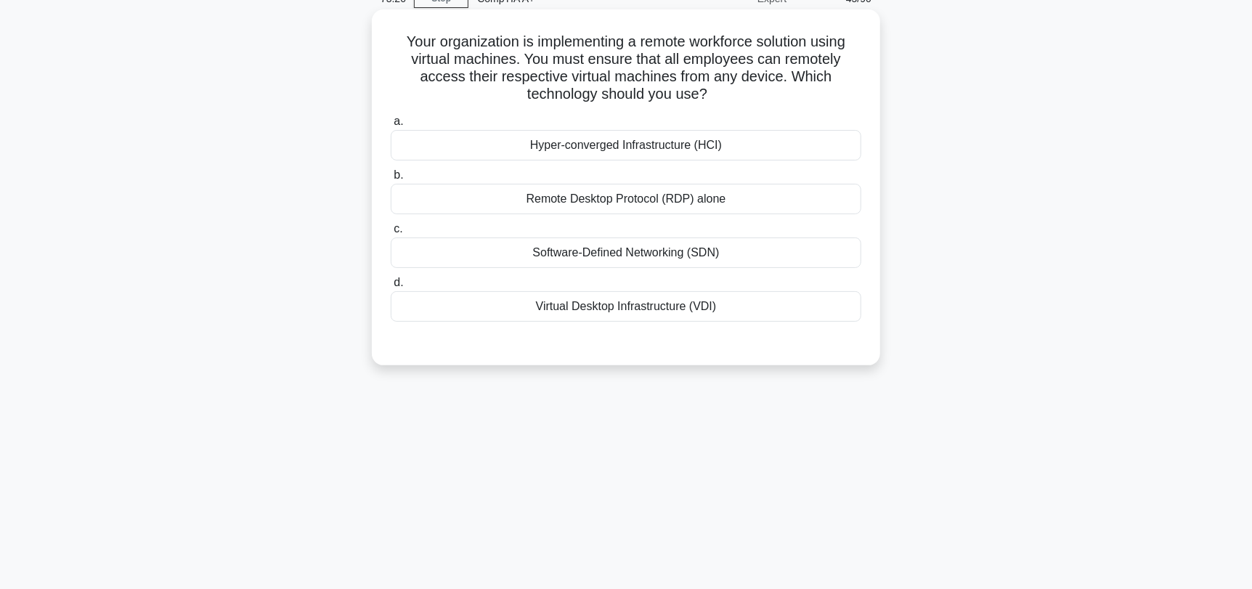
click at [713, 318] on div "Virtual Desktop Infrastructure (VDI)" at bounding box center [626, 306] width 471 height 30
click at [391, 288] on input "d. Virtual Desktop Infrastructure (VDI)" at bounding box center [391, 282] width 0 height 9
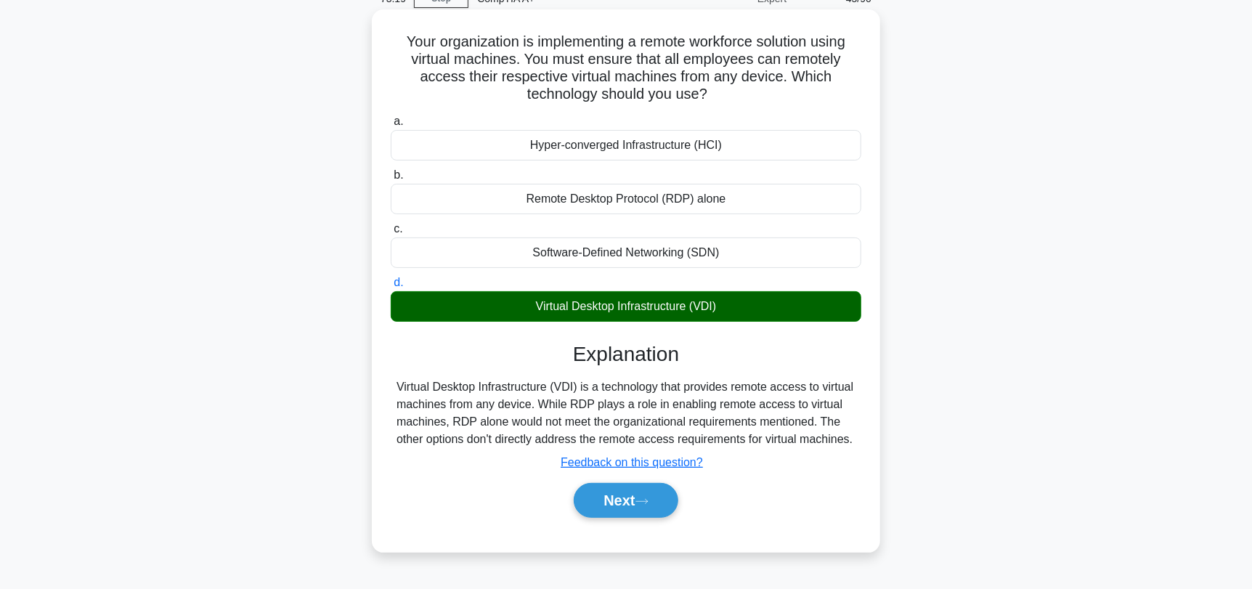
click at [655, 519] on div "Next" at bounding box center [626, 500] width 471 height 46
click at [656, 500] on button "Next" at bounding box center [626, 500] width 104 height 35
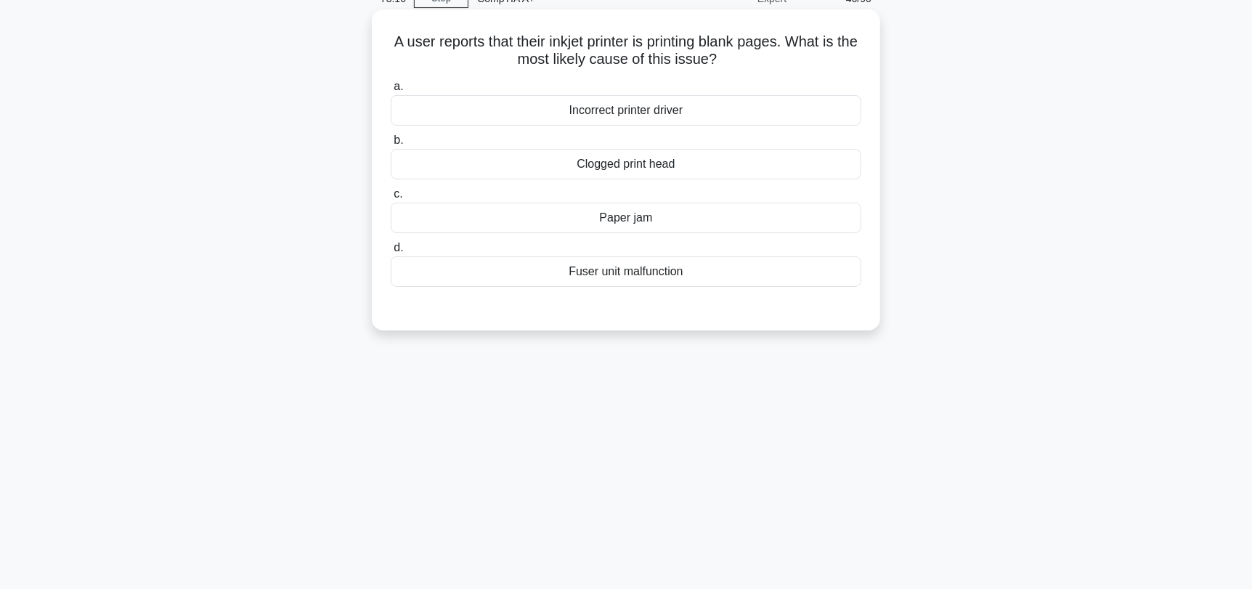
click at [722, 167] on div "Clogged print head" at bounding box center [626, 164] width 471 height 30
click at [391, 145] on input "b. Clogged print head" at bounding box center [391, 140] width 0 height 9
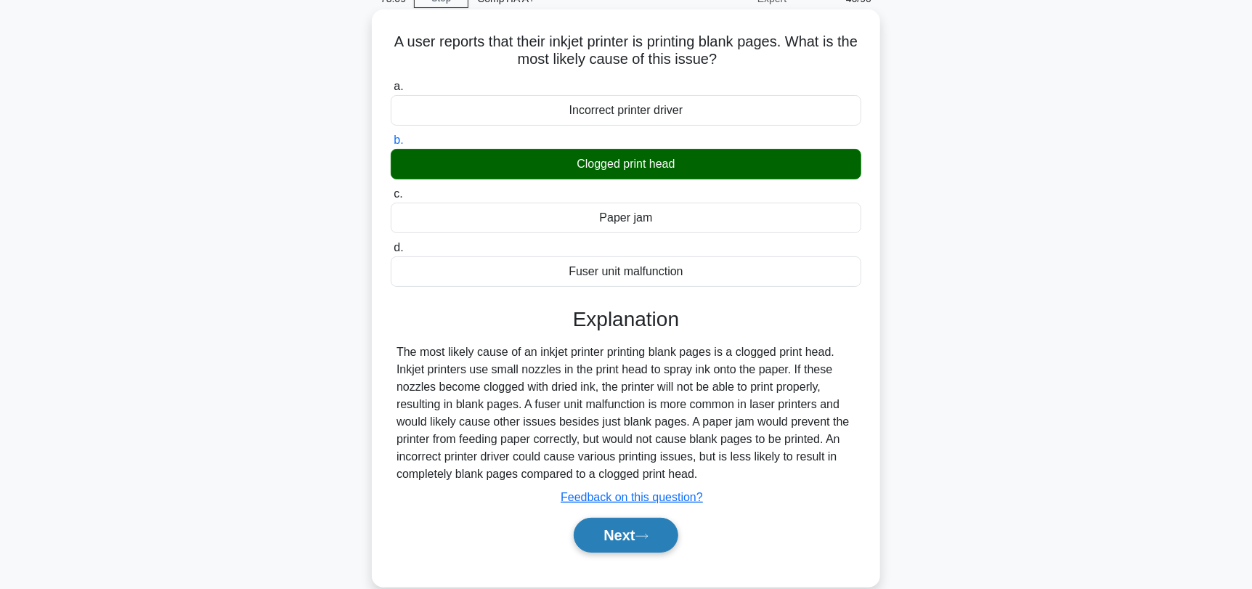
click at [641, 528] on button "Next" at bounding box center [626, 535] width 104 height 35
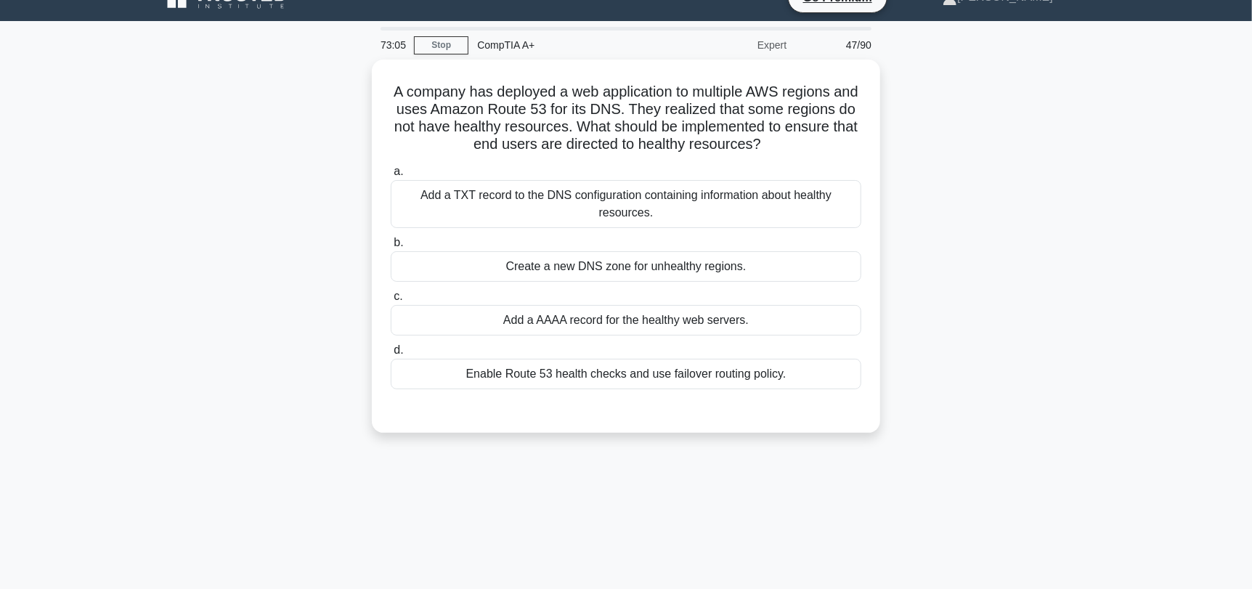
scroll to position [0, 0]
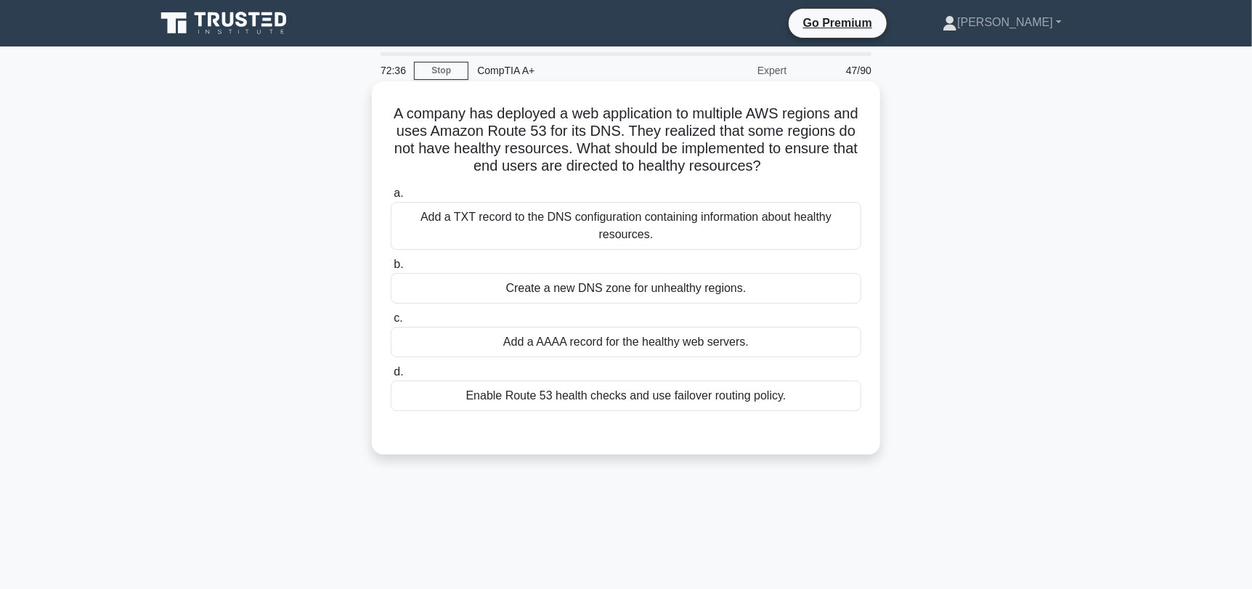
click at [598, 396] on div "Enable Route 53 health checks and use failover routing policy." at bounding box center [626, 395] width 471 height 30
click at [391, 377] on input "d. Enable Route 53 health checks and use failover routing policy." at bounding box center [391, 371] width 0 height 9
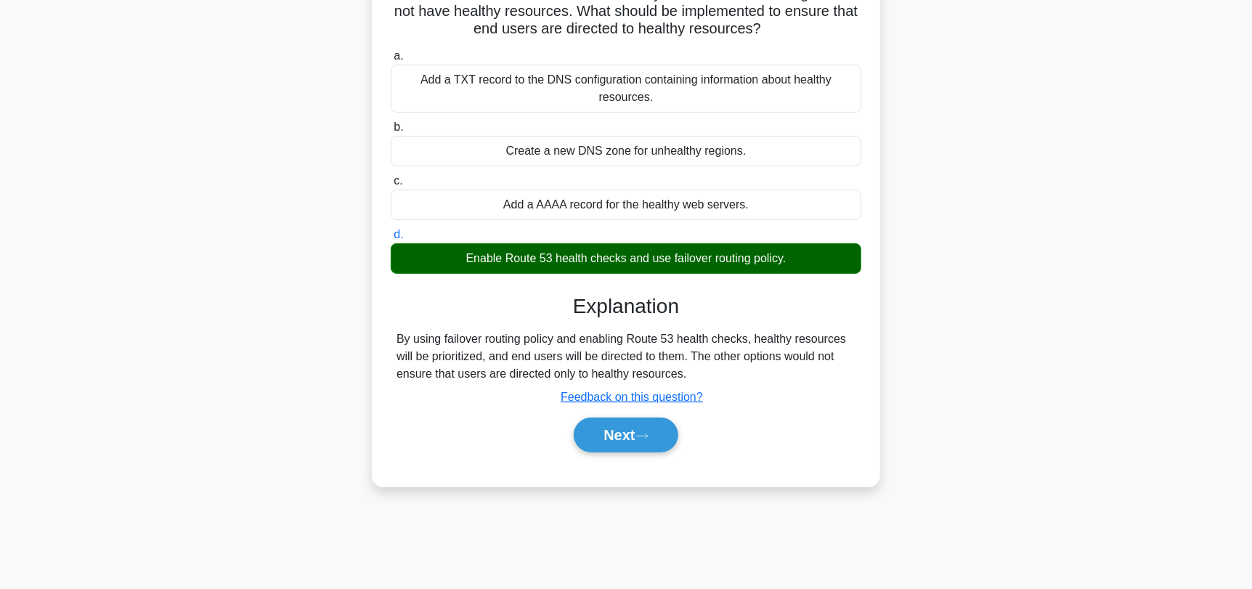
scroll to position [145, 0]
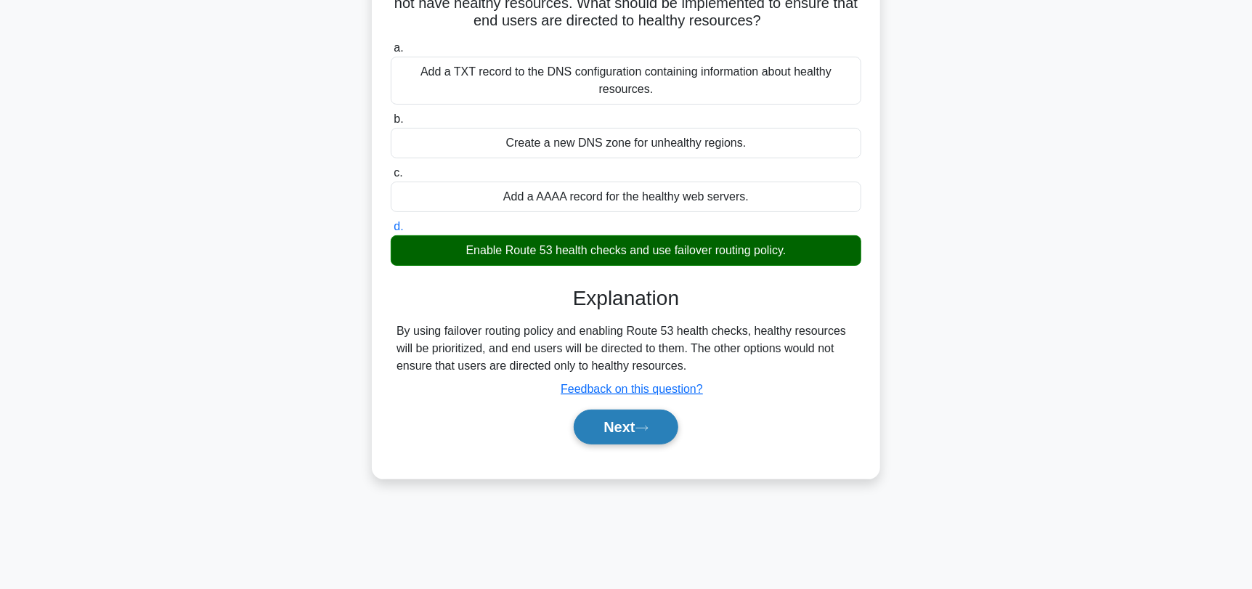
click at [623, 428] on button "Next" at bounding box center [626, 427] width 104 height 35
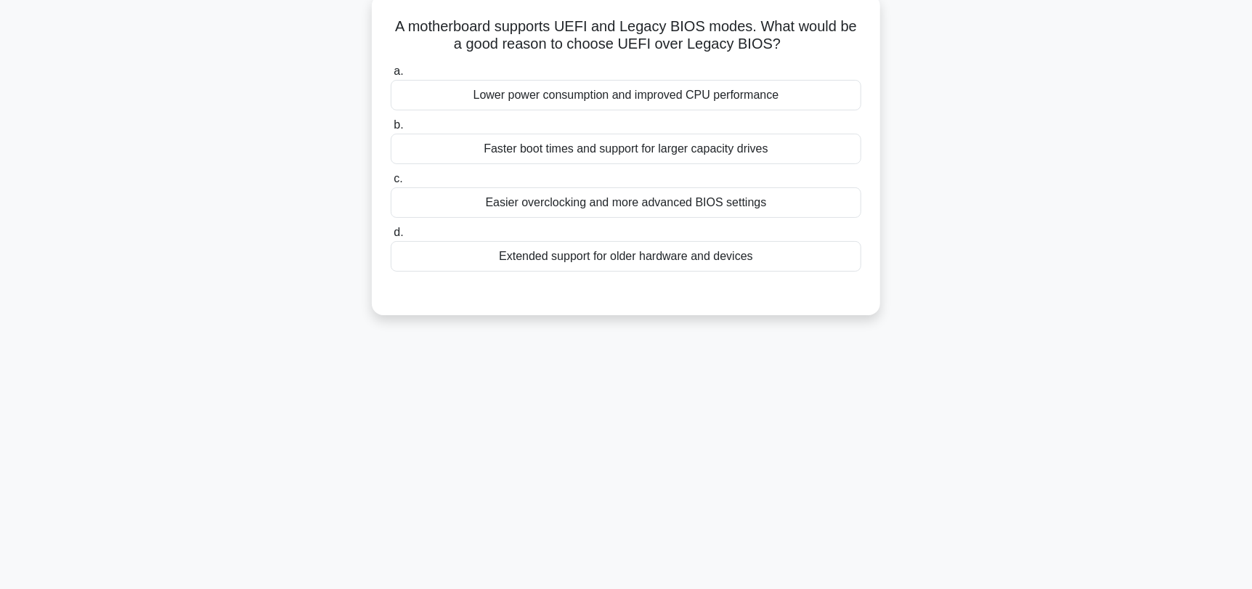
scroll to position [0, 0]
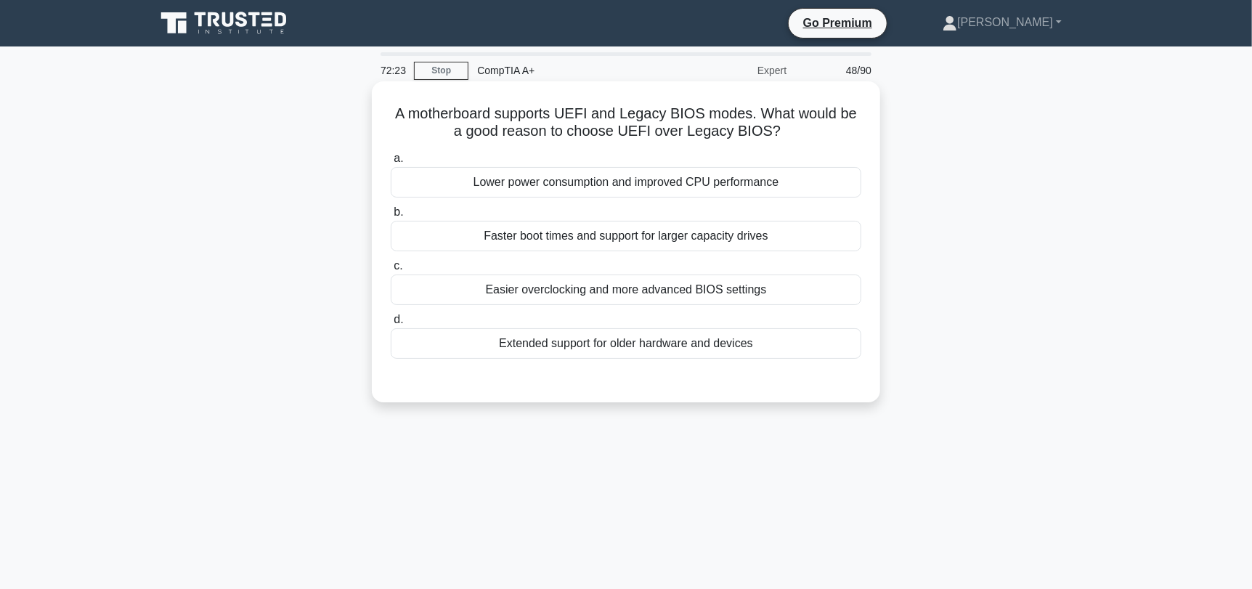
click at [791, 240] on div "Faster boot times and support for larger capacity drives" at bounding box center [626, 236] width 471 height 30
click at [391, 217] on input "b. Faster boot times and support for larger capacity drives" at bounding box center [391, 212] width 0 height 9
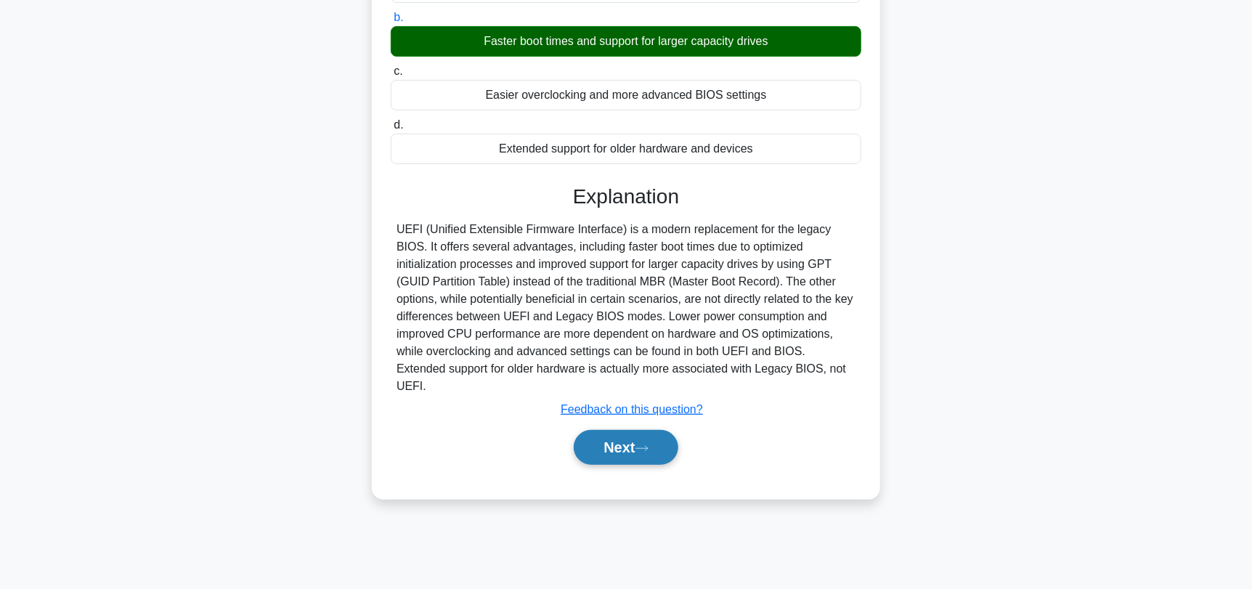
scroll to position [195, 0]
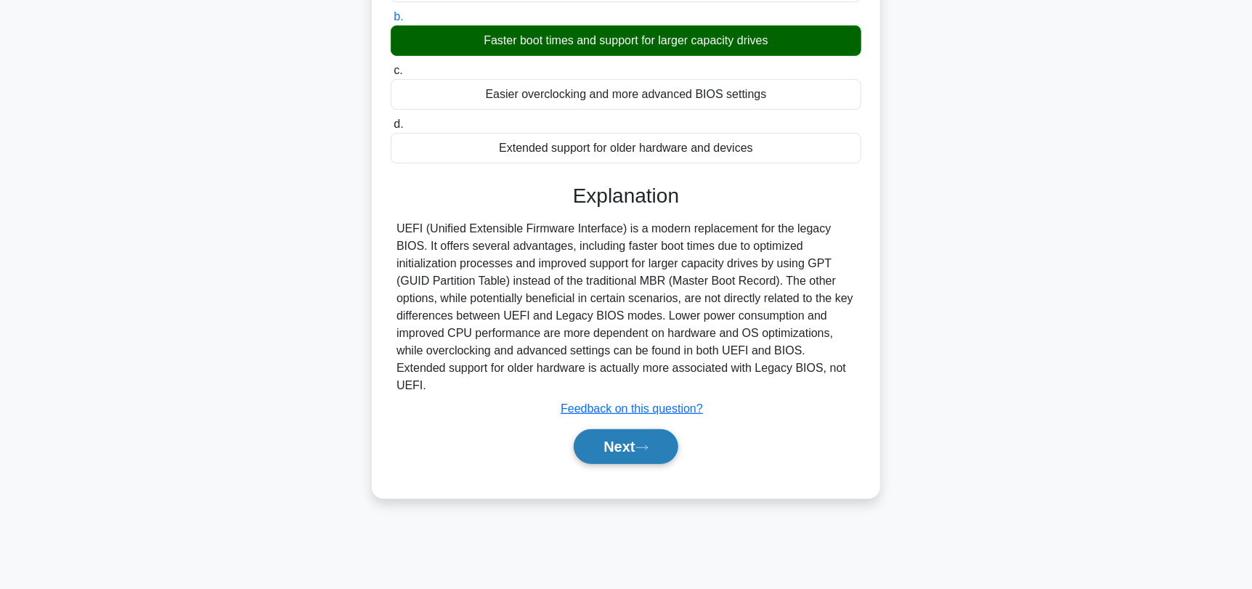
click at [645, 434] on button "Next" at bounding box center [626, 446] width 104 height 35
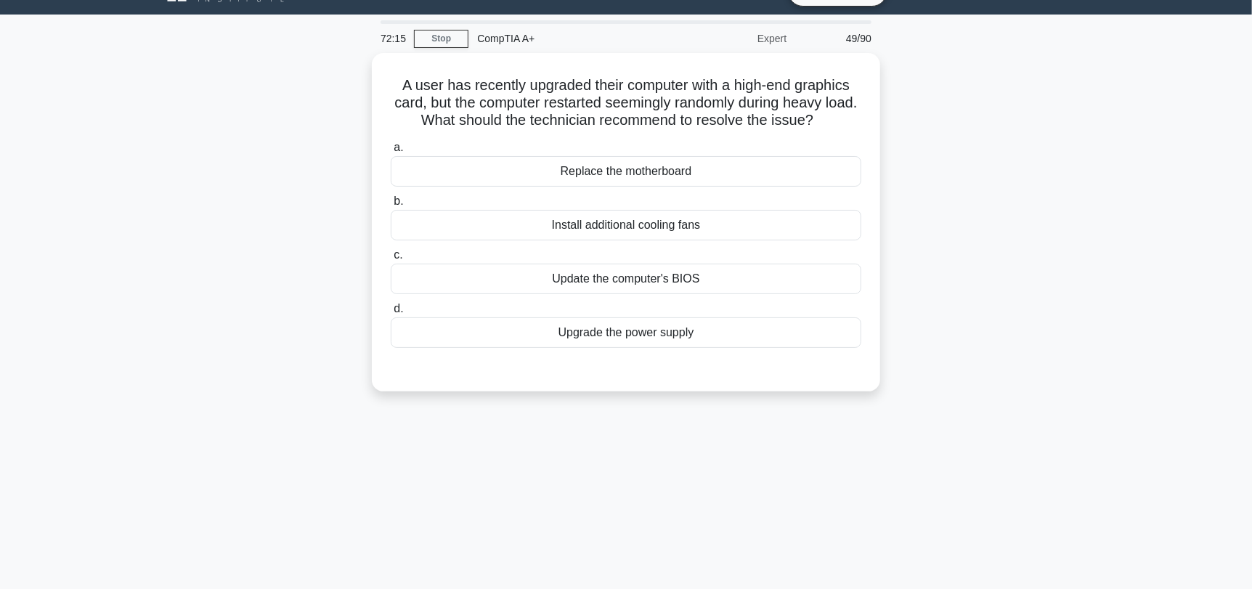
scroll to position [0, 0]
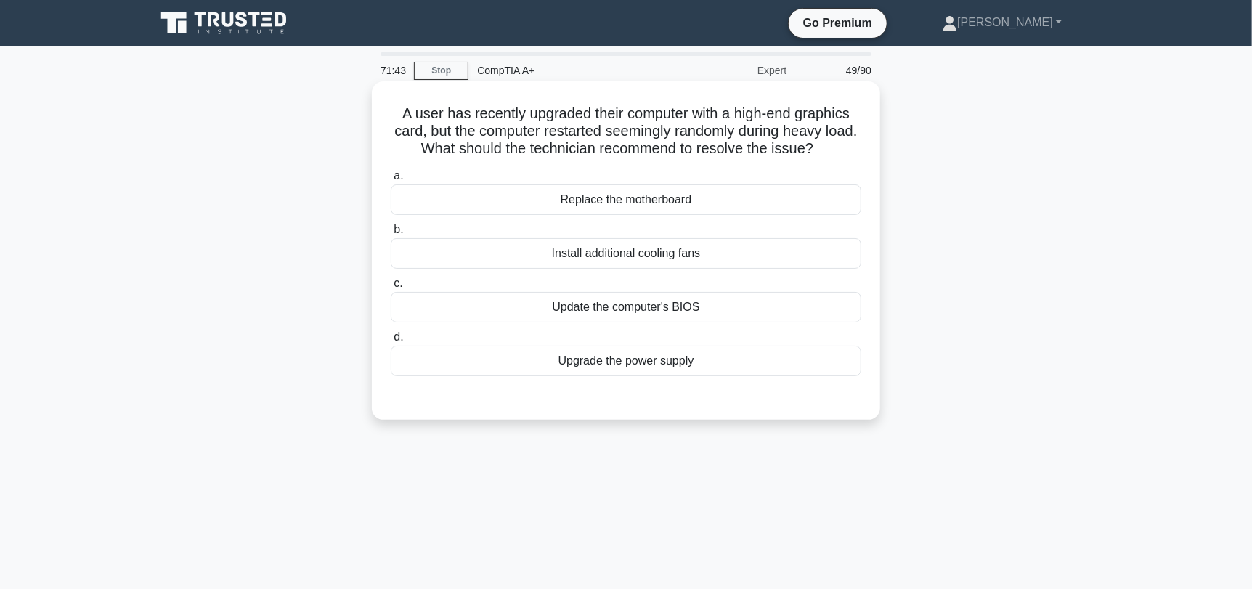
click at [706, 366] on div "Upgrade the power supply" at bounding box center [626, 361] width 471 height 30
click at [391, 342] on input "d. Upgrade the power supply" at bounding box center [391, 337] width 0 height 9
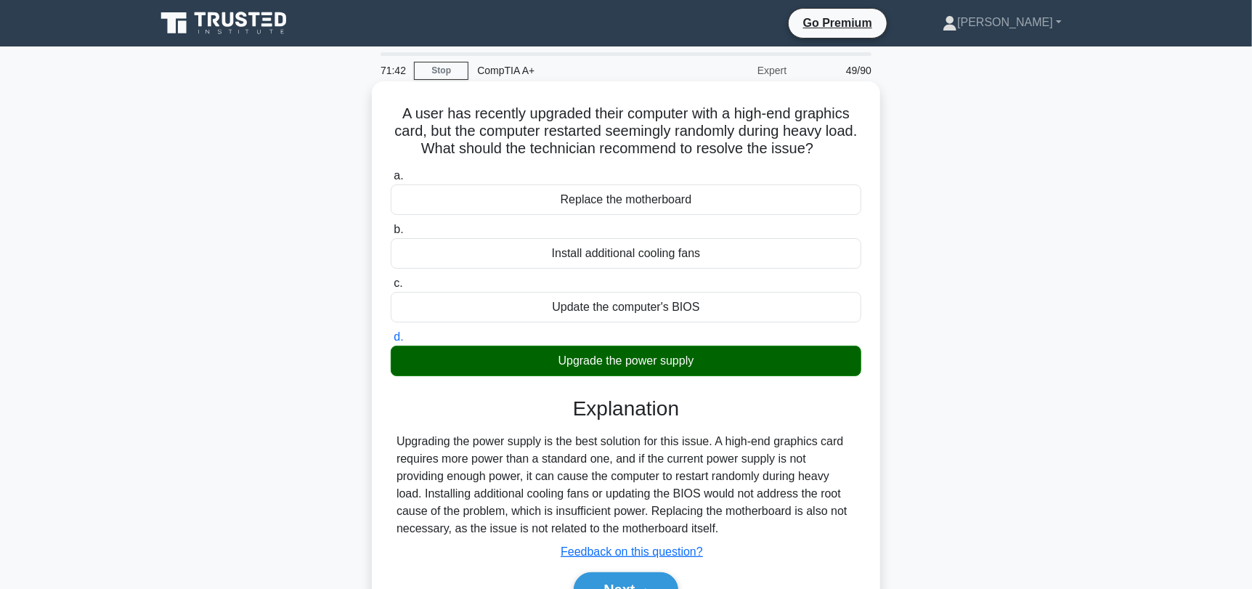
scroll to position [72, 0]
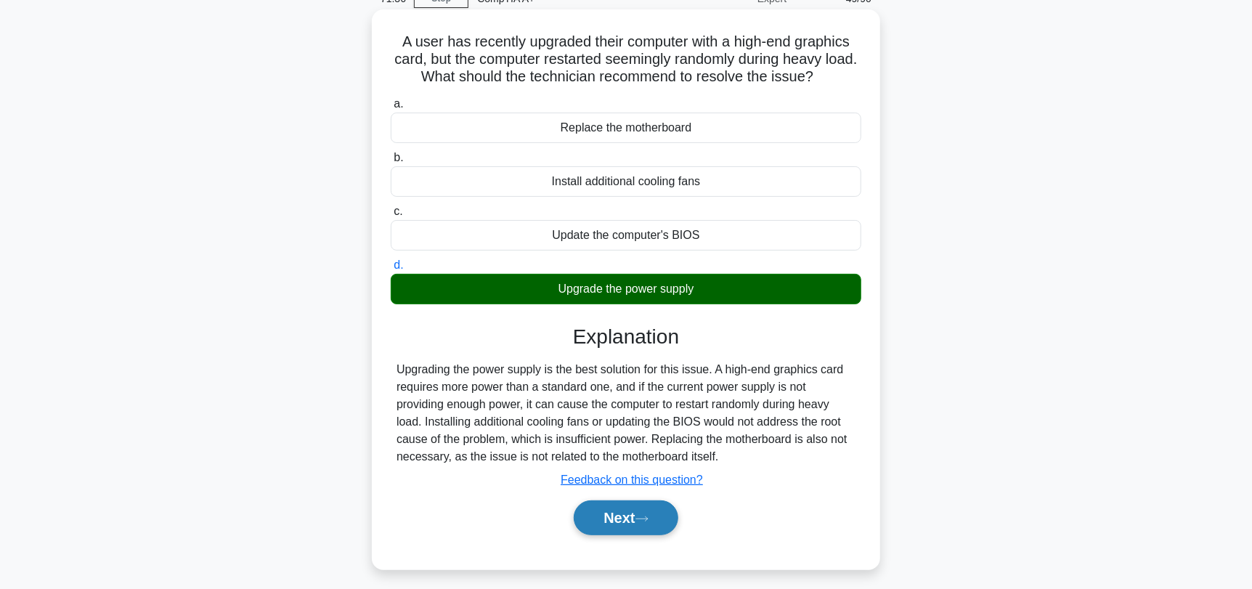
click at [640, 514] on button "Next" at bounding box center [626, 517] width 104 height 35
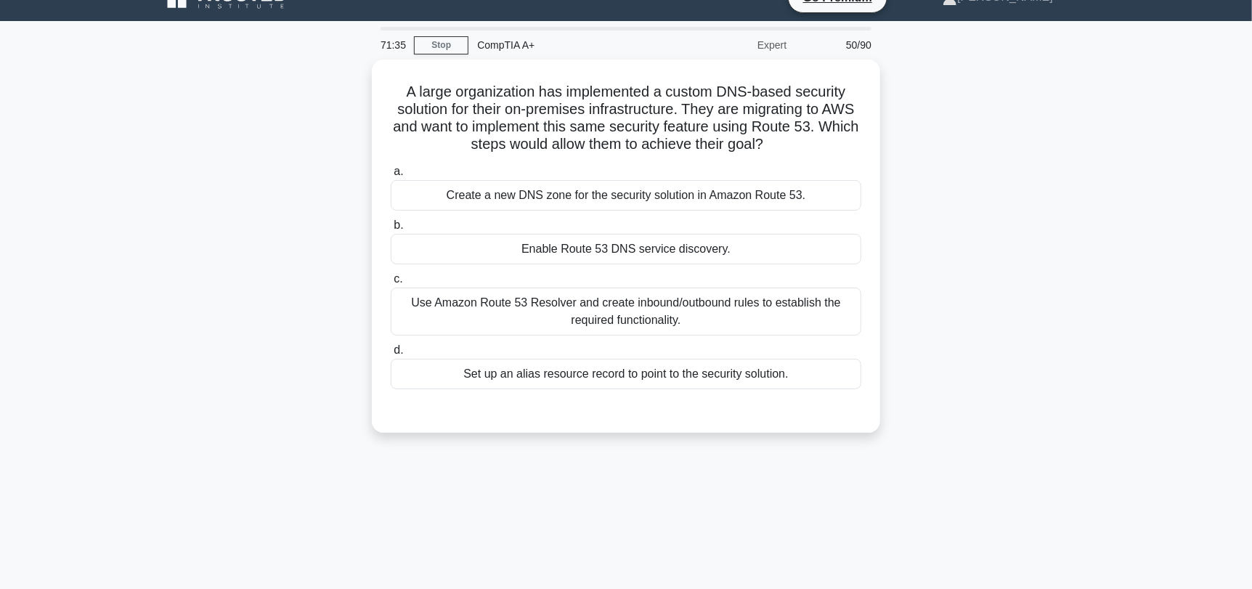
scroll to position [0, 0]
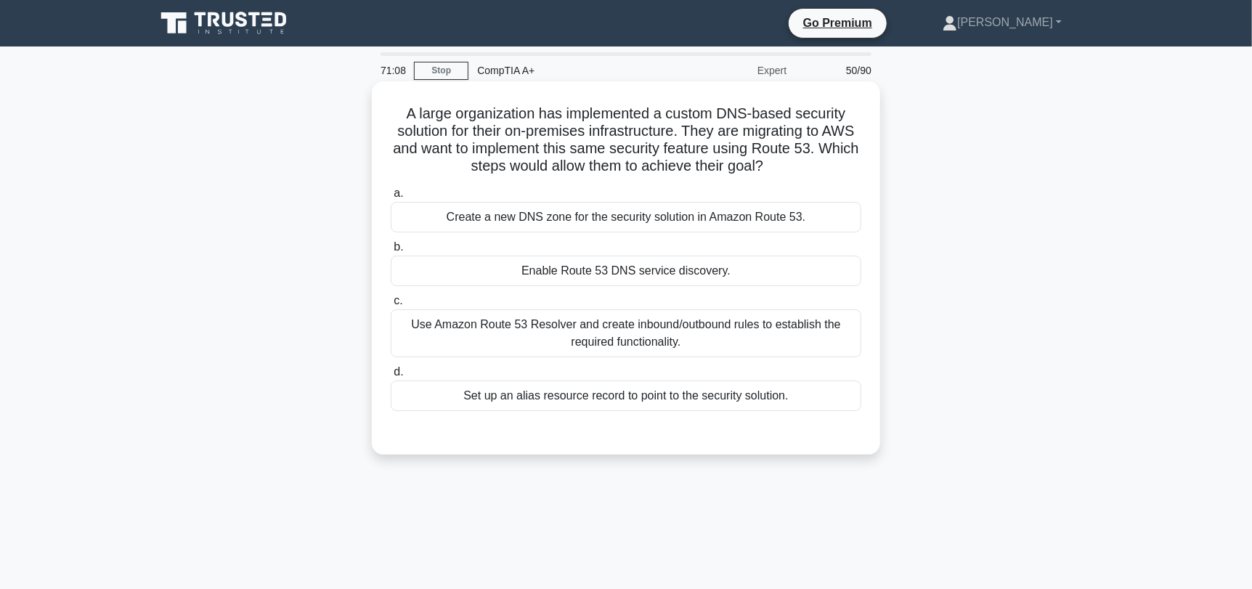
click at [635, 216] on div "Create a new DNS zone for the security solution in Amazon Route 53." at bounding box center [626, 217] width 471 height 30
click at [391, 198] on input "a. Create a new DNS zone for the security solution in Amazon Route 53." at bounding box center [391, 193] width 0 height 9
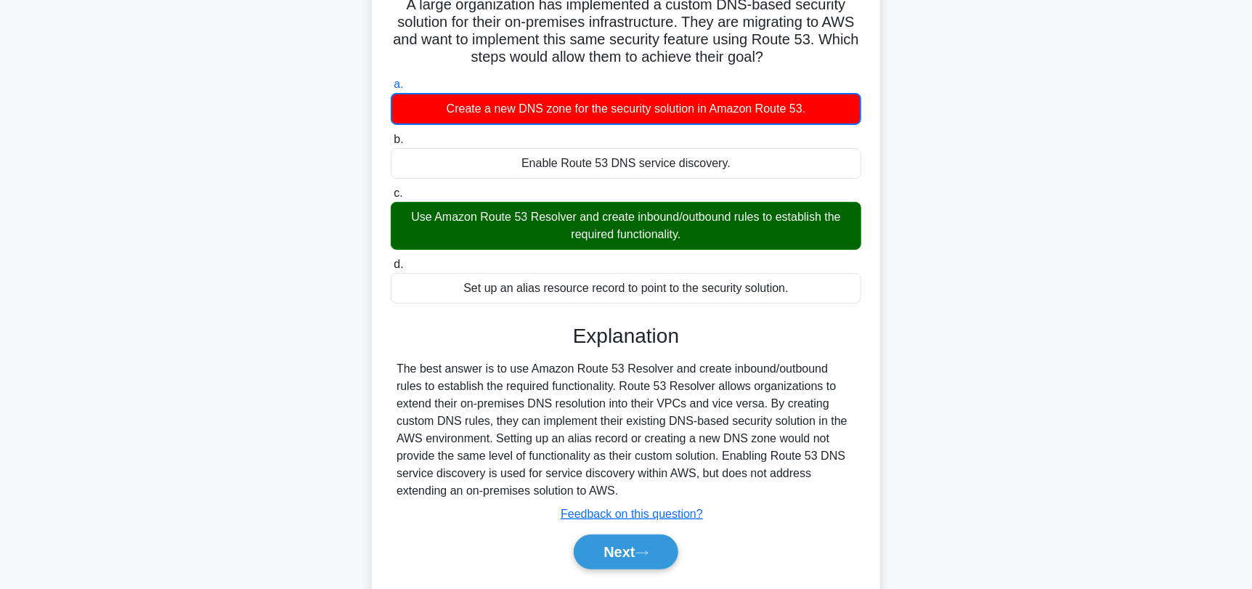
scroll to position [145, 0]
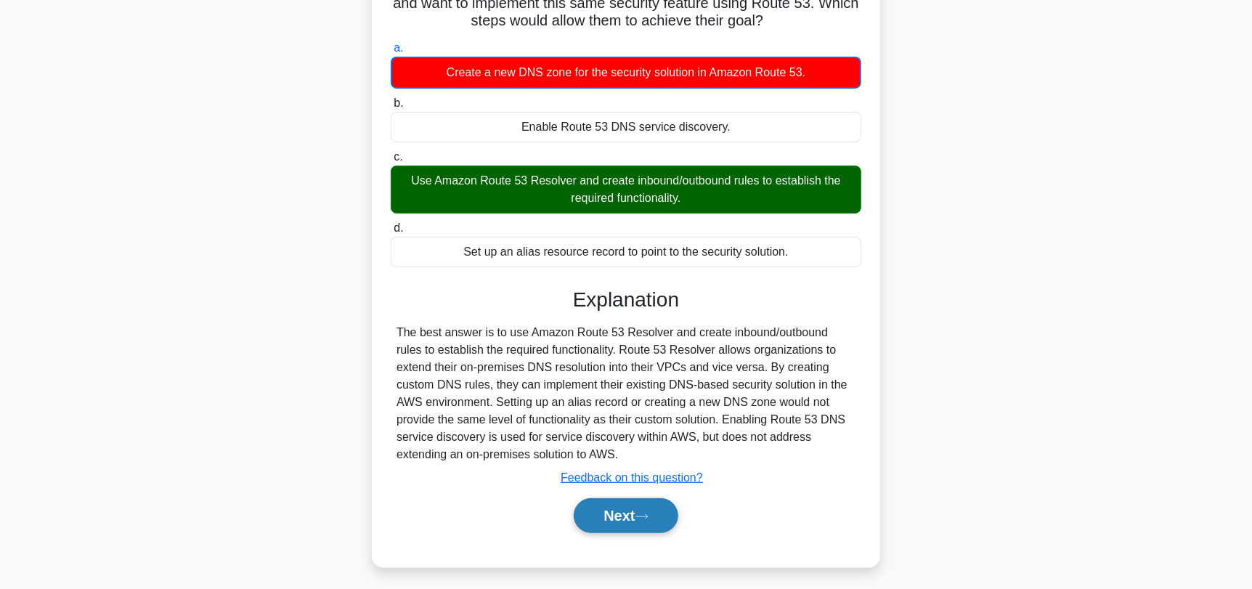
click at [644, 516] on icon at bounding box center [641, 517] width 13 height 8
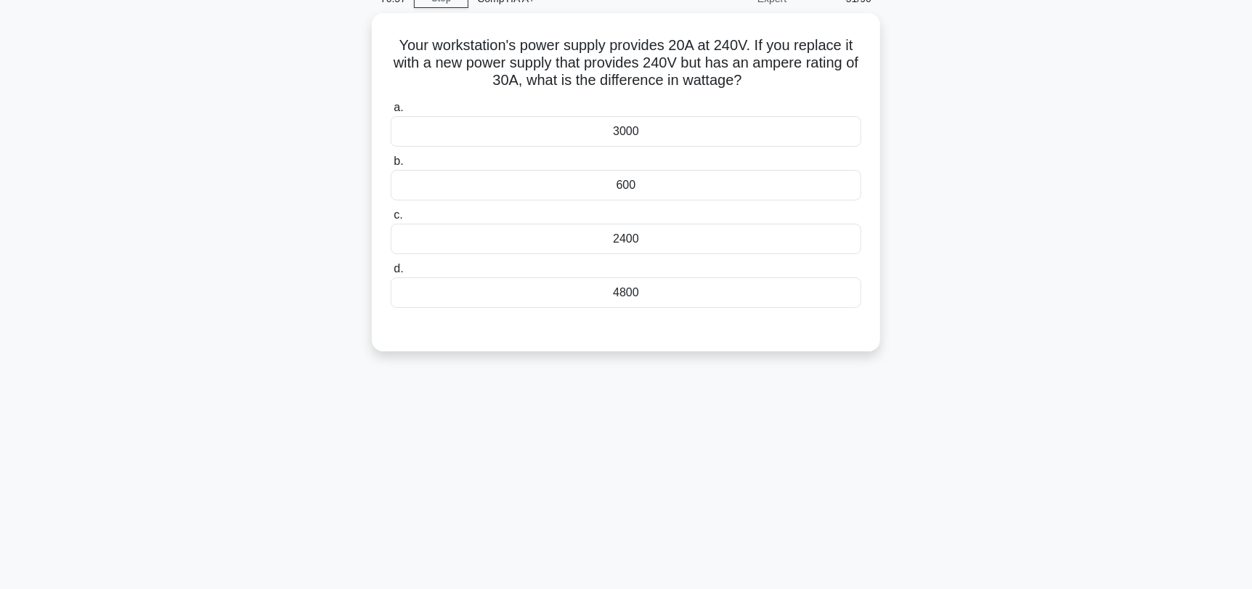
scroll to position [0, 0]
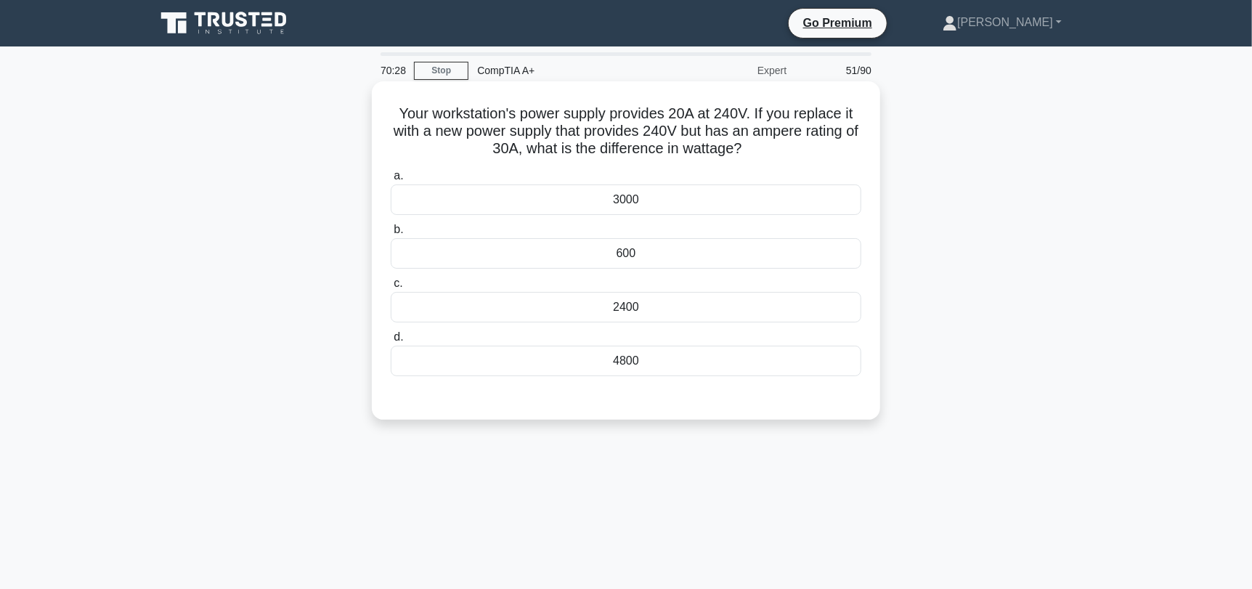
click at [730, 309] on div "2400" at bounding box center [626, 307] width 471 height 30
click at [391, 288] on input "c. 2400" at bounding box center [391, 283] width 0 height 9
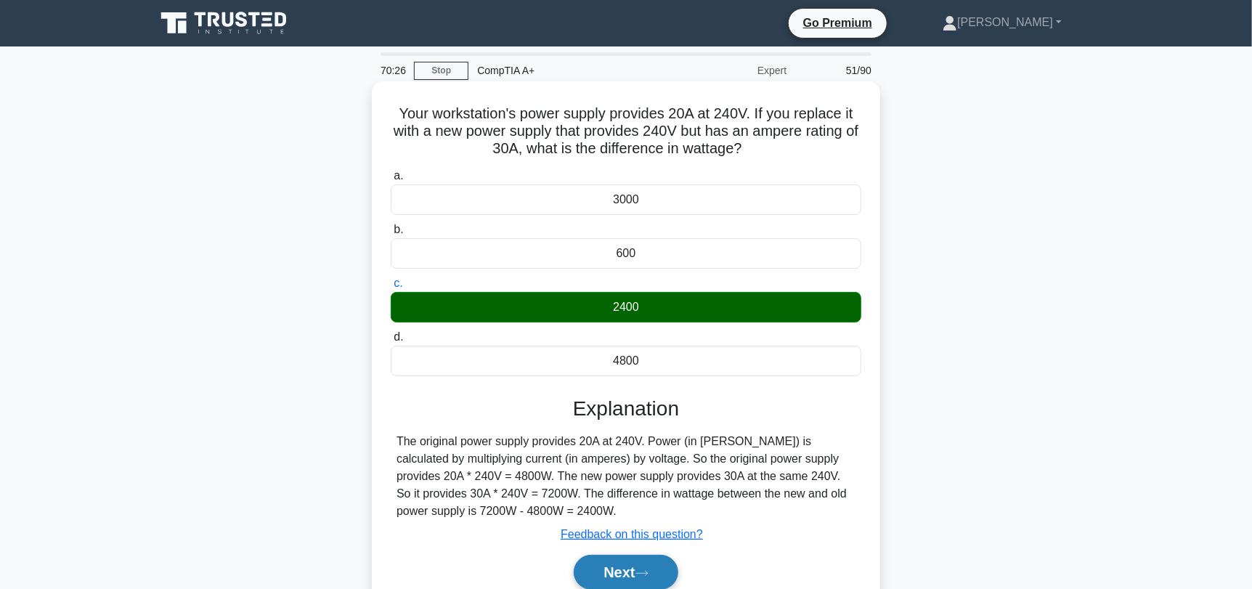
click at [648, 569] on icon at bounding box center [641, 573] width 13 height 8
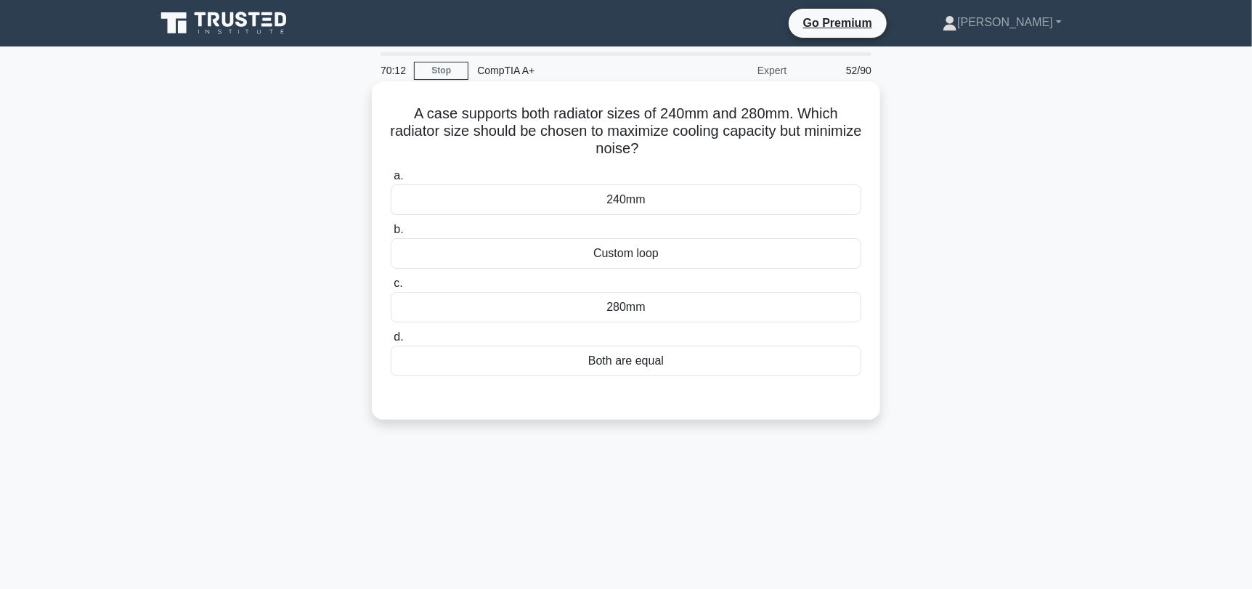
click at [738, 317] on div "280mm" at bounding box center [626, 307] width 471 height 30
click at [391, 288] on input "c. 280mm" at bounding box center [391, 283] width 0 height 9
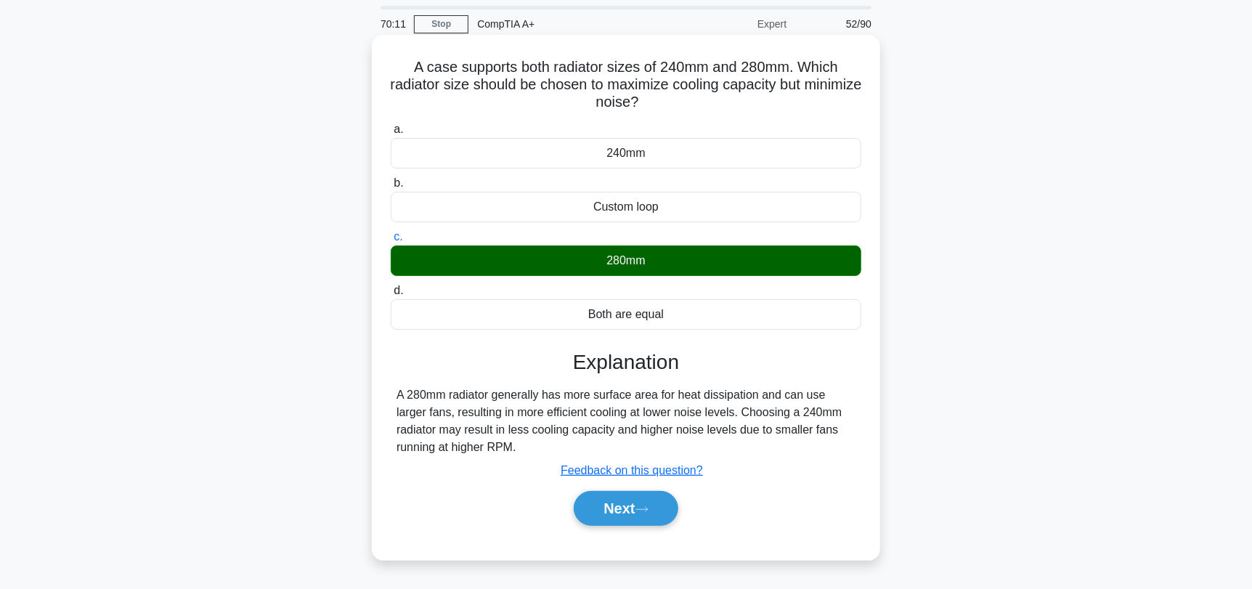
scroll to position [72, 0]
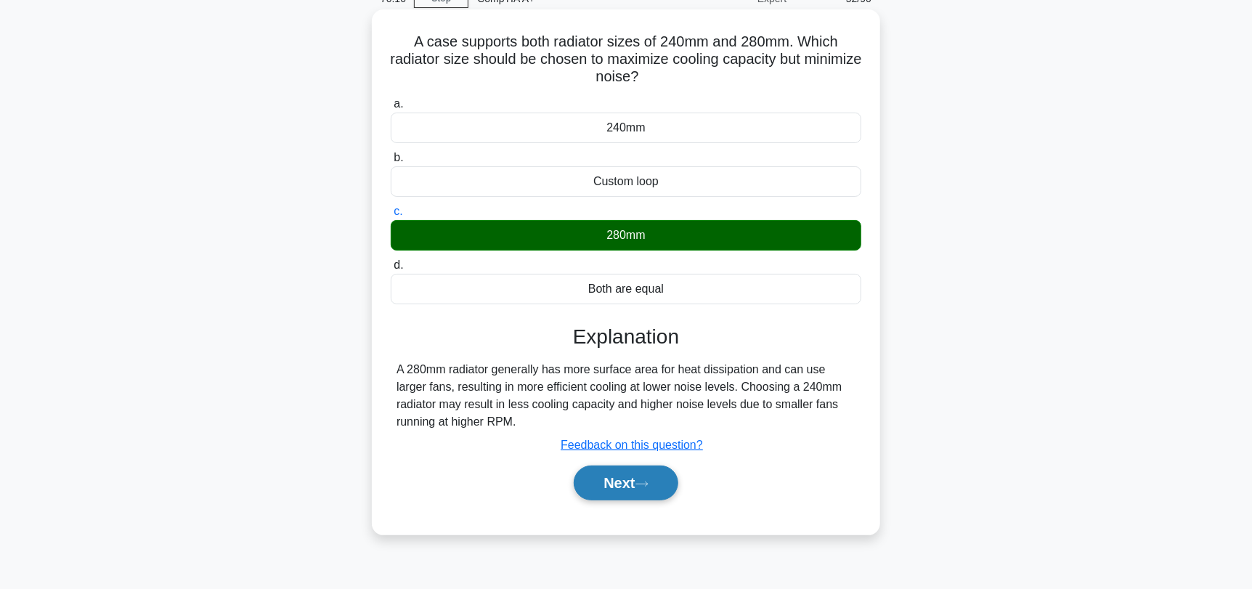
click at [645, 475] on button "Next" at bounding box center [626, 482] width 104 height 35
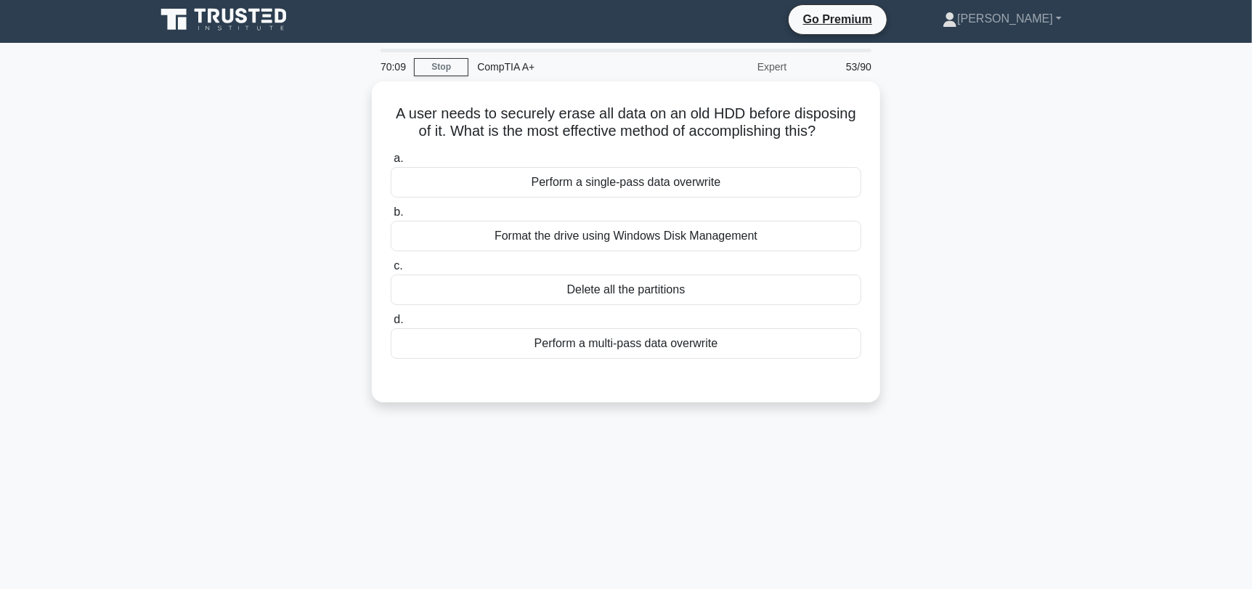
scroll to position [0, 0]
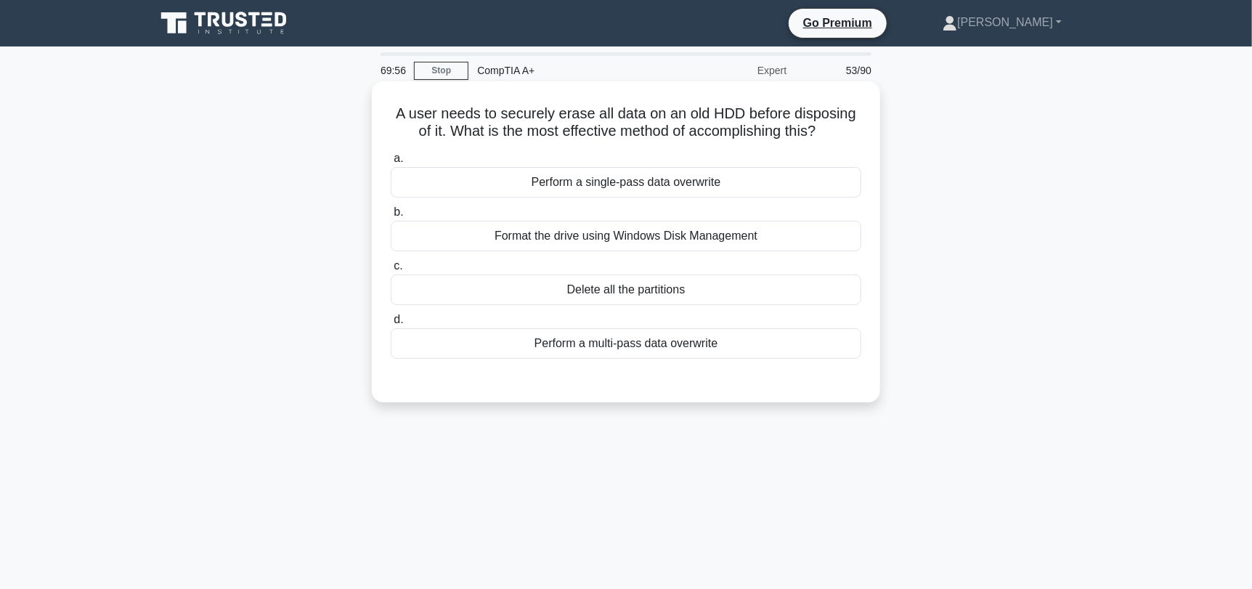
click at [652, 232] on div "Format the drive using Windows Disk Management" at bounding box center [626, 236] width 471 height 30
click at [391, 217] on input "b. Format the drive using Windows Disk Management" at bounding box center [391, 212] width 0 height 9
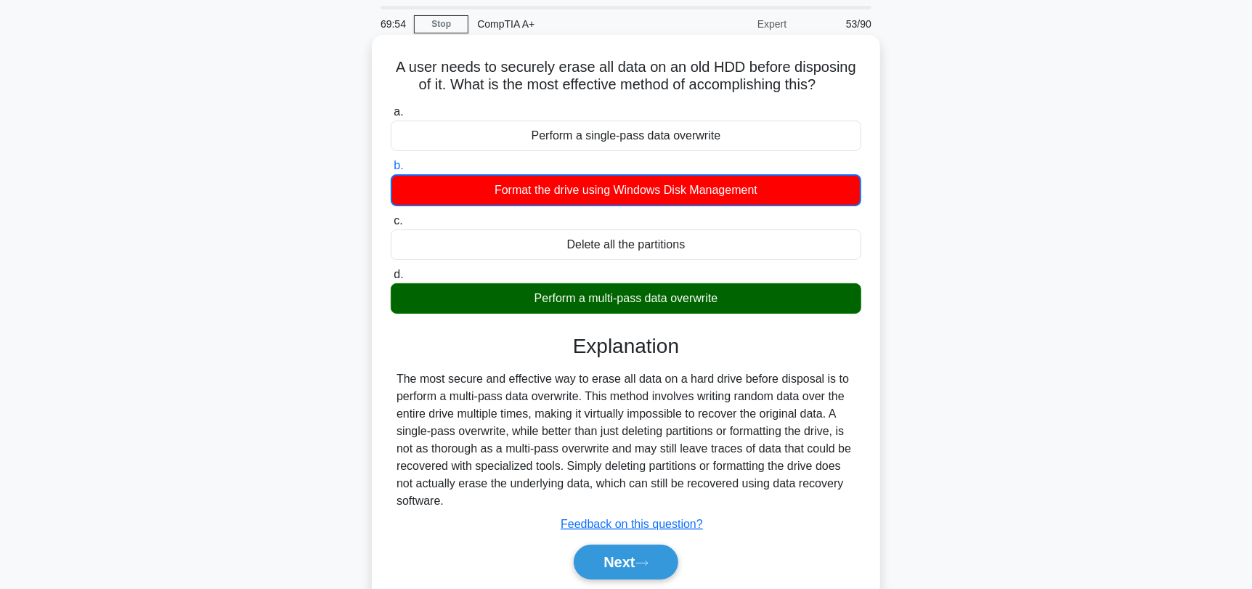
scroll to position [72, 0]
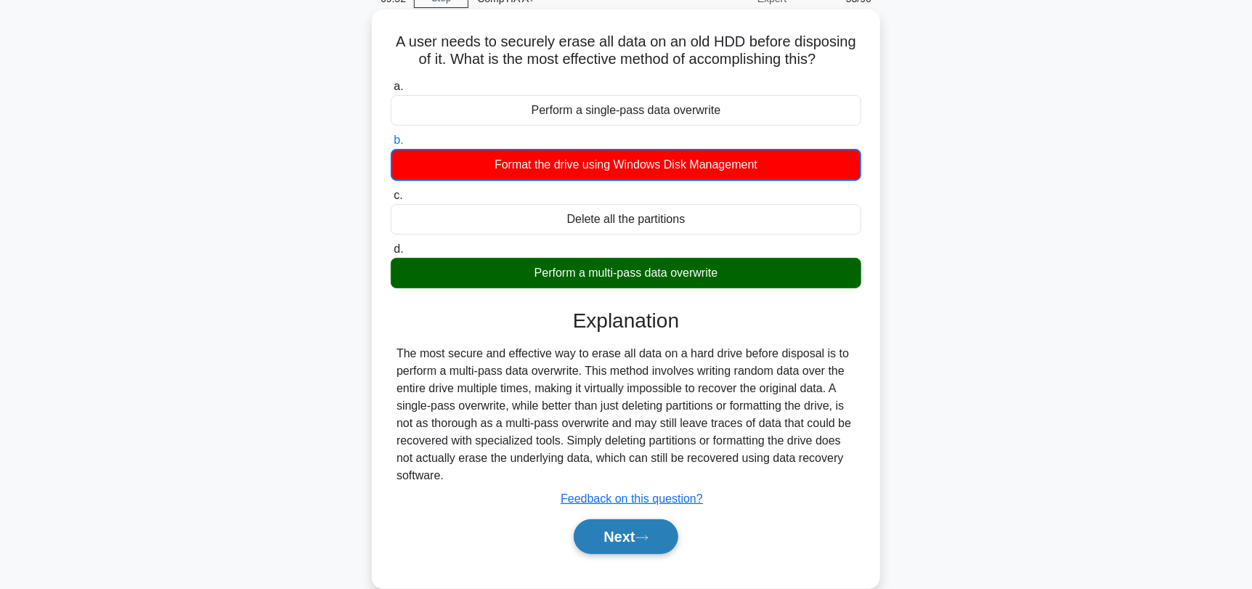
click at [630, 530] on button "Next" at bounding box center [626, 536] width 104 height 35
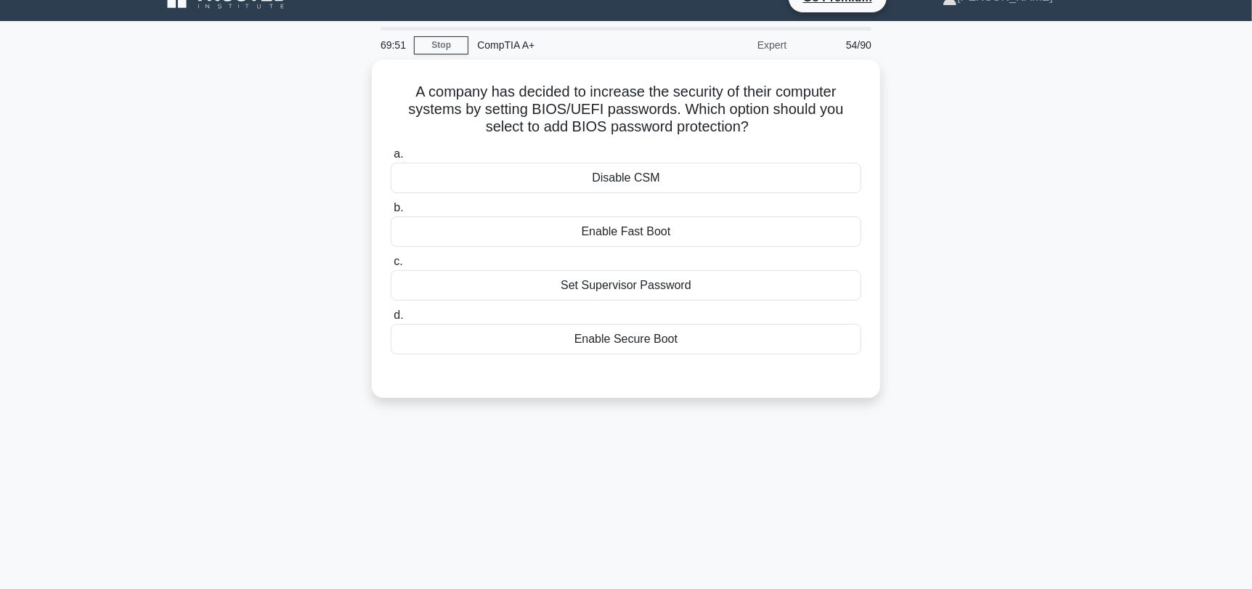
scroll to position [0, 0]
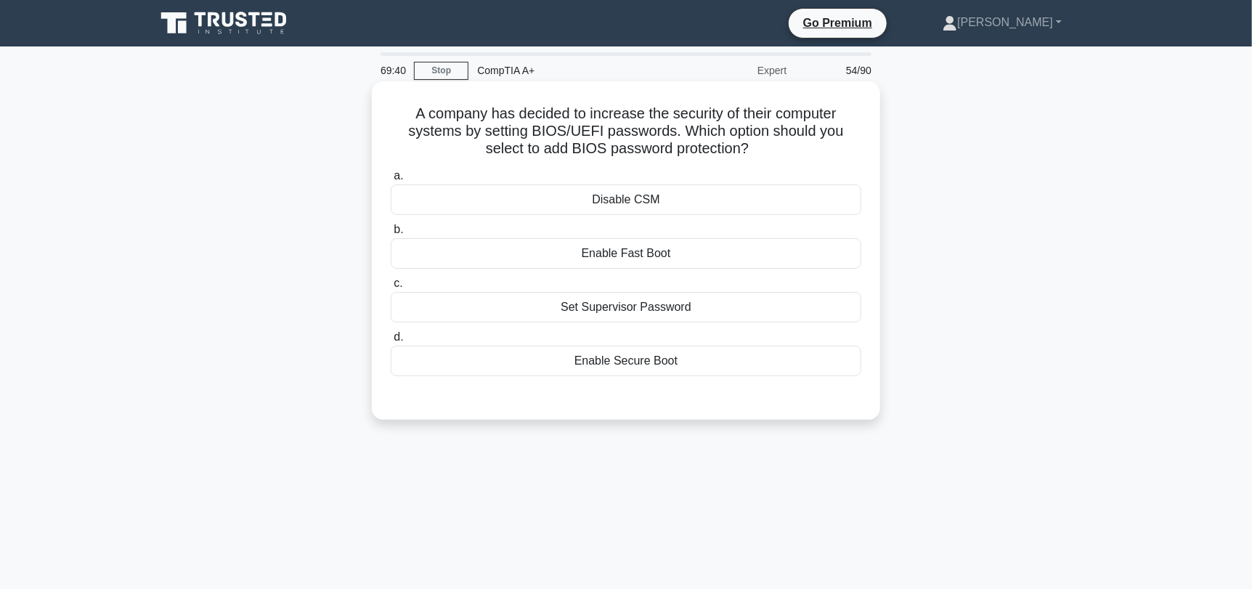
click at [797, 310] on div "Set Supervisor Password" at bounding box center [626, 307] width 471 height 30
click at [391, 288] on input "c. Set Supervisor Password" at bounding box center [391, 283] width 0 height 9
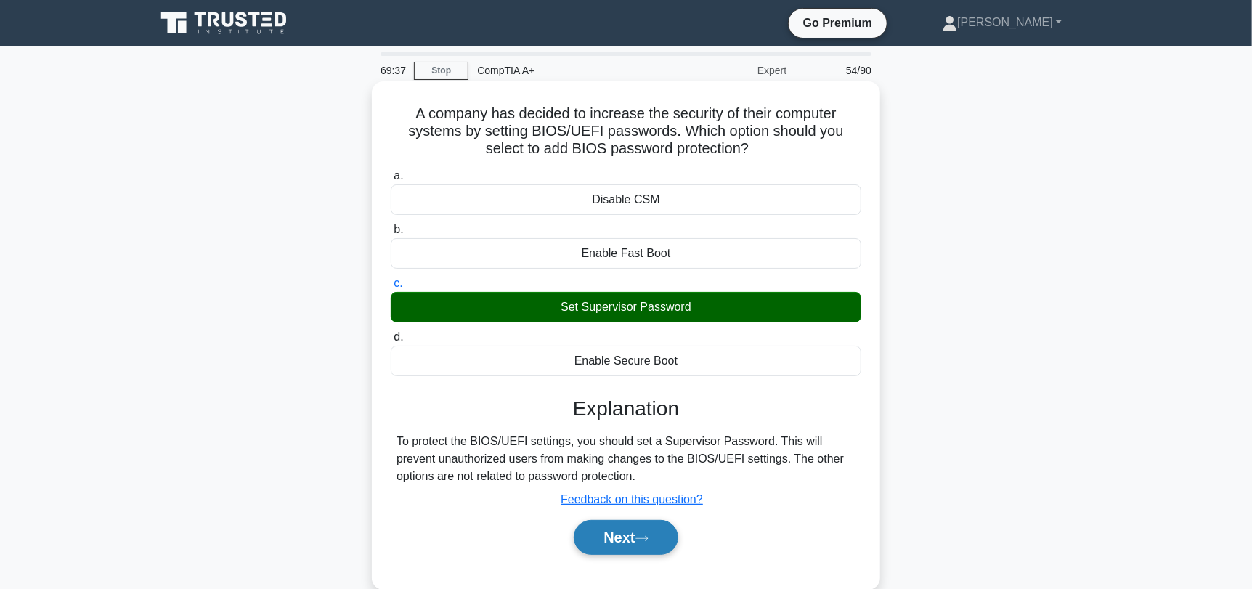
click at [644, 545] on button "Next" at bounding box center [626, 537] width 104 height 35
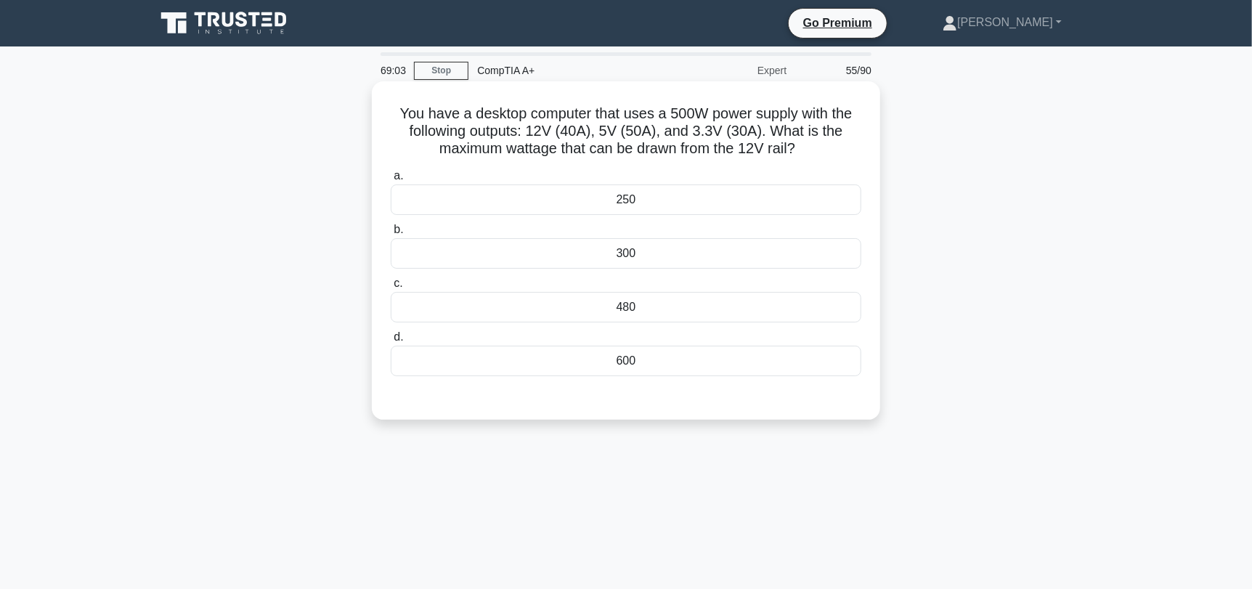
click at [789, 319] on div "480" at bounding box center [626, 307] width 471 height 30
click at [391, 288] on input "c. 480" at bounding box center [391, 283] width 0 height 9
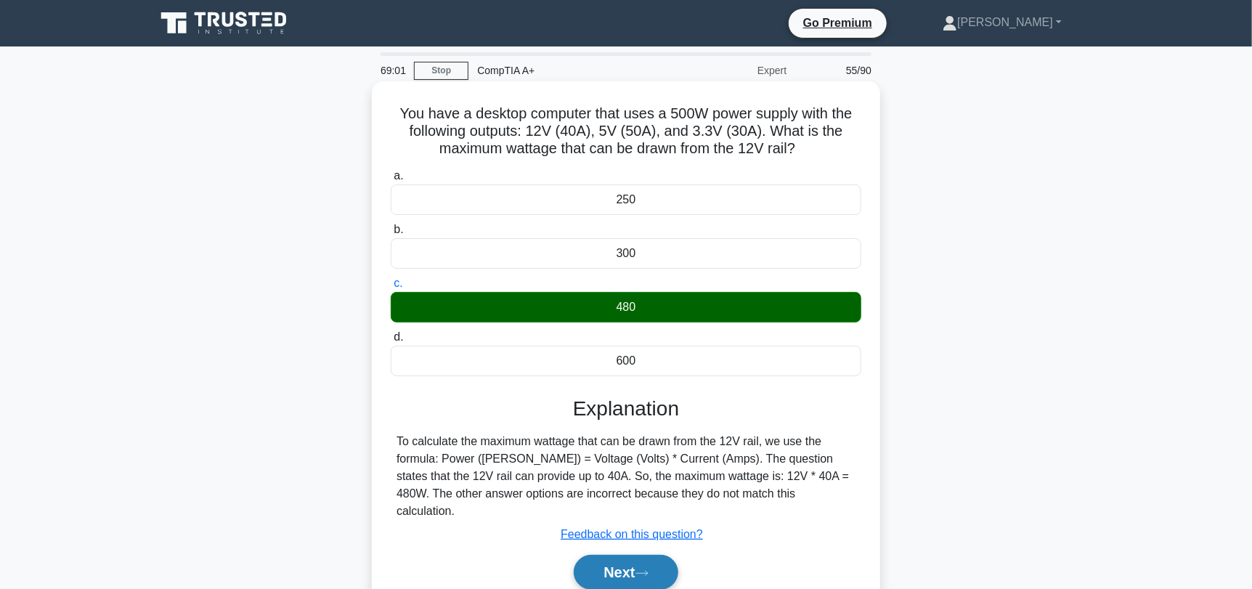
click at [640, 555] on button "Next" at bounding box center [626, 572] width 104 height 35
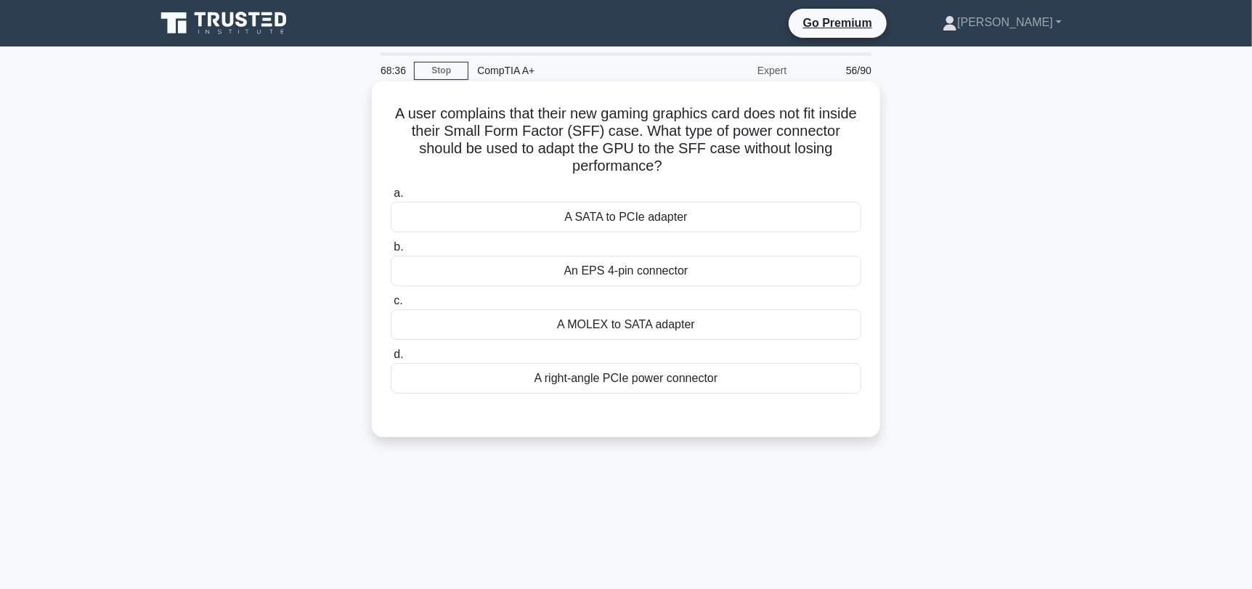
click at [772, 377] on div "A right-angle PCIe power connector" at bounding box center [626, 378] width 471 height 30
click at [391, 359] on input "d. A right-angle PCIe power connector" at bounding box center [391, 354] width 0 height 9
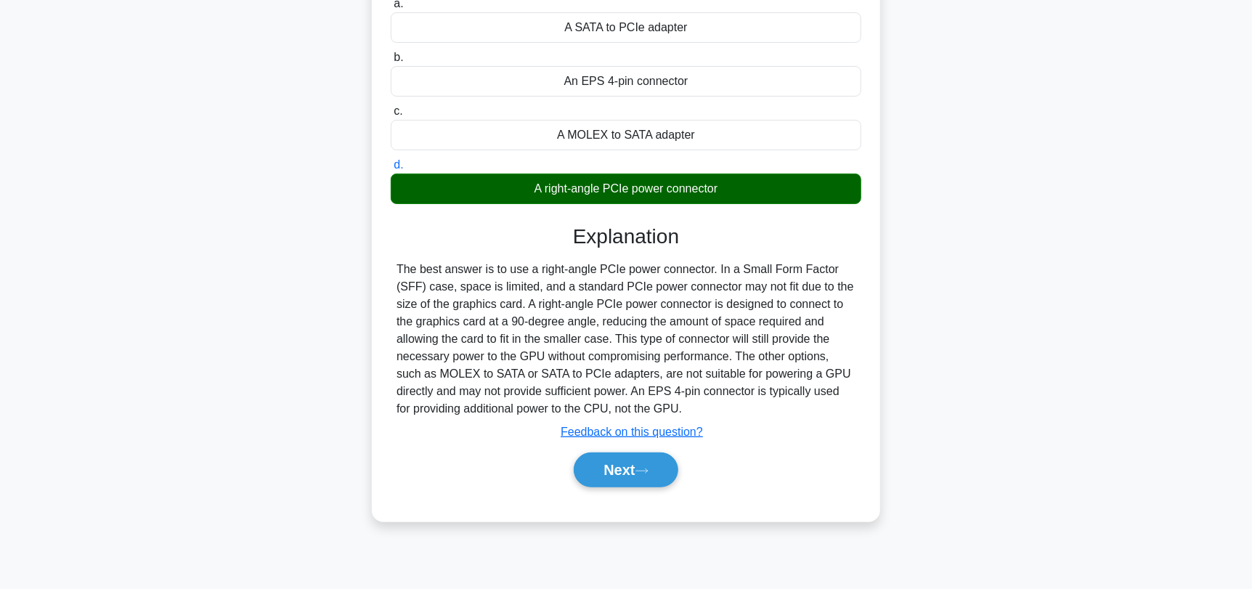
scroll to position [195, 0]
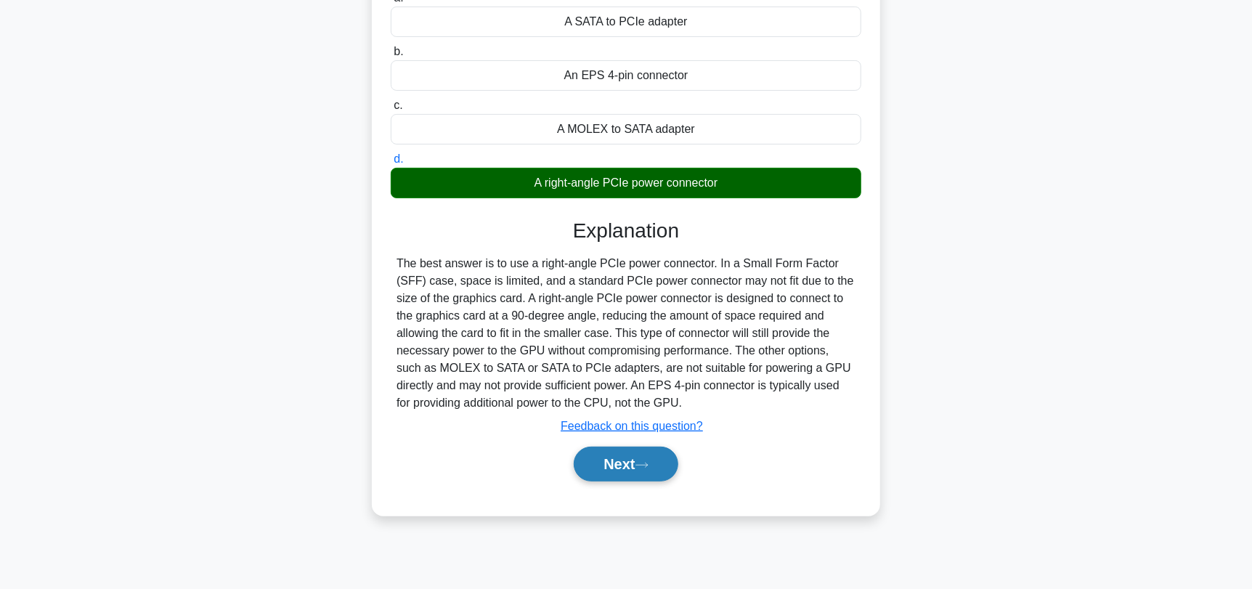
click at [638, 468] on button "Next" at bounding box center [626, 464] width 104 height 35
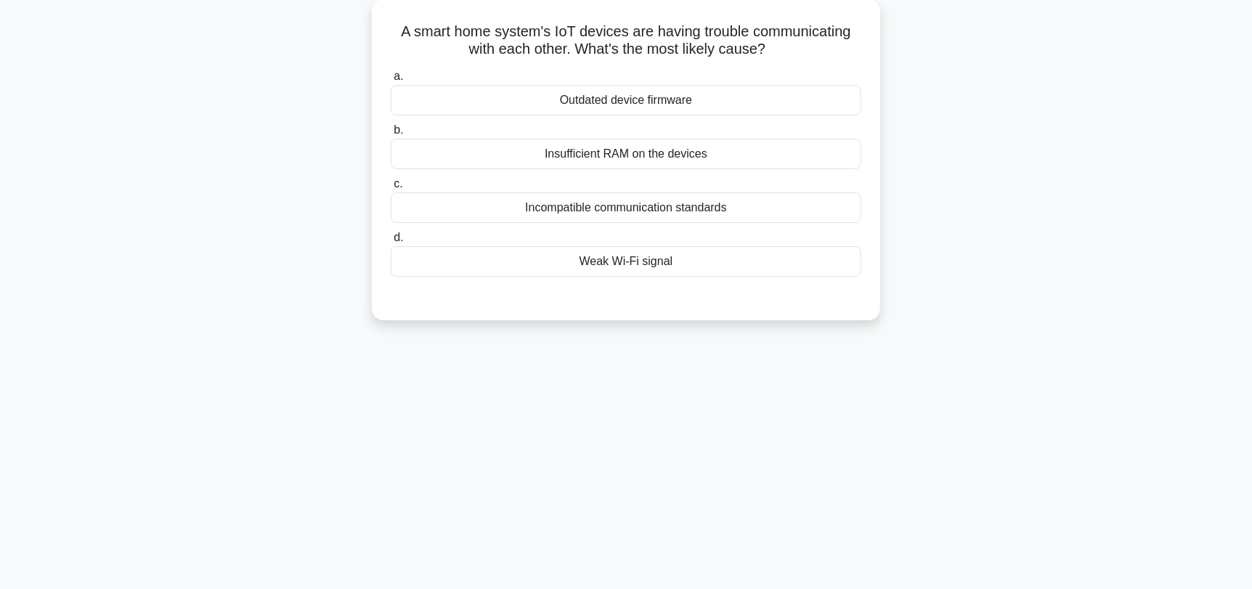
scroll to position [0, 0]
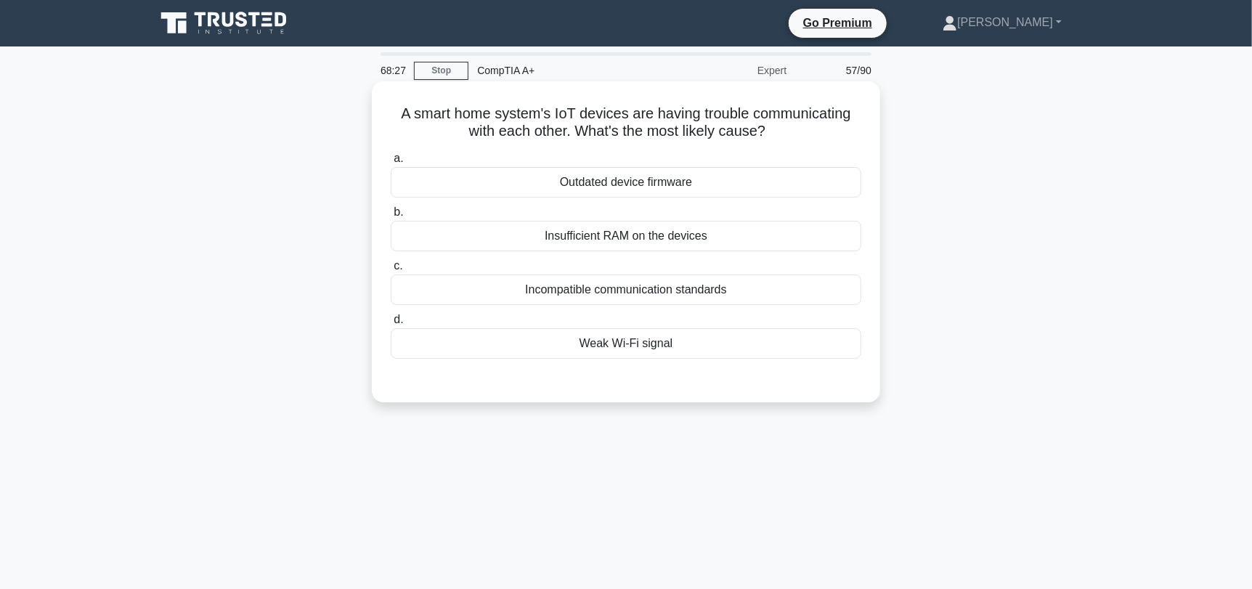
click at [729, 297] on div "Incompatible communication standards" at bounding box center [626, 289] width 471 height 30
click at [391, 271] on input "c. Incompatible communication standards" at bounding box center [391, 265] width 0 height 9
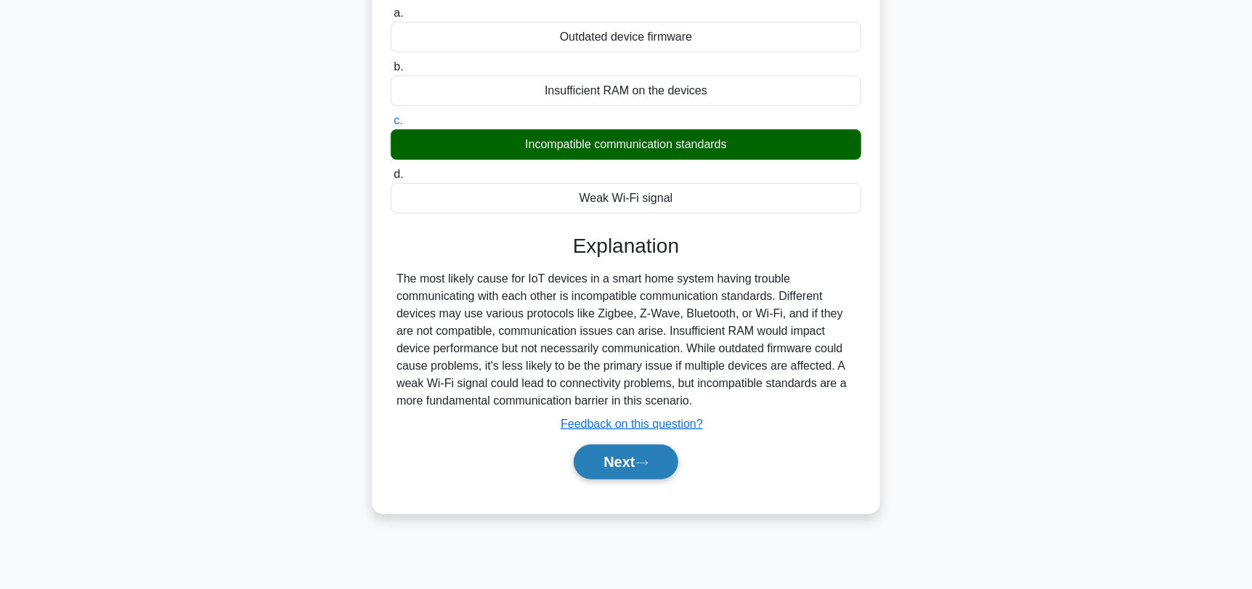
click at [629, 458] on button "Next" at bounding box center [626, 461] width 104 height 35
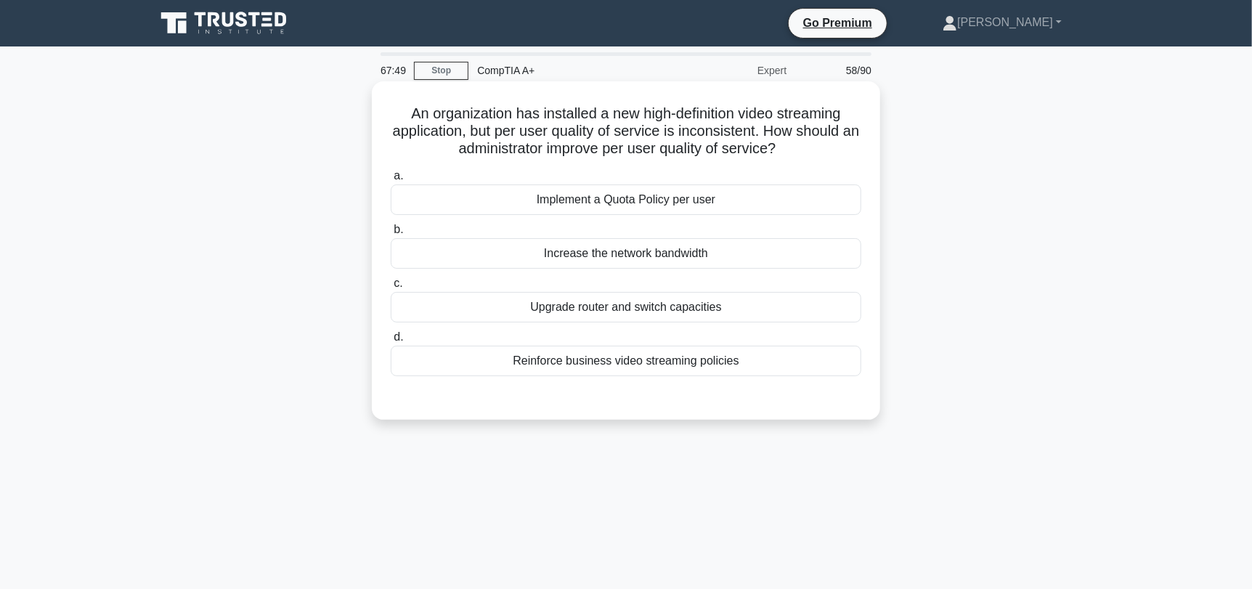
click at [786, 260] on div "Increase the network bandwidth" at bounding box center [626, 253] width 471 height 30
click at [391, 235] on input "b. Increase the network bandwidth" at bounding box center [391, 229] width 0 height 9
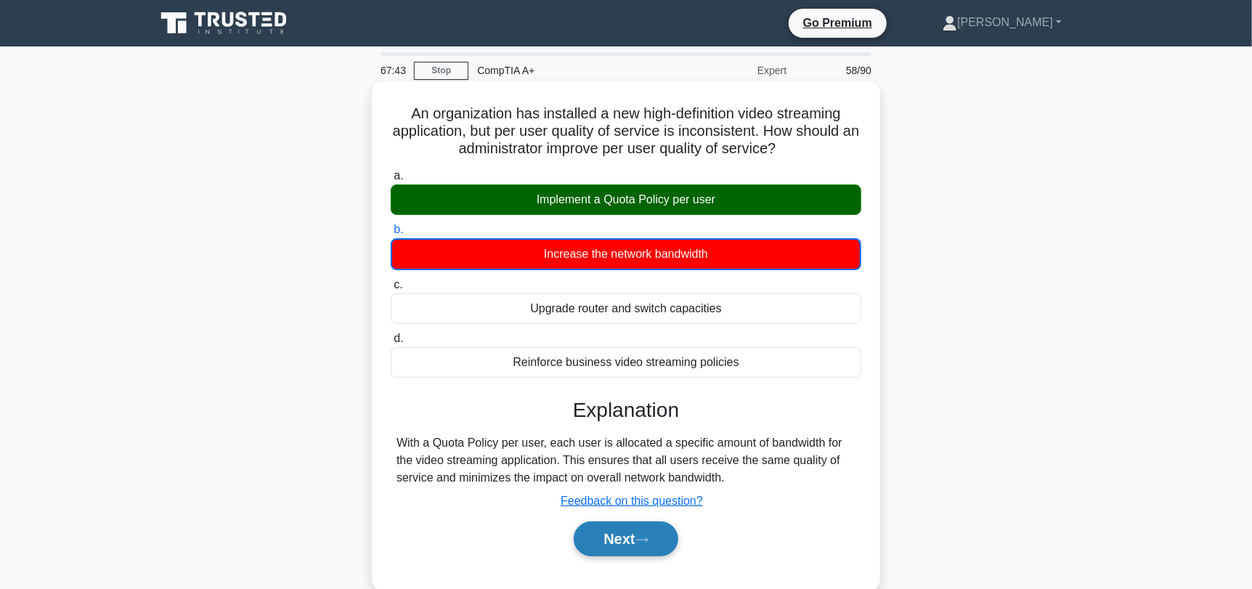
click at [656, 544] on button "Next" at bounding box center [626, 538] width 104 height 35
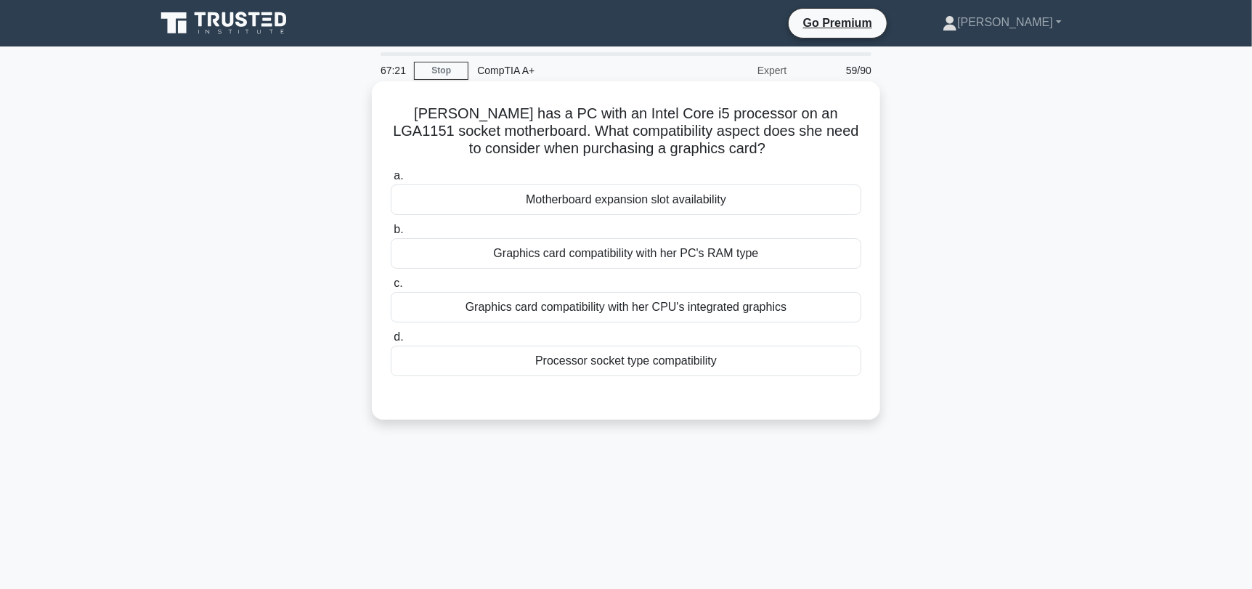
click at [612, 314] on div "Graphics card compatibility with her CPU's integrated graphics" at bounding box center [626, 307] width 471 height 30
click at [391, 288] on input "c. Graphics card compatibility with her CPU's integrated graphics" at bounding box center [391, 283] width 0 height 9
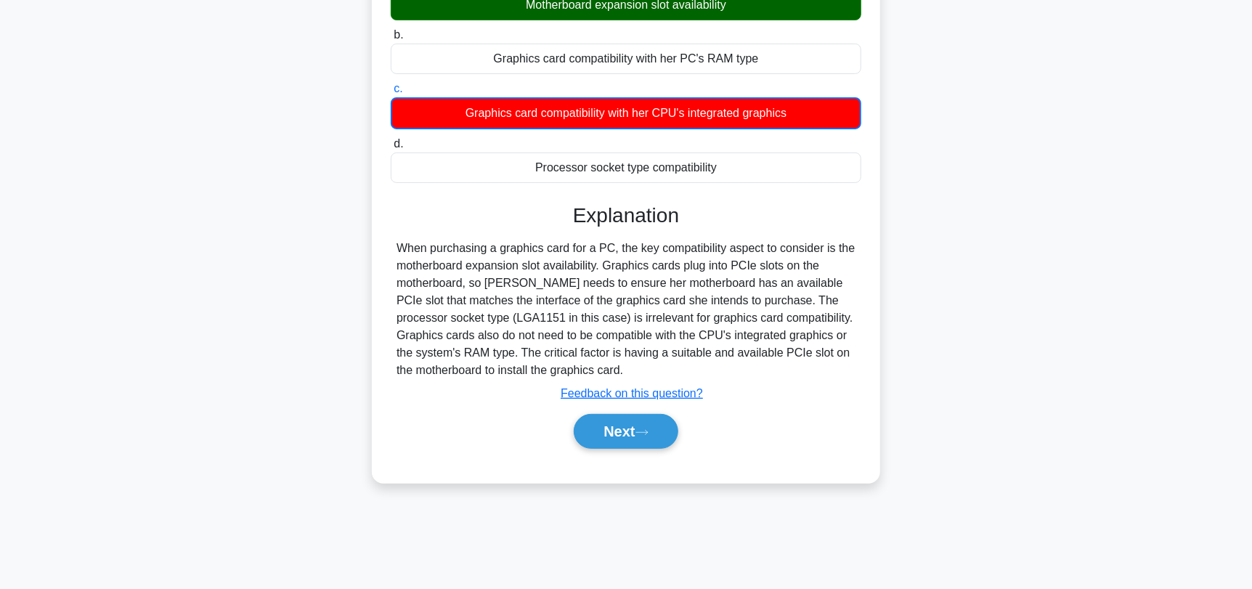
scroll to position [195, 0]
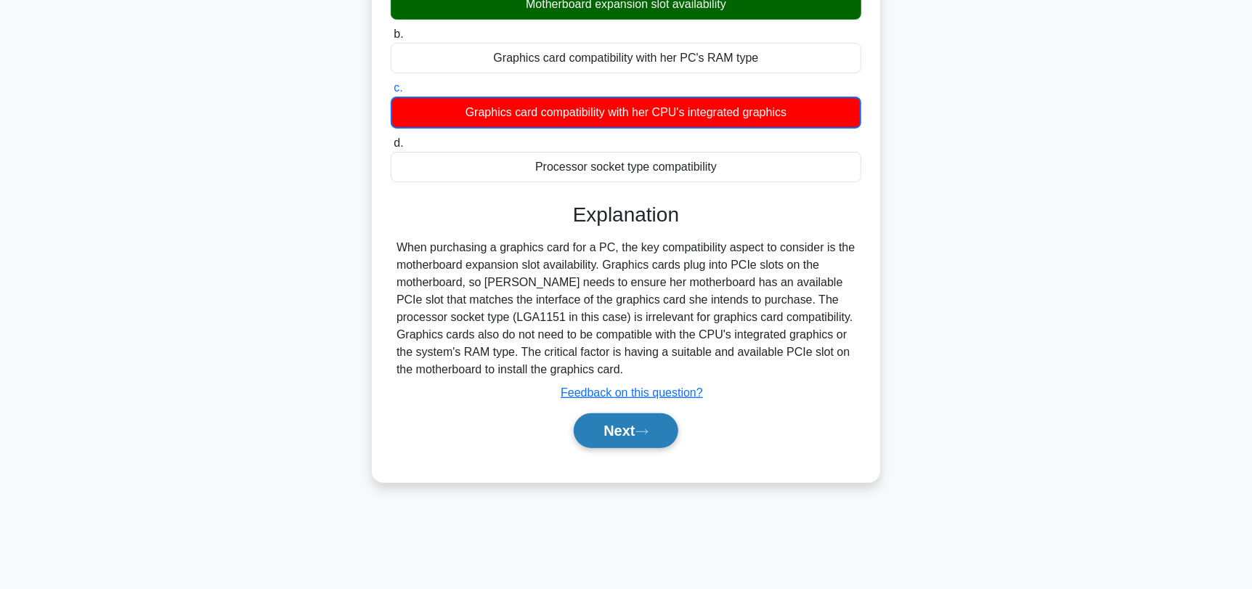
click at [643, 439] on button "Next" at bounding box center [626, 430] width 104 height 35
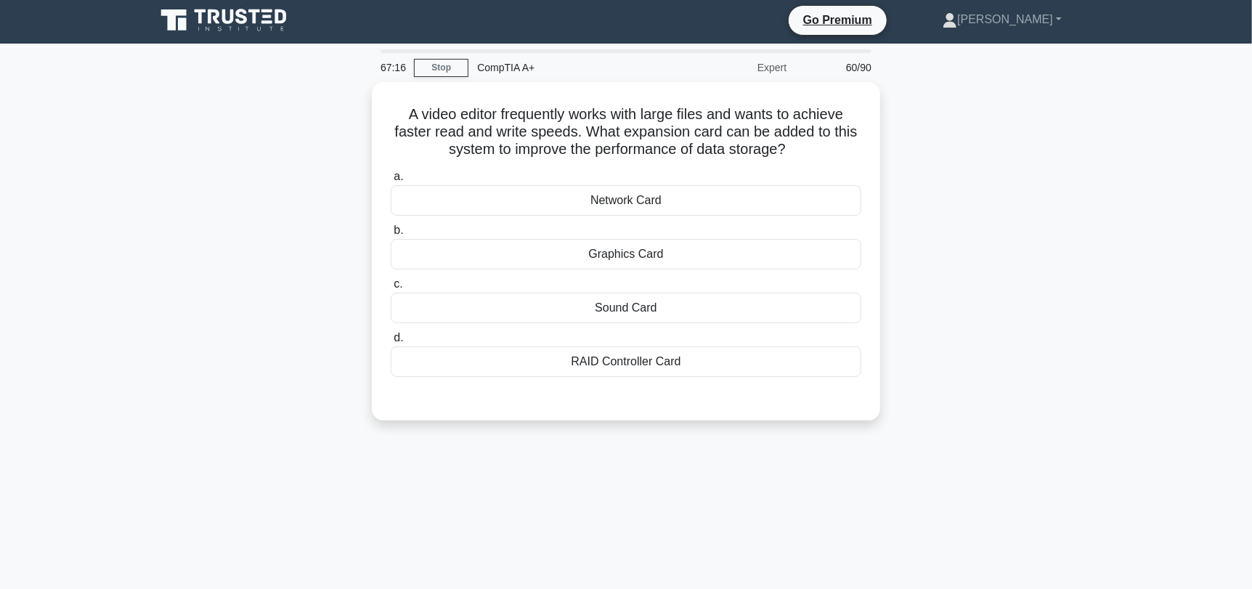
scroll to position [0, 0]
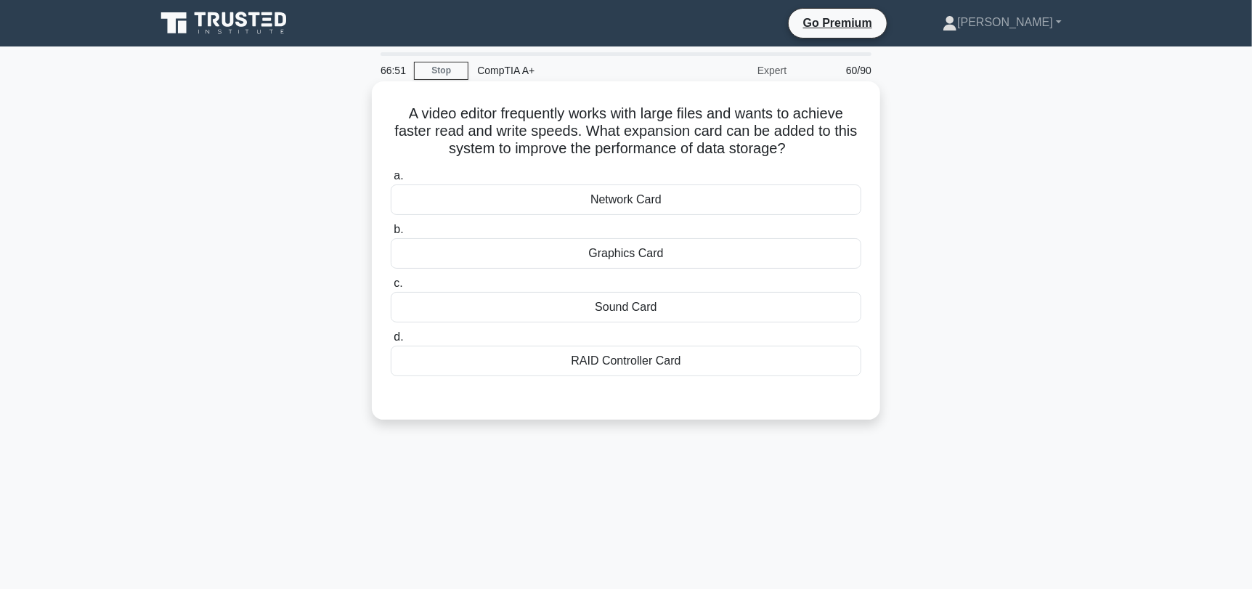
click at [751, 261] on div "Graphics Card" at bounding box center [626, 253] width 471 height 30
click at [391, 235] on input "b. Graphics Card" at bounding box center [391, 229] width 0 height 9
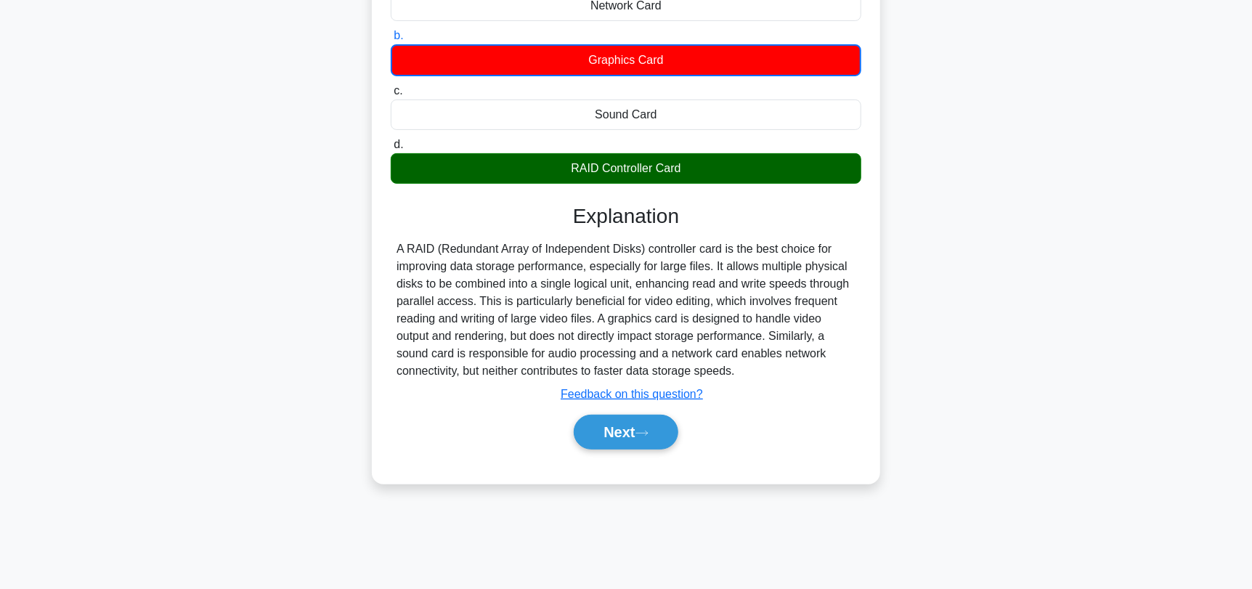
scroll to position [195, 0]
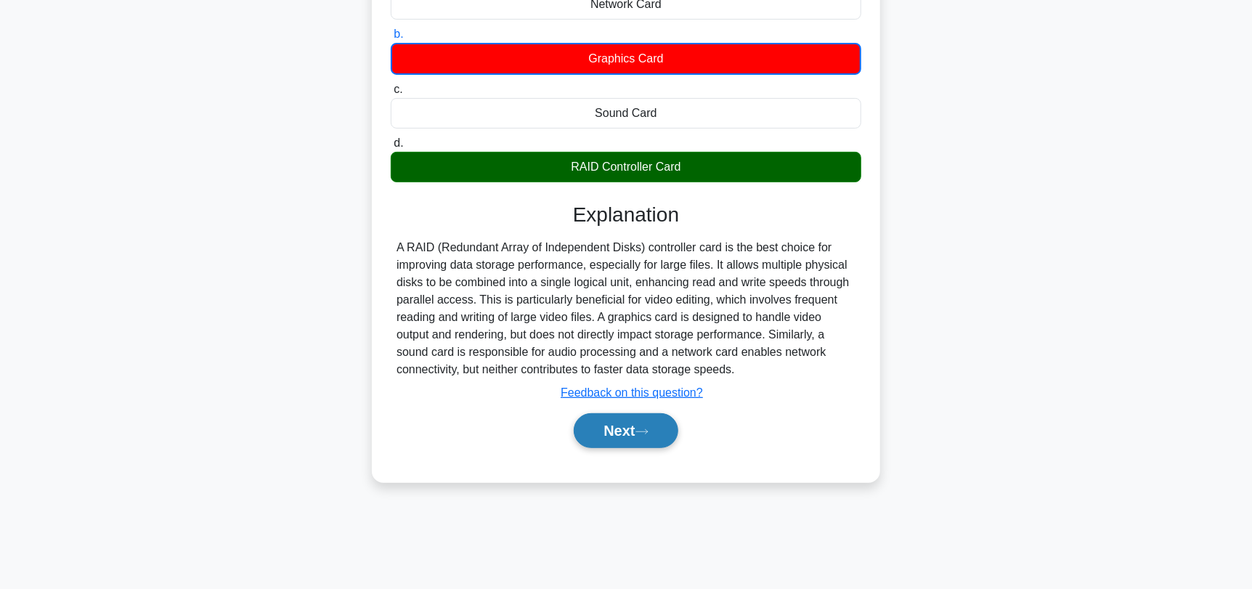
click at [648, 428] on icon at bounding box center [641, 432] width 13 height 8
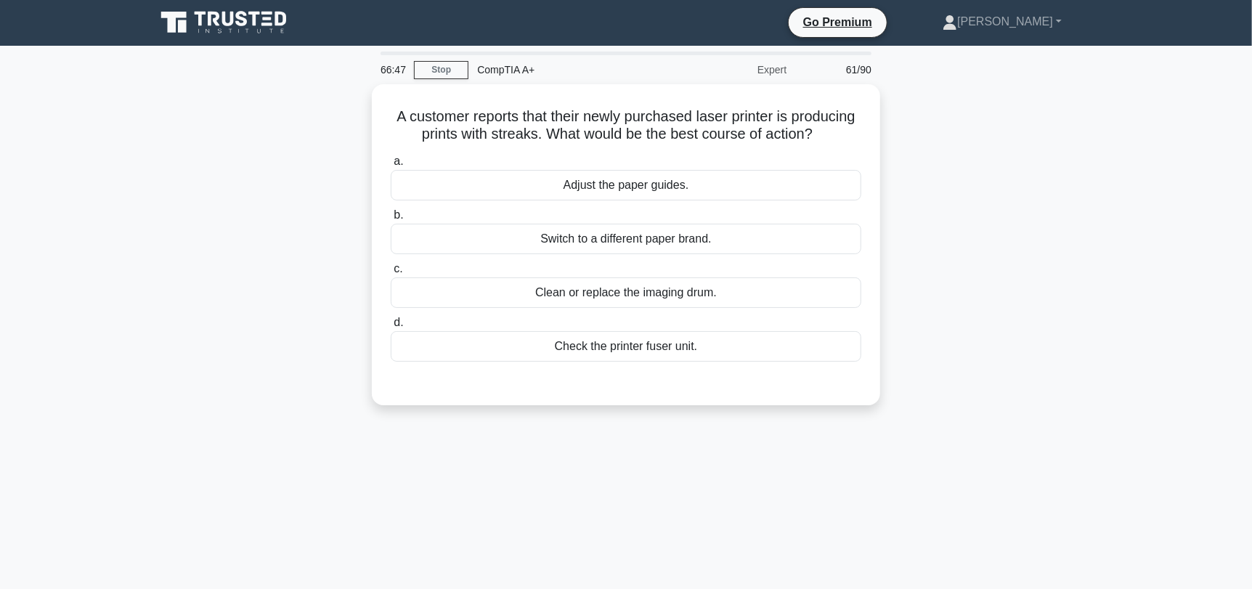
scroll to position [0, 0]
click at [771, 216] on div "a. Adjust the paper guides. b. Switch to a different paper brand. c. d." at bounding box center [626, 254] width 488 height 215
click at [773, 197] on div "Adjust the paper guides." at bounding box center [626, 182] width 471 height 30
click at [391, 163] on input "a. Adjust the paper guides." at bounding box center [391, 158] width 0 height 9
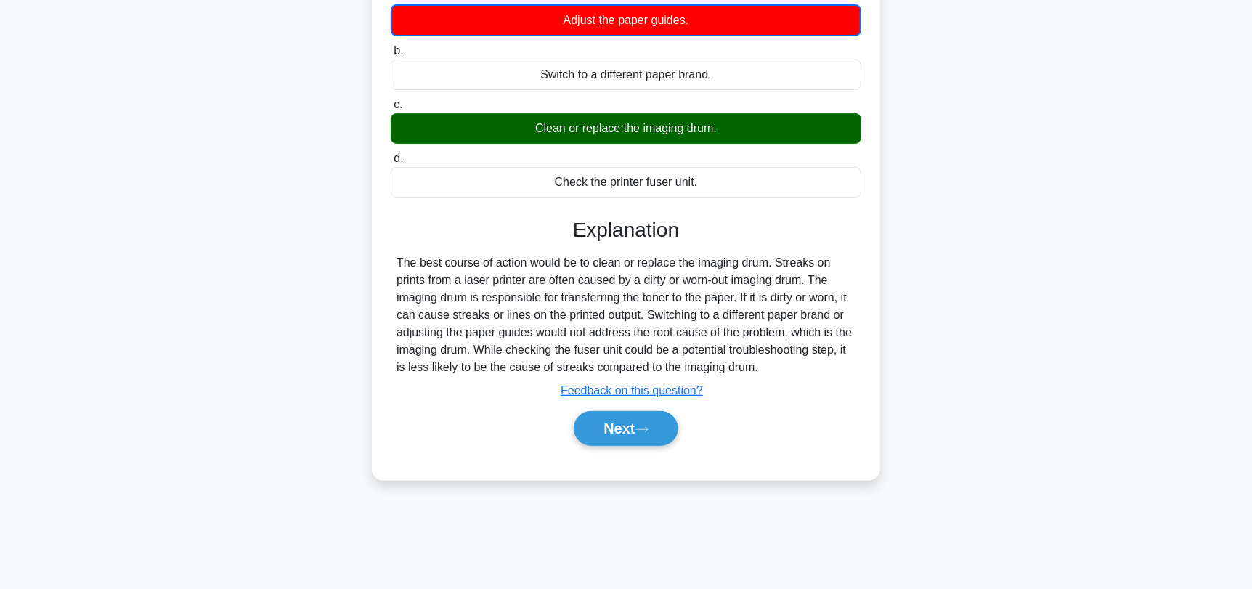
scroll to position [195, 0]
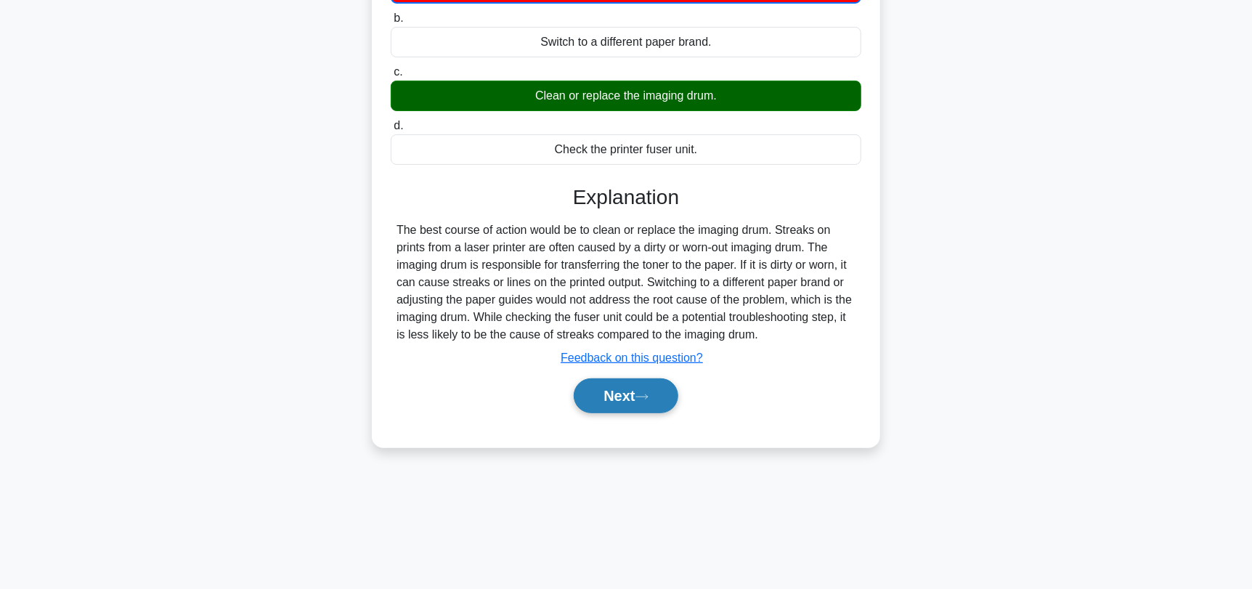
click at [640, 407] on button "Next" at bounding box center [626, 395] width 104 height 35
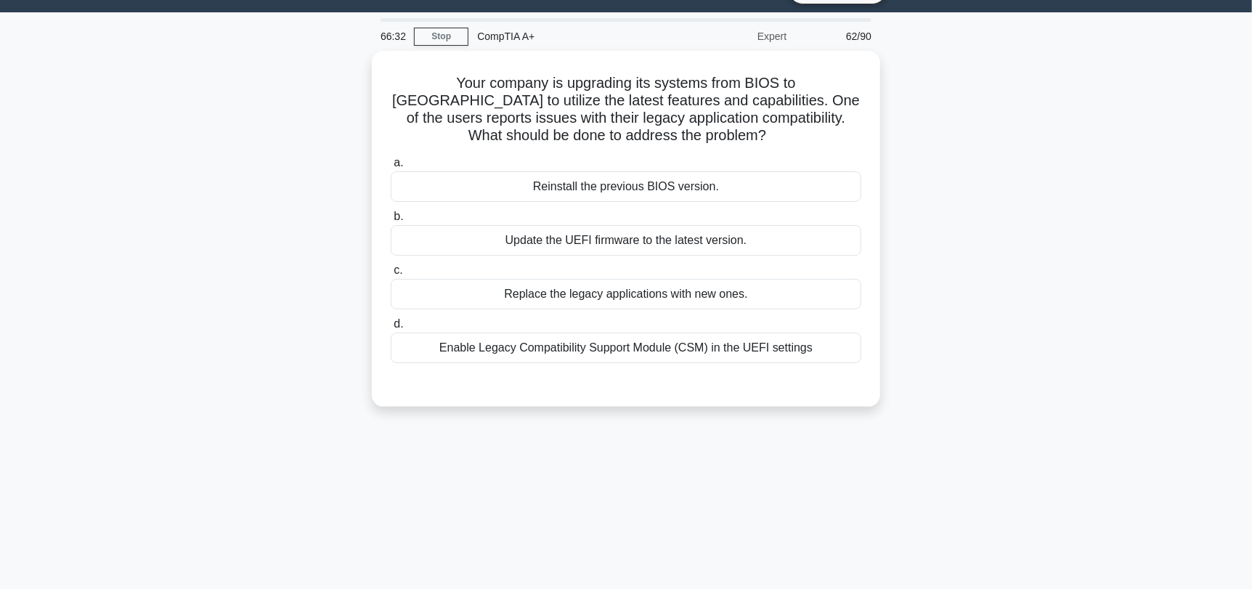
scroll to position [0, 0]
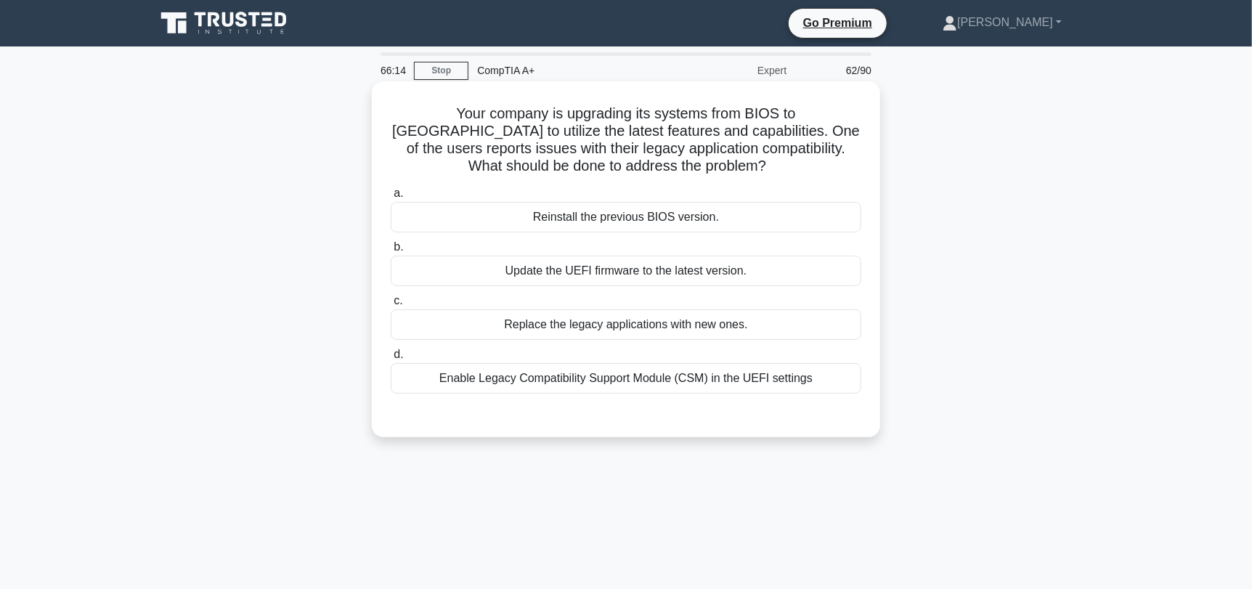
click at [767, 382] on div "Enable Legacy Compatibility Support Module (CSM) in the UEFI settings" at bounding box center [626, 378] width 471 height 30
click at [391, 359] on input "d. Enable Legacy Compatibility Support Module (CSM) in the UEFI settings" at bounding box center [391, 354] width 0 height 9
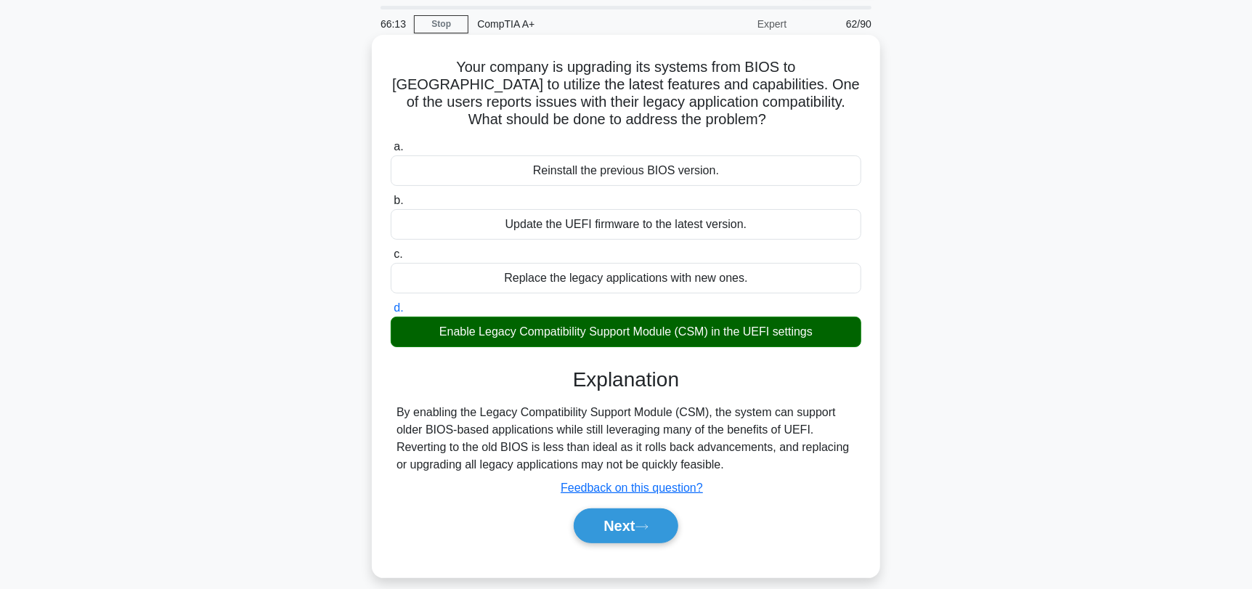
scroll to position [72, 0]
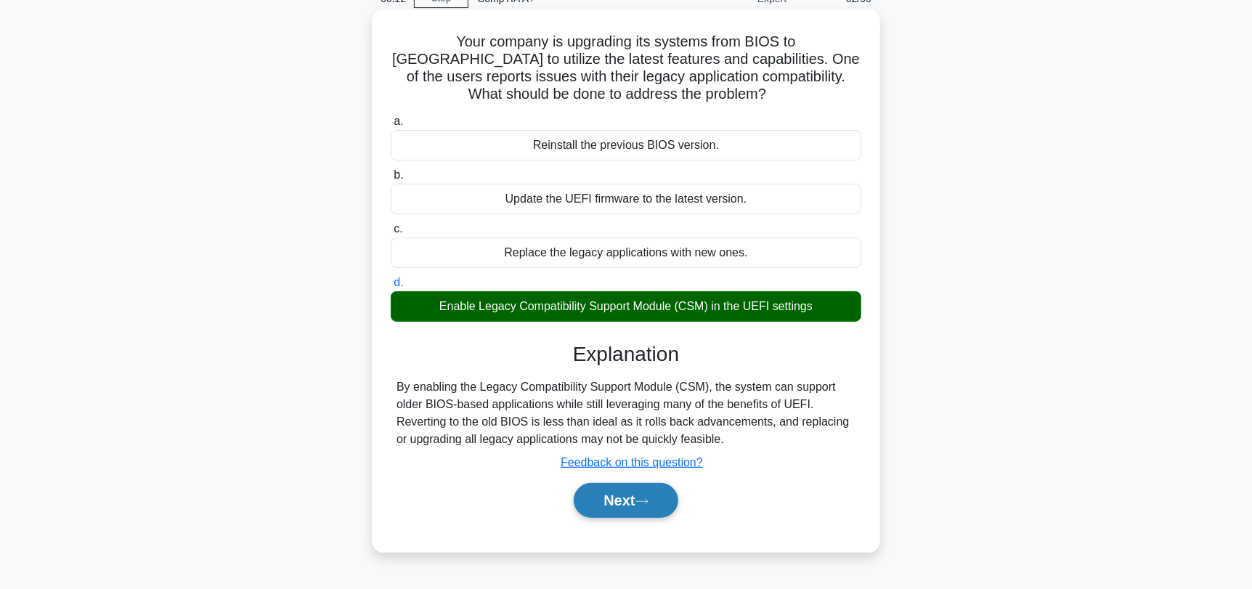
click at [620, 505] on button "Next" at bounding box center [626, 500] width 104 height 35
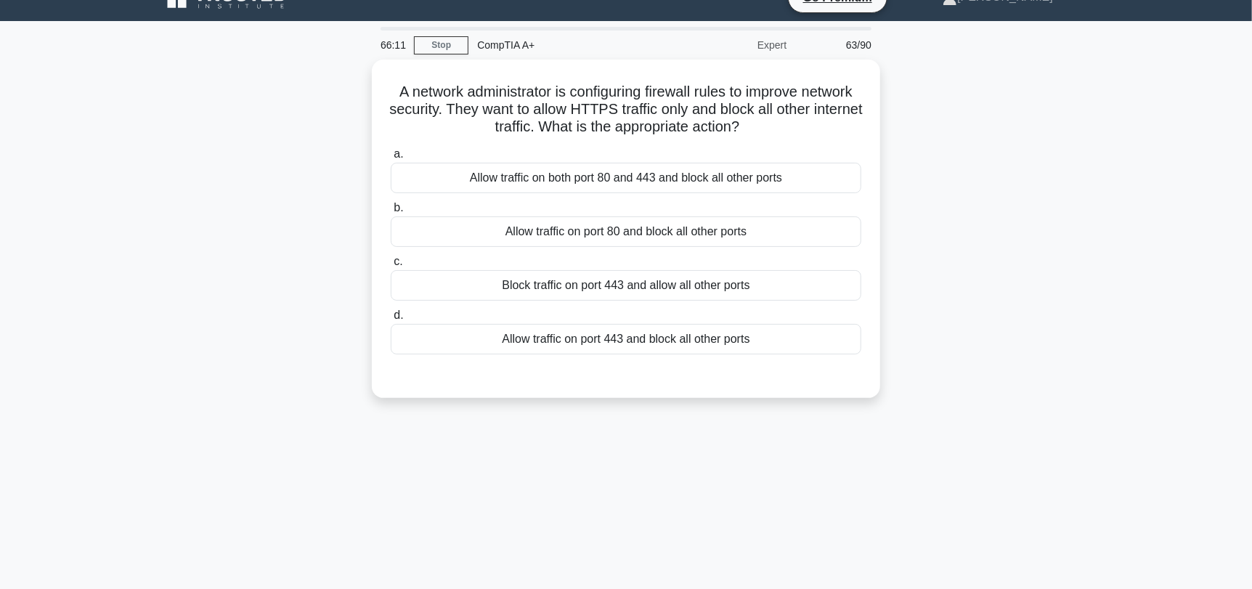
scroll to position [0, 0]
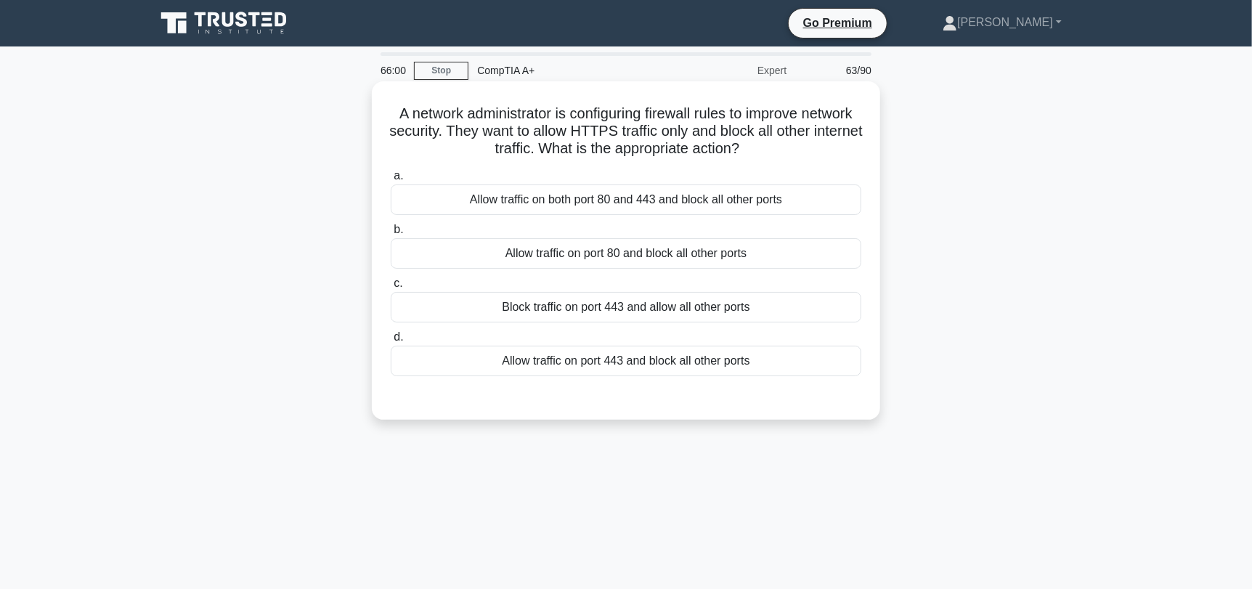
click at [764, 372] on div "Allow traffic on port 443 and block all other ports" at bounding box center [626, 361] width 471 height 30
click at [391, 342] on input "d. Allow traffic on port 443 and block all other ports" at bounding box center [391, 337] width 0 height 9
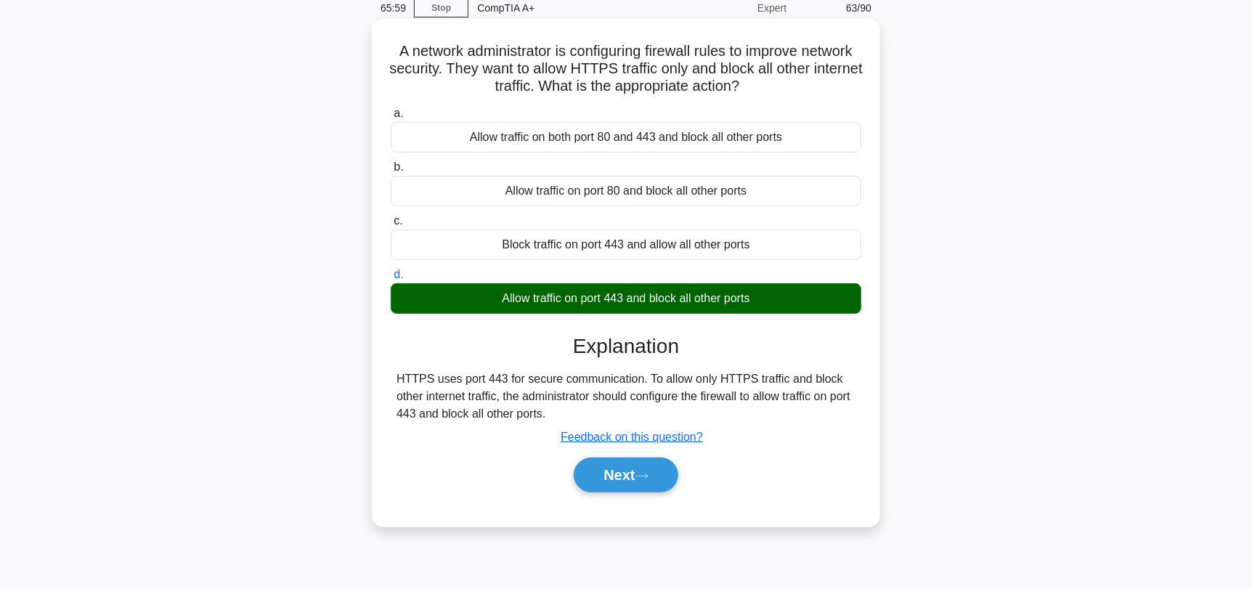
scroll to position [145, 0]
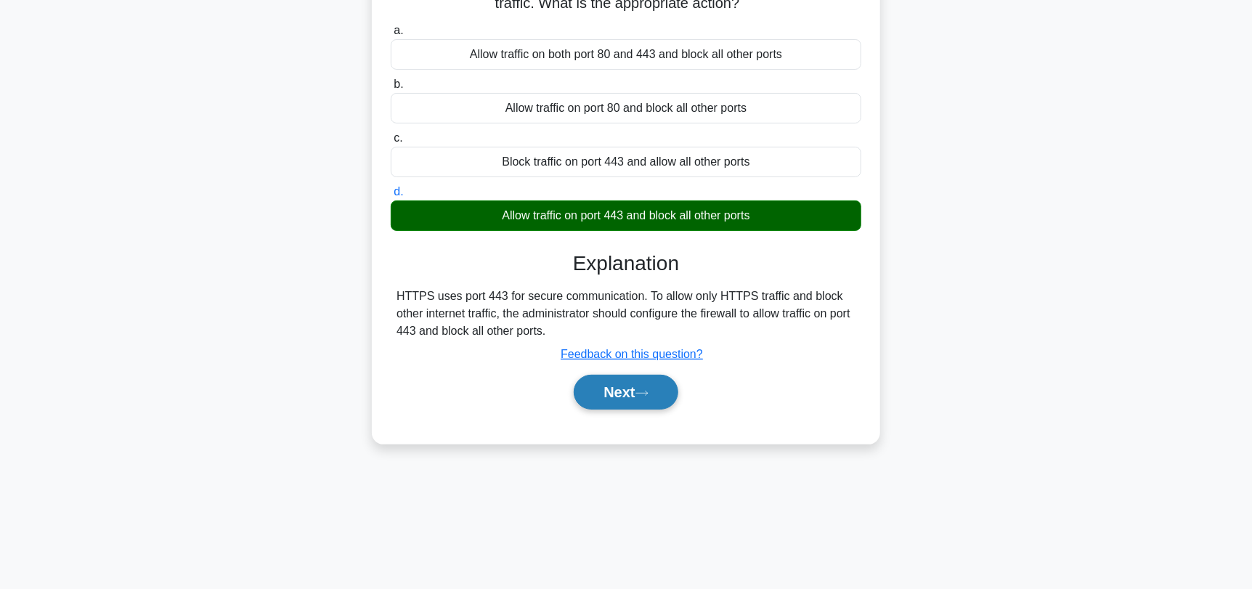
click at [614, 396] on button "Next" at bounding box center [626, 392] width 104 height 35
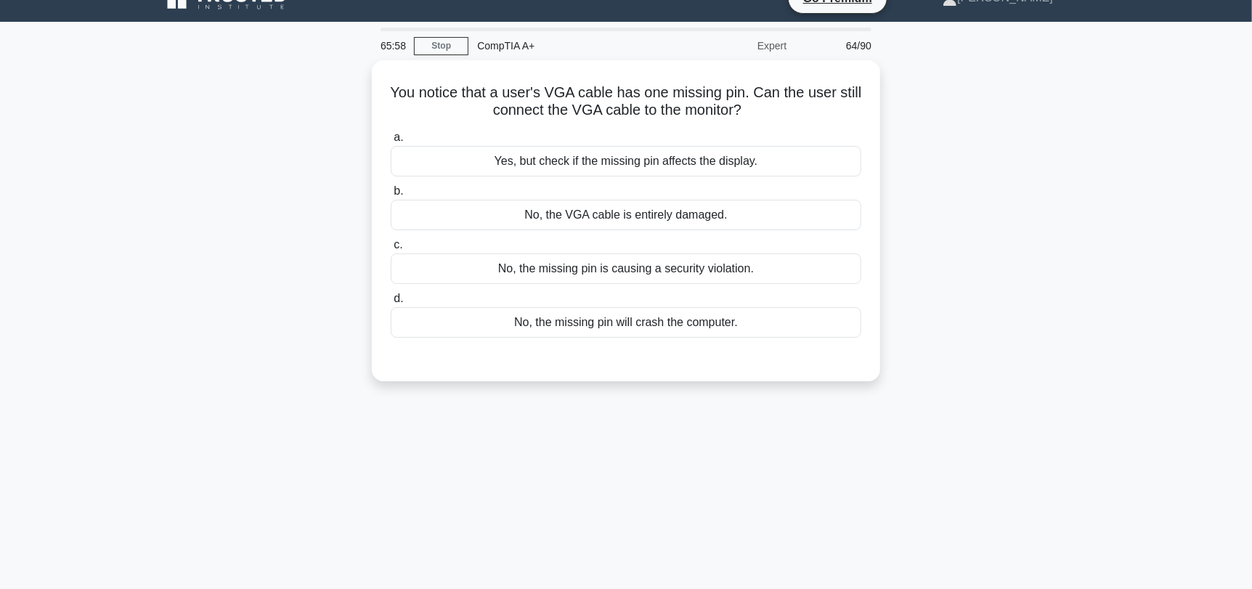
scroll to position [0, 0]
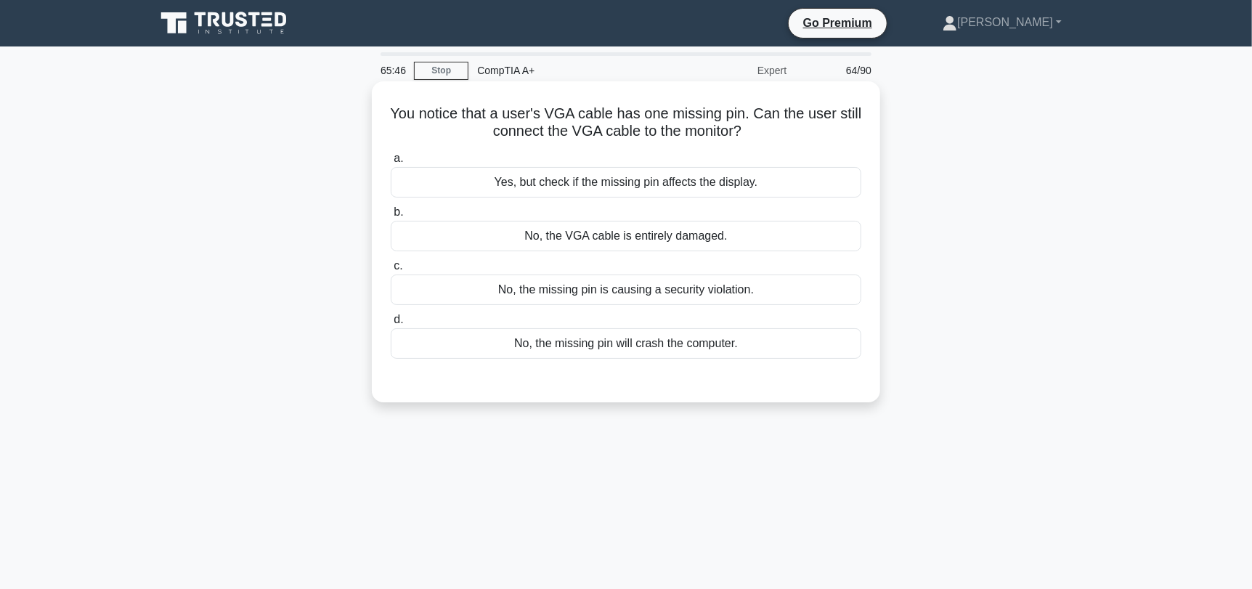
click at [741, 248] on div "No, the VGA cable is entirely damaged." at bounding box center [626, 236] width 471 height 30
click at [391, 217] on input "b. No, the VGA cable is entirely damaged." at bounding box center [391, 212] width 0 height 9
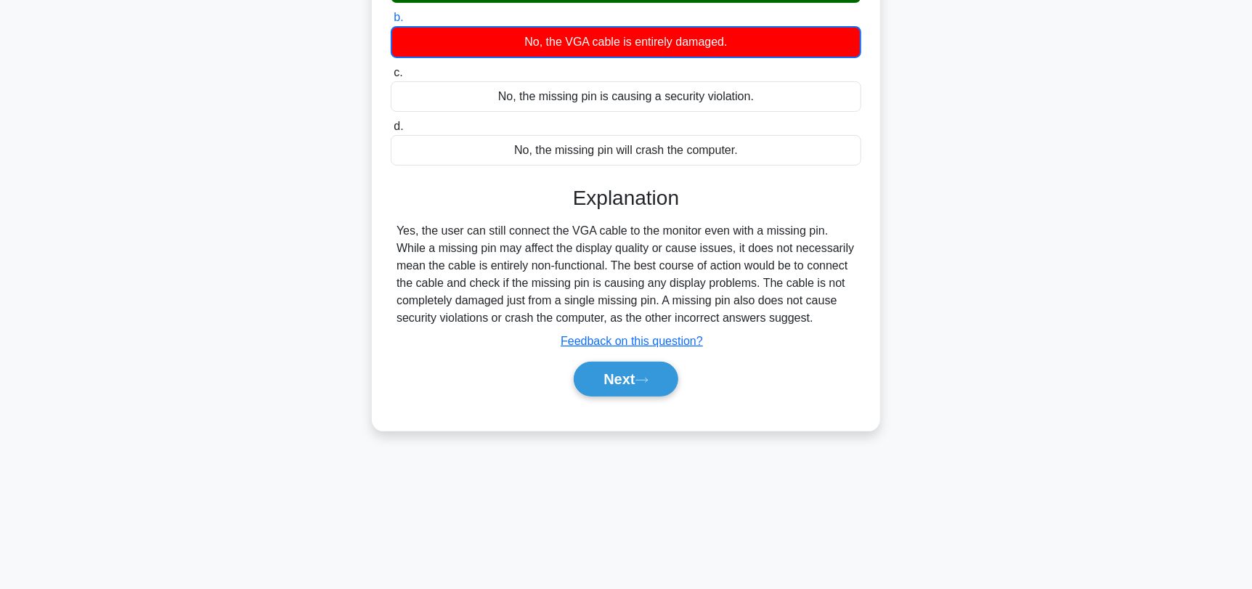
scroll to position [195, 0]
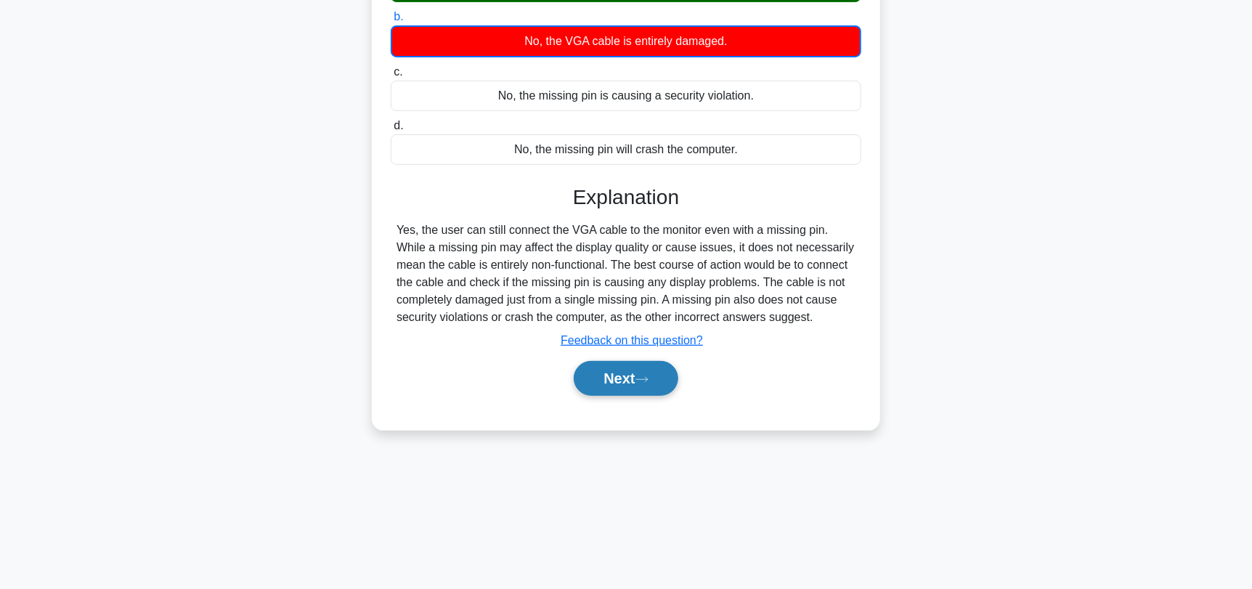
click at [642, 372] on button "Next" at bounding box center [626, 378] width 104 height 35
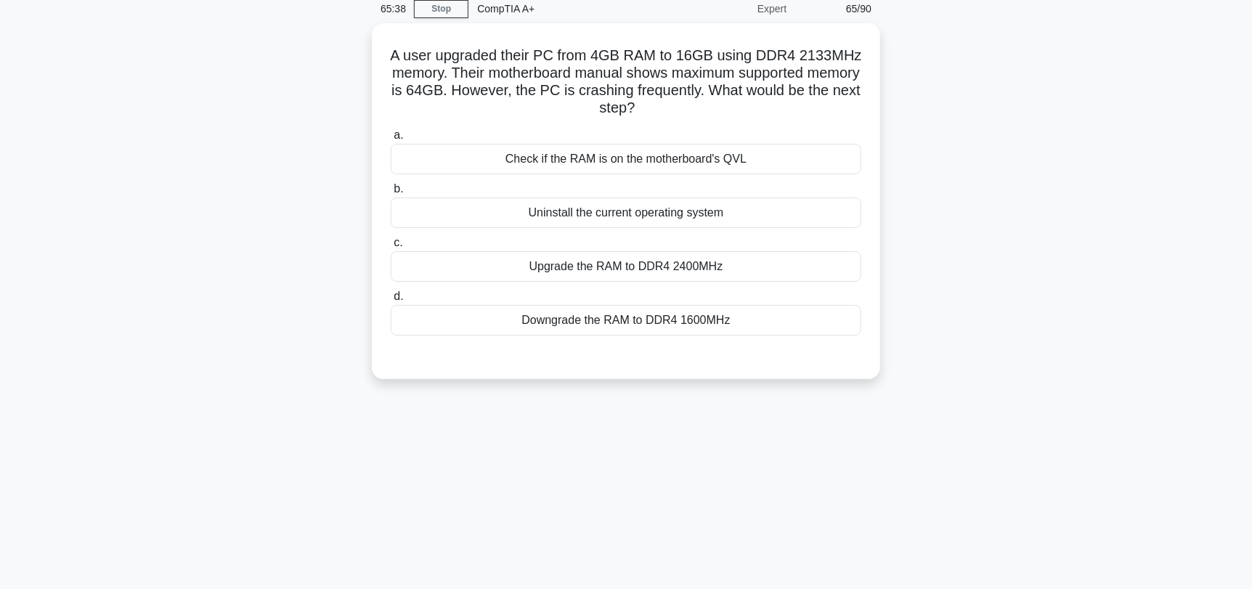
scroll to position [50, 0]
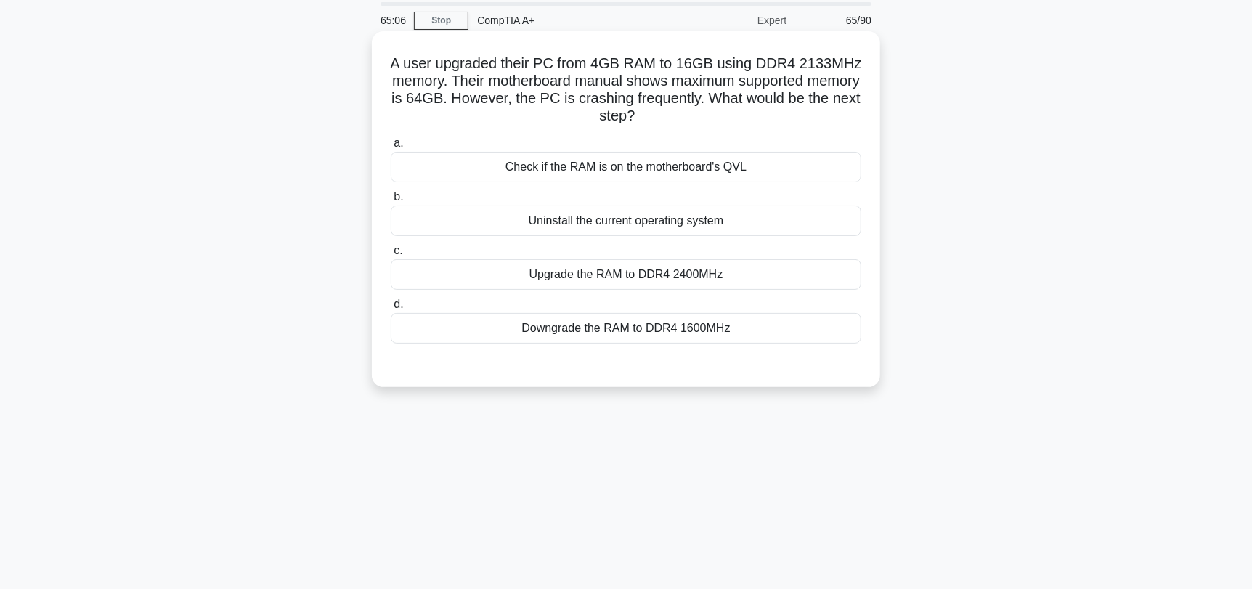
click at [801, 177] on div "Check if the RAM is on the motherboard's QVL" at bounding box center [626, 167] width 471 height 30
click at [391, 148] on input "a. Check if the RAM is on the motherboard's QVL" at bounding box center [391, 143] width 0 height 9
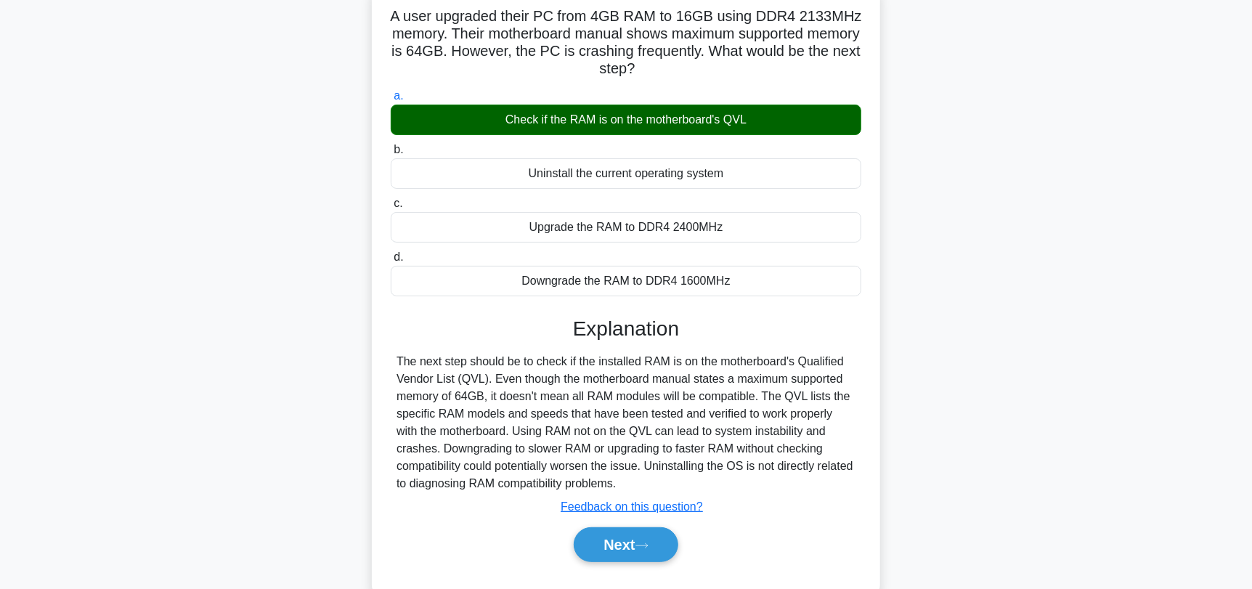
scroll to position [123, 0]
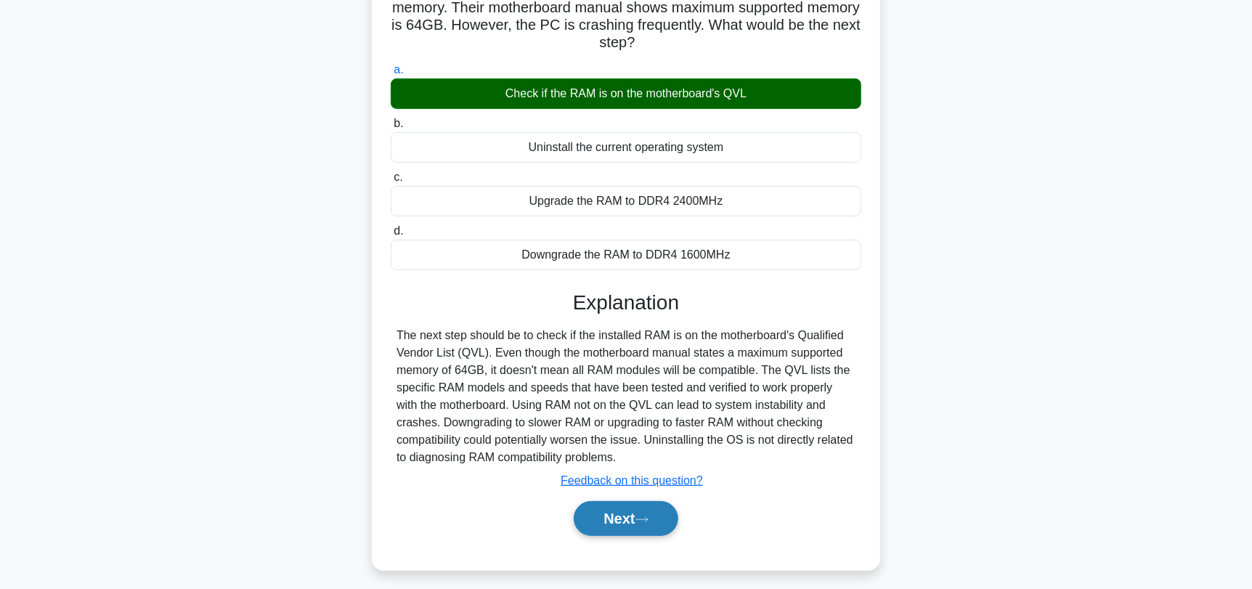
click at [614, 526] on button "Next" at bounding box center [626, 518] width 104 height 35
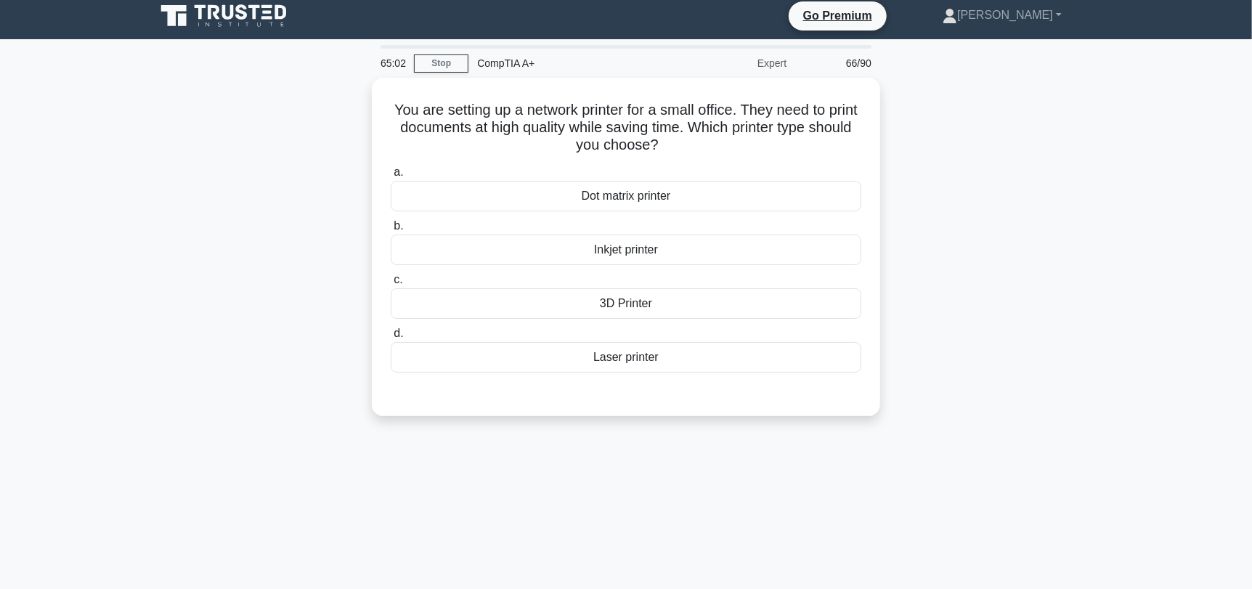
scroll to position [0, 0]
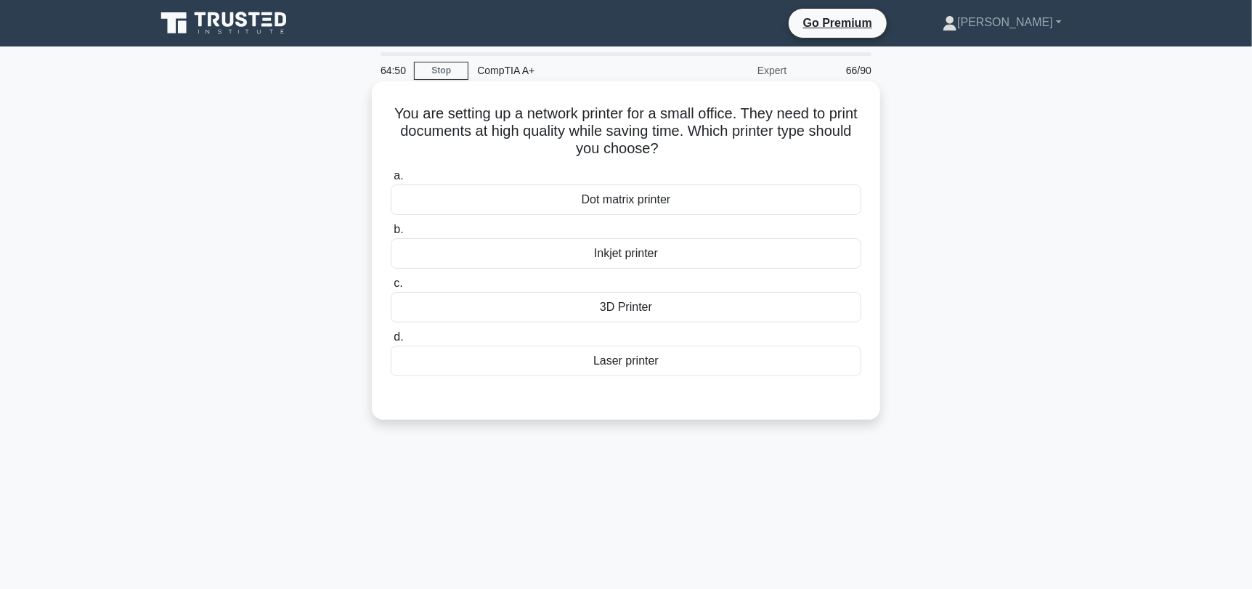
click at [691, 365] on div "Laser printer" at bounding box center [626, 361] width 471 height 30
click at [391, 342] on input "d. Laser printer" at bounding box center [391, 337] width 0 height 9
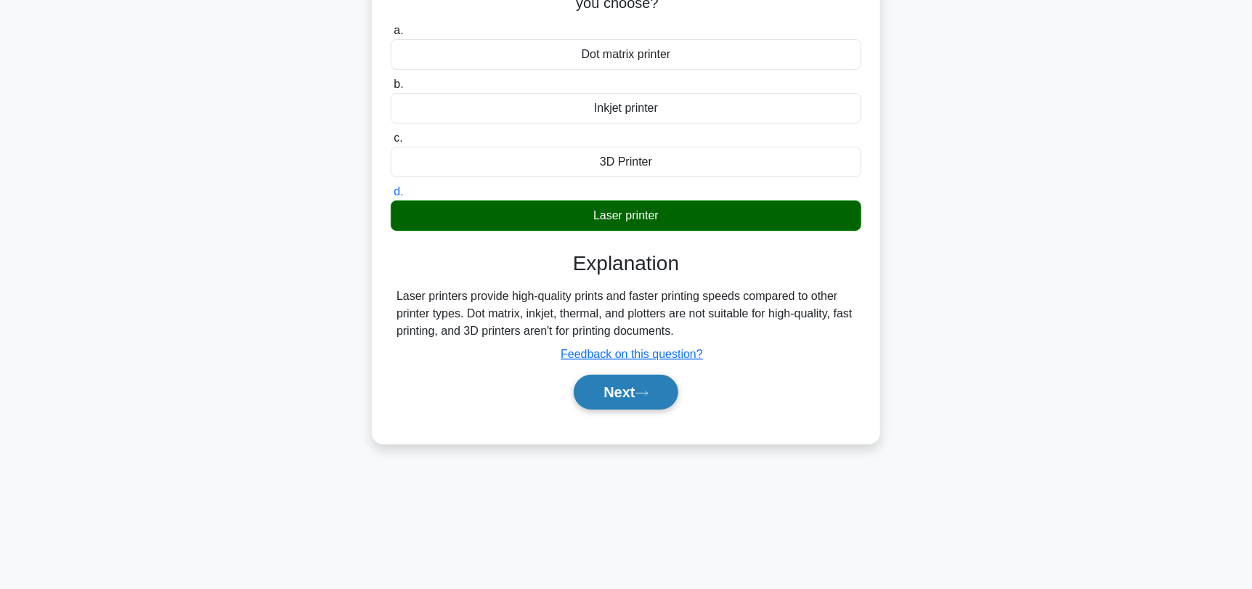
click at [646, 395] on icon at bounding box center [641, 393] width 13 height 8
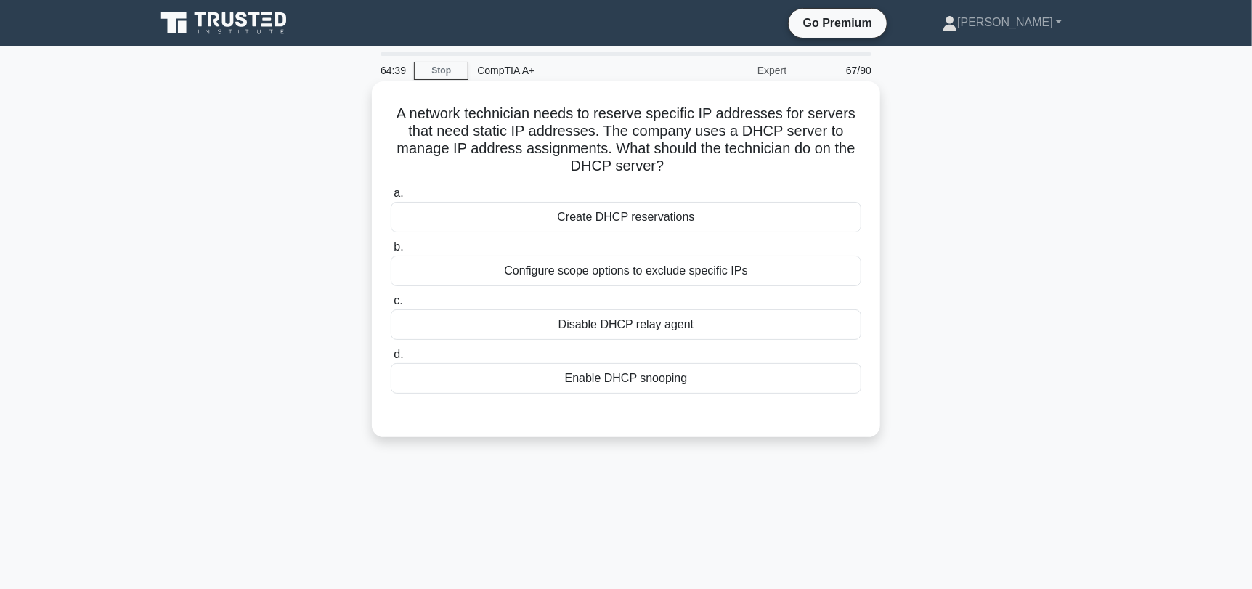
click at [800, 219] on div "Create DHCP reservations" at bounding box center [626, 217] width 471 height 30
click at [391, 198] on input "a. Create DHCP reservations" at bounding box center [391, 193] width 0 height 9
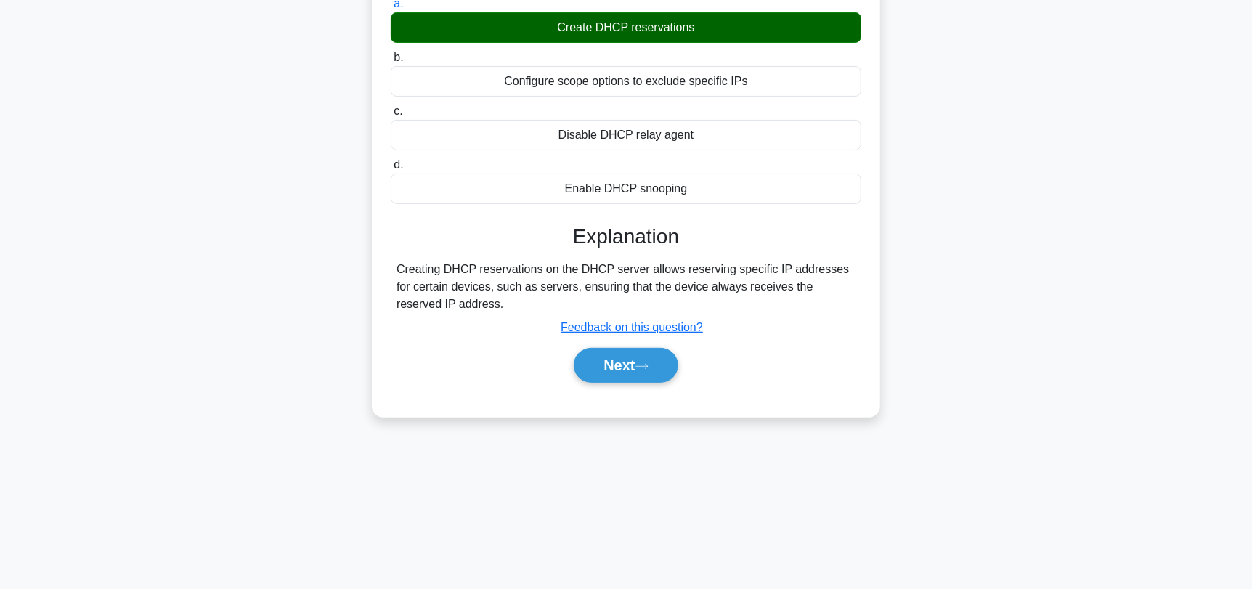
scroll to position [195, 0]
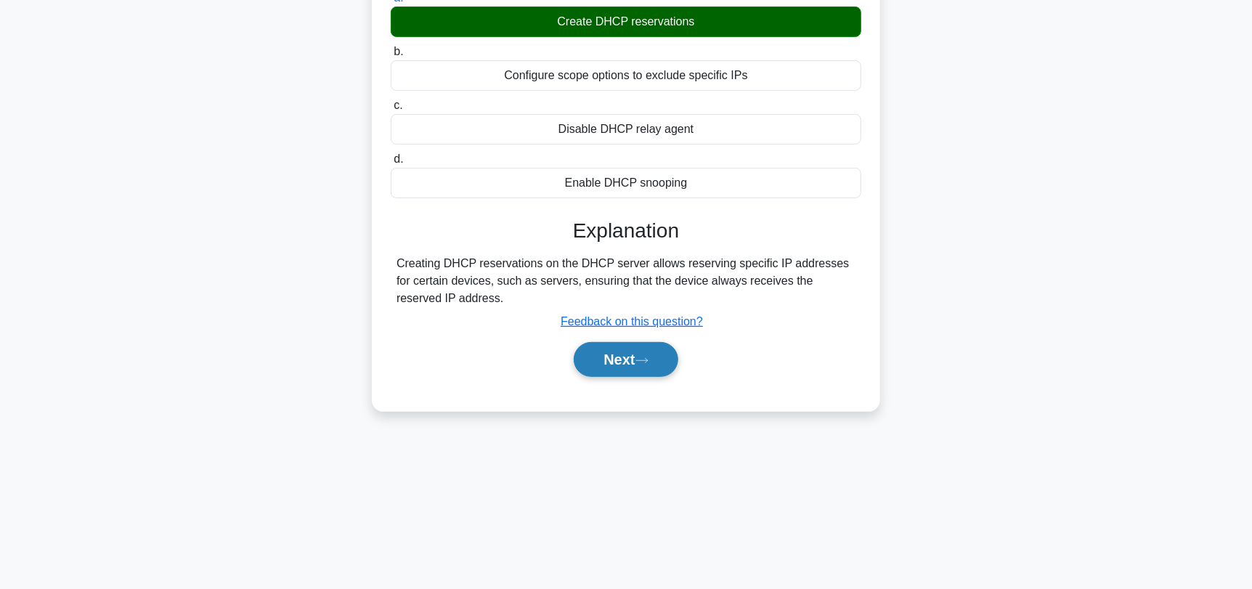
click at [629, 365] on button "Next" at bounding box center [626, 359] width 104 height 35
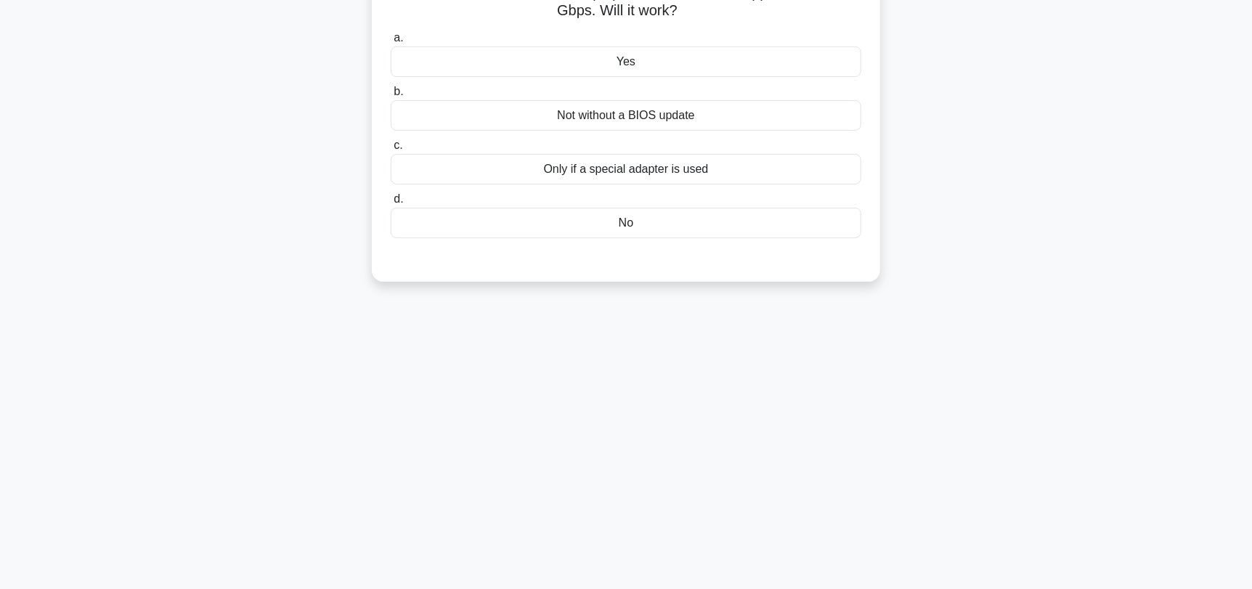
scroll to position [50, 0]
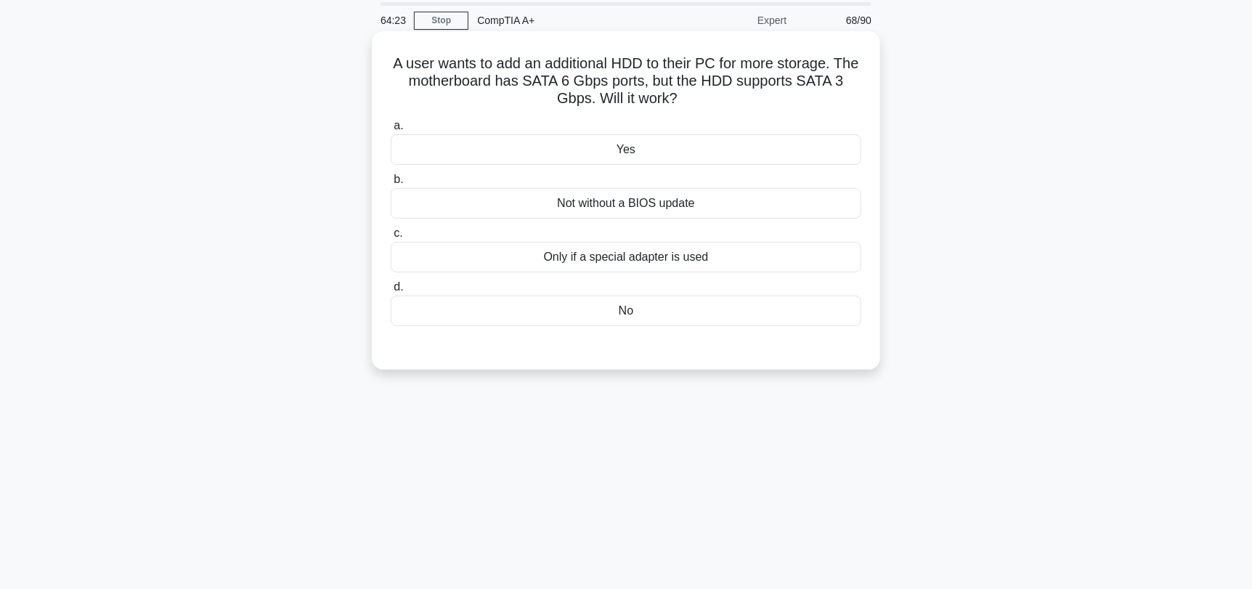
click at [664, 163] on div "Yes" at bounding box center [626, 149] width 471 height 30
click at [391, 131] on input "a. Yes" at bounding box center [391, 125] width 0 height 9
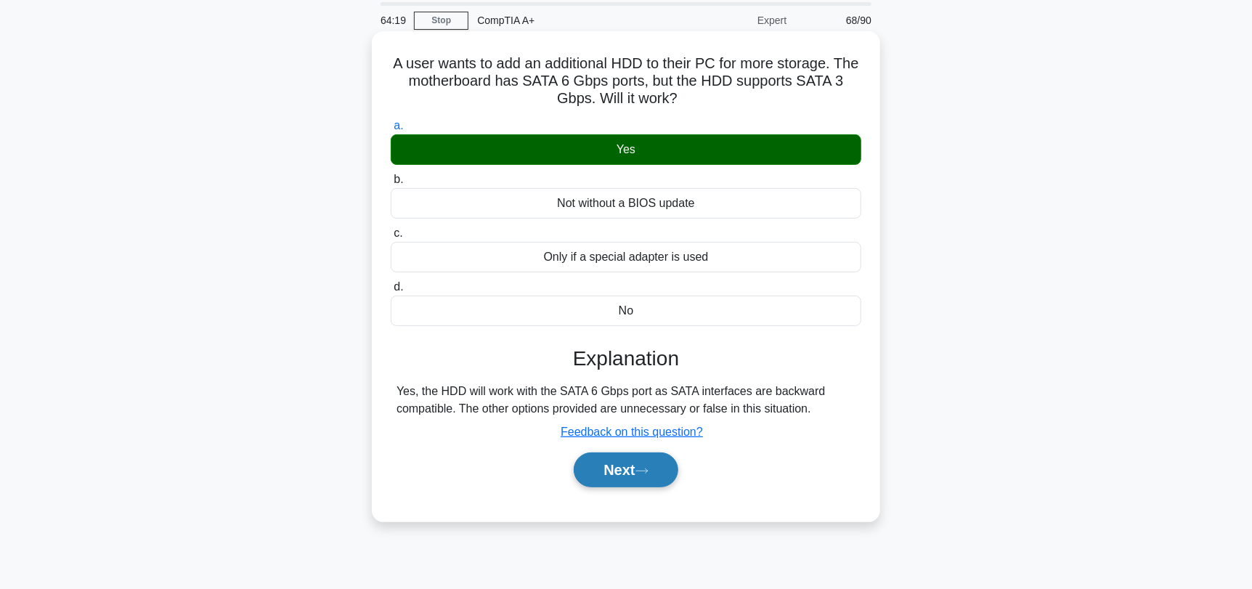
click at [650, 474] on button "Next" at bounding box center [626, 469] width 104 height 35
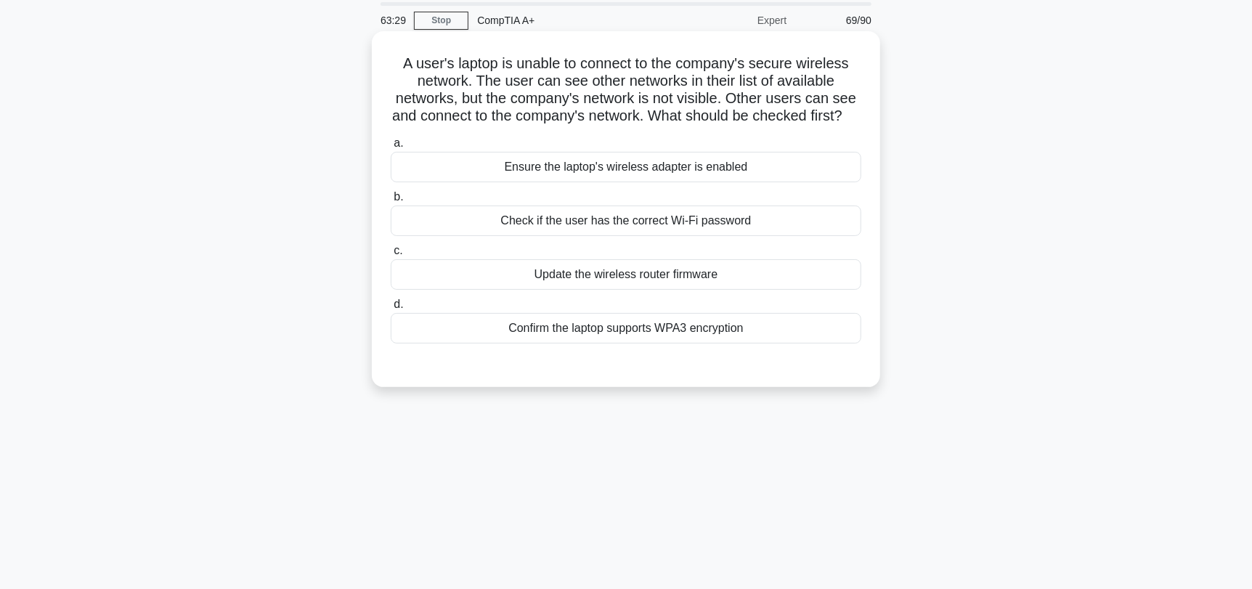
click at [585, 181] on div "Ensure the laptop's wireless adapter is enabled" at bounding box center [626, 167] width 471 height 30
click at [391, 148] on input "a. Ensure the laptop's wireless adapter is enabled" at bounding box center [391, 143] width 0 height 9
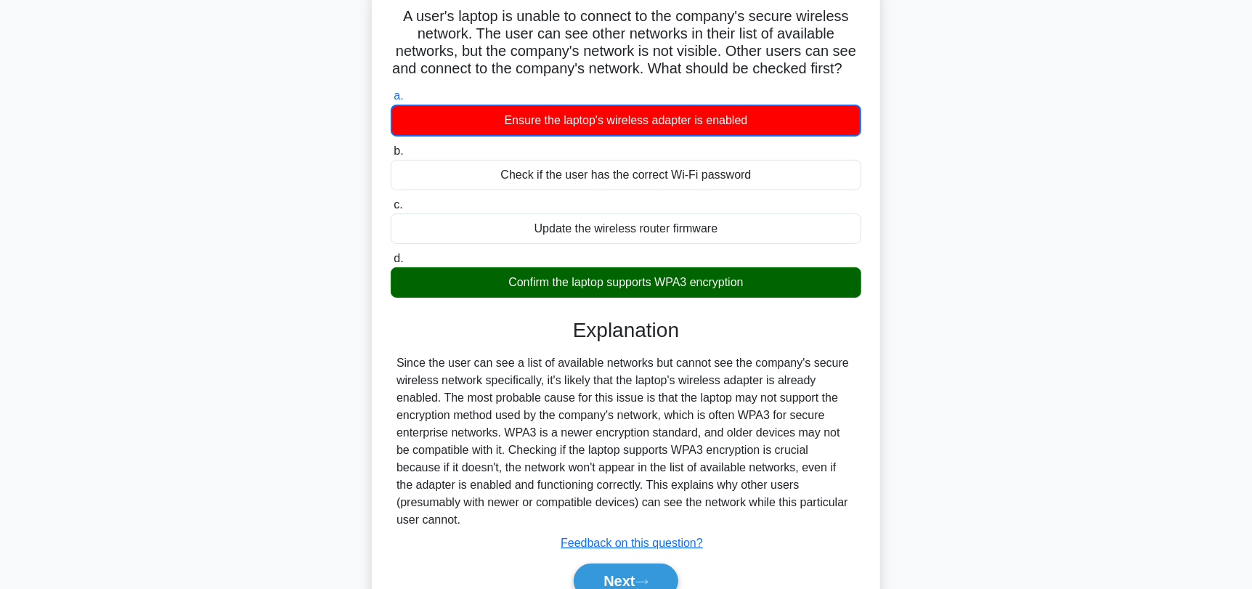
scroll to position [123, 0]
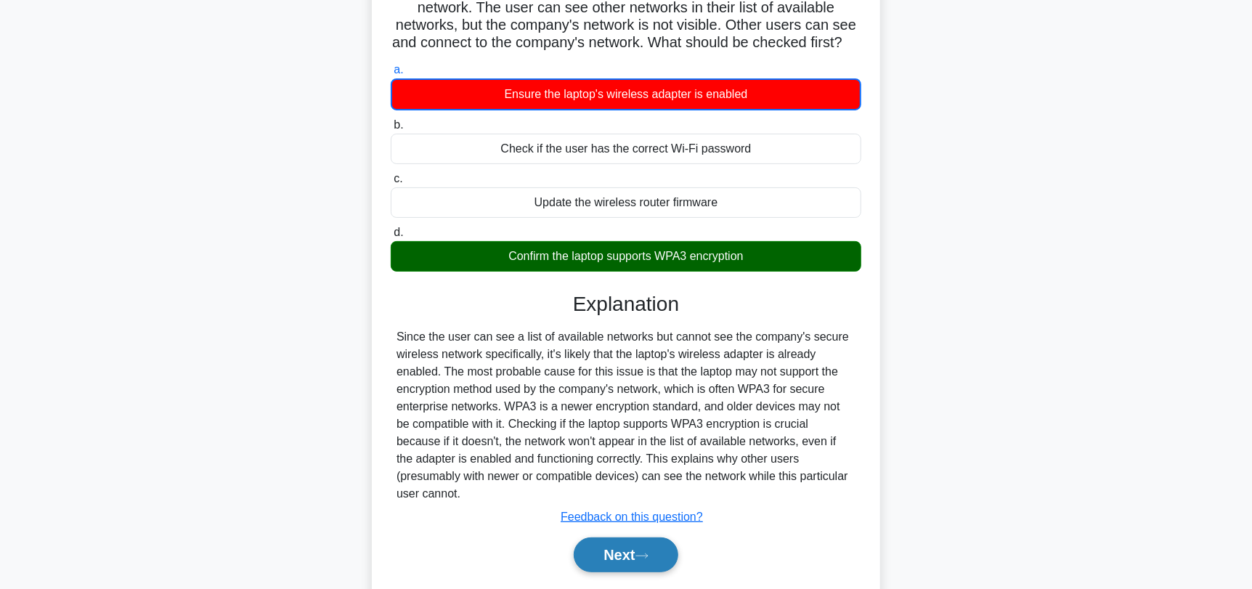
click at [645, 556] on icon at bounding box center [641, 556] width 13 height 8
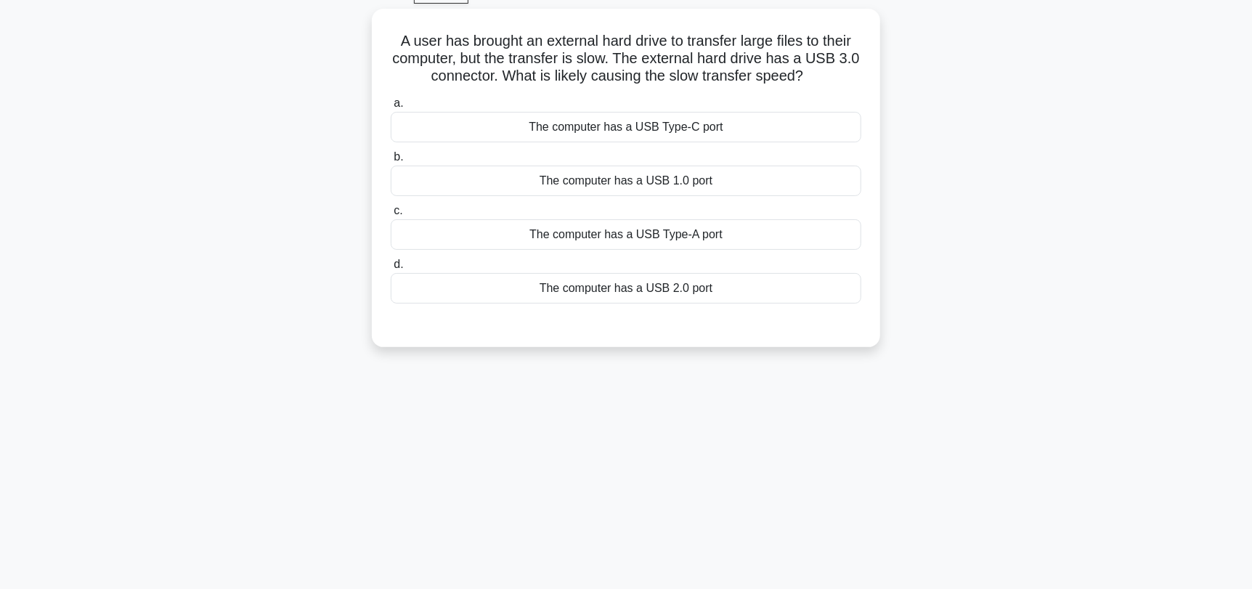
scroll to position [50, 0]
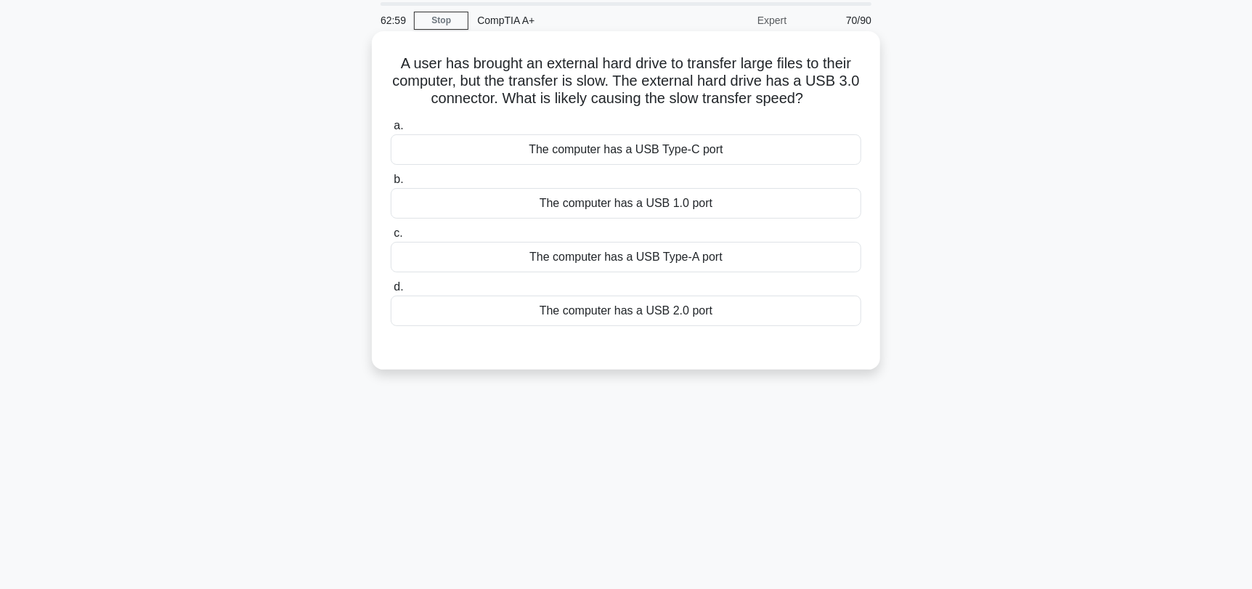
click at [733, 311] on div "The computer has a USB 2.0 port" at bounding box center [626, 311] width 471 height 30
click at [391, 292] on input "d. The computer has a USB 2.0 port" at bounding box center [391, 286] width 0 height 9
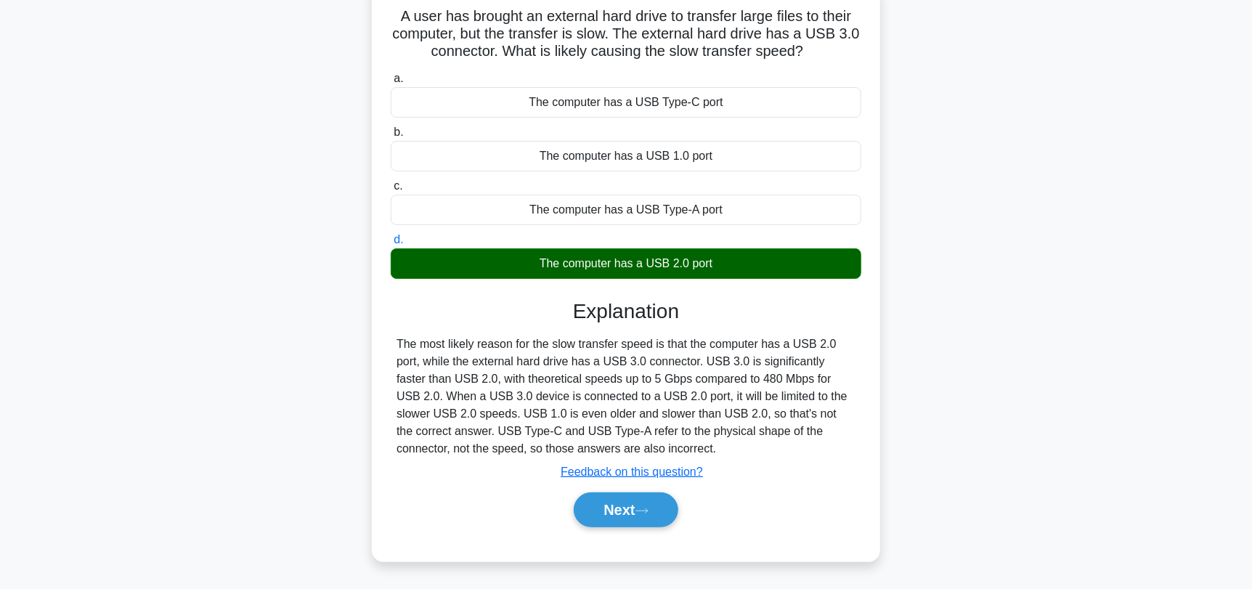
scroll to position [123, 0]
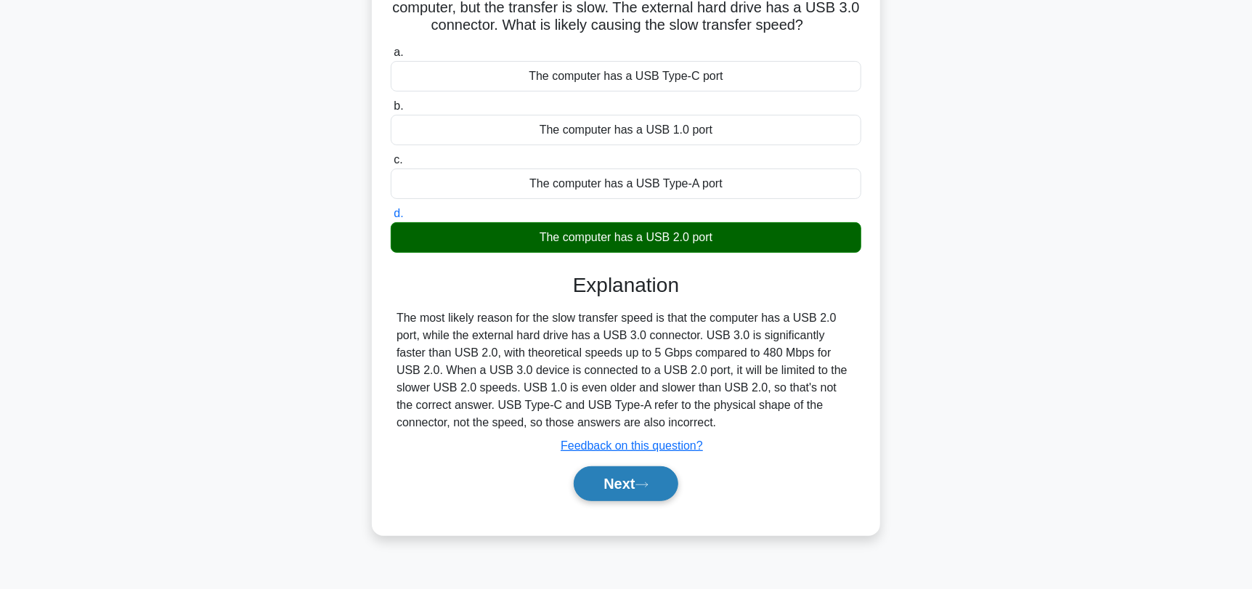
click at [659, 494] on button "Next" at bounding box center [626, 483] width 104 height 35
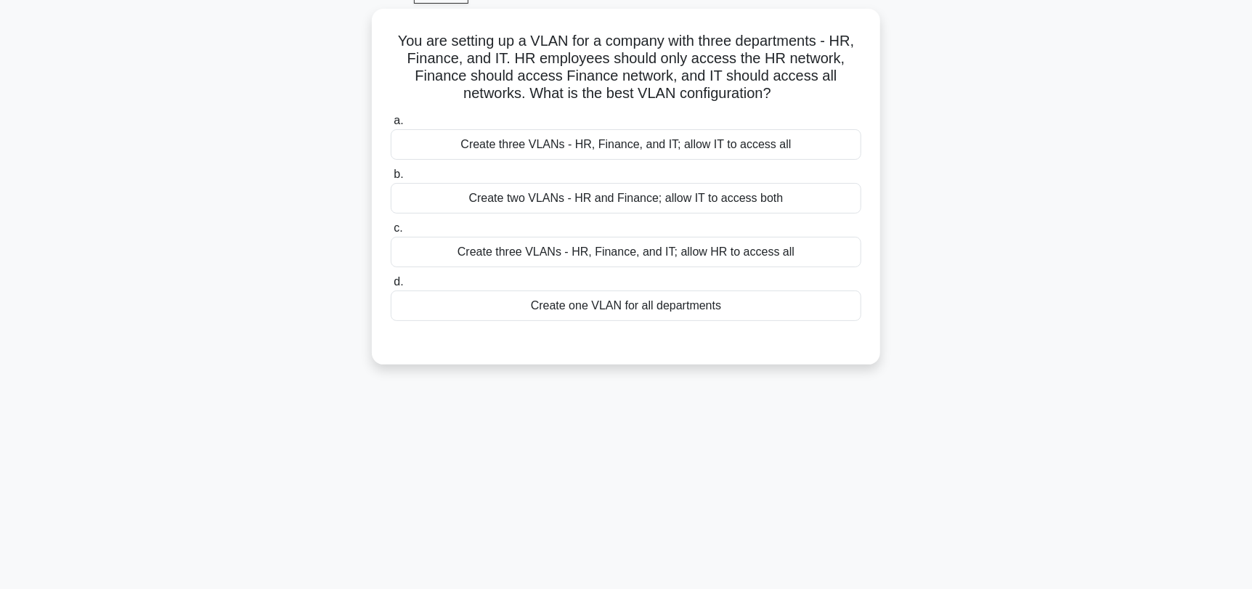
scroll to position [50, 0]
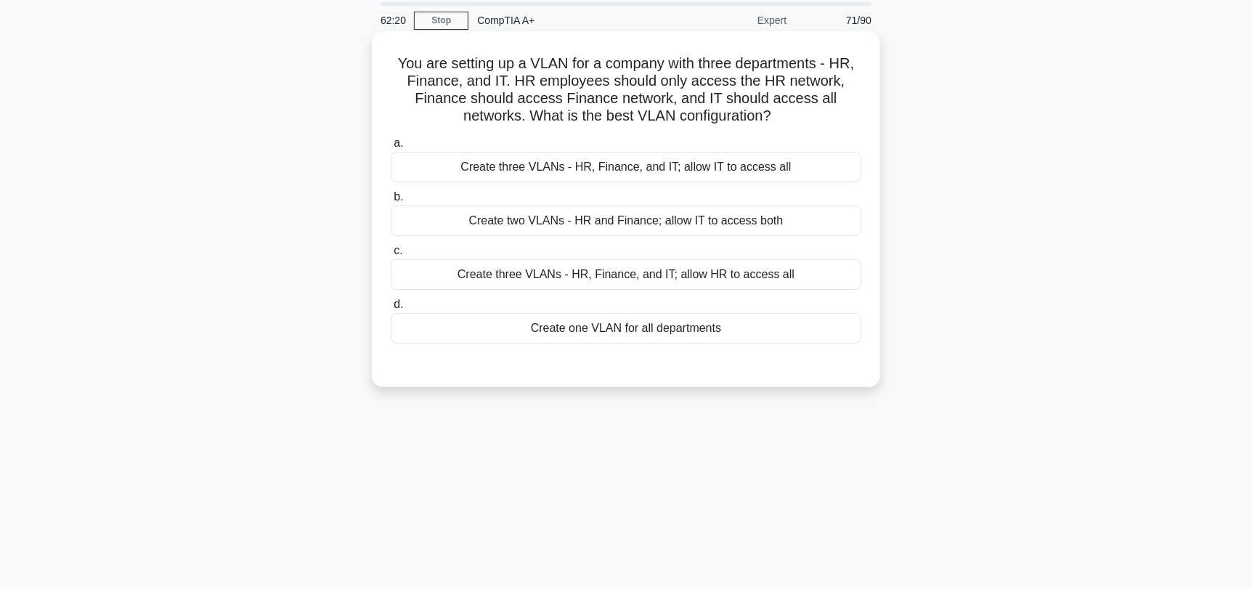
click at [605, 171] on div "Create three VLANs - HR, Finance, and IT; allow IT to access all" at bounding box center [626, 167] width 471 height 30
click at [391, 148] on input "a. Create three VLANs - HR, Finance, and IT; allow IT to access all" at bounding box center [391, 143] width 0 height 9
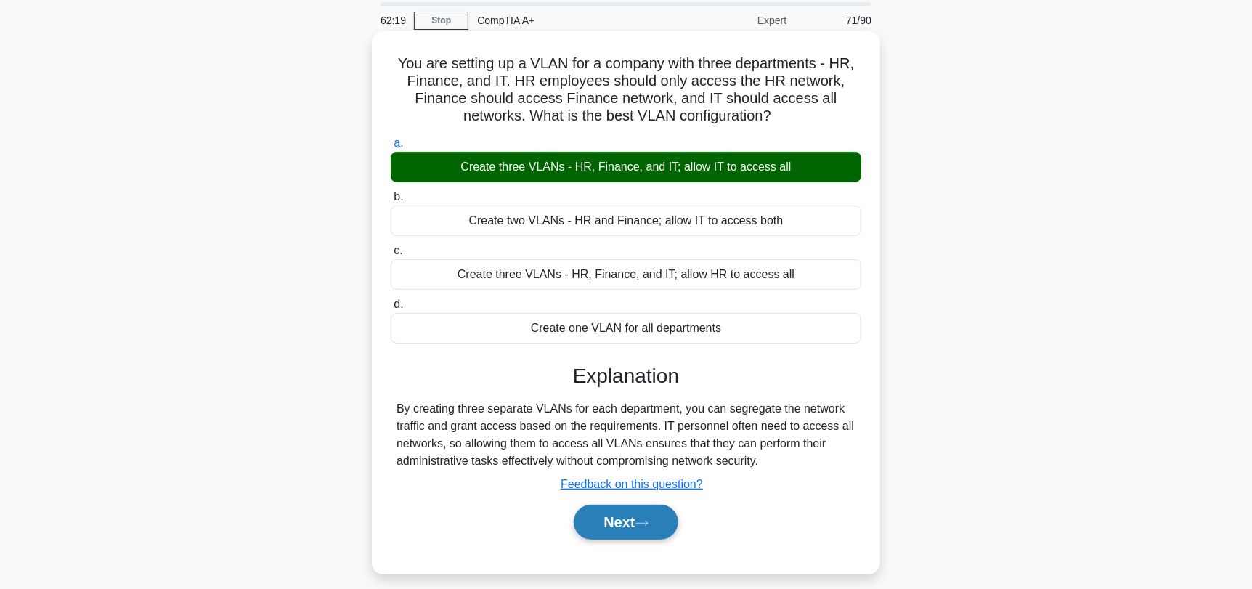
click at [622, 526] on button "Next" at bounding box center [626, 522] width 104 height 35
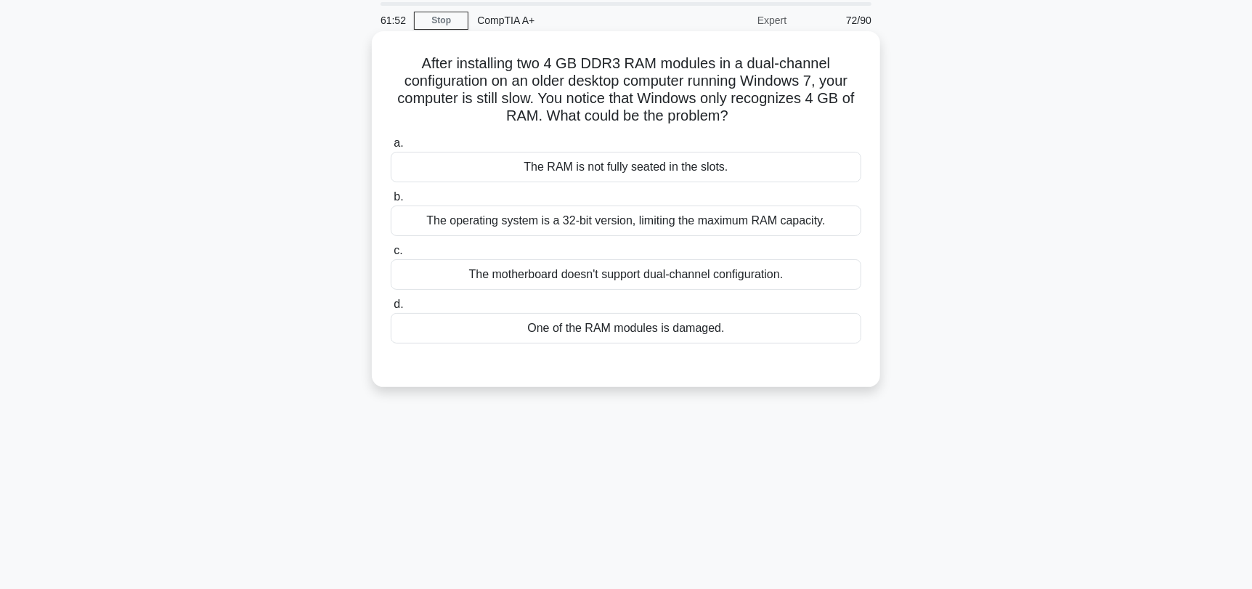
click at [647, 170] on div "The RAM is not fully seated in the slots." at bounding box center [626, 167] width 471 height 30
click at [391, 148] on input "a. The RAM is not fully seated in the slots." at bounding box center [391, 143] width 0 height 9
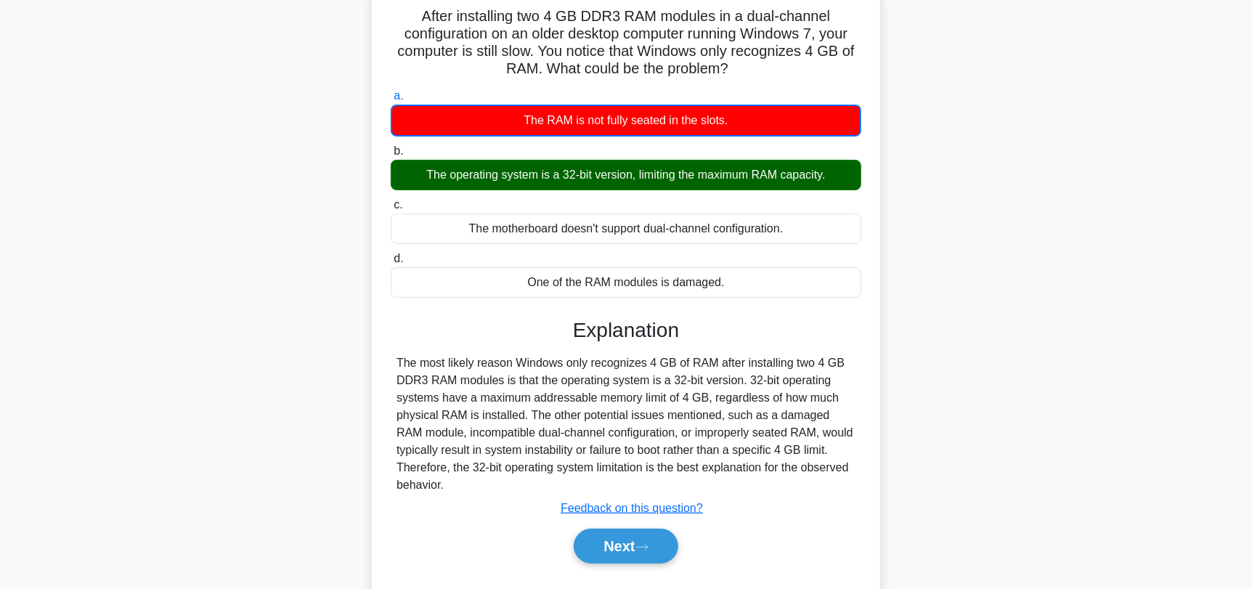
scroll to position [195, 0]
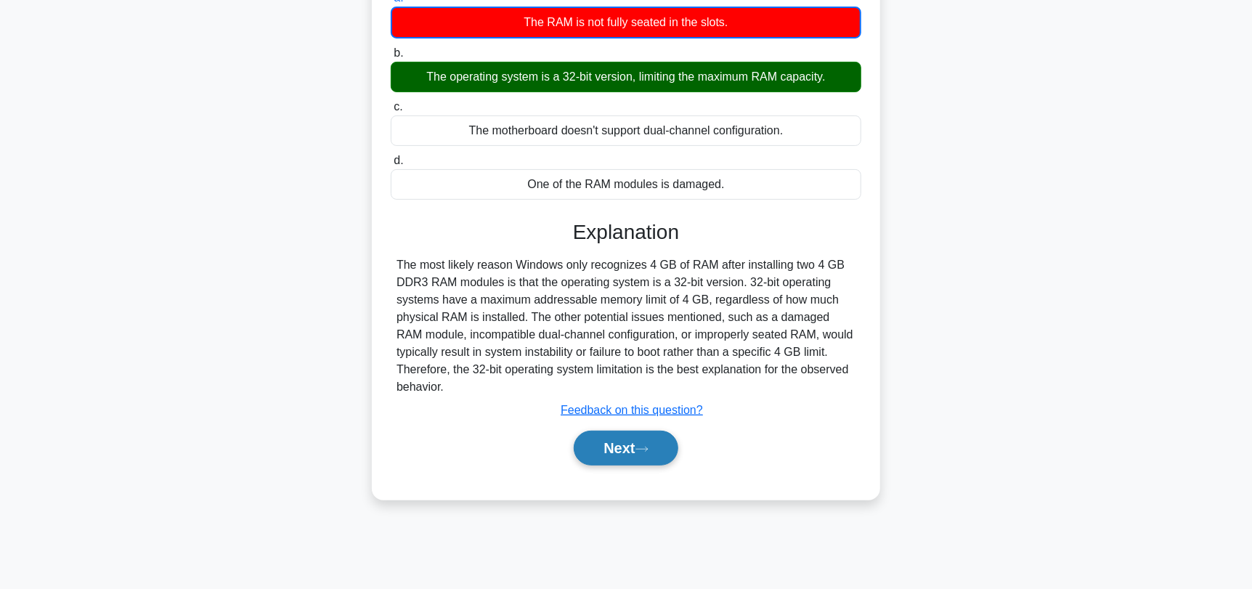
click at [633, 448] on button "Next" at bounding box center [626, 448] width 104 height 35
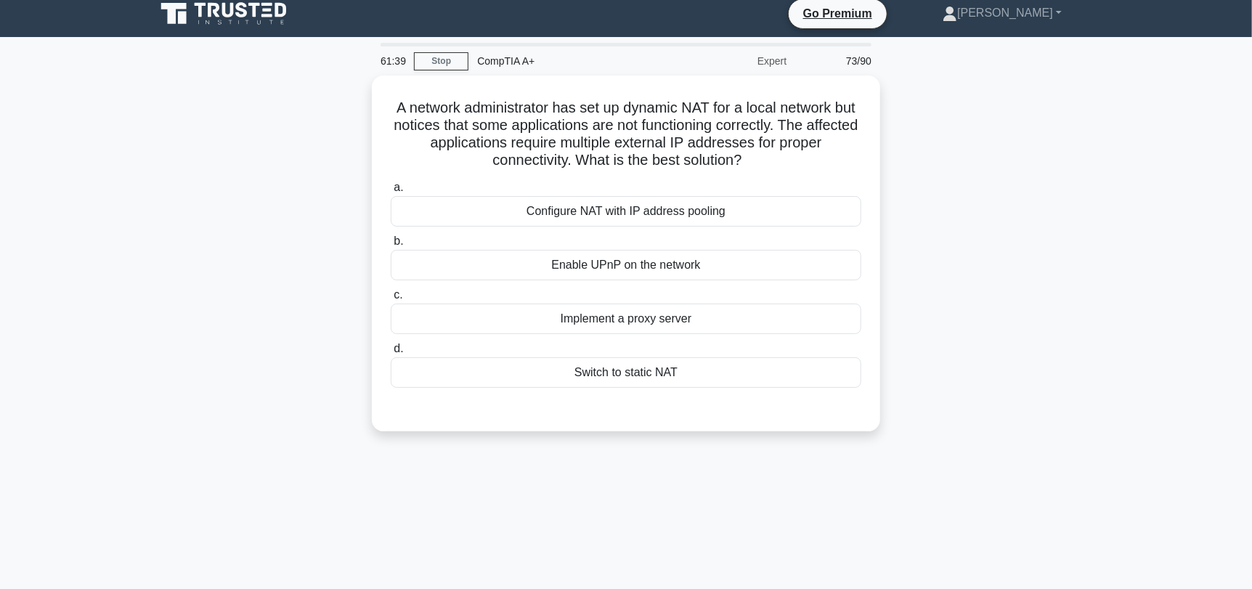
scroll to position [0, 0]
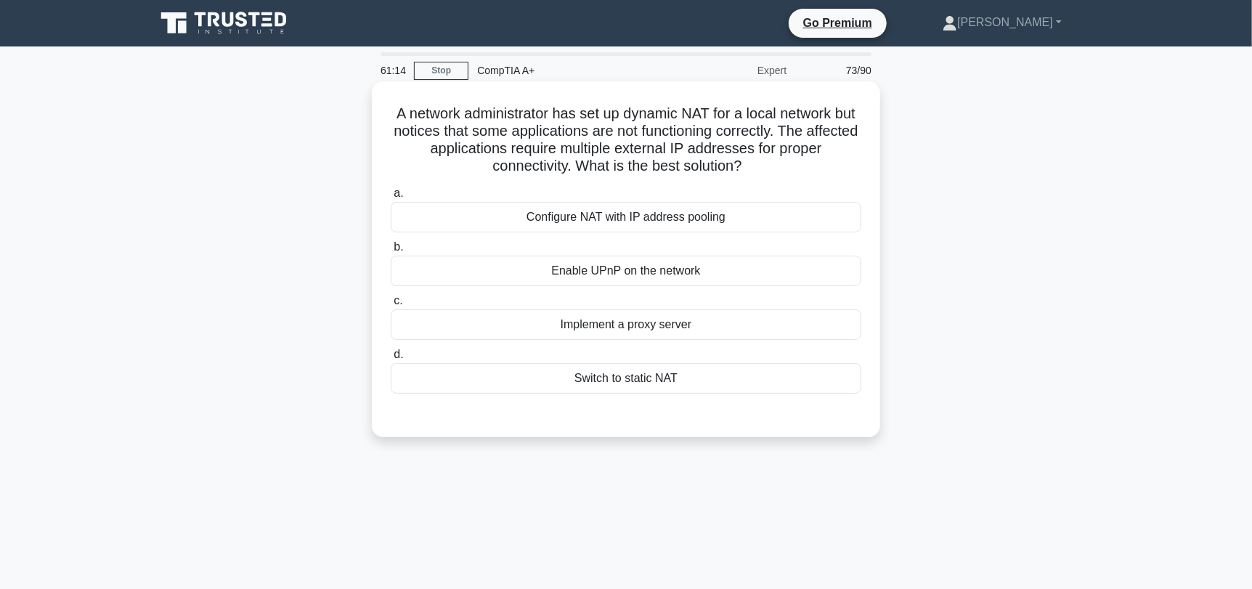
click at [697, 220] on div "Configure NAT with IP address pooling" at bounding box center [626, 217] width 471 height 30
click at [391, 198] on input "a. Configure NAT with IP address pooling" at bounding box center [391, 193] width 0 height 9
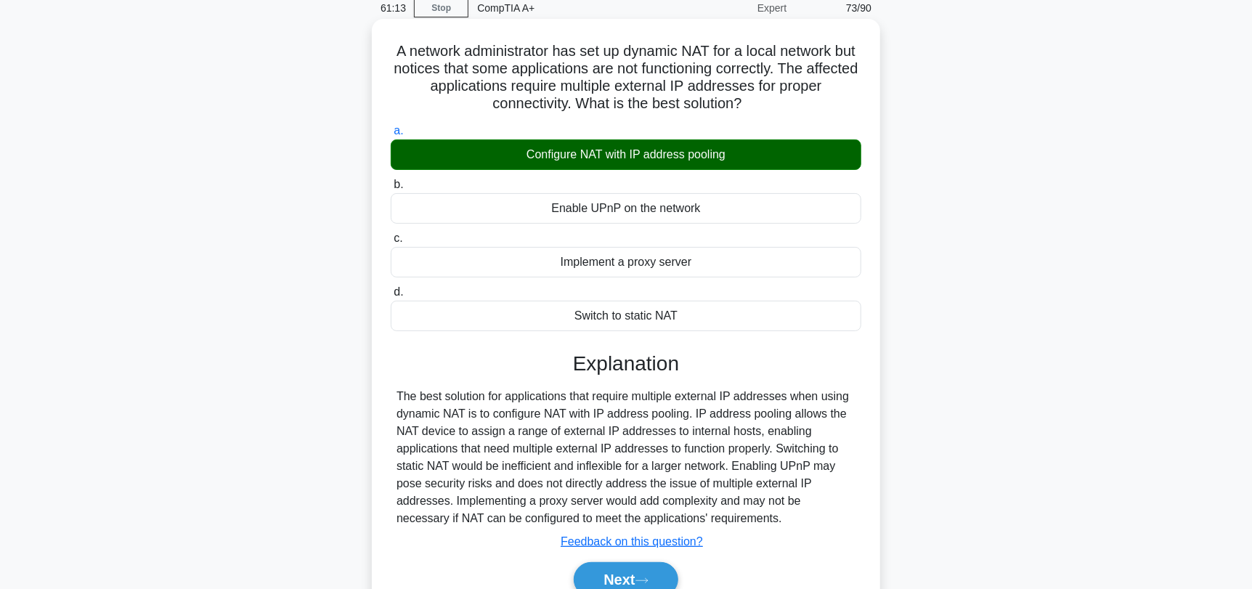
scroll to position [145, 0]
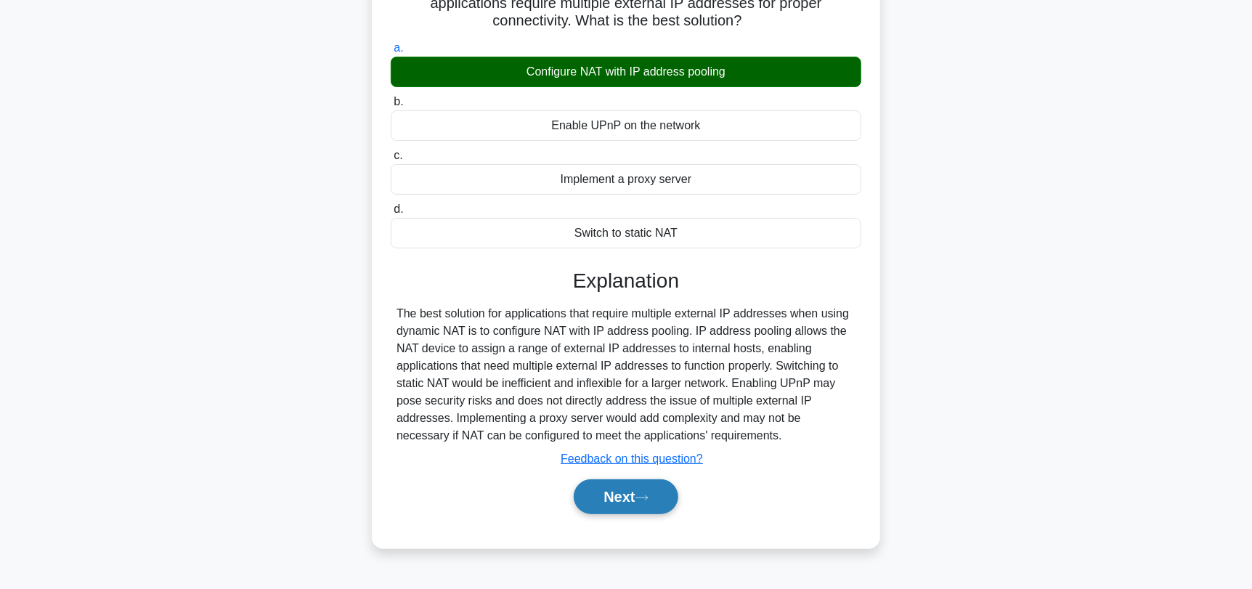
click at [656, 486] on button "Next" at bounding box center [626, 496] width 104 height 35
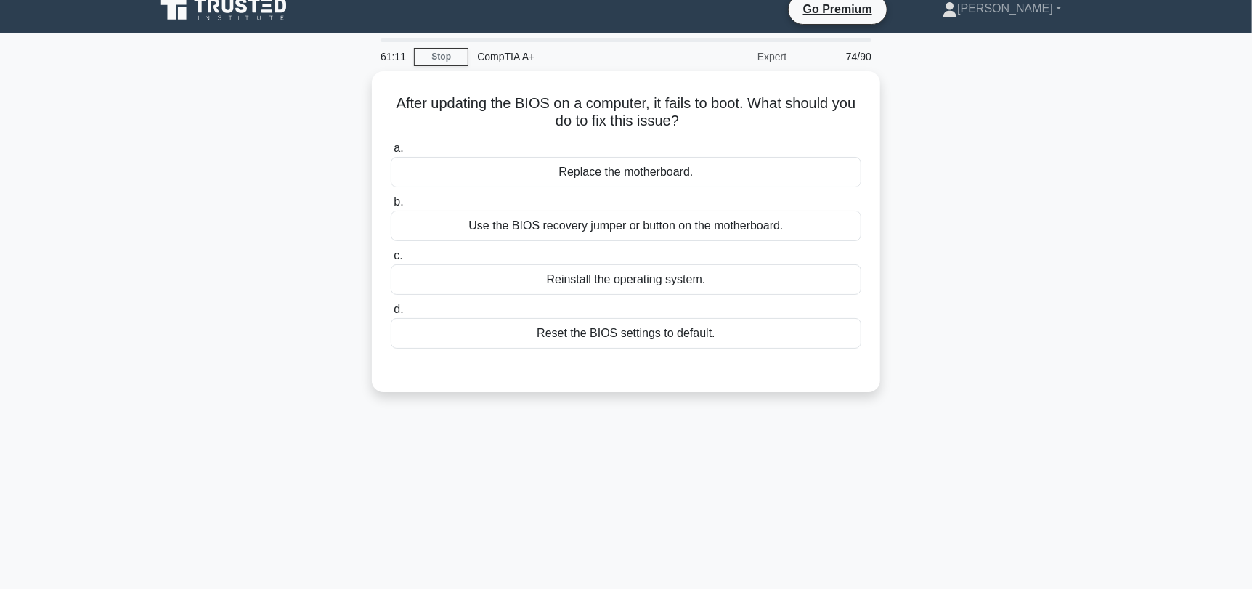
scroll to position [0, 0]
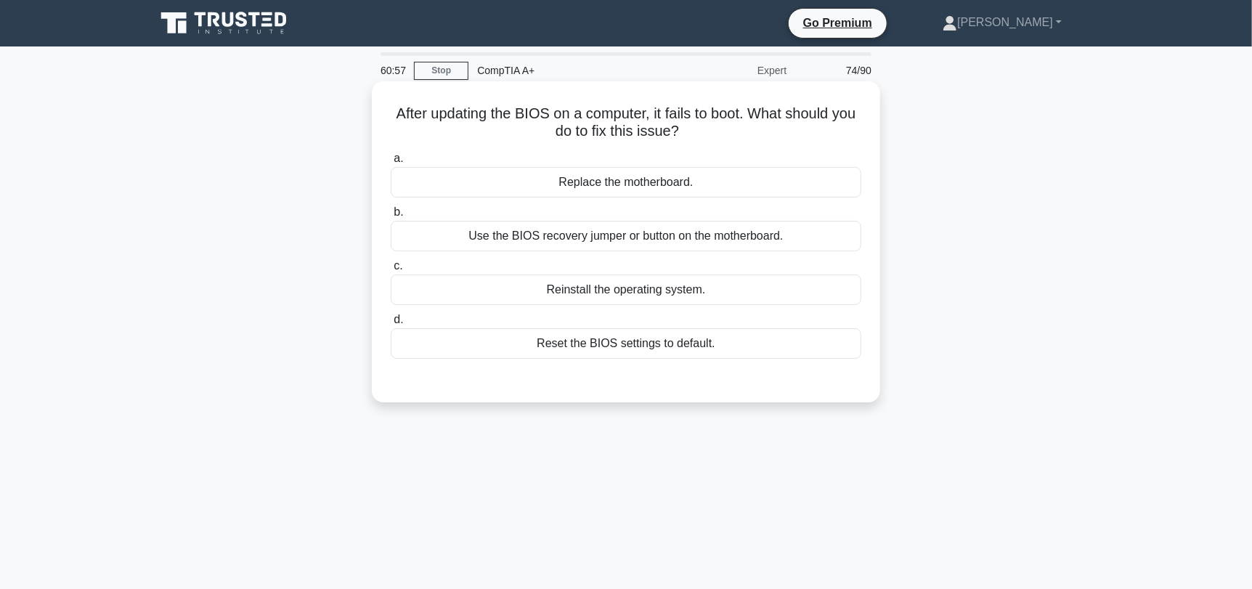
click at [777, 241] on div "Use the BIOS recovery jumper or button on the motherboard." at bounding box center [626, 236] width 471 height 30
click at [391, 217] on input "b. Use the BIOS recovery jumper or button on the motherboard." at bounding box center [391, 212] width 0 height 9
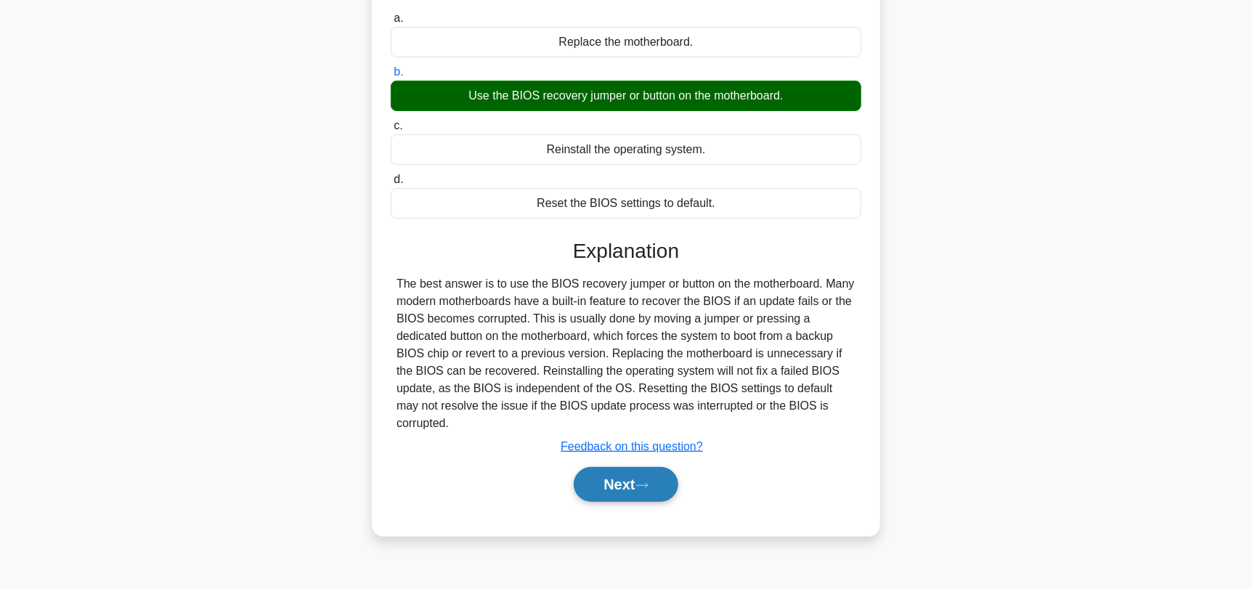
scroll to position [145, 0]
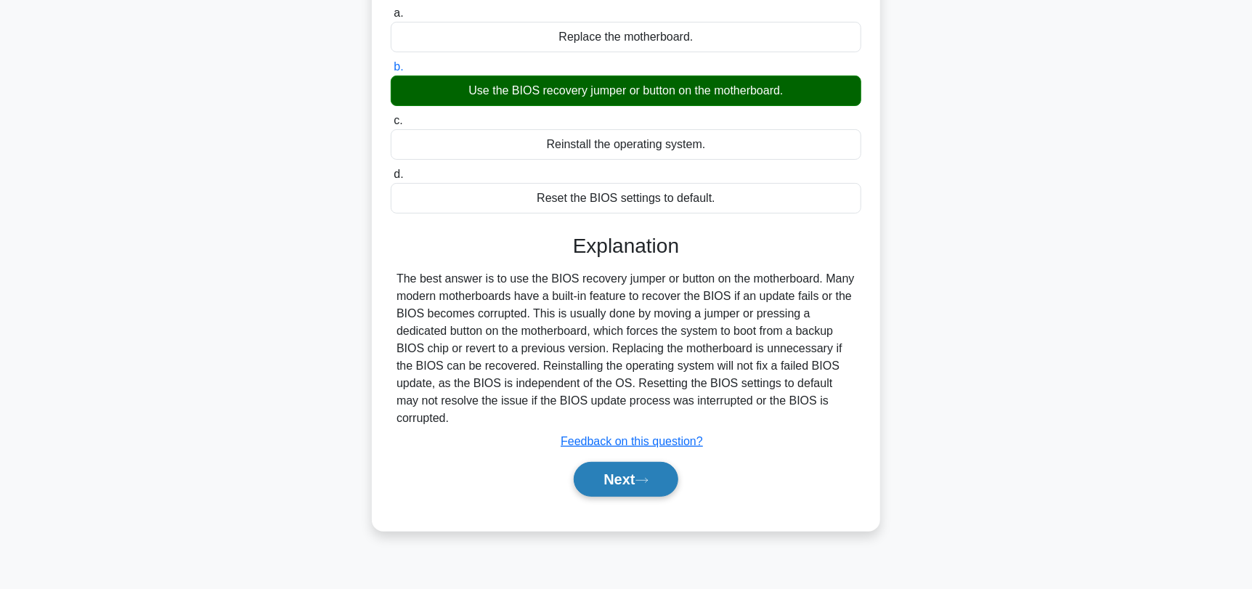
click at [648, 476] on icon at bounding box center [641, 480] width 13 height 8
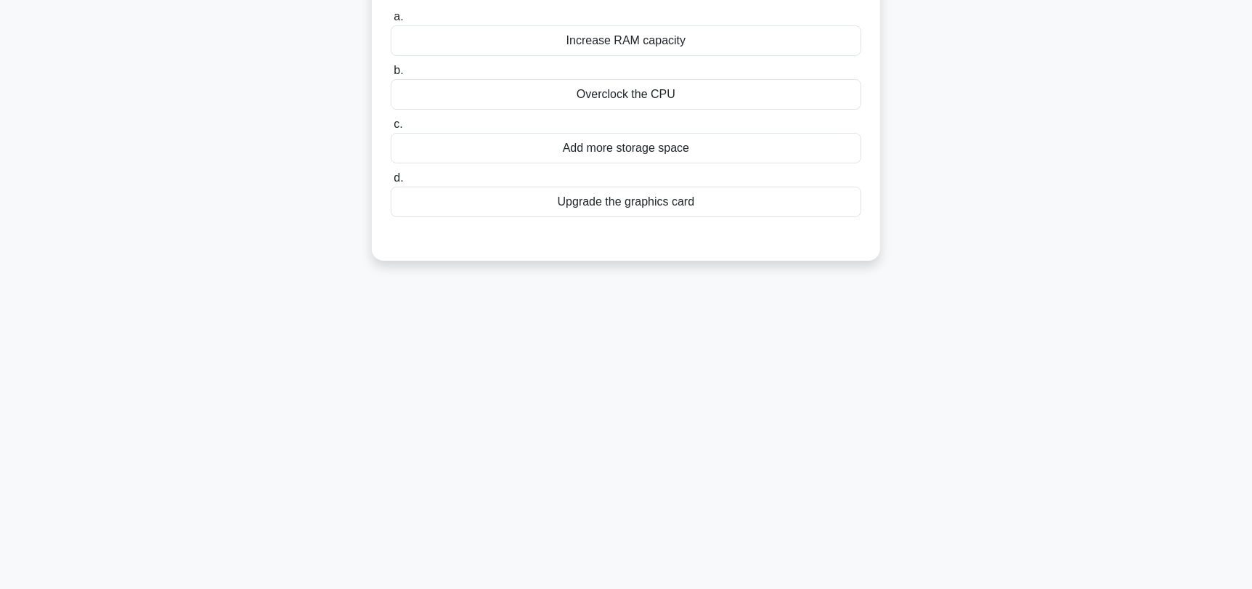
scroll to position [72, 0]
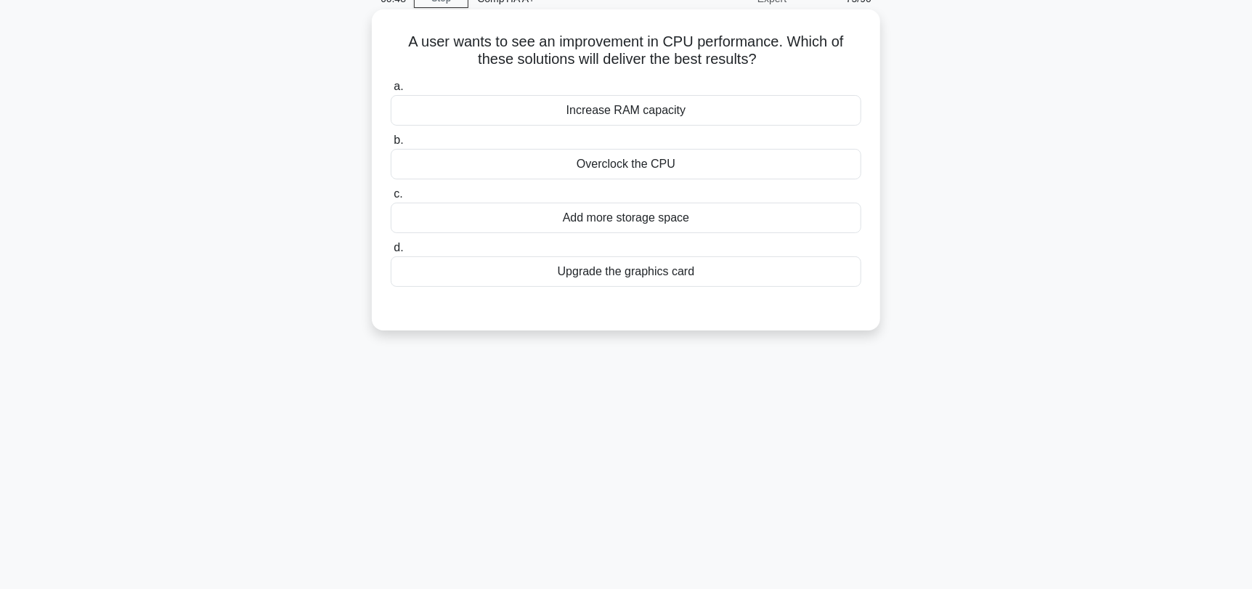
click at [744, 165] on div "Overclock the CPU" at bounding box center [626, 164] width 471 height 30
click at [391, 145] on input "b. Overclock the CPU" at bounding box center [391, 140] width 0 height 9
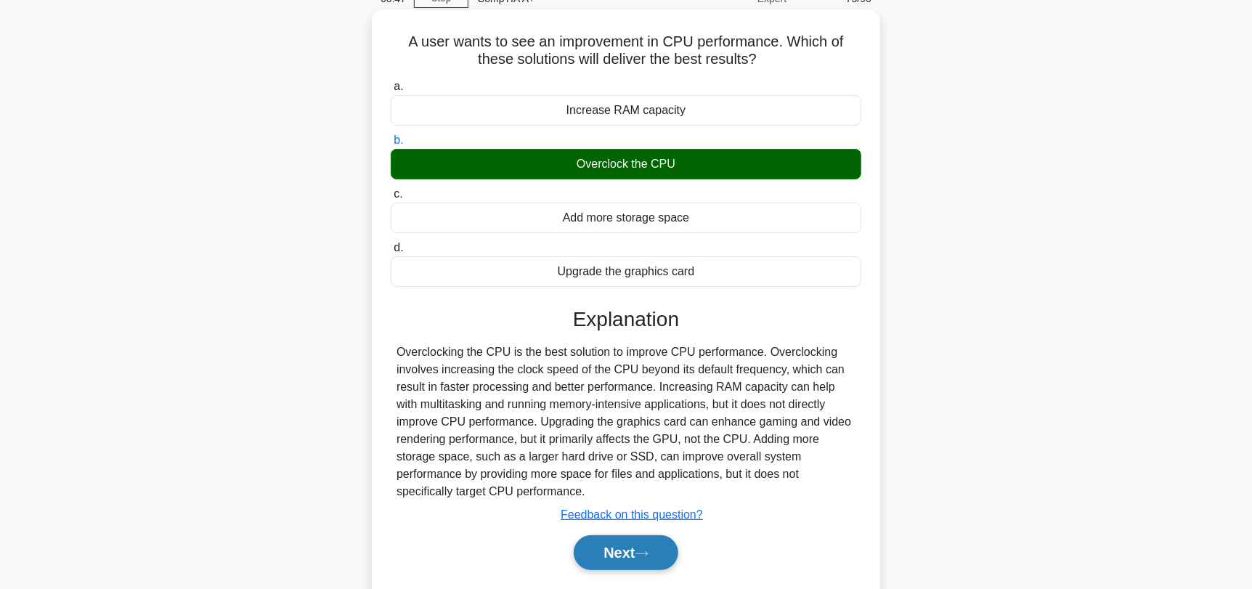
click at [608, 535] on button "Next" at bounding box center [626, 552] width 104 height 35
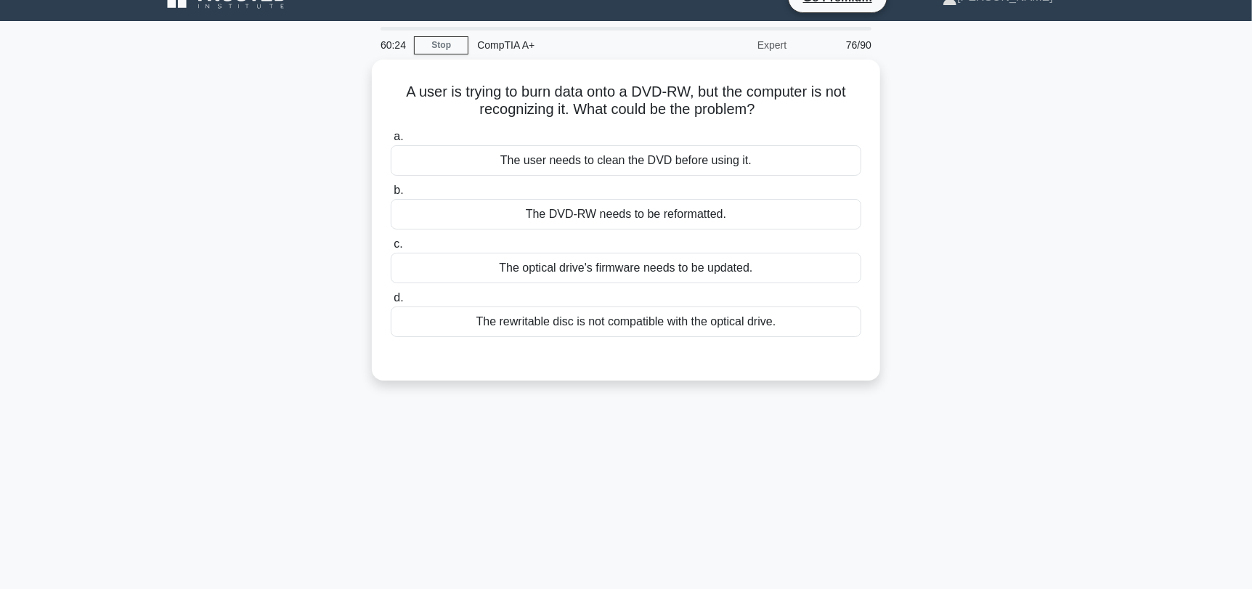
scroll to position [0, 0]
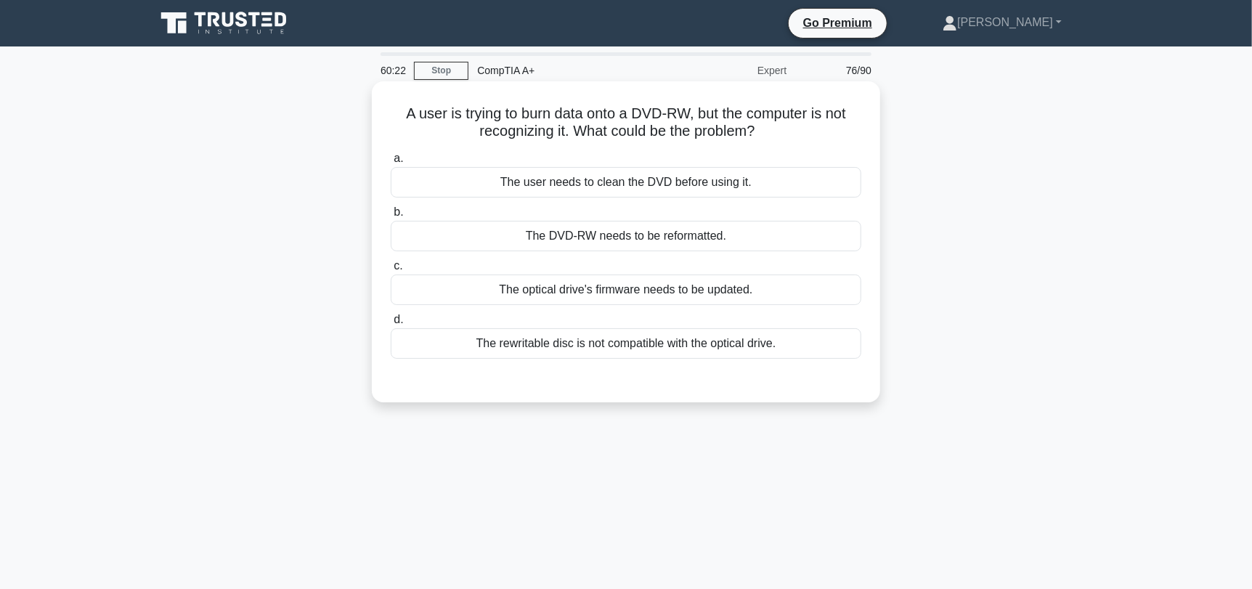
click at [814, 242] on div "The DVD-RW needs to be reformatted." at bounding box center [626, 236] width 471 height 30
click at [391, 217] on input "b. The DVD-RW needs to be reformatted." at bounding box center [391, 212] width 0 height 9
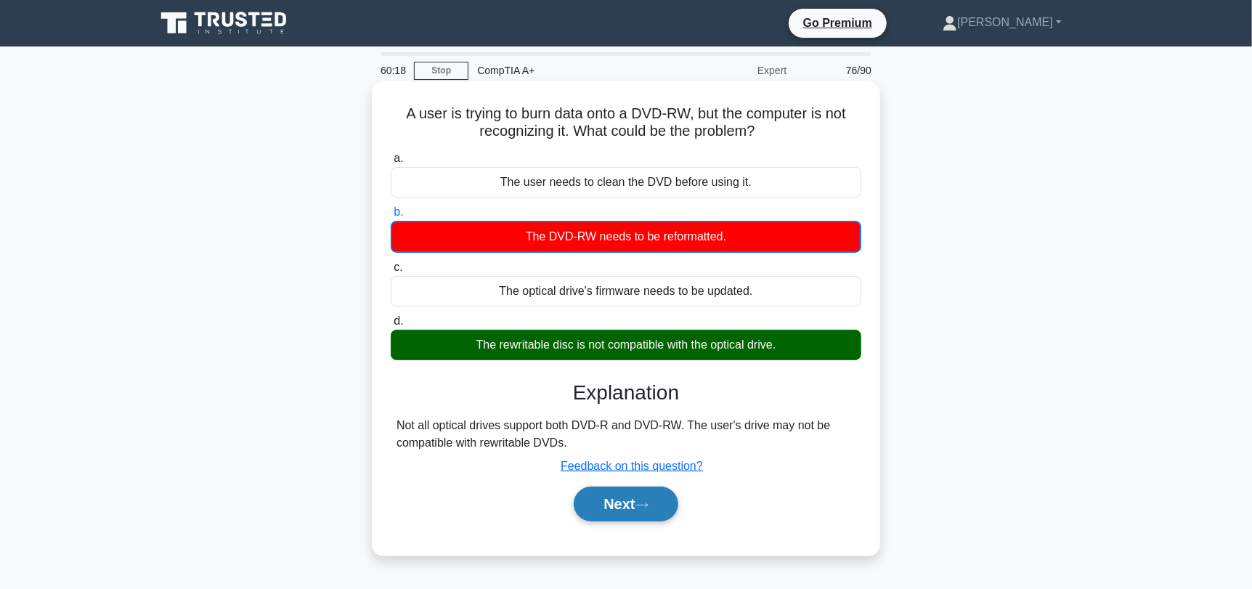
click at [645, 506] on icon at bounding box center [641, 505] width 13 height 8
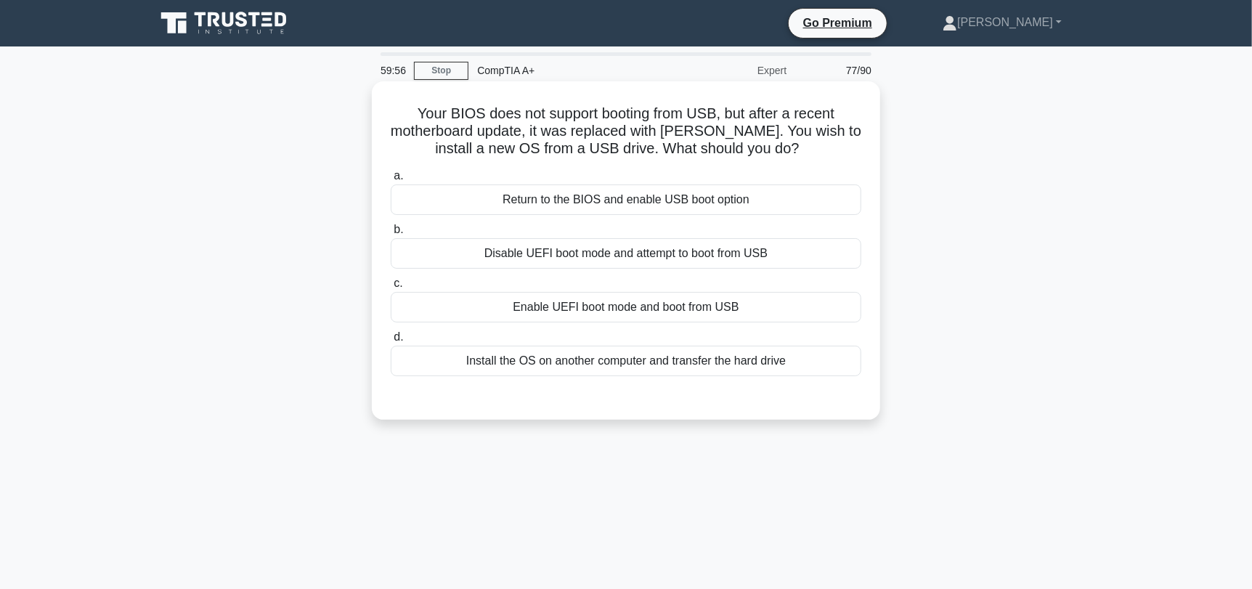
click at [737, 316] on div "Enable UEFI boot mode and boot from USB" at bounding box center [626, 307] width 471 height 30
click at [391, 288] on input "c. Enable UEFI boot mode and boot from USB" at bounding box center [391, 283] width 0 height 9
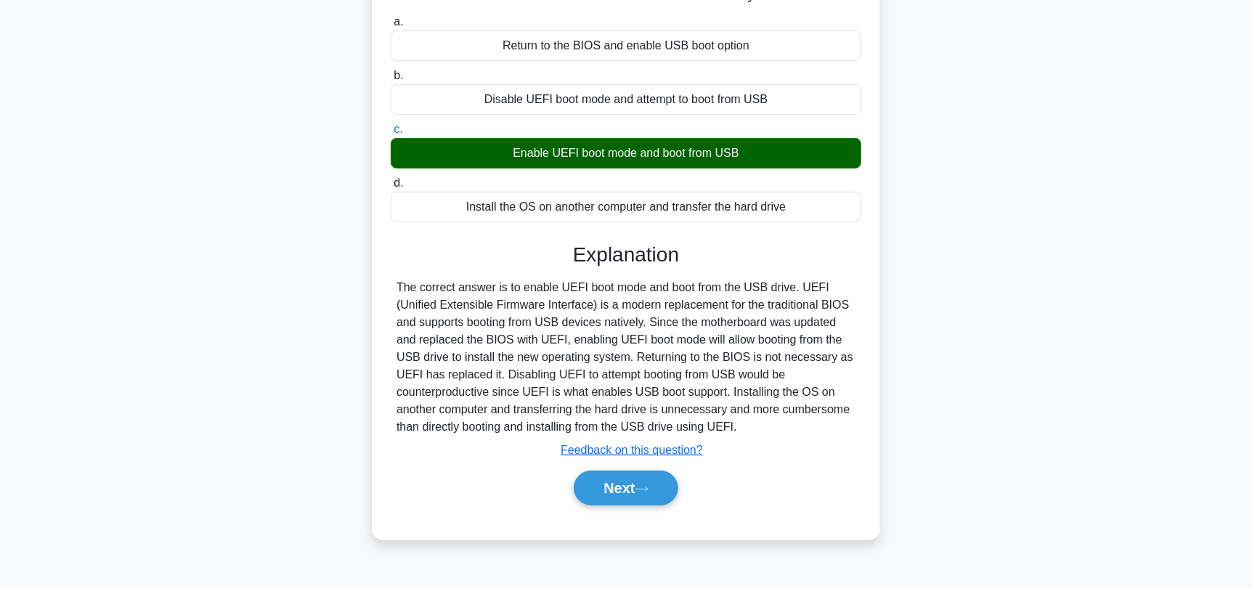
scroll to position [195, 0]
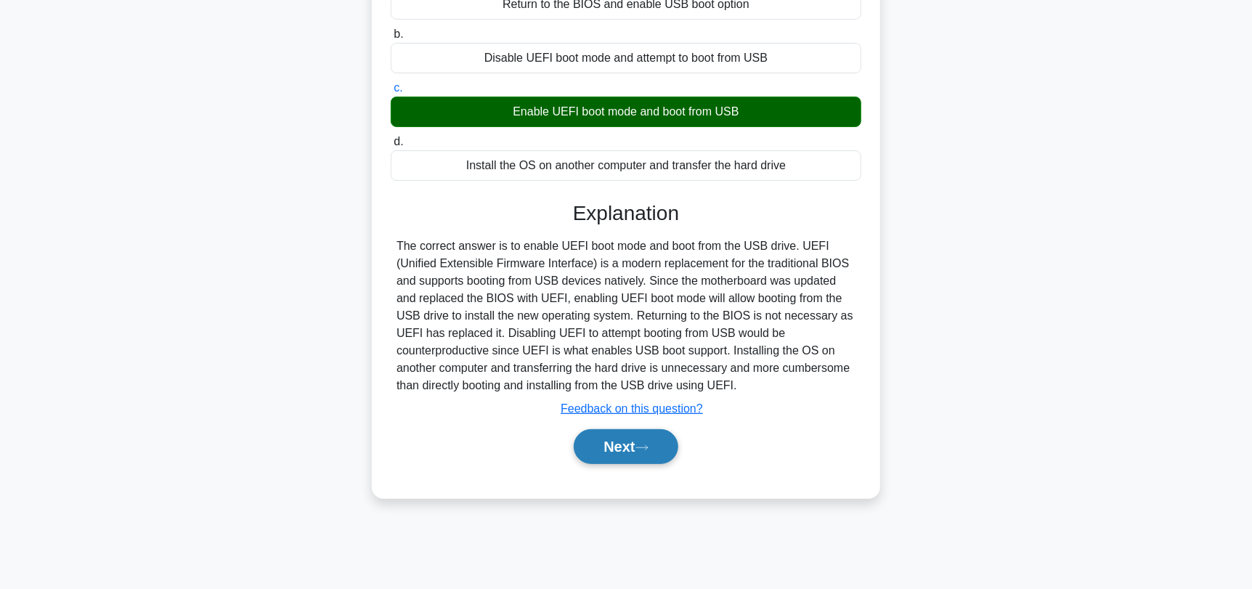
click at [638, 461] on button "Next" at bounding box center [626, 446] width 104 height 35
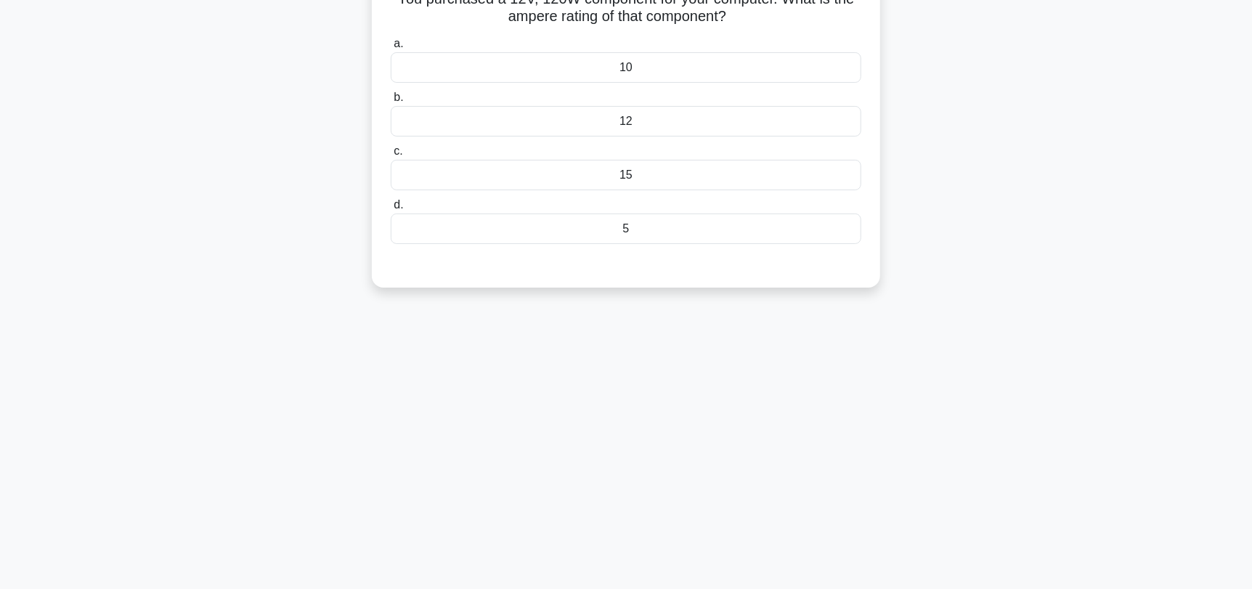
scroll to position [0, 0]
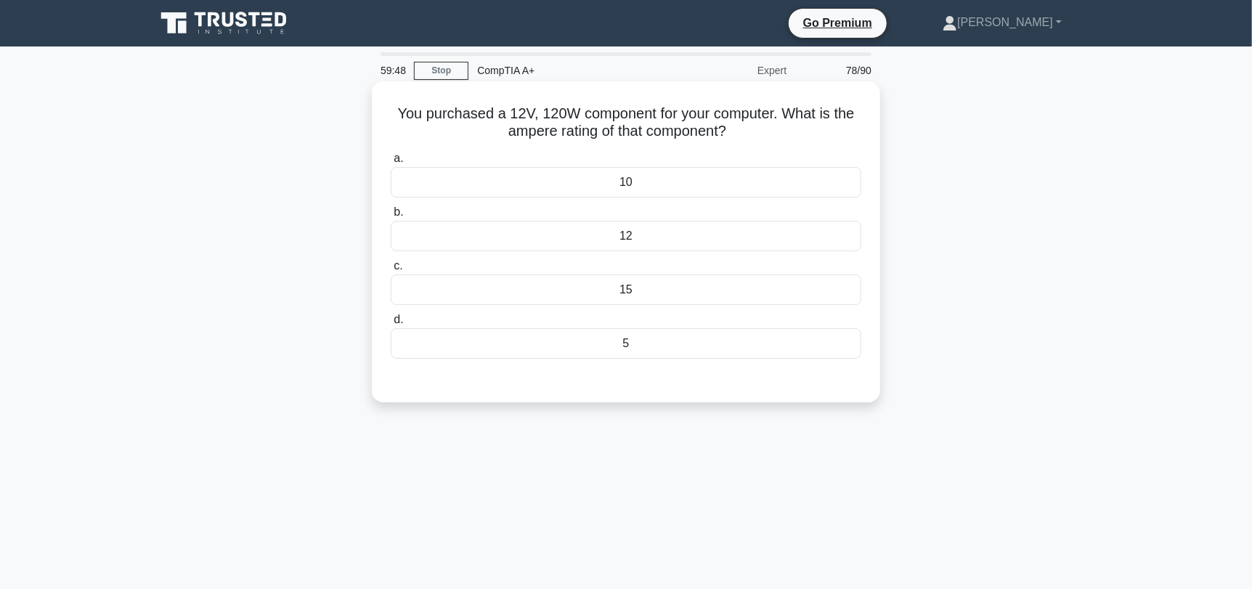
click at [713, 179] on div "10" at bounding box center [626, 182] width 471 height 30
click at [391, 163] on input "a. 10" at bounding box center [391, 158] width 0 height 9
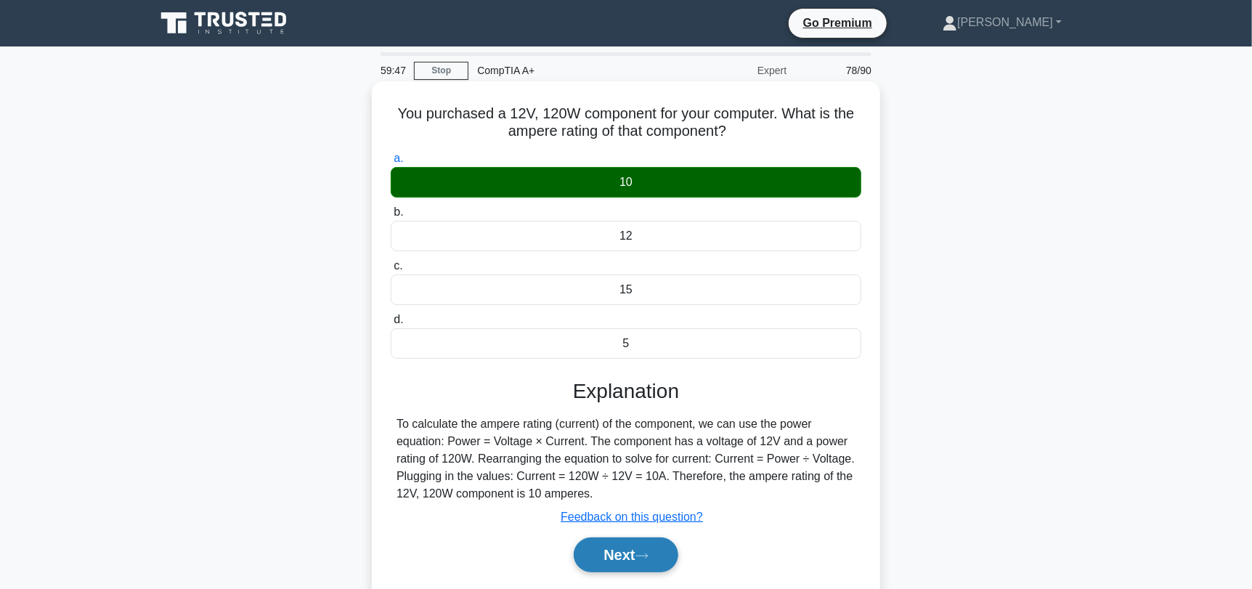
click at [611, 562] on button "Next" at bounding box center [626, 554] width 104 height 35
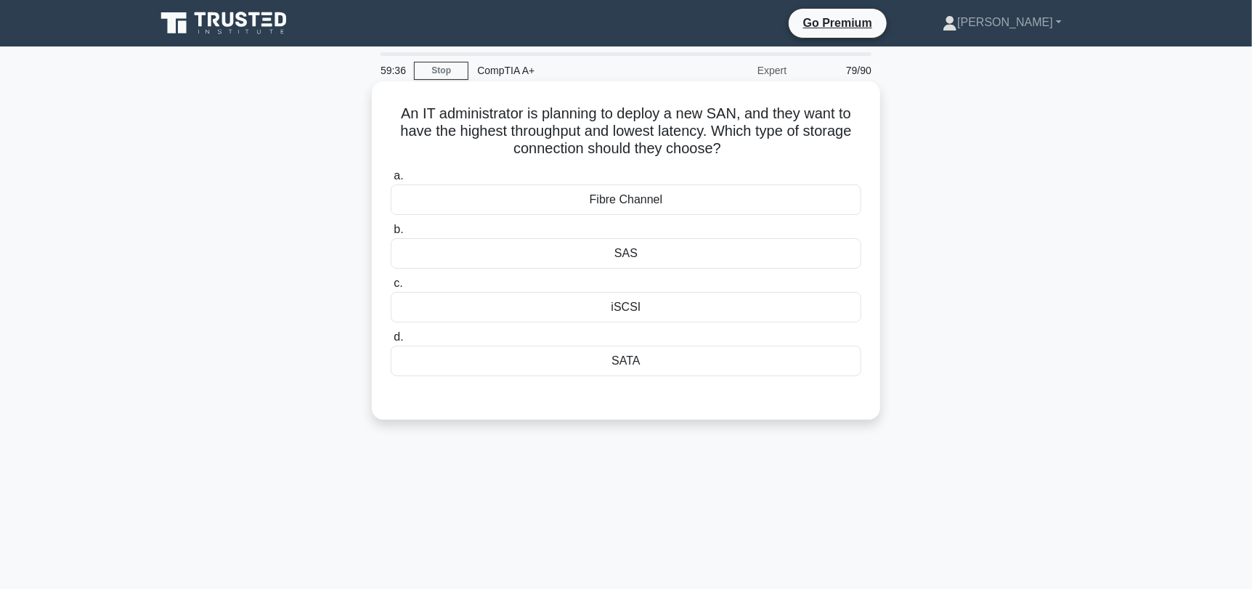
click at [801, 203] on div "Fibre Channel" at bounding box center [626, 199] width 471 height 30
click at [391, 181] on input "a. Fibre Channel" at bounding box center [391, 175] width 0 height 9
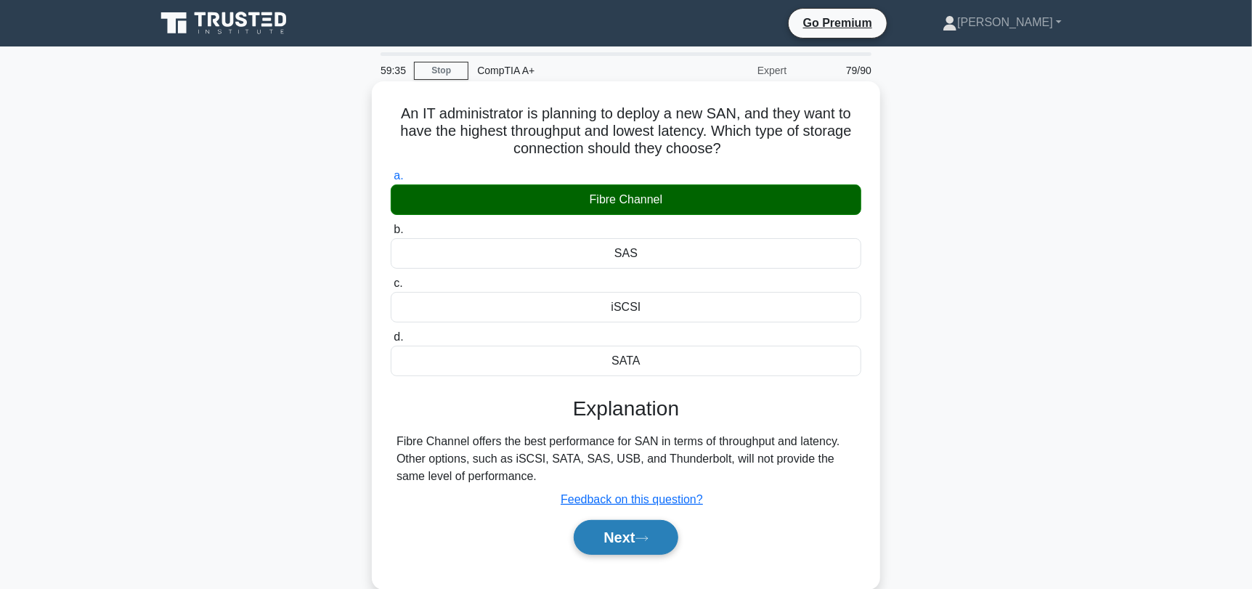
click at [617, 543] on button "Next" at bounding box center [626, 537] width 104 height 35
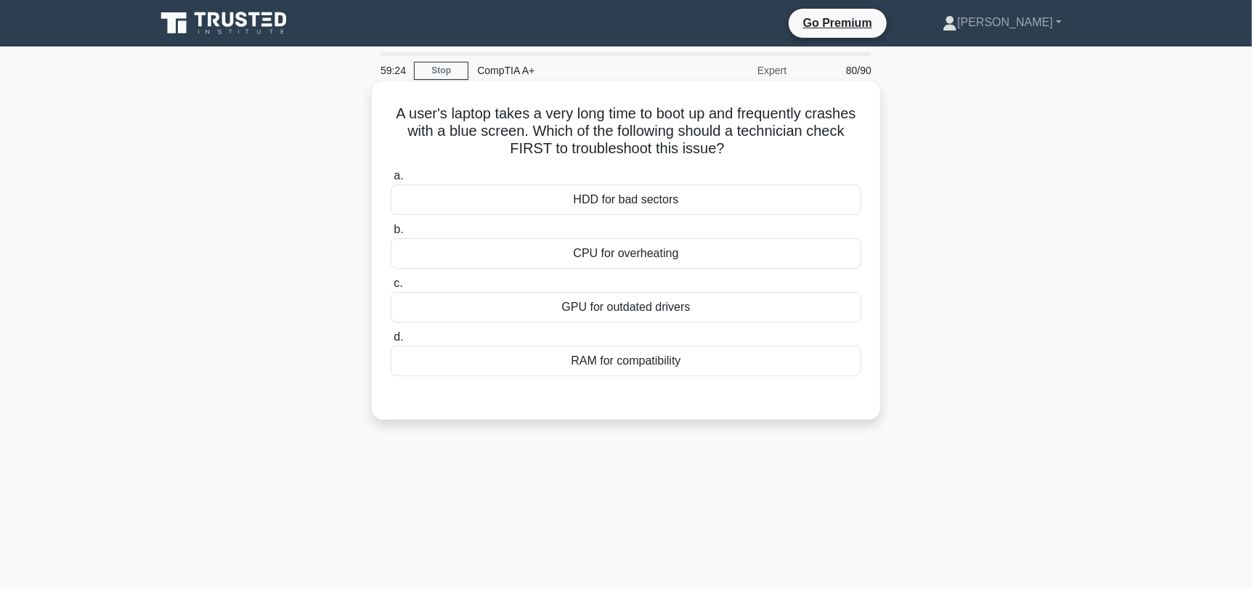
click at [767, 262] on div "CPU for overheating" at bounding box center [626, 253] width 471 height 30
click at [391, 235] on input "b. CPU for overheating" at bounding box center [391, 229] width 0 height 9
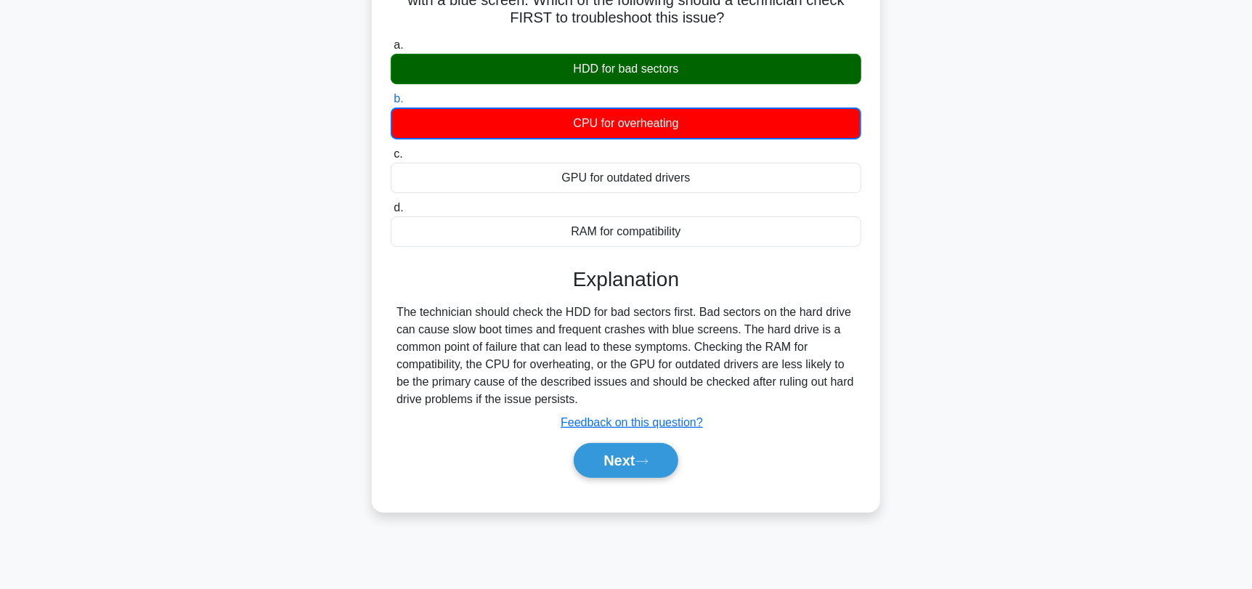
scroll to position [145, 0]
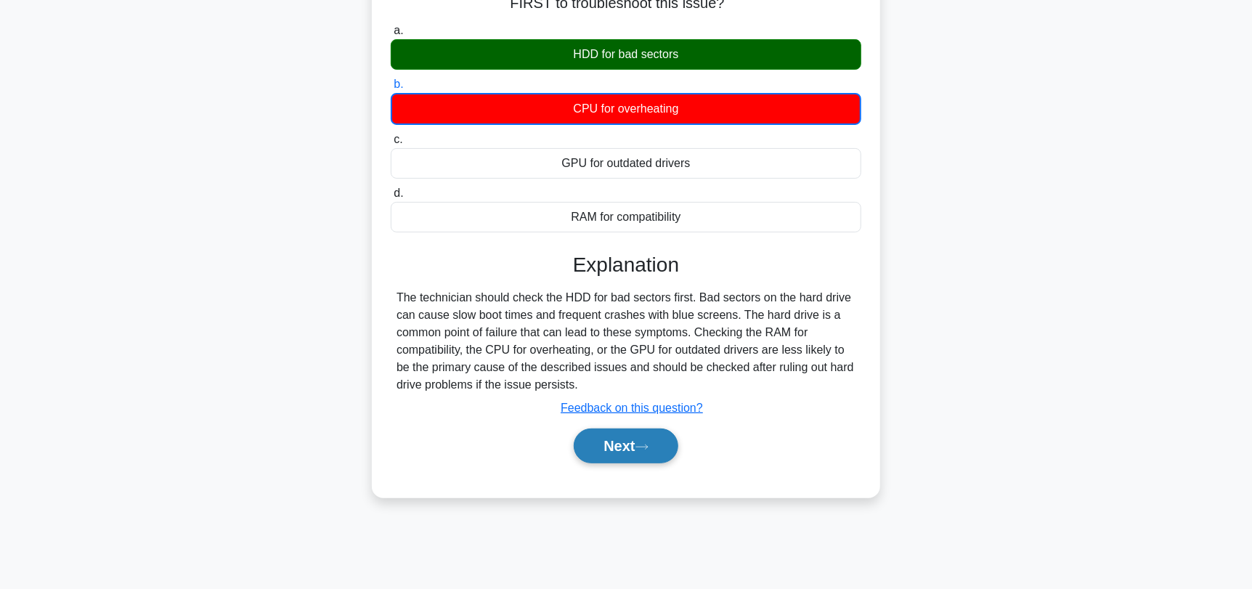
click at [654, 450] on button "Next" at bounding box center [626, 445] width 104 height 35
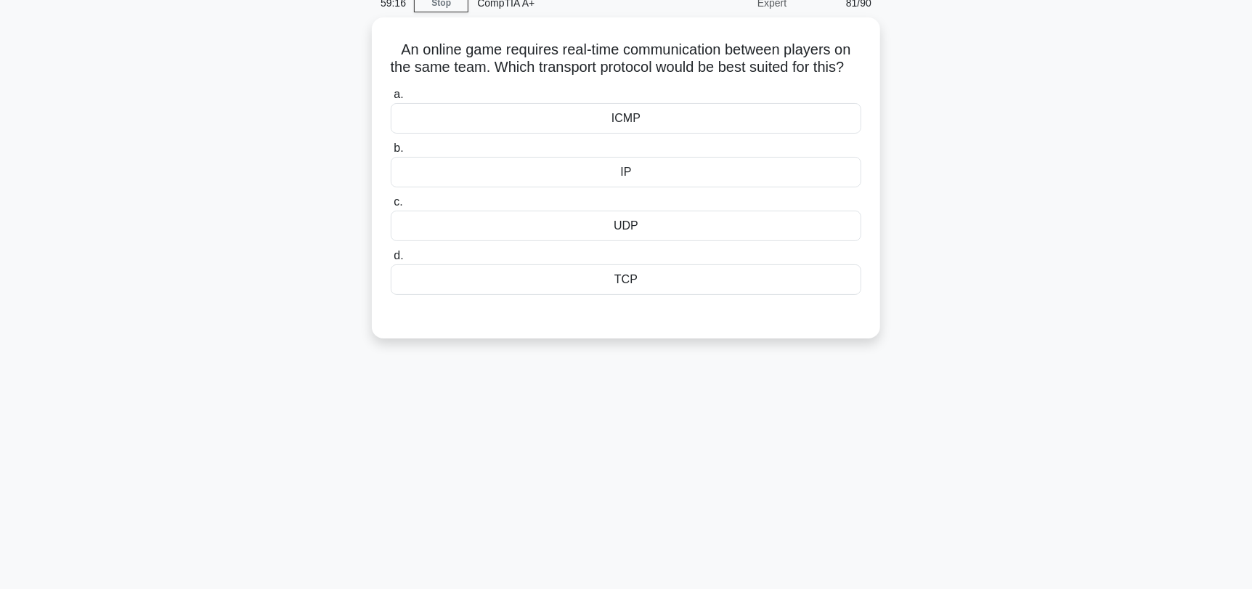
scroll to position [0, 0]
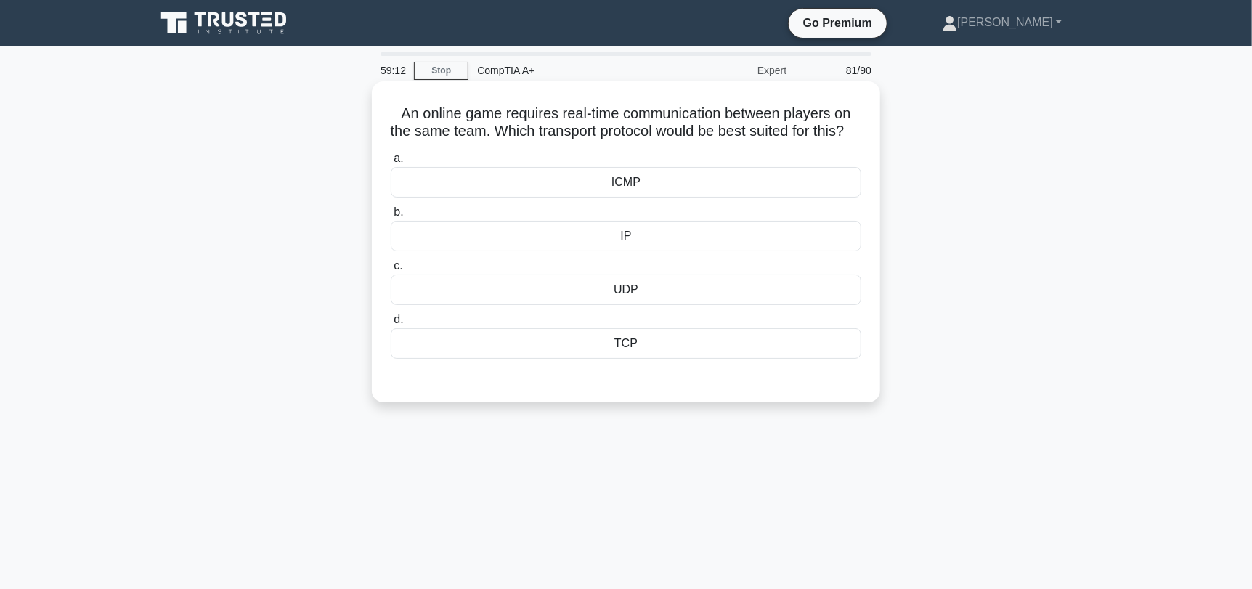
click at [680, 299] on div "UDP" at bounding box center [626, 289] width 471 height 30
click at [391, 271] on input "c. UDP" at bounding box center [391, 265] width 0 height 9
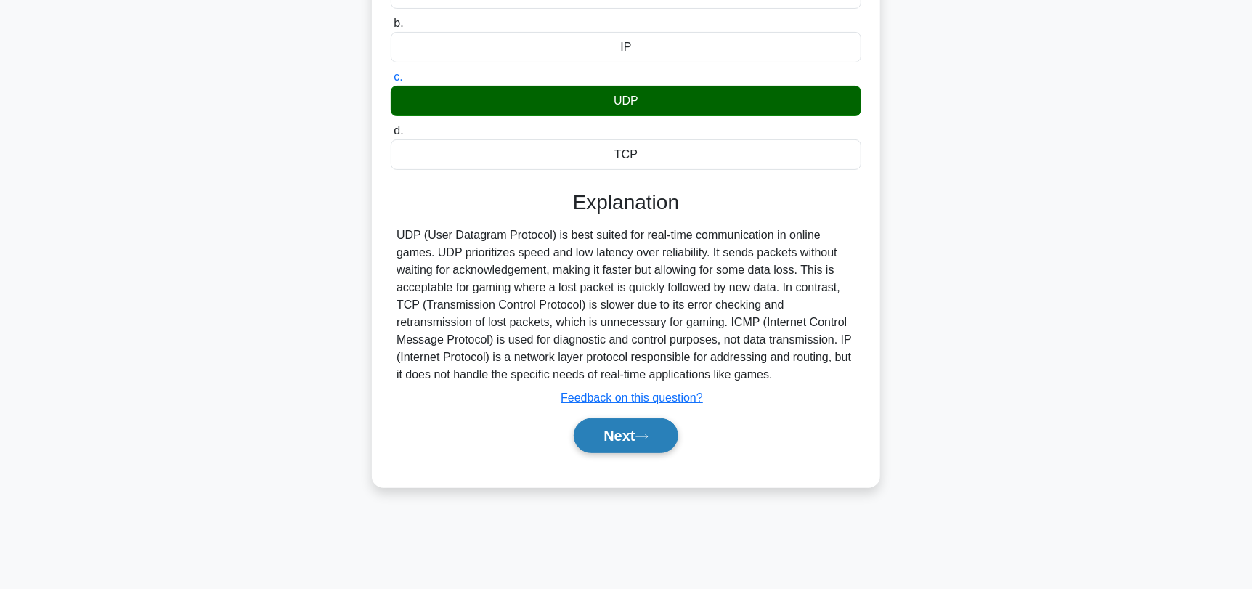
scroll to position [195, 0]
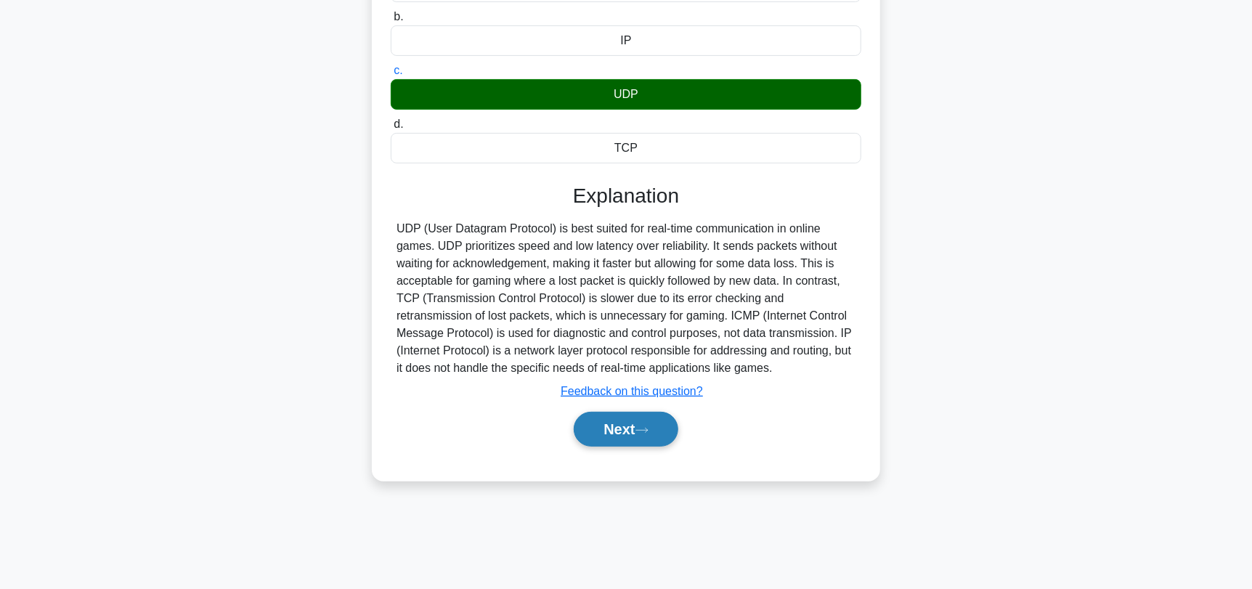
click at [645, 447] on button "Next" at bounding box center [626, 429] width 104 height 35
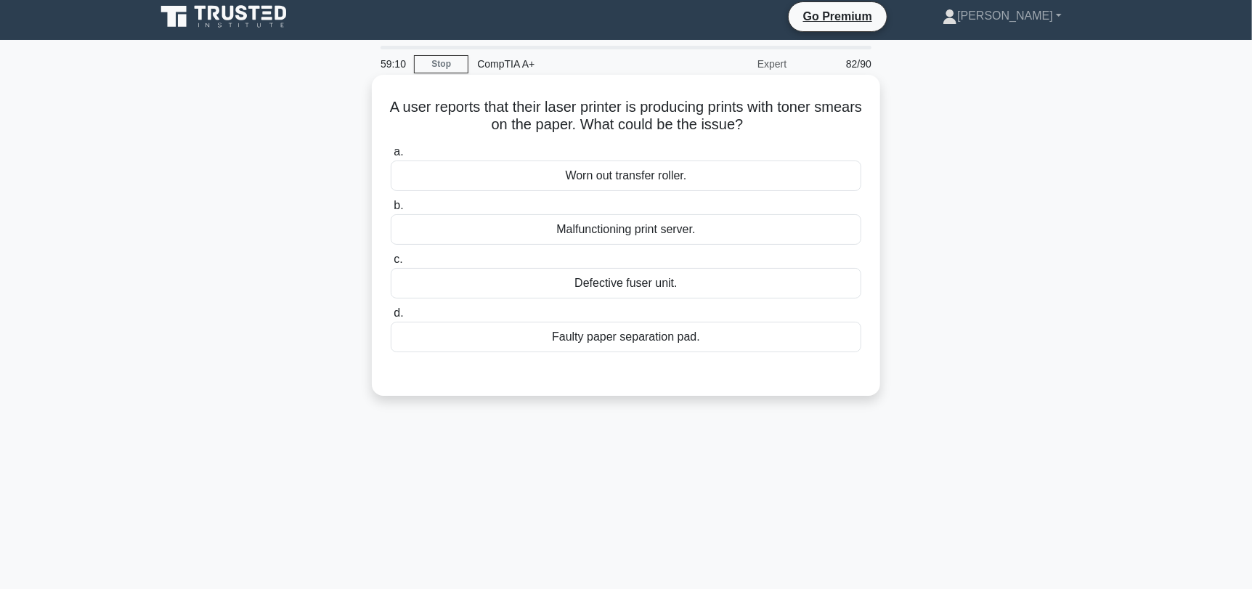
scroll to position [0, 0]
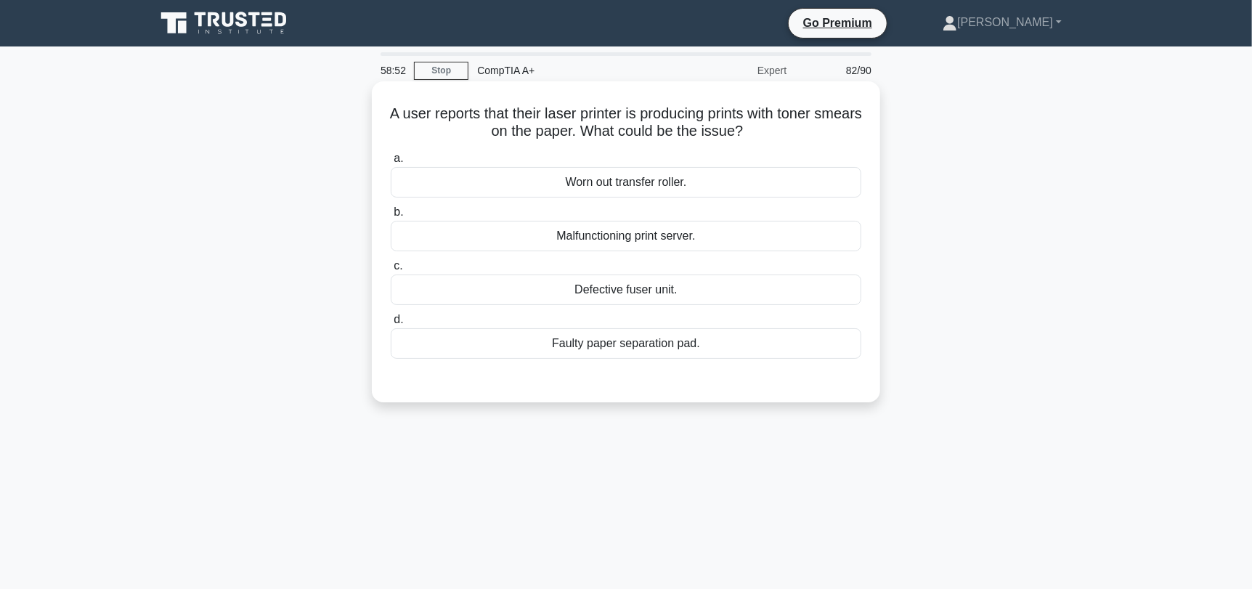
click at [701, 184] on div "Worn out transfer roller." at bounding box center [626, 182] width 471 height 30
click at [391, 163] on input "a. Worn out transfer roller." at bounding box center [391, 158] width 0 height 9
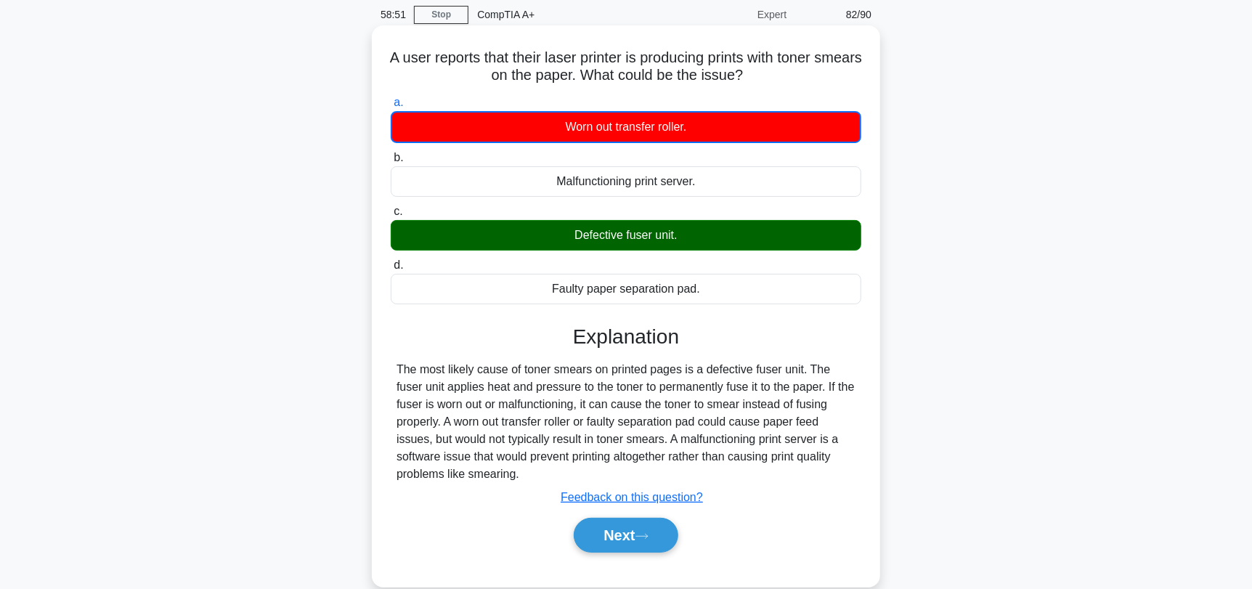
scroll to position [145, 0]
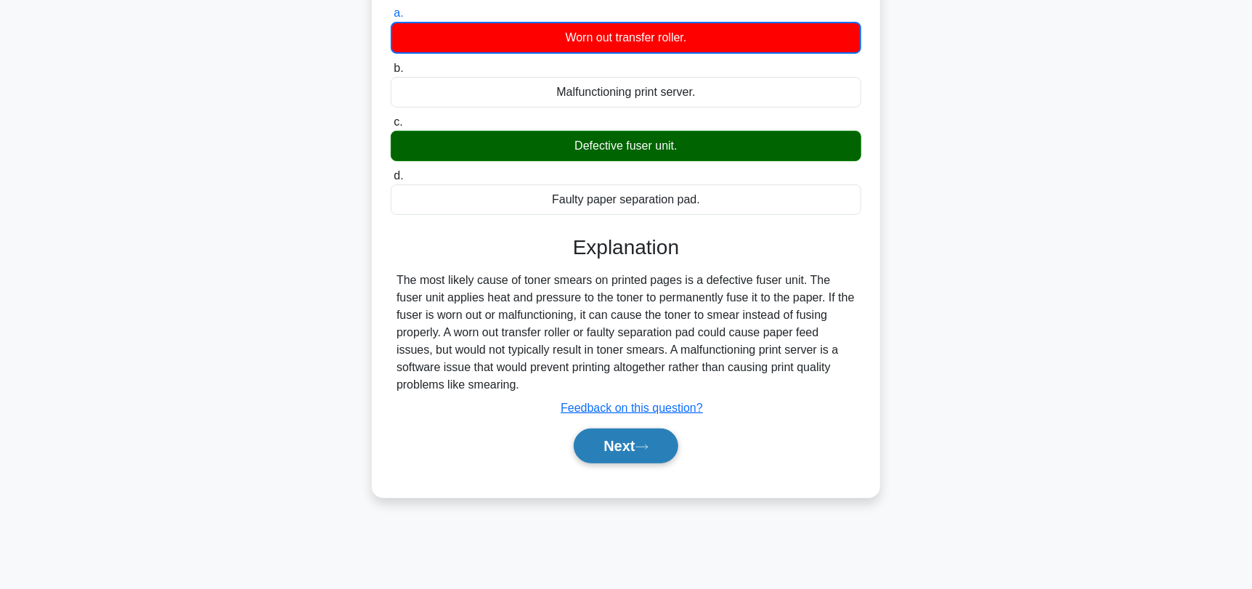
click at [643, 443] on icon at bounding box center [641, 447] width 13 height 8
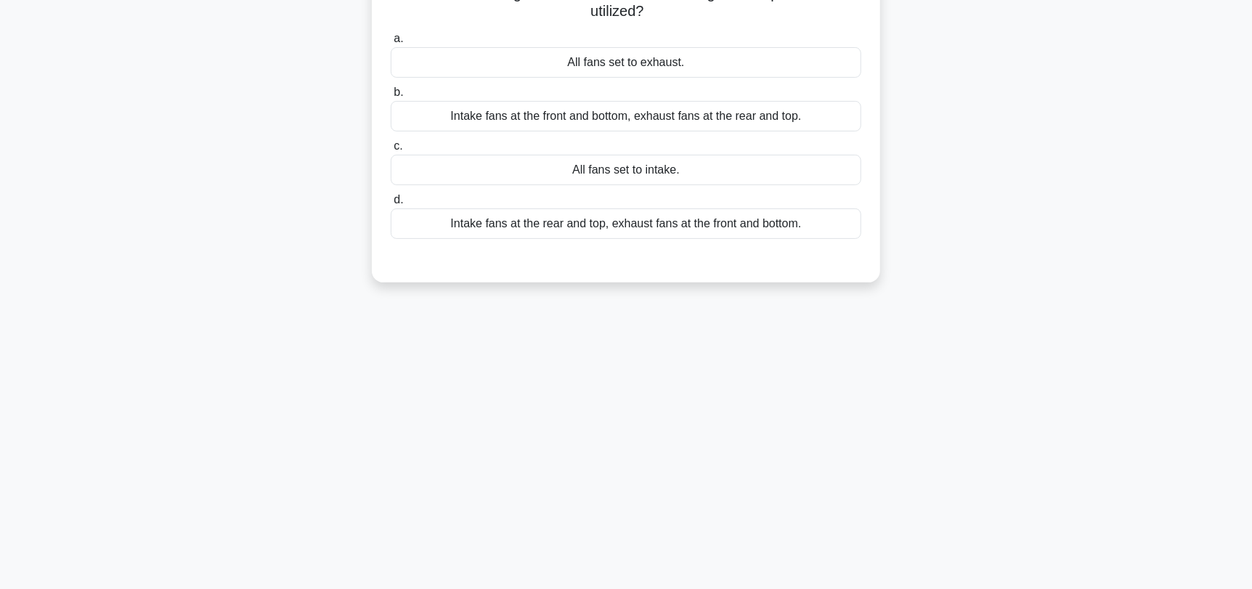
scroll to position [72, 0]
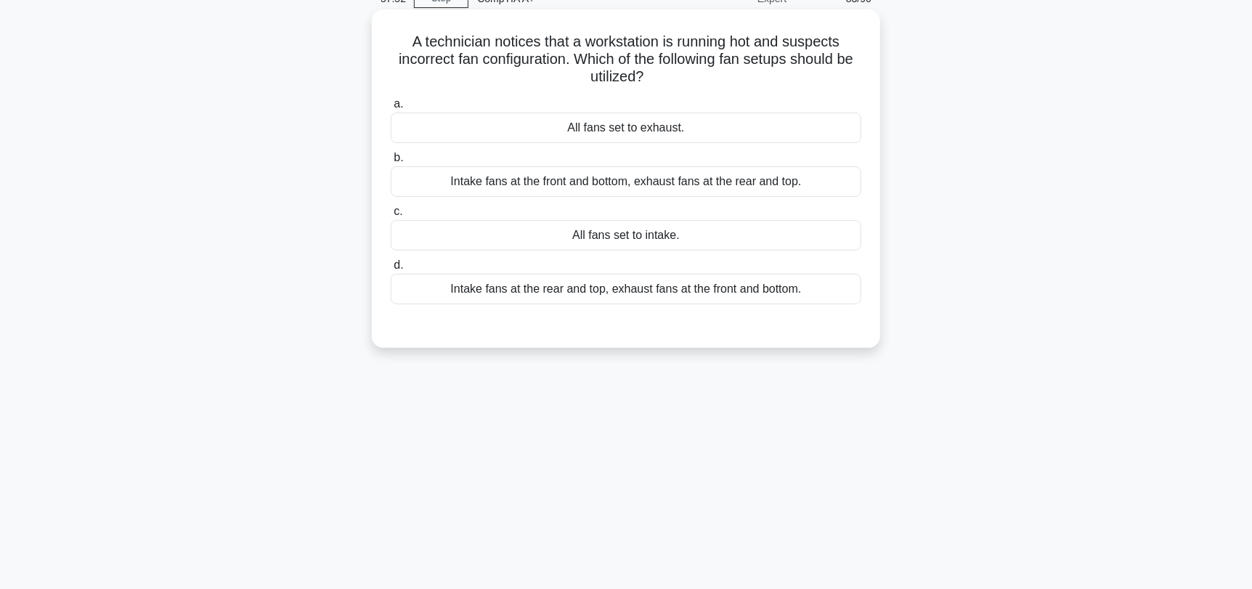
click at [671, 184] on div "Intake fans at the front and bottom, exhaust fans at the rear and top." at bounding box center [626, 181] width 471 height 30
click at [391, 163] on input "b. Intake fans at the front and bottom, exhaust fans at the rear and top." at bounding box center [391, 157] width 0 height 9
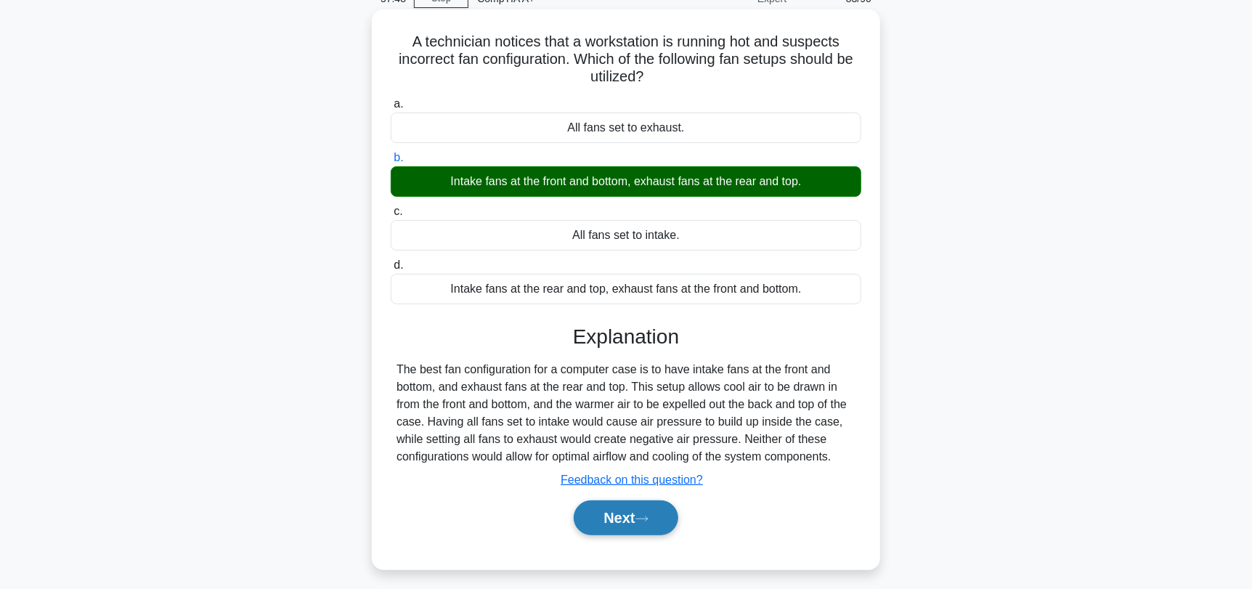
click at [648, 518] on icon at bounding box center [641, 519] width 13 height 8
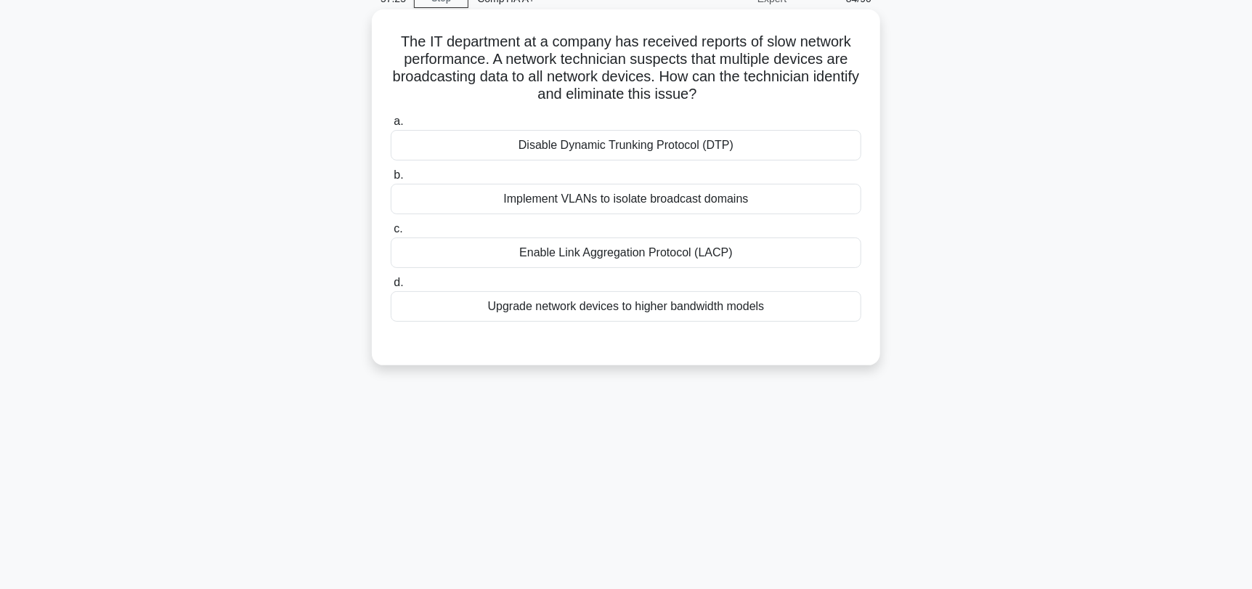
click at [827, 205] on div "Implement VLANs to isolate broadcast domains" at bounding box center [626, 199] width 471 height 30
click at [391, 180] on input "b. Implement VLANs to isolate broadcast domains" at bounding box center [391, 175] width 0 height 9
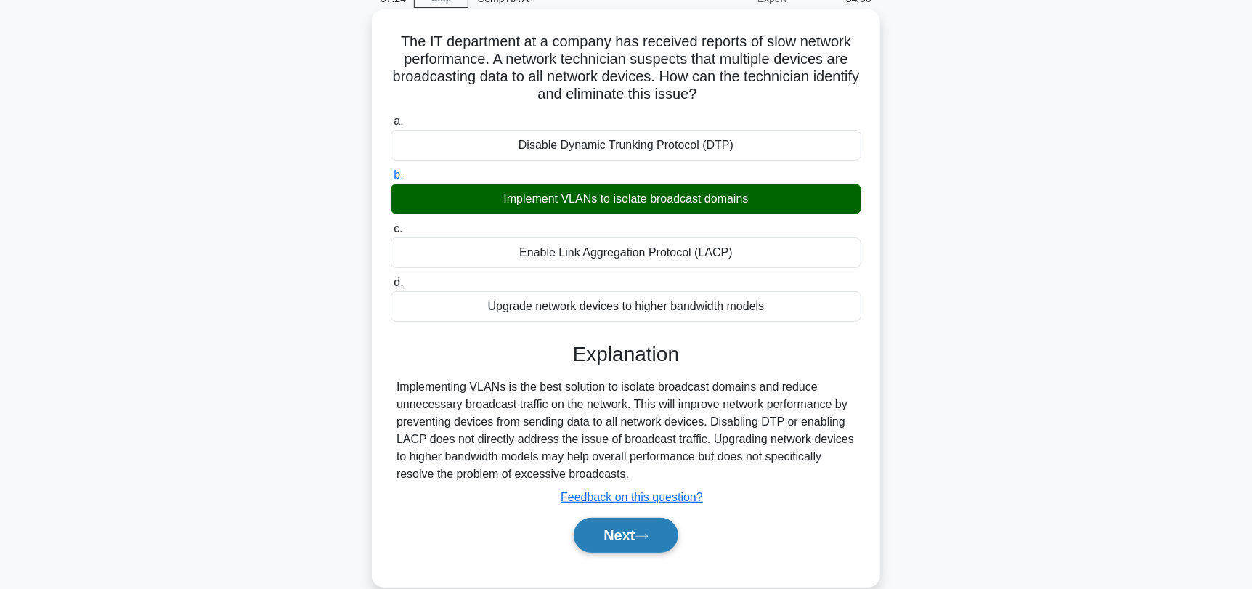
click at [633, 534] on button "Next" at bounding box center [626, 535] width 104 height 35
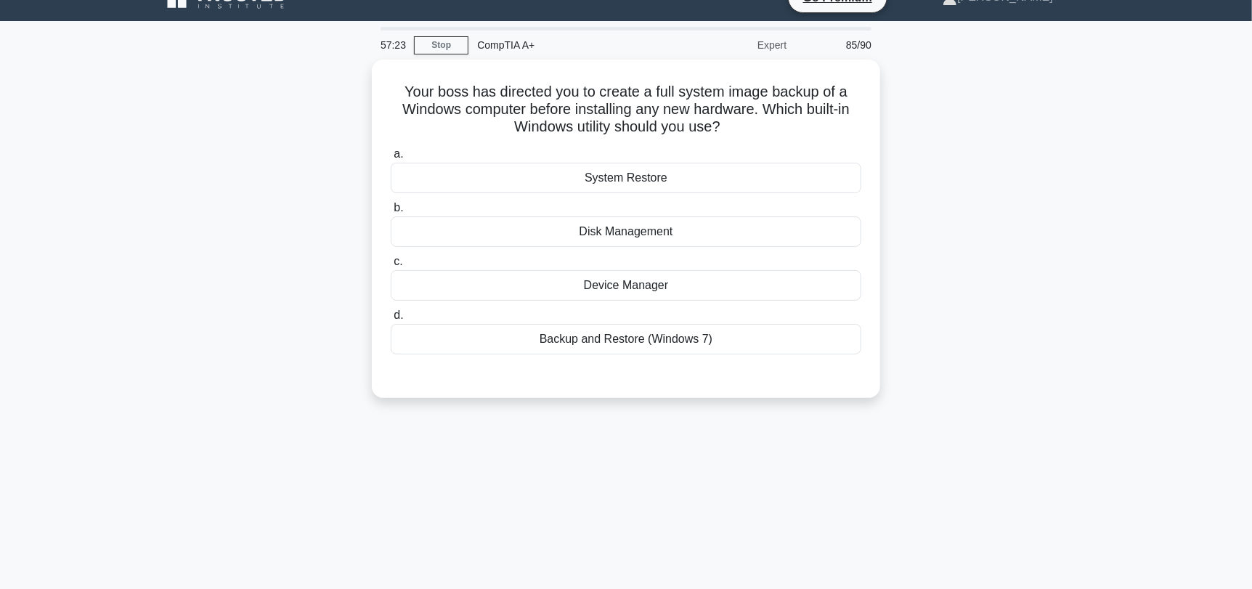
scroll to position [0, 0]
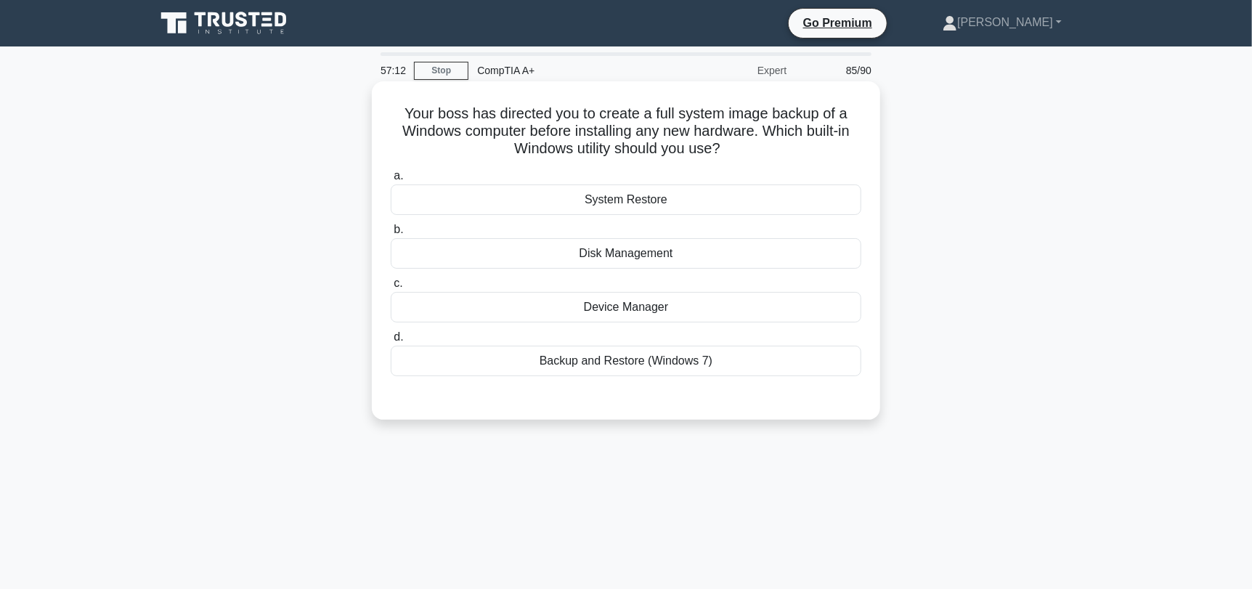
click at [736, 204] on div "System Restore" at bounding box center [626, 199] width 471 height 30
click at [391, 181] on input "a. System Restore" at bounding box center [391, 175] width 0 height 9
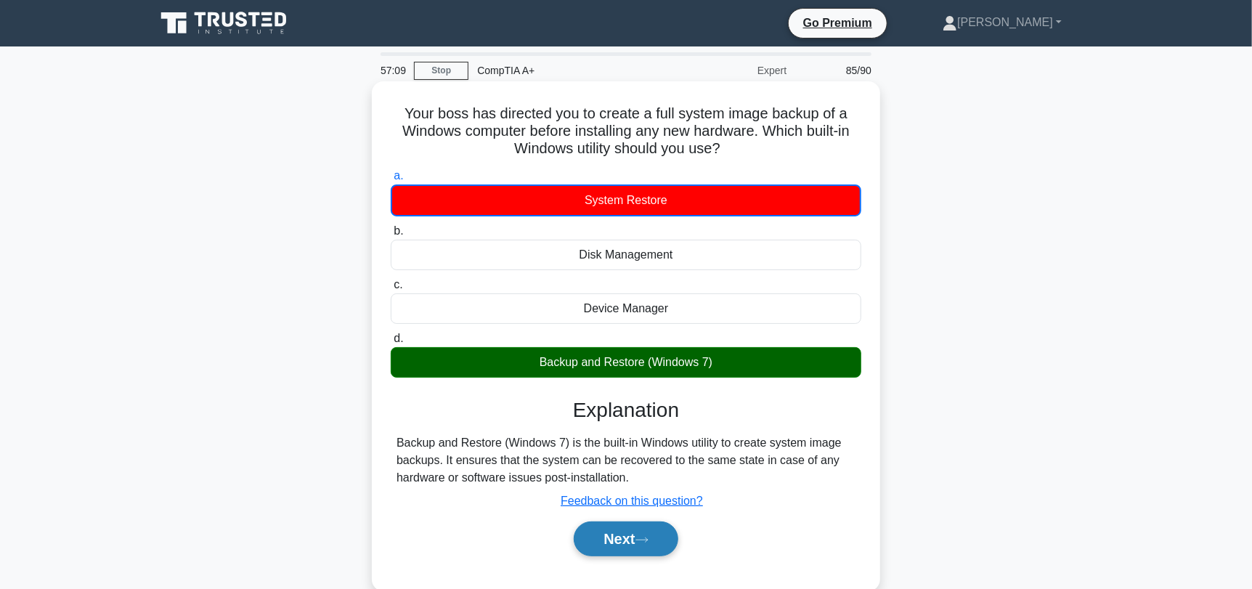
click at [612, 548] on button "Next" at bounding box center [626, 538] width 104 height 35
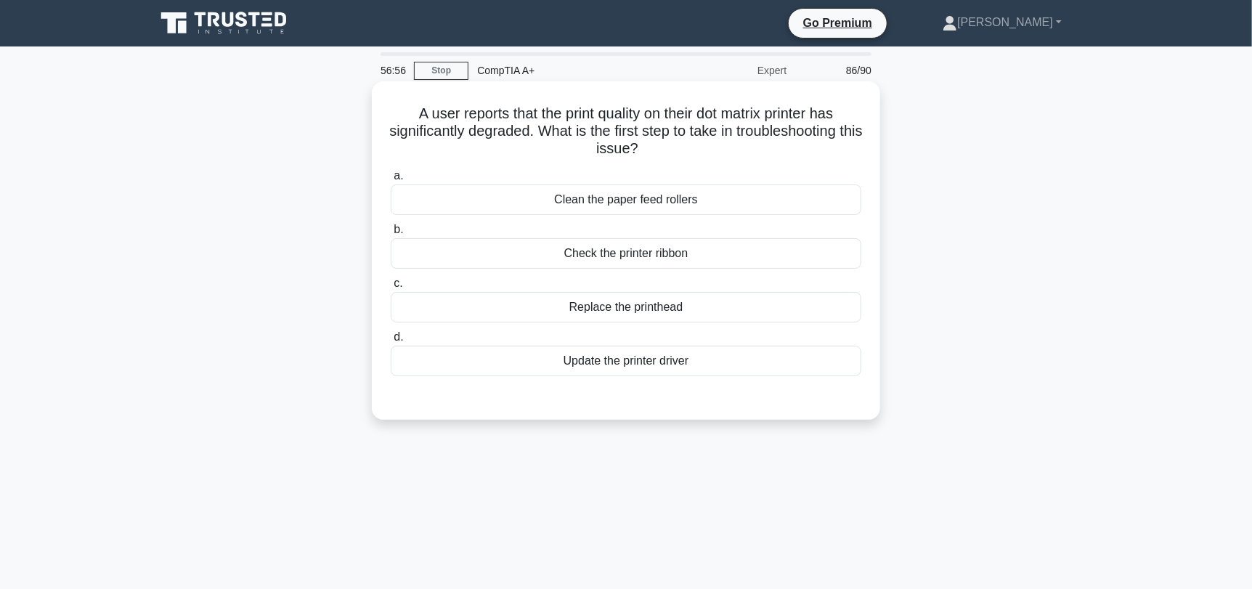
click at [706, 254] on div "Check the printer ribbon" at bounding box center [626, 253] width 471 height 30
click at [391, 235] on input "b. Check the printer ribbon" at bounding box center [391, 229] width 0 height 9
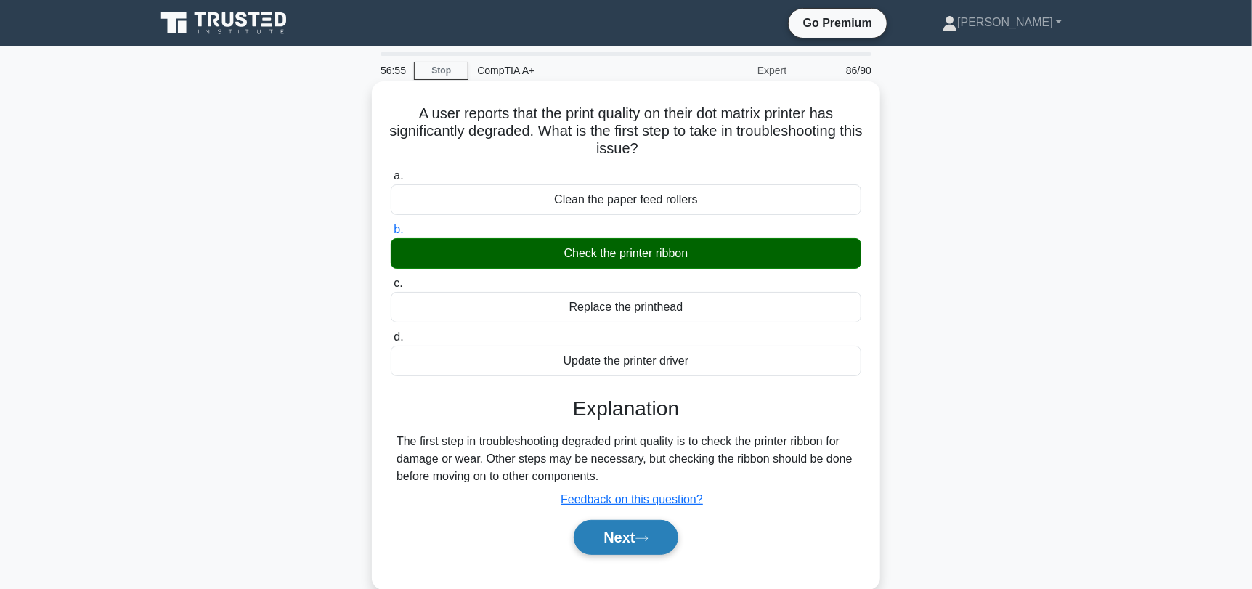
click at [635, 546] on button "Next" at bounding box center [626, 537] width 104 height 35
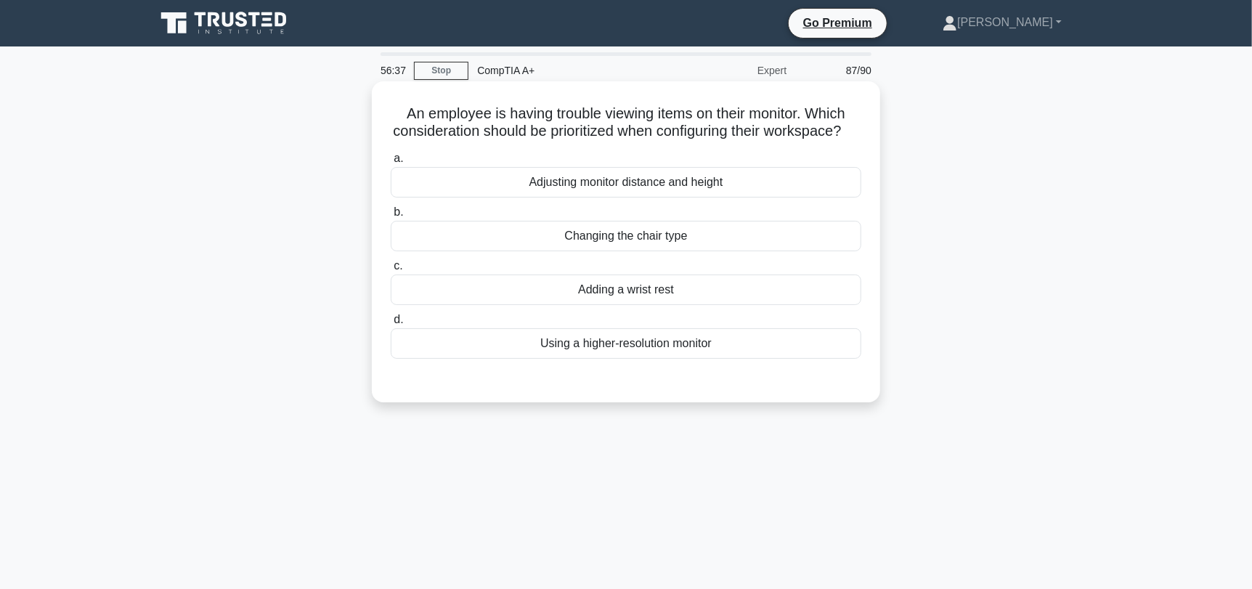
click at [709, 197] on div "Adjusting monitor distance and height" at bounding box center [626, 182] width 471 height 30
click at [391, 163] on input "a. Adjusting monitor distance and height" at bounding box center [391, 158] width 0 height 9
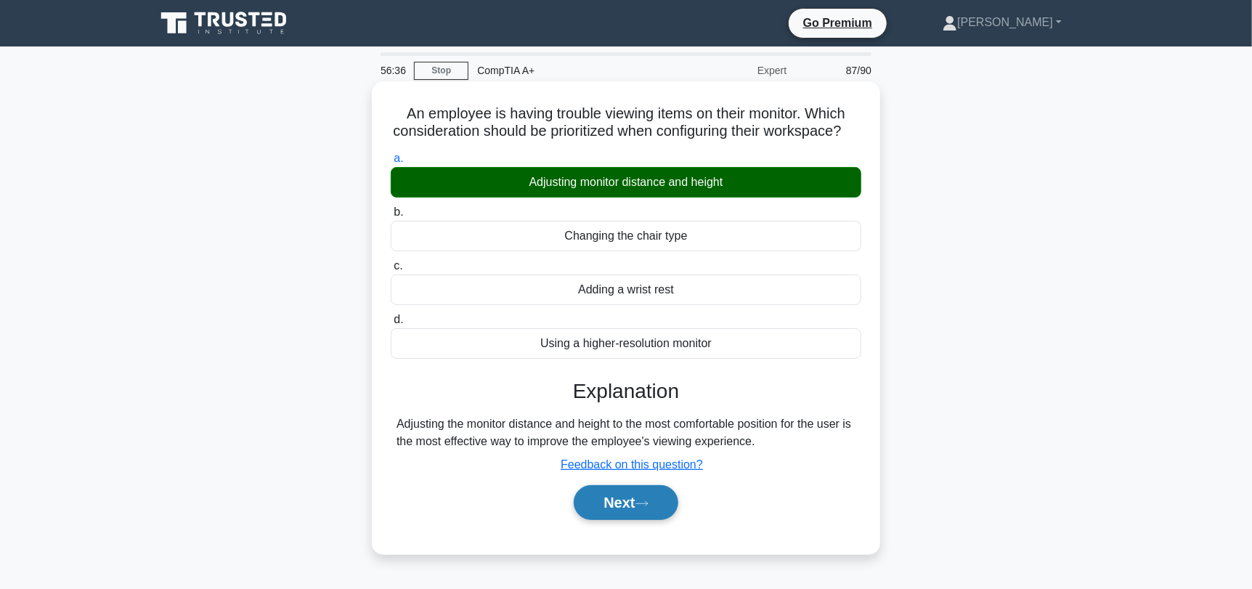
click at [643, 515] on button "Next" at bounding box center [626, 502] width 104 height 35
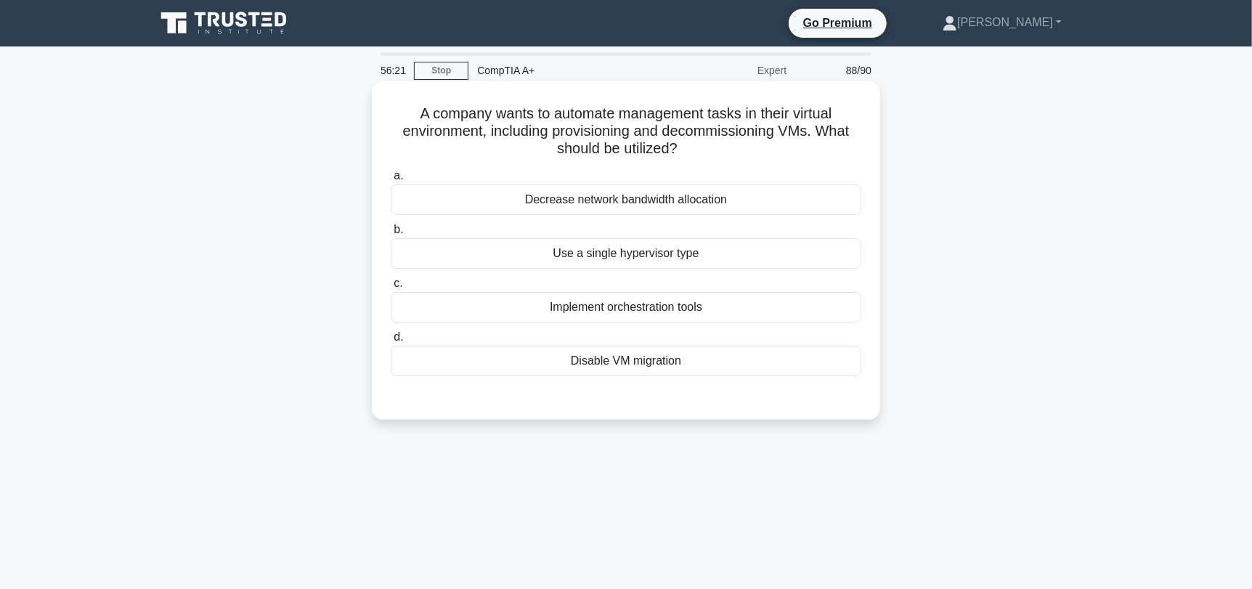
click at [725, 310] on div "Implement orchestration tools" at bounding box center [626, 307] width 471 height 30
click at [391, 288] on input "c. Implement orchestration tools" at bounding box center [391, 283] width 0 height 9
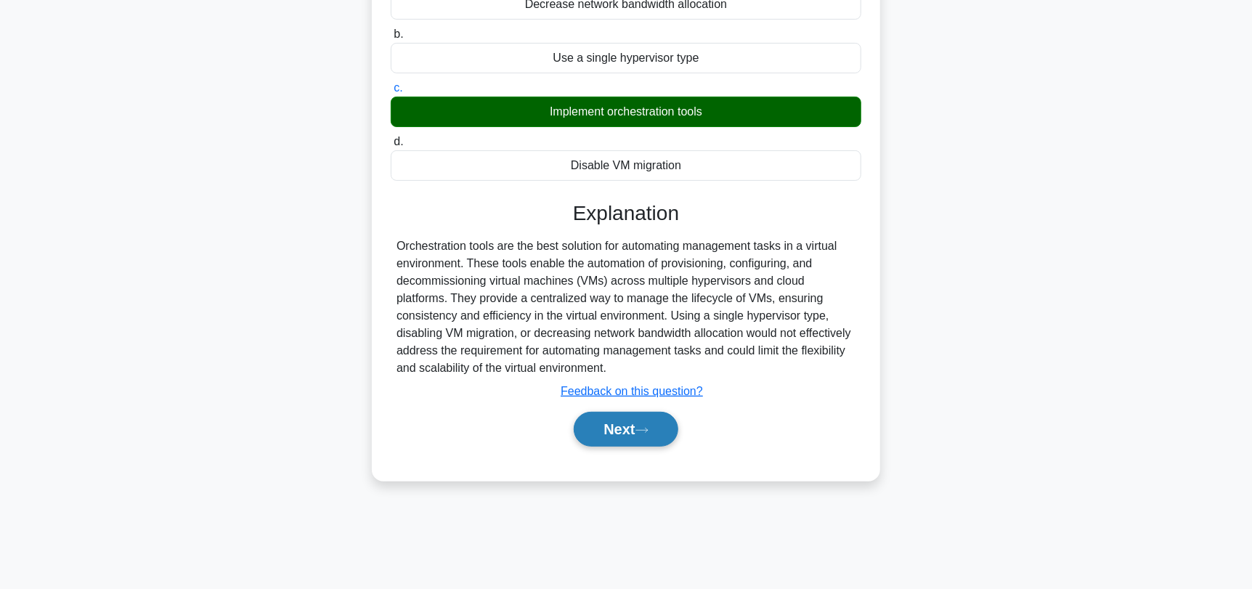
click at [648, 442] on button "Next" at bounding box center [626, 429] width 104 height 35
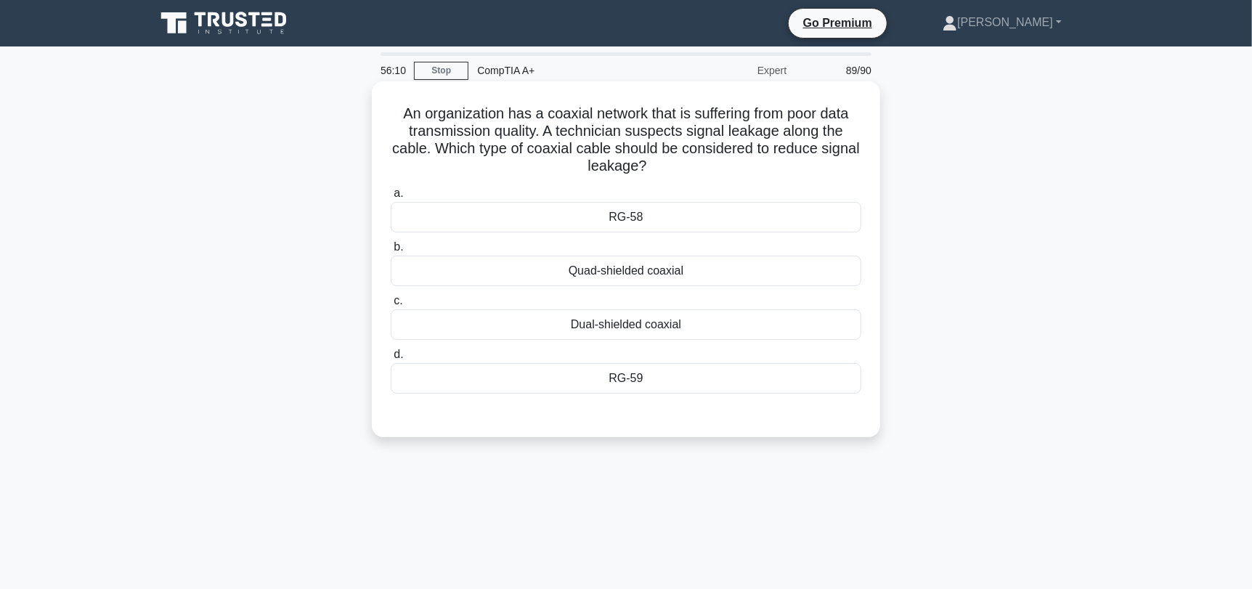
click at [823, 272] on div "Quad-shielded coaxial" at bounding box center [626, 271] width 471 height 30
click at [391, 252] on input "b. Quad-shielded coaxial" at bounding box center [391, 247] width 0 height 9
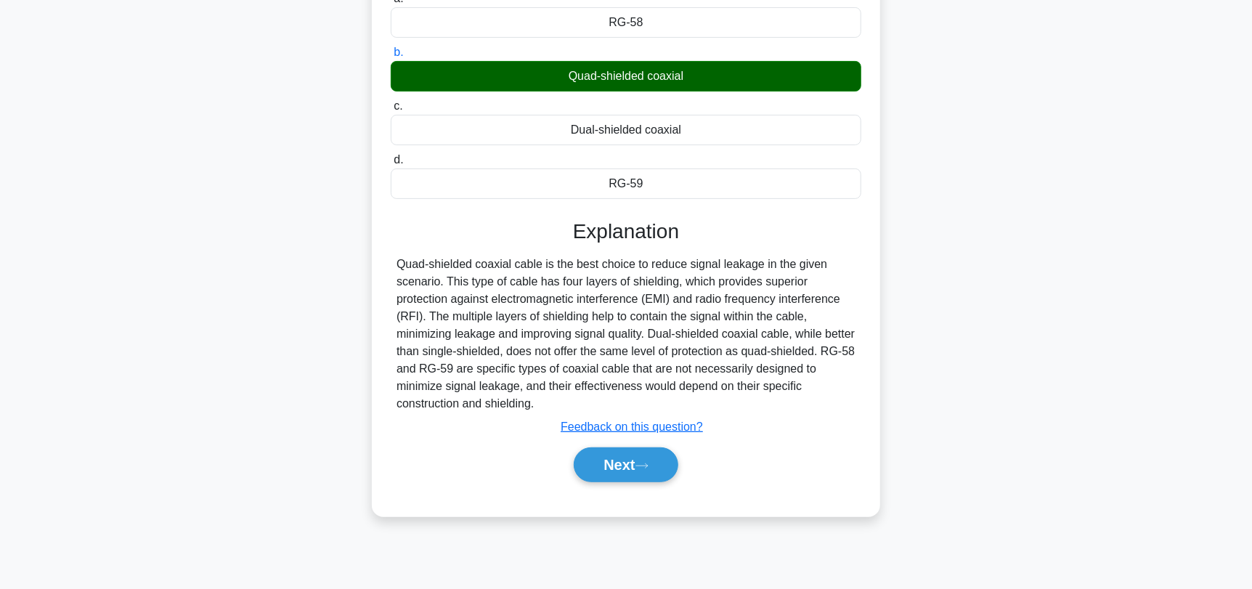
scroll to position [195, 0]
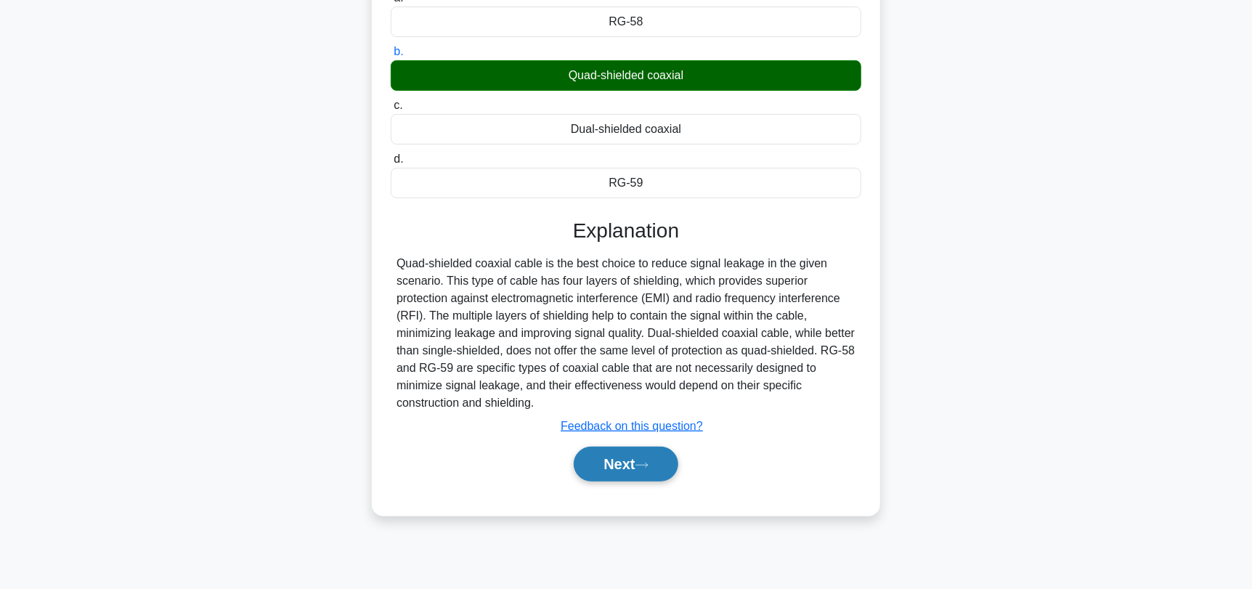
click at [656, 460] on button "Next" at bounding box center [626, 464] width 104 height 35
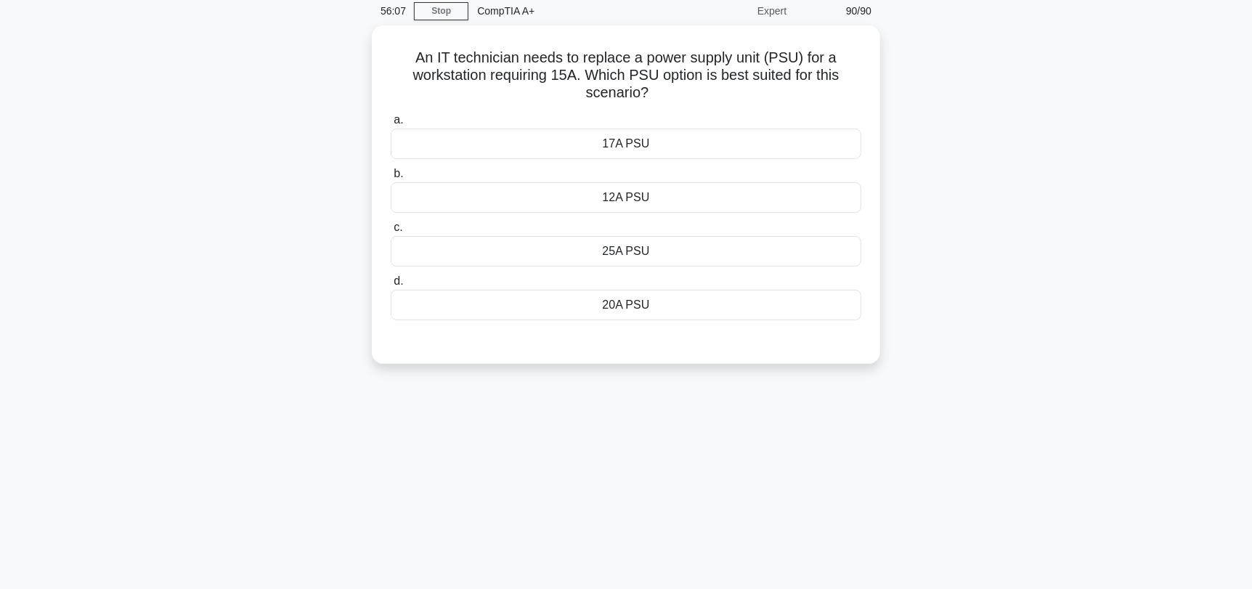
scroll to position [50, 0]
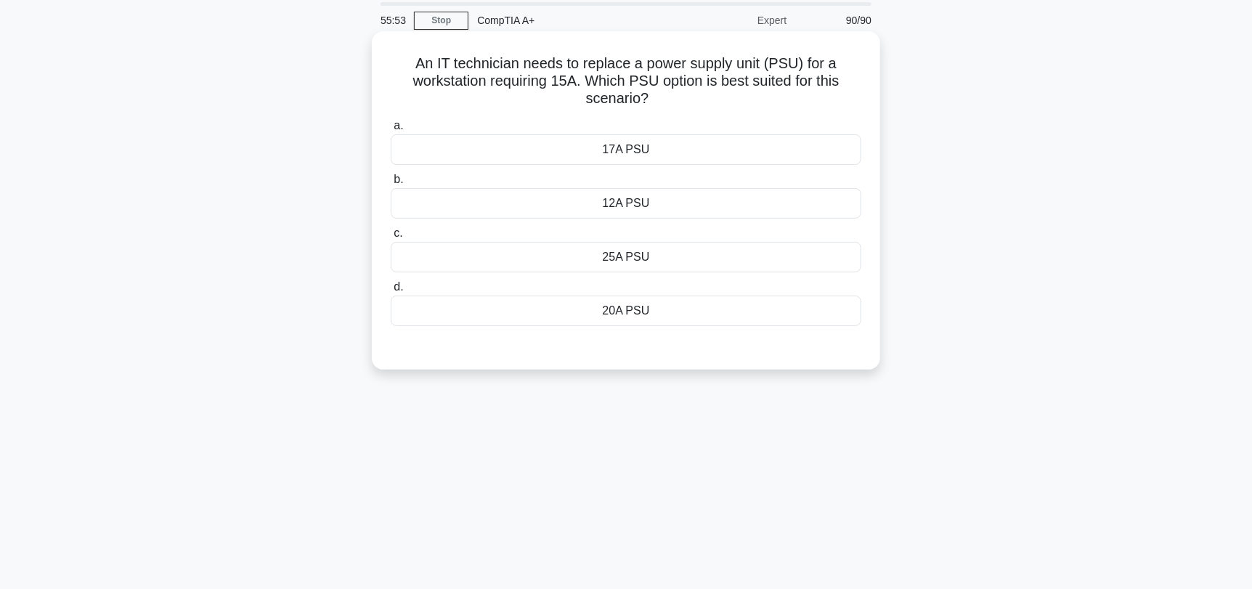
click at [778, 316] on div "20A PSU" at bounding box center [626, 311] width 471 height 30
click at [391, 292] on input "d. 20A PSU" at bounding box center [391, 286] width 0 height 9
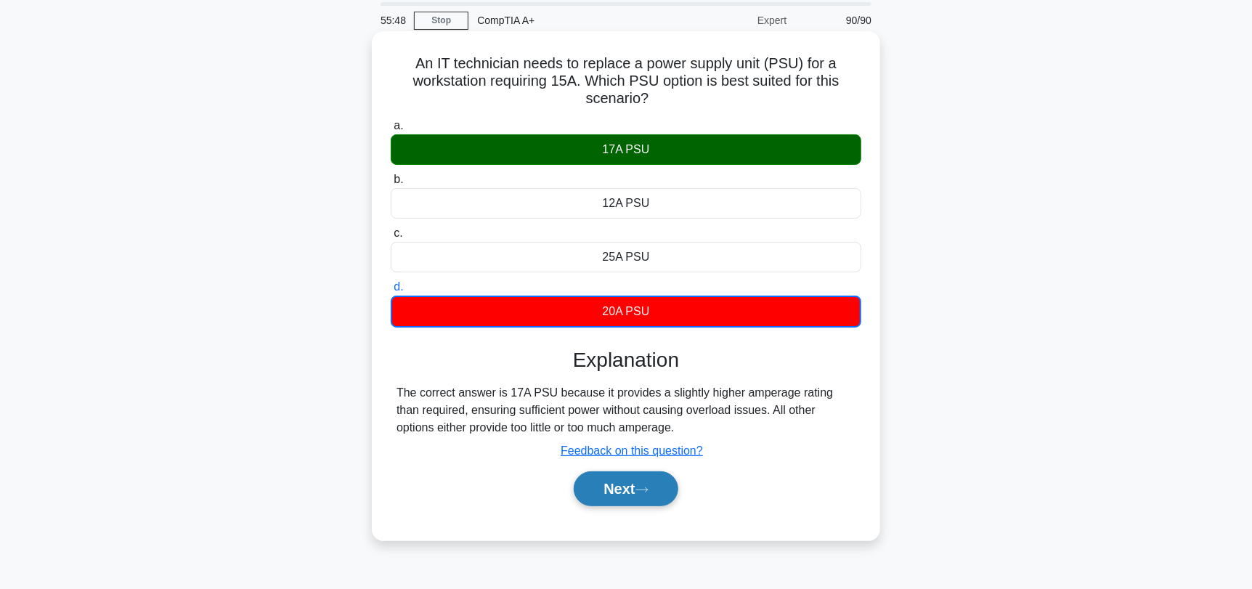
click at [645, 497] on button "Next" at bounding box center [626, 488] width 104 height 35
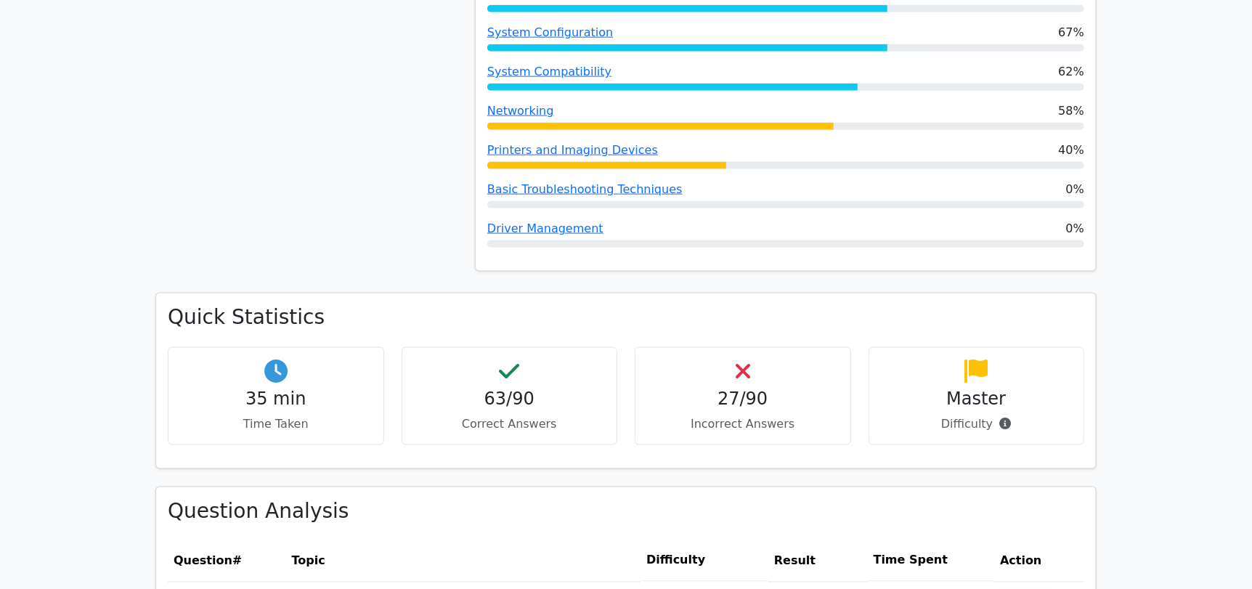
scroll to position [1088, 0]
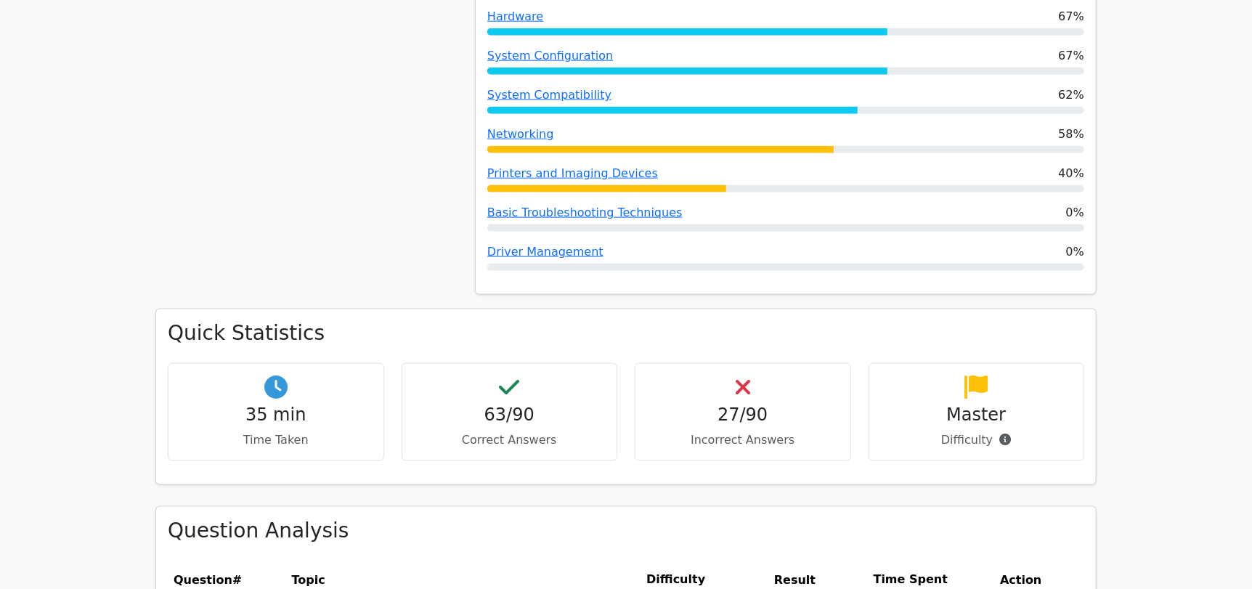
click at [979, 414] on h4 "Master" at bounding box center [977, 414] width 192 height 21
drag, startPoint x: 940, startPoint y: 389, endPoint x: 1009, endPoint y: 407, distance: 72.0
click at [1009, 407] on div "Master Difficulty" at bounding box center [976, 412] width 216 height 98
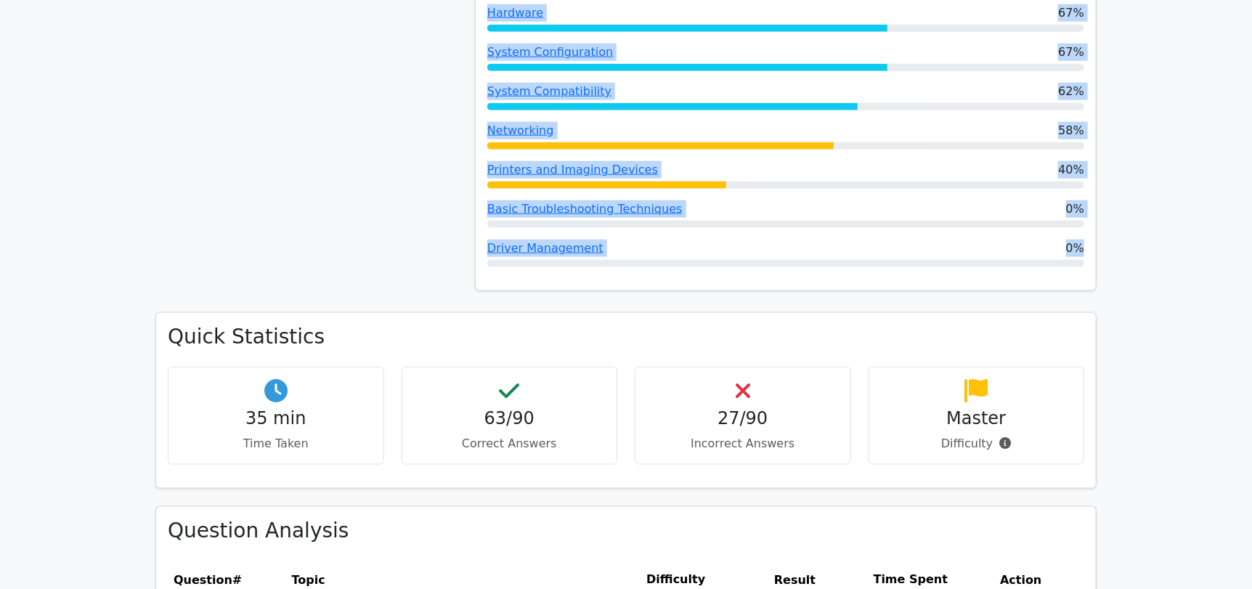
drag, startPoint x: 482, startPoint y: 224, endPoint x: 1077, endPoint y: 256, distance: 595.5
copy div "Performance by Topic Virtualization and Cloud Computing 100% BIOS and UEFI 100%…"
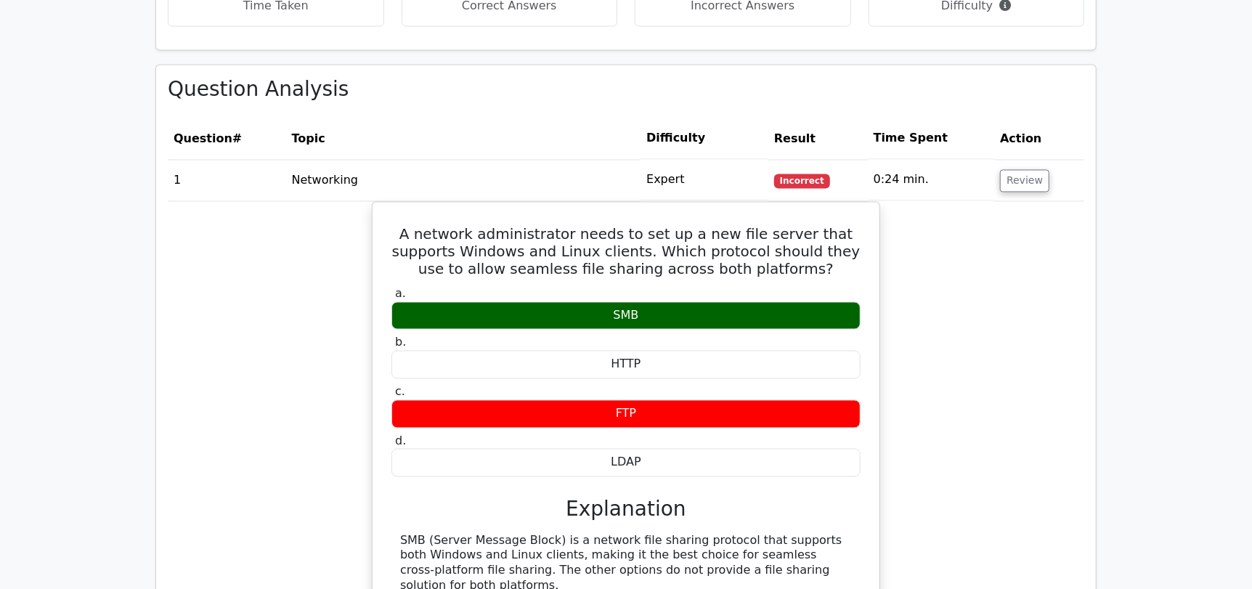
scroll to position [1525, 0]
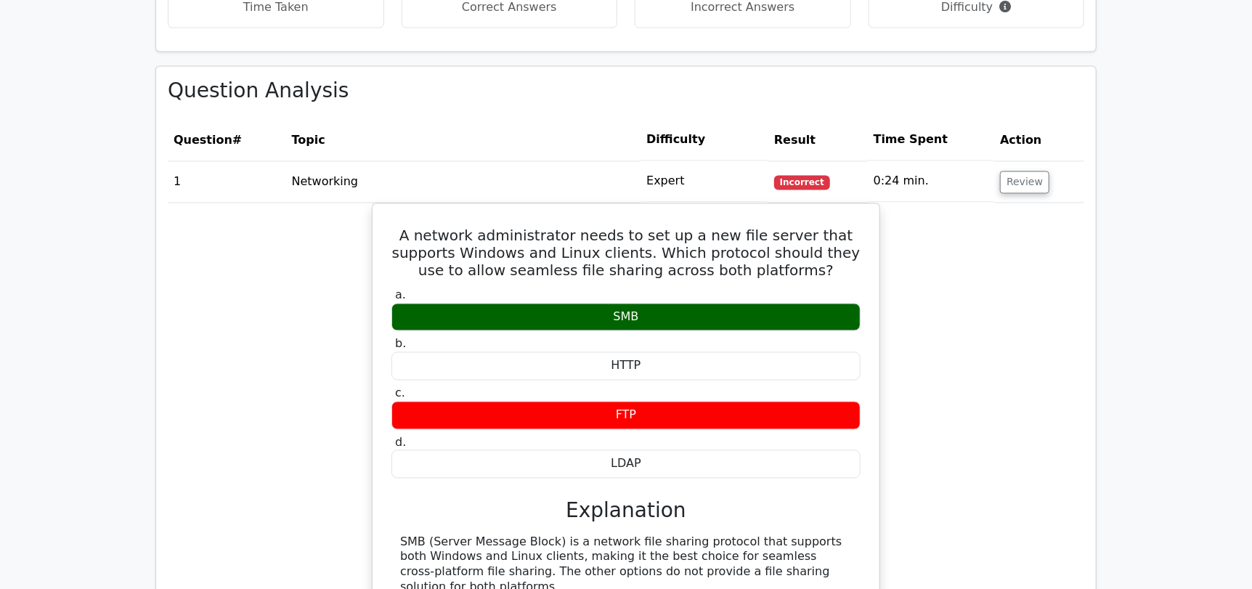
click at [585, 182] on td "Networking" at bounding box center [463, 181] width 355 height 41
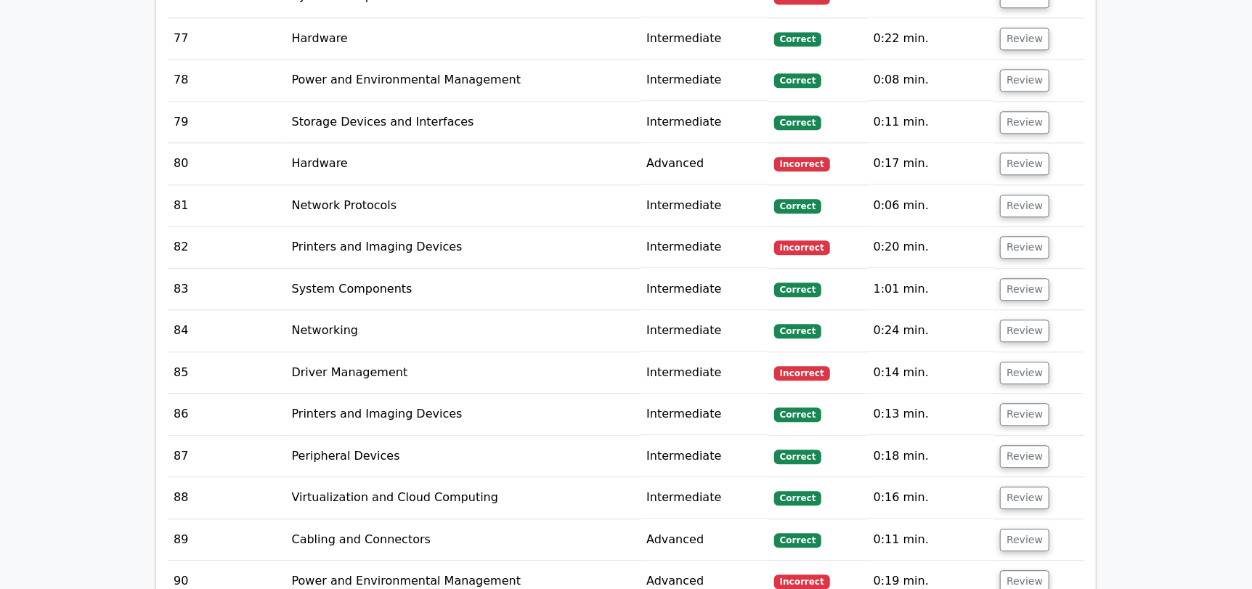
scroll to position [5459, 0]
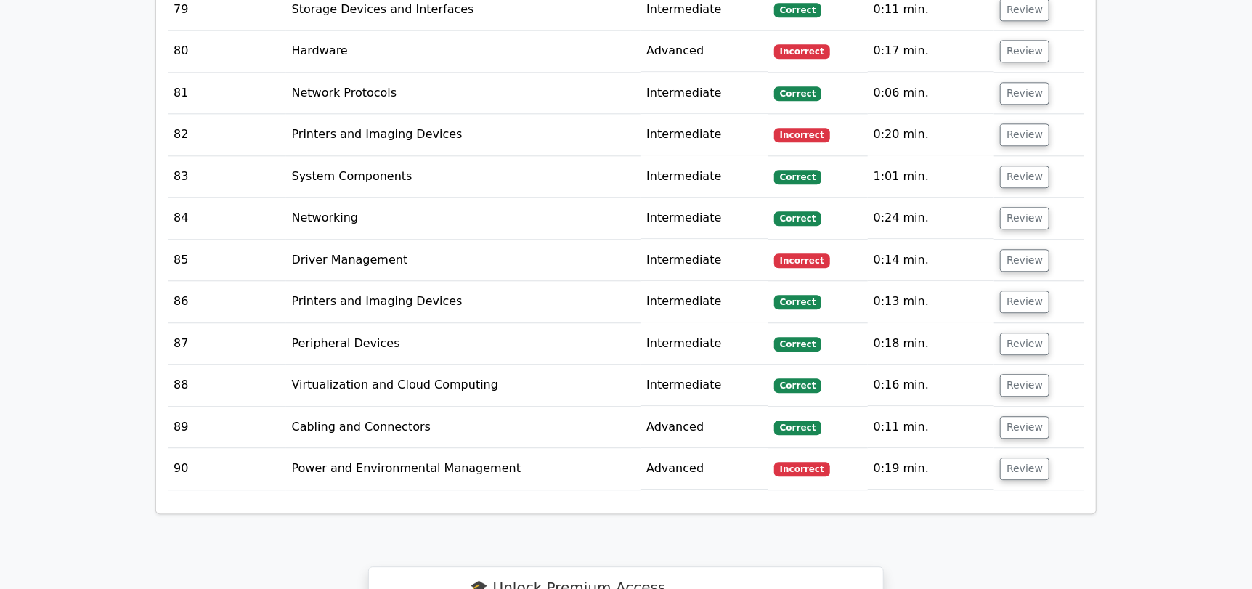
drag, startPoint x: 155, startPoint y: 68, endPoint x: 1119, endPoint y: 423, distance: 1027.3
copy div "Question Analysis"
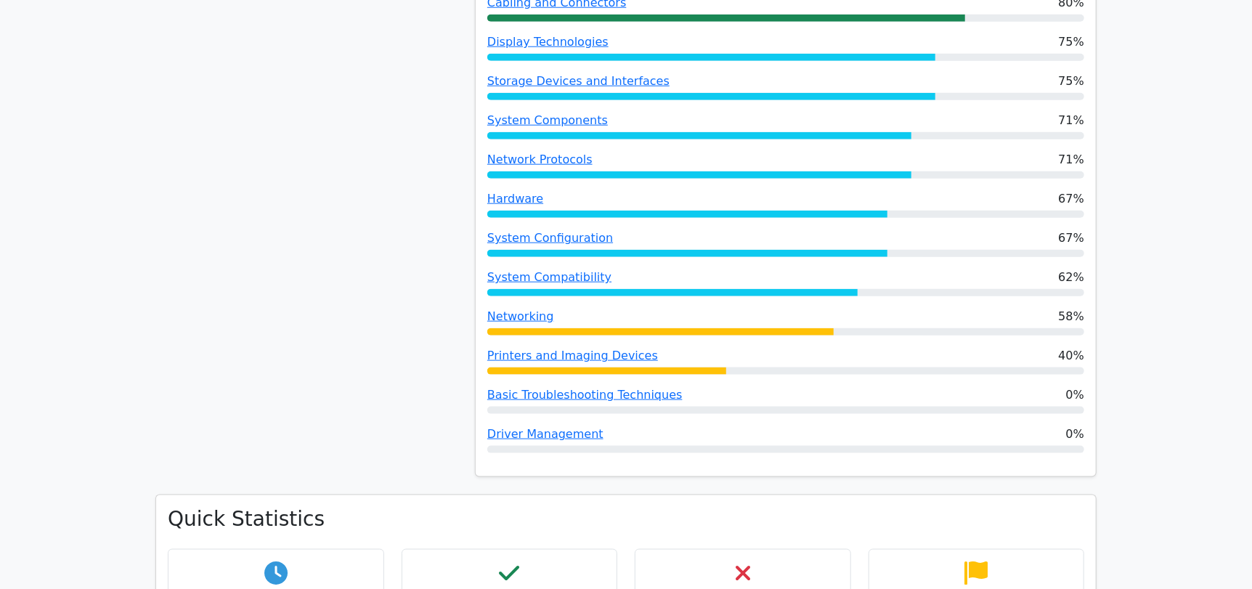
scroll to position [958, 0]
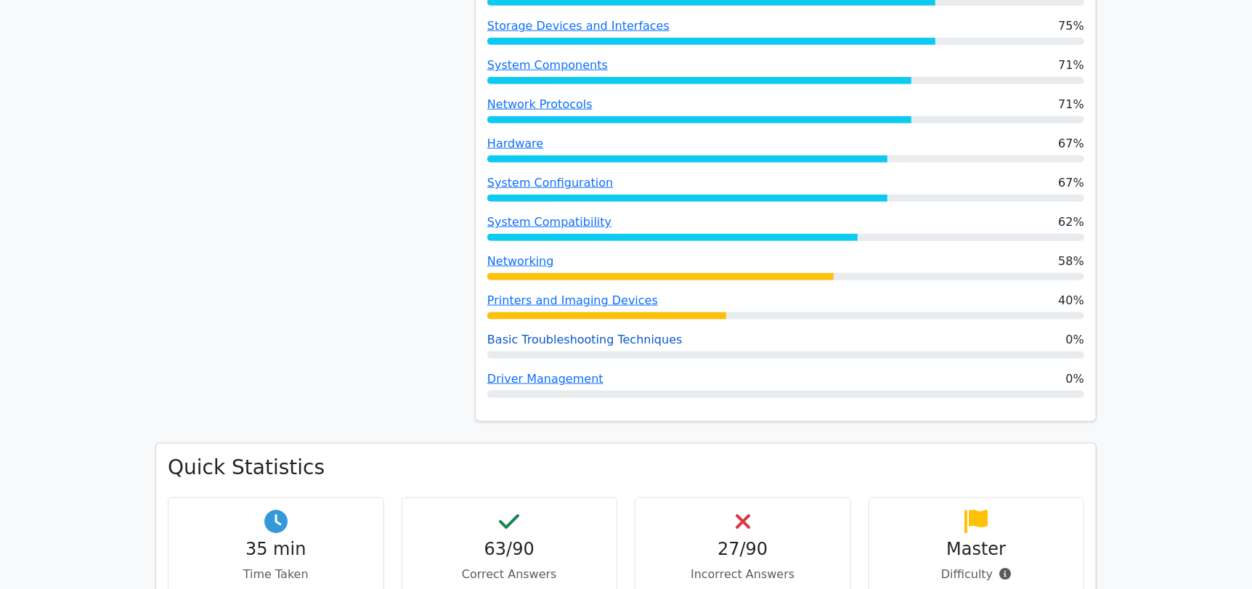
click at [574, 338] on link "Basic Troubleshooting Techniques" at bounding box center [584, 340] width 195 height 14
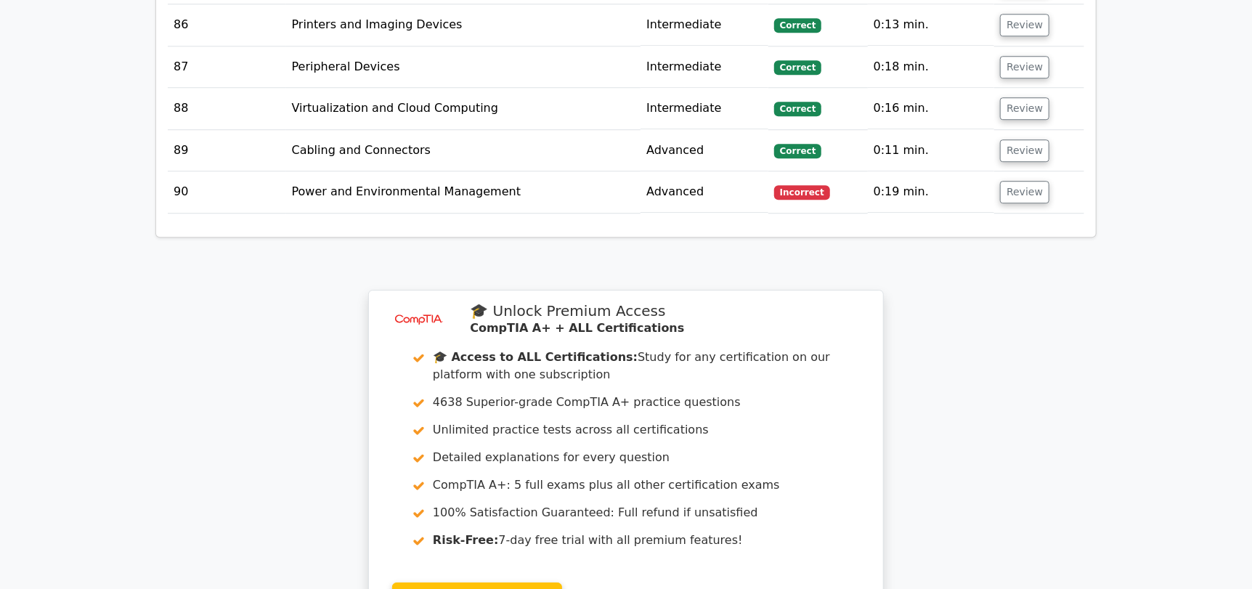
scroll to position [6051, 0]
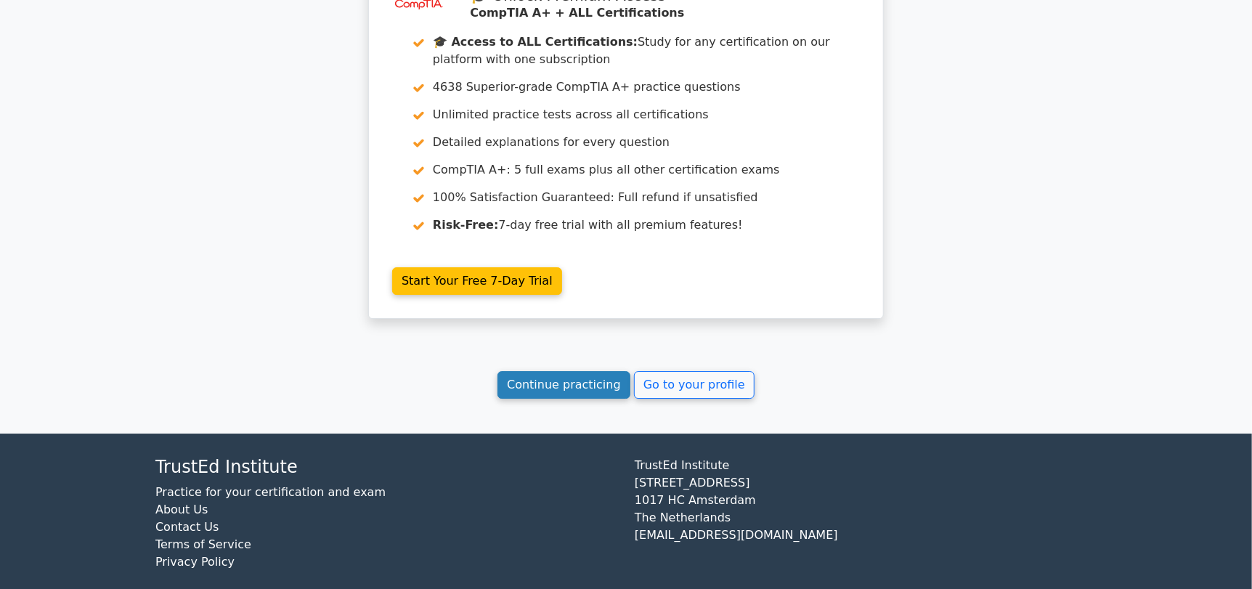
click at [560, 371] on link "Continue practicing" at bounding box center [563, 385] width 133 height 28
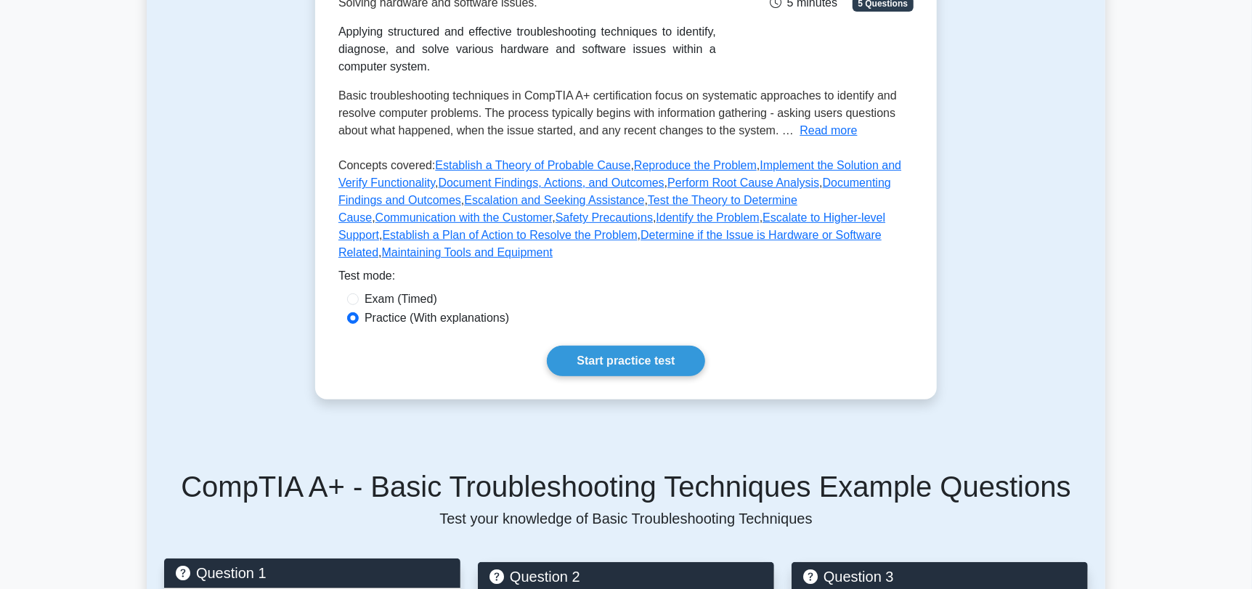
scroll to position [508, 0]
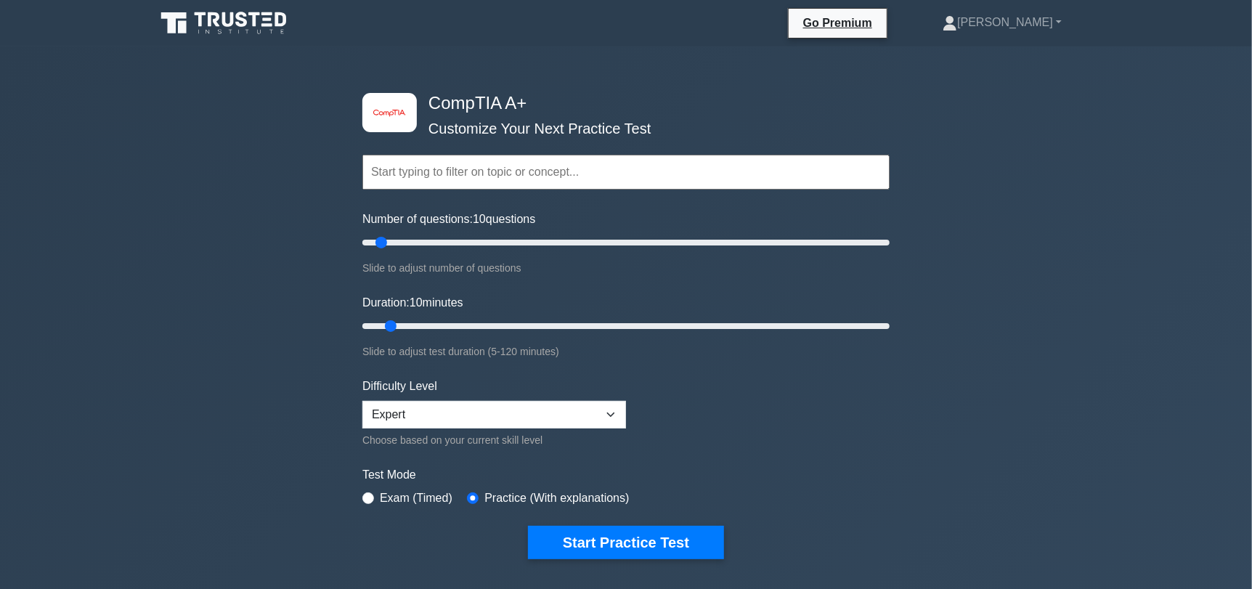
click at [469, 166] on input "text" at bounding box center [625, 172] width 527 height 35
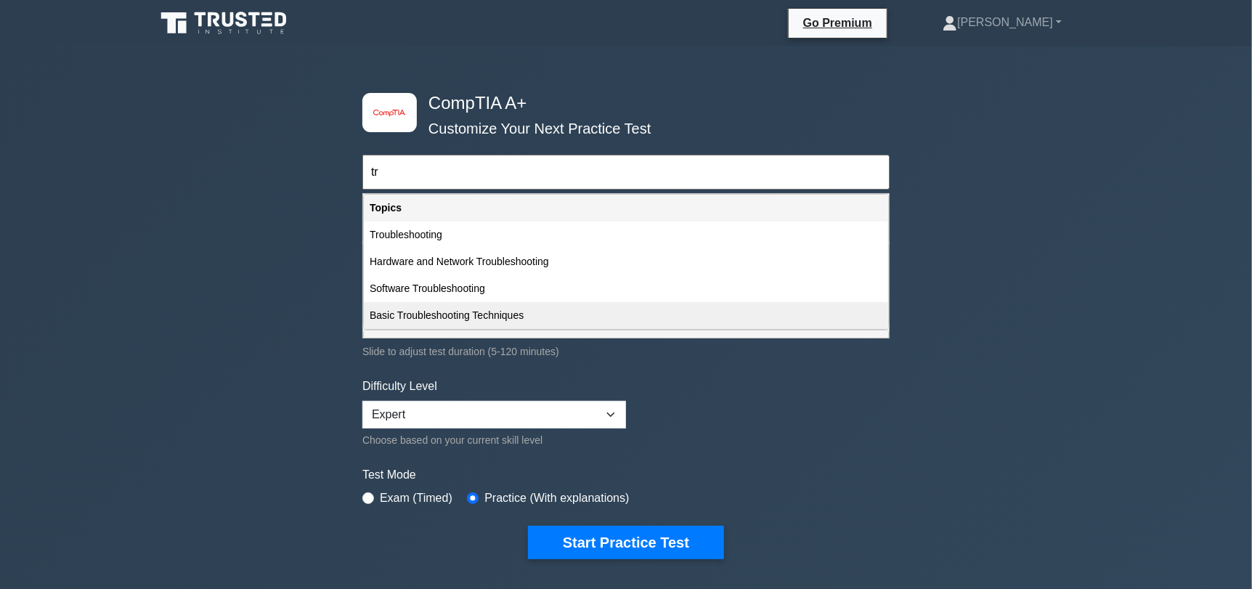
click at [473, 319] on div "Basic Troubleshooting Techniques" at bounding box center [626, 315] width 524 height 27
type input "Basic Troubleshooting Techniques"
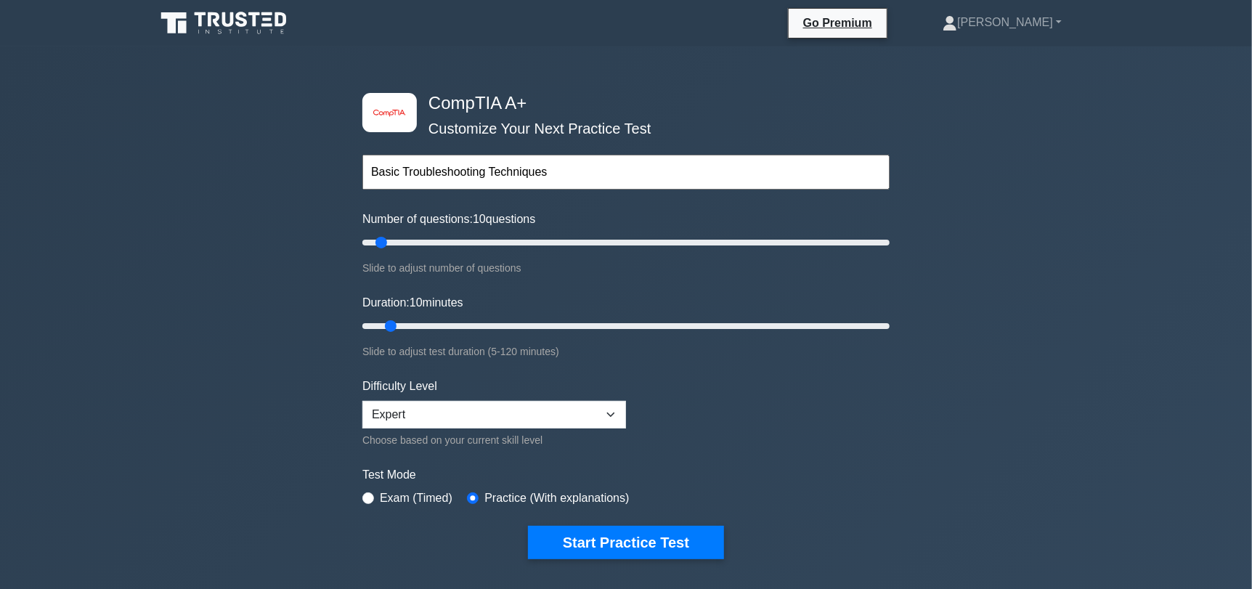
click at [582, 172] on input "Basic Troubleshooting Techniques" at bounding box center [625, 172] width 527 height 35
drag, startPoint x: 383, startPoint y: 241, endPoint x: 410, endPoint y: 240, distance: 26.9
type input "20"
click at [410, 240] on input "Number of questions: 20 questions" at bounding box center [625, 242] width 527 height 17
drag, startPoint x: 409, startPoint y: 242, endPoint x: 428, endPoint y: 242, distance: 19.6
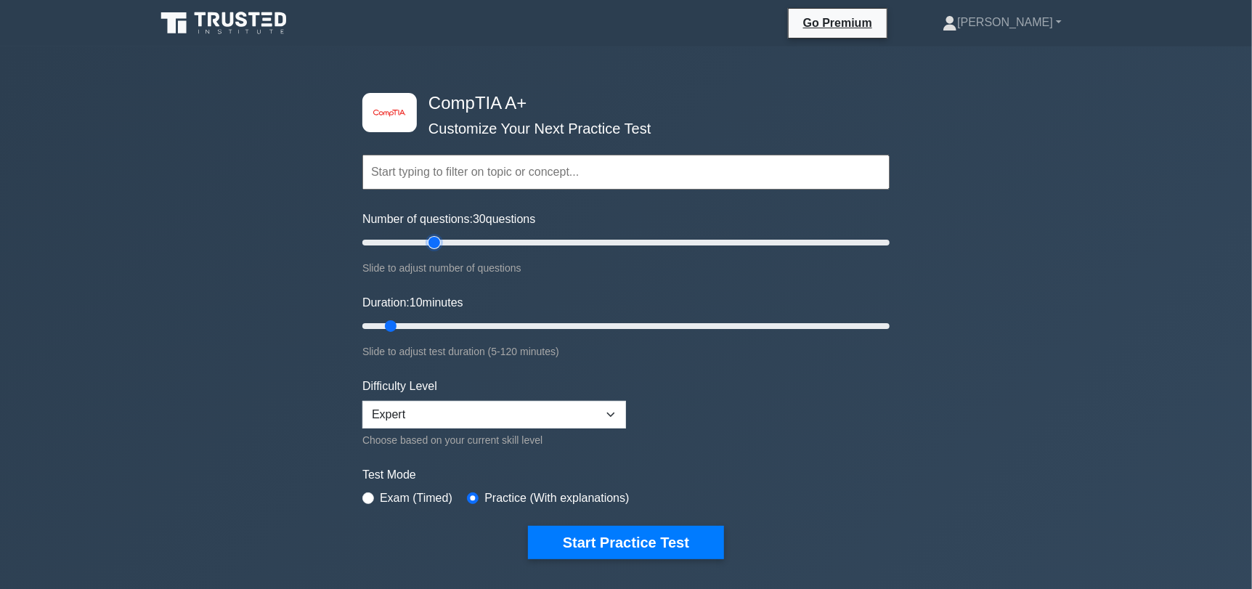
type input "30"
click at [428, 242] on input "Number of questions: 30 questions" at bounding box center [625, 242] width 527 height 17
click at [394, 317] on input "Duration: 10 minutes" at bounding box center [625, 325] width 527 height 17
drag, startPoint x: 392, startPoint y: 319, endPoint x: 603, endPoint y: 342, distance: 211.8
click at [614, 317] on input "Duration: 60 minutes" at bounding box center [625, 325] width 527 height 17
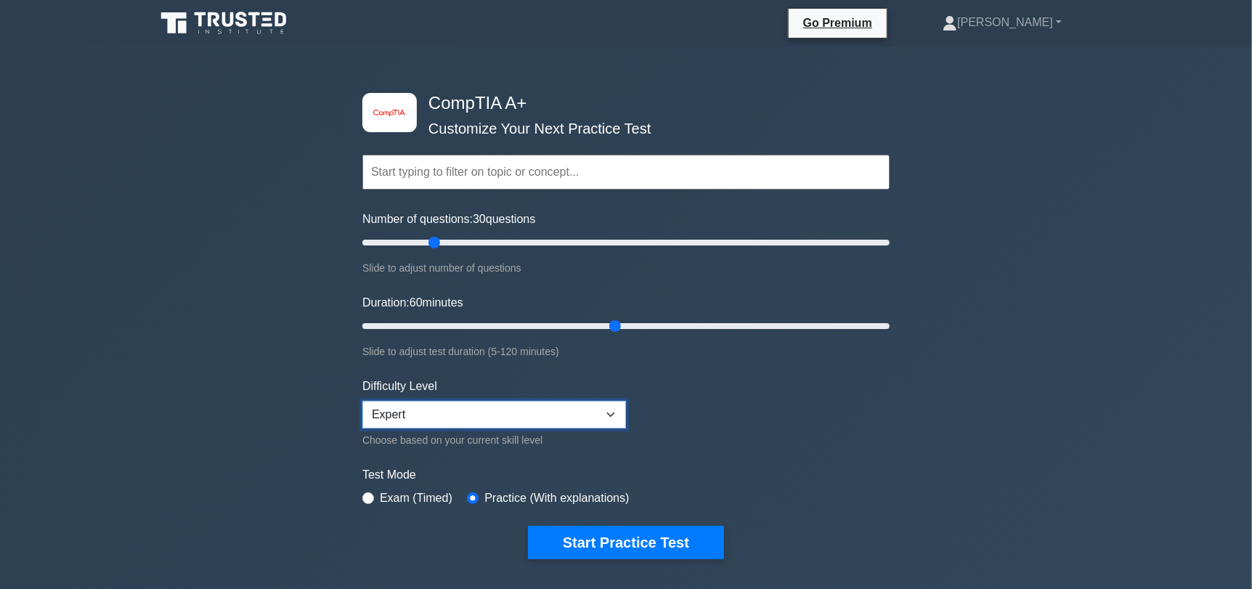
click at [461, 423] on select "Beginner Intermediate Expert" at bounding box center [494, 415] width 264 height 28
click at [267, 386] on div "image/svg+xml CompTIA A+ Customize Your Next Practice Test Topics Hardware Oper…" at bounding box center [626, 508] width 1252 height 924
drag, startPoint x: 610, startPoint y: 321, endPoint x: 672, endPoint y: 319, distance: 62.5
type input "75"
click at [671, 319] on input "Duration: 65 minutes" at bounding box center [625, 325] width 527 height 17
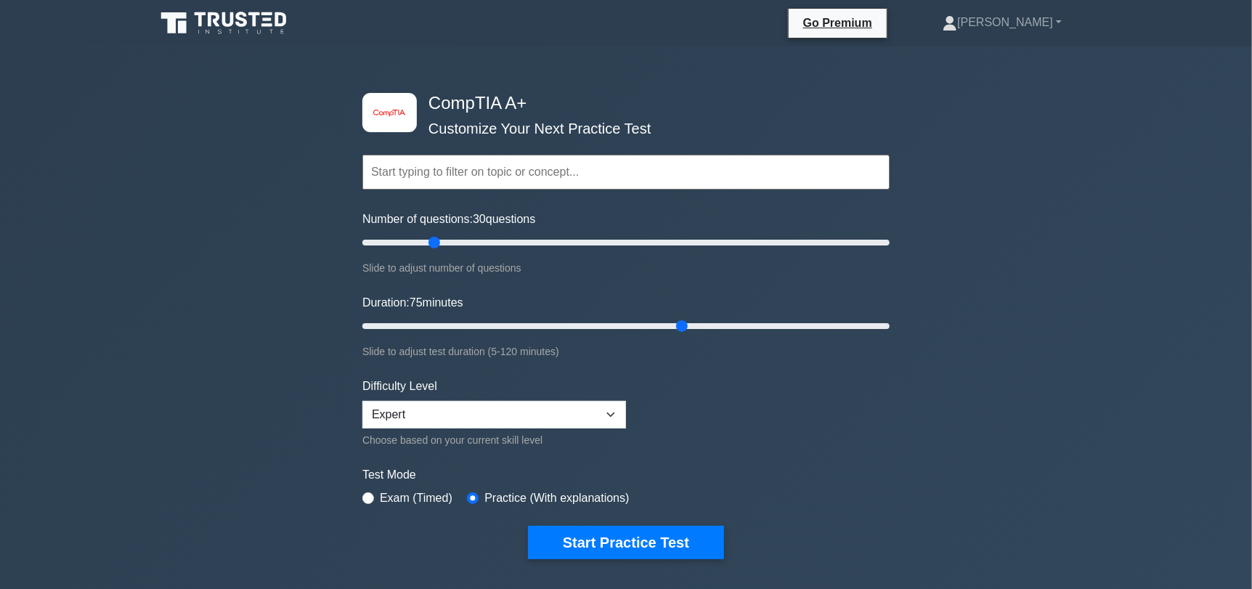
click at [497, 170] on input "text" at bounding box center [625, 172] width 527 height 35
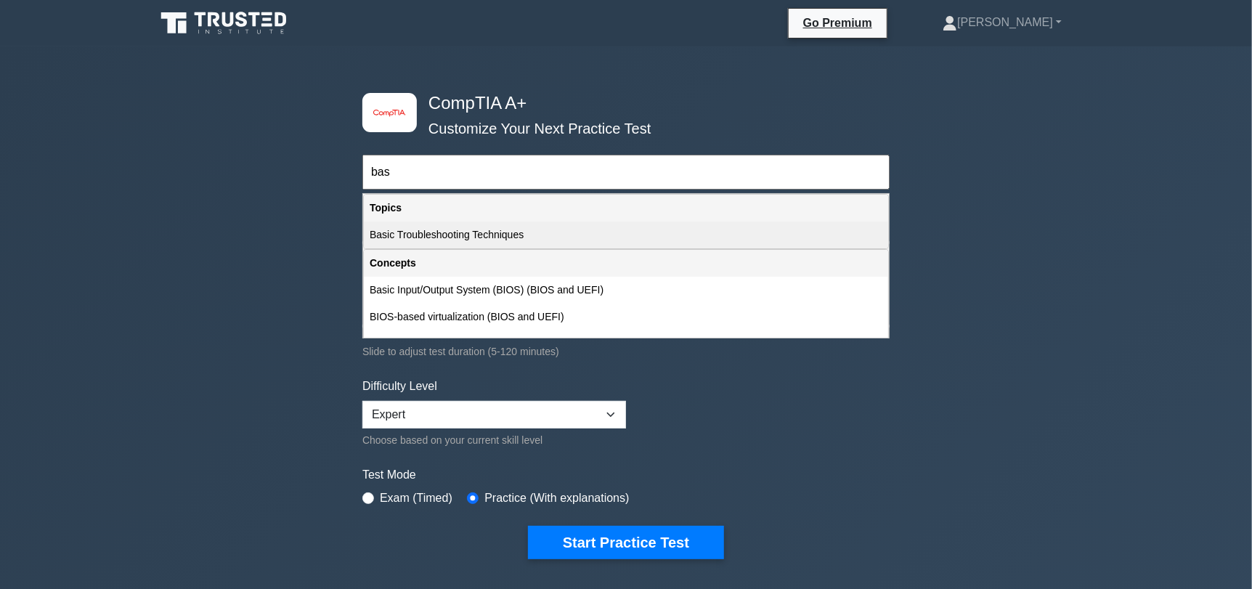
click at [508, 238] on div "Basic Troubleshooting Techniques" at bounding box center [626, 234] width 524 height 27
type input "Basic Troubleshooting Techniques"
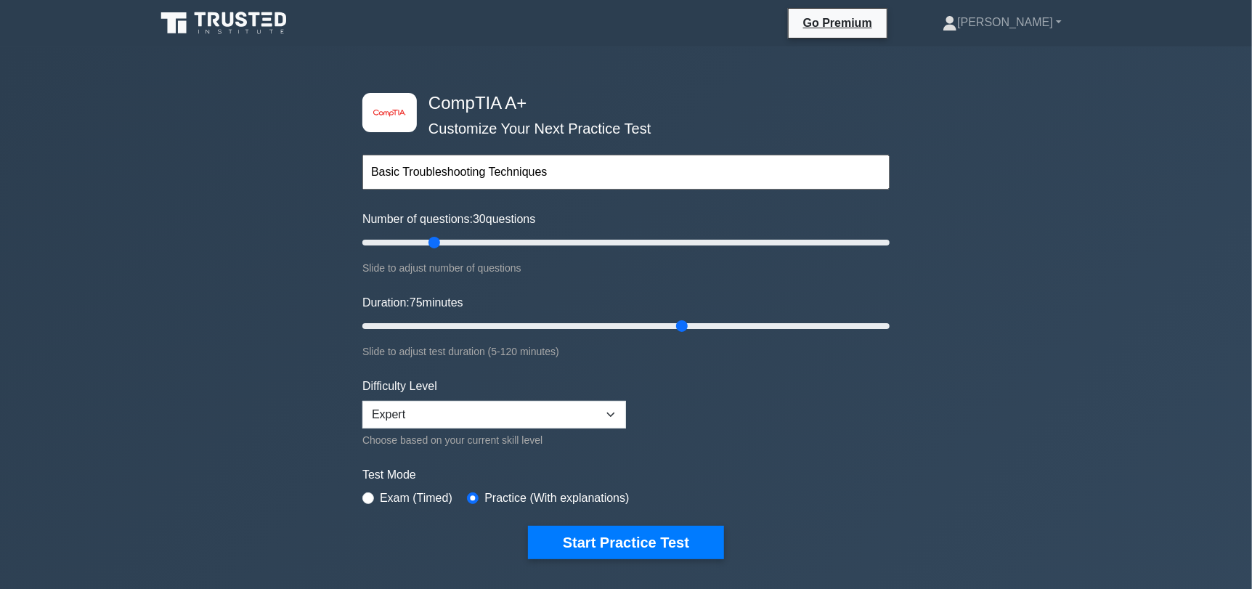
click at [592, 167] on input "Basic Troubleshooting Techniques" at bounding box center [625, 172] width 527 height 35
click at [606, 542] on button "Start Practice Test" at bounding box center [626, 542] width 196 height 33
click at [1059, 20] on link "[PERSON_NAME]" at bounding box center [1002, 22] width 189 height 29
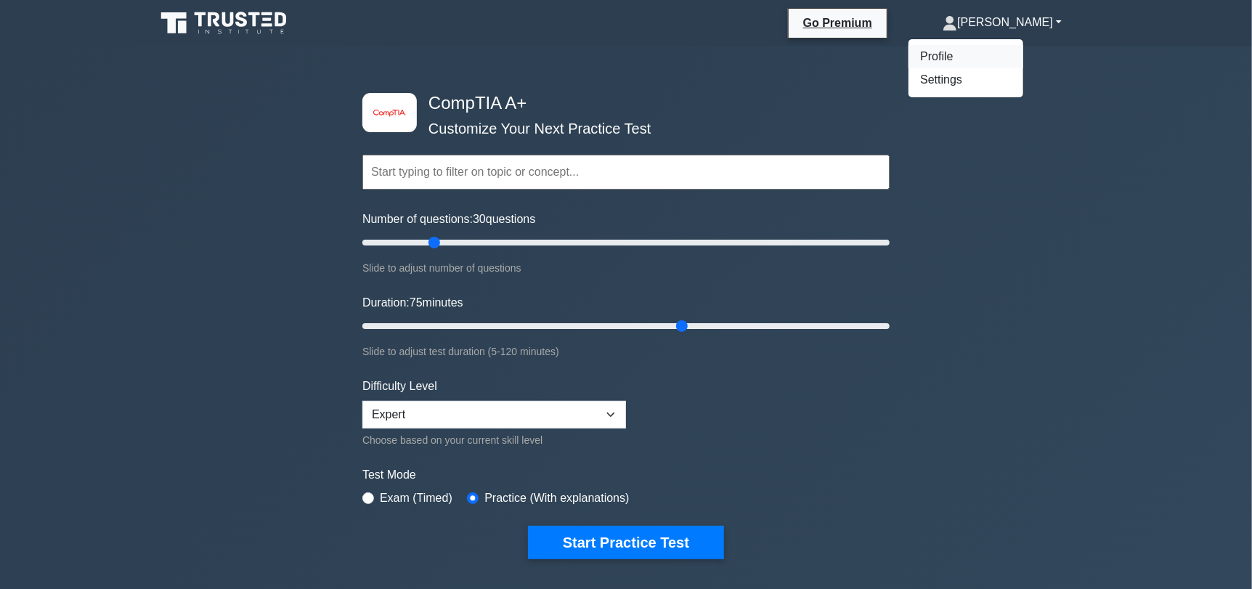
click at [1005, 57] on link "Profile" at bounding box center [965, 56] width 115 height 23
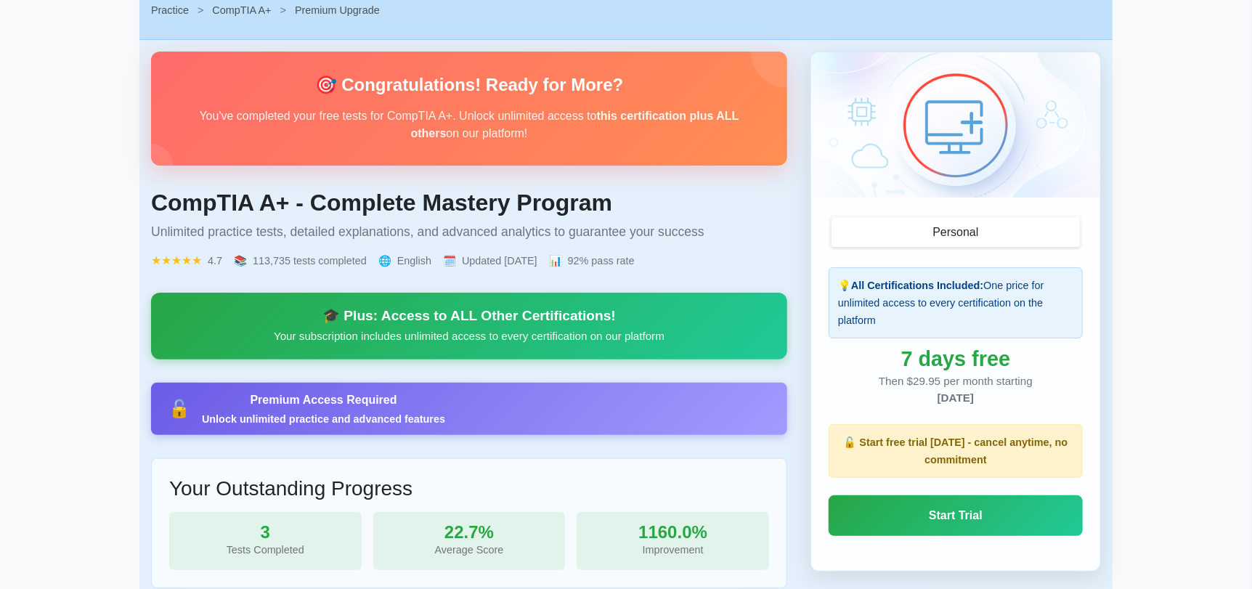
scroll to position [72, 0]
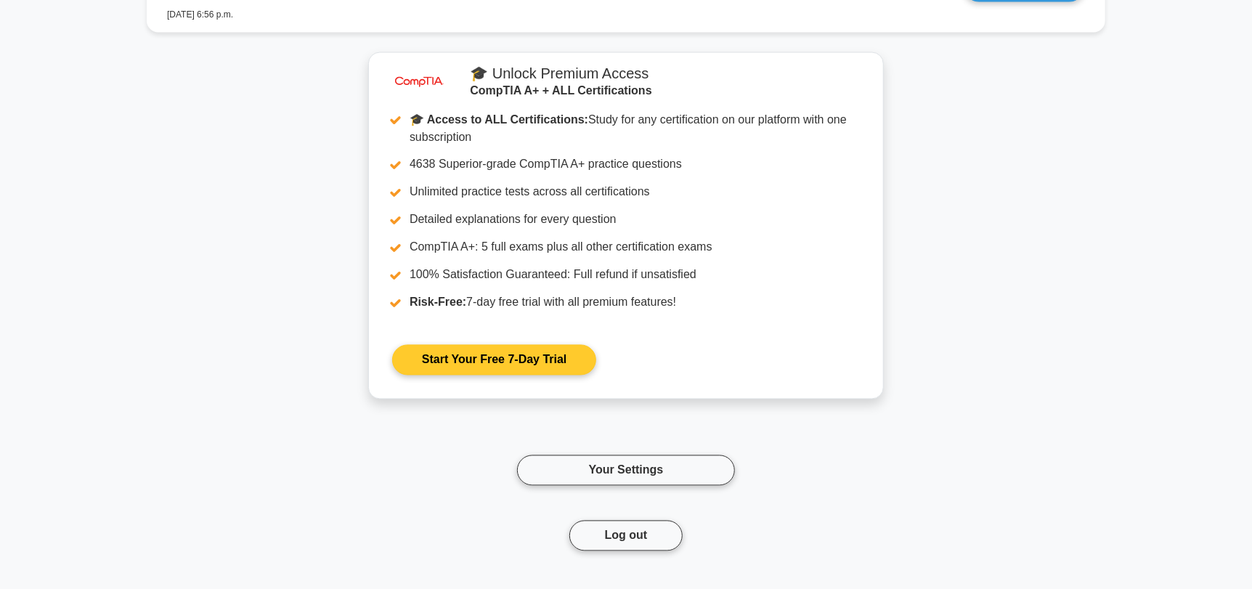
scroll to position [1597, 0]
